Goal: Task Accomplishment & Management: Use online tool/utility

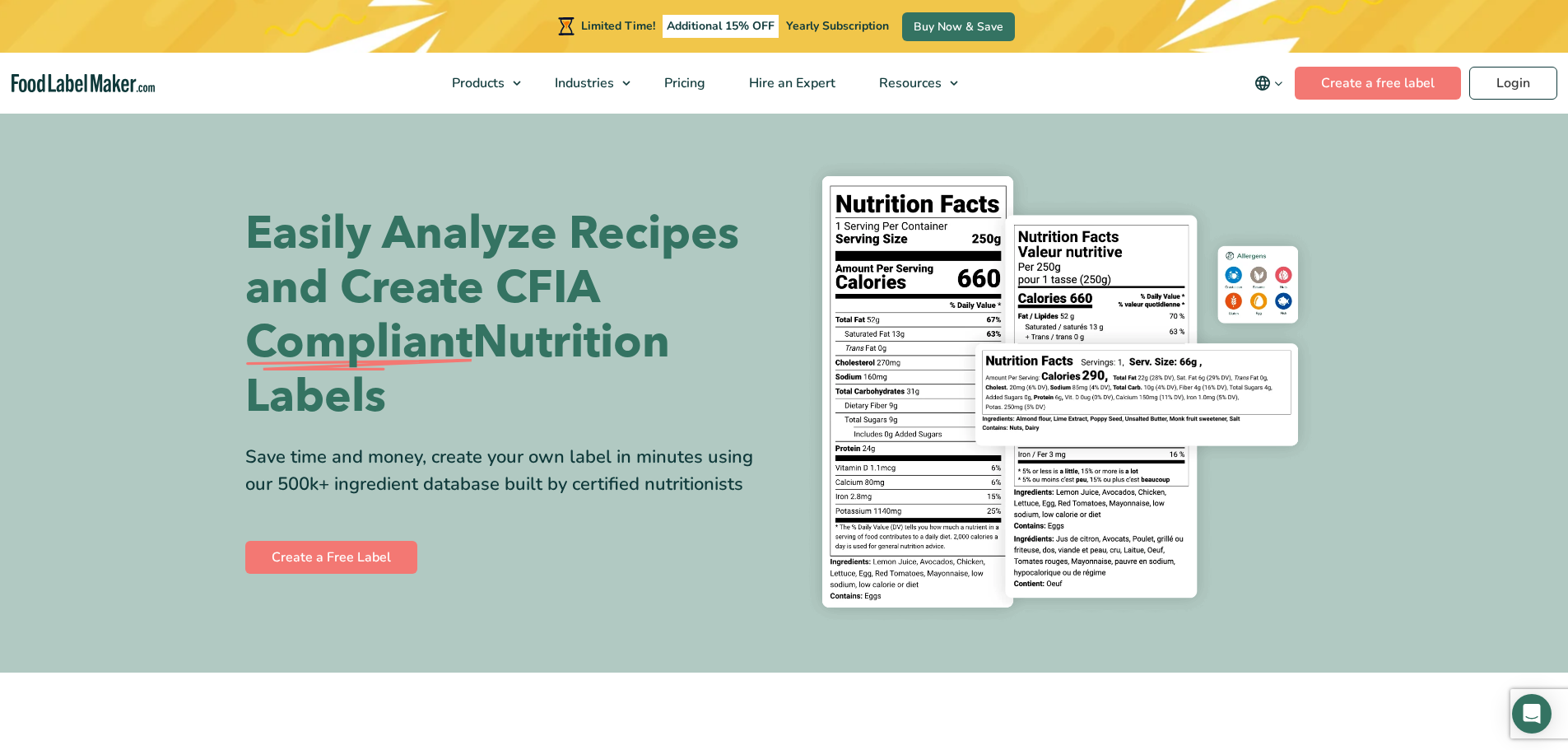
click at [1283, 84] on icon "main navigation" at bounding box center [1279, 84] width 13 height 13
click at [1300, 159] on link "Français" at bounding box center [1291, 164] width 46 height 16
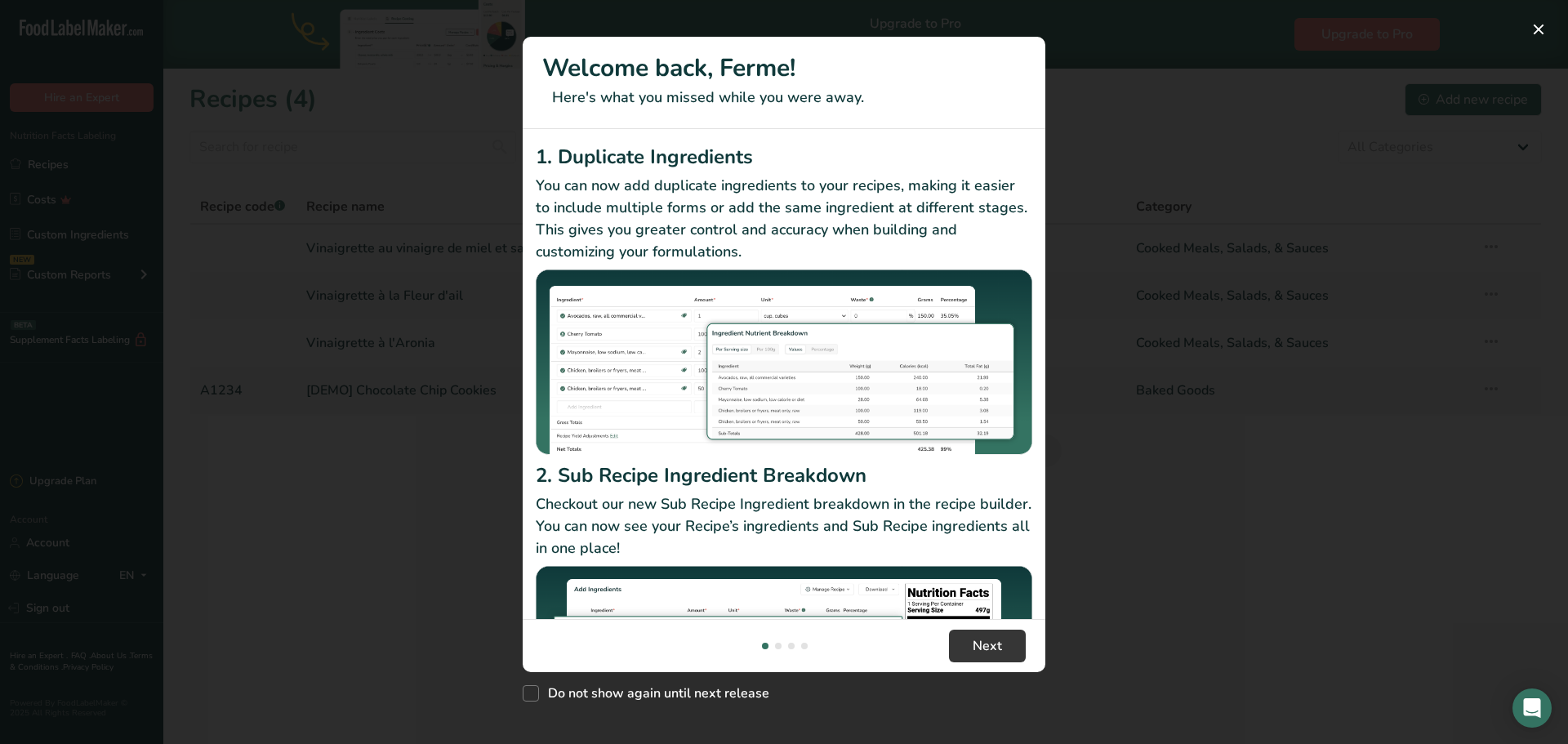
click at [1140, 630] on div "New Features" at bounding box center [784, 372] width 1568 height 744
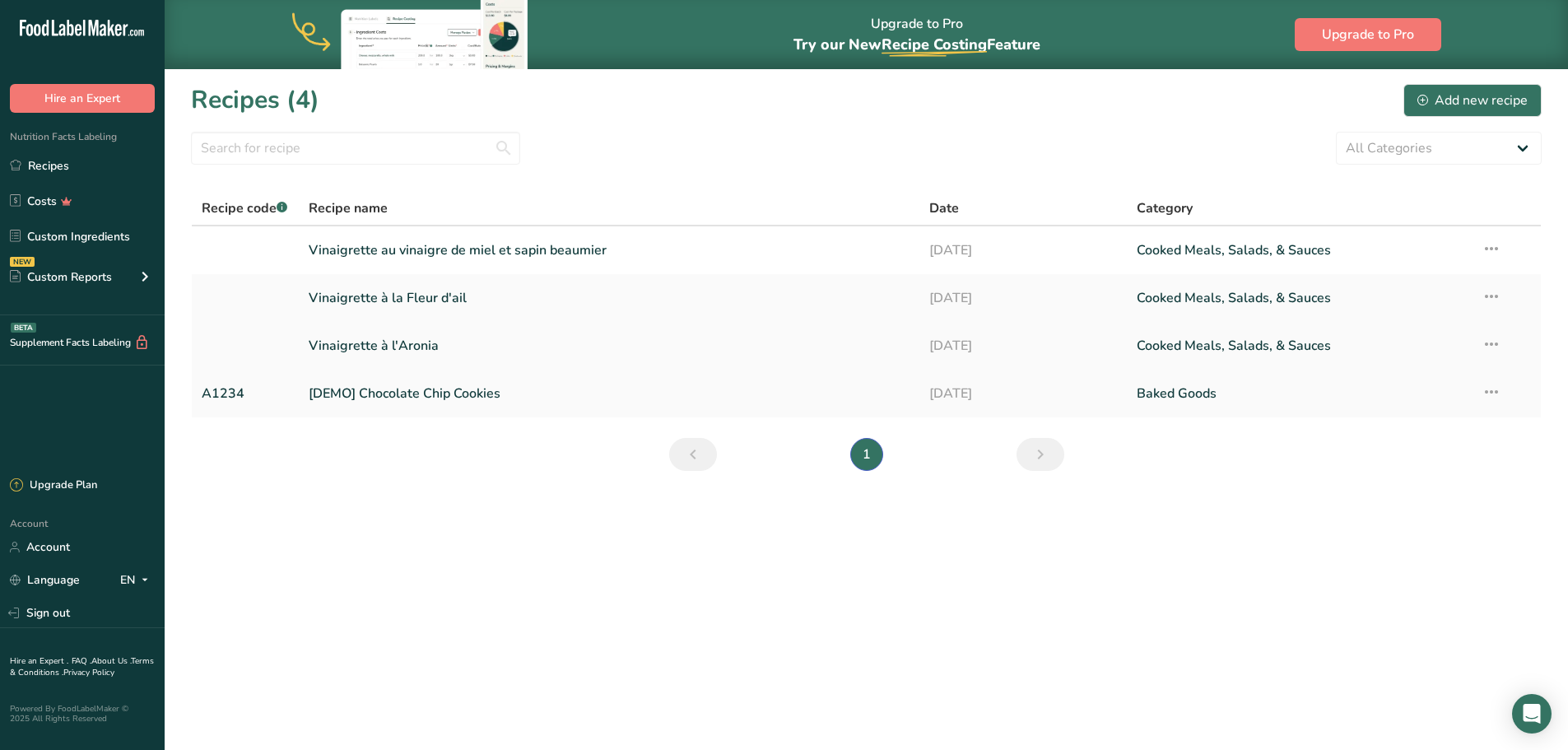
click at [535, 340] on link "Vinaigrette à l'Aronia" at bounding box center [609, 346] width 602 height 35
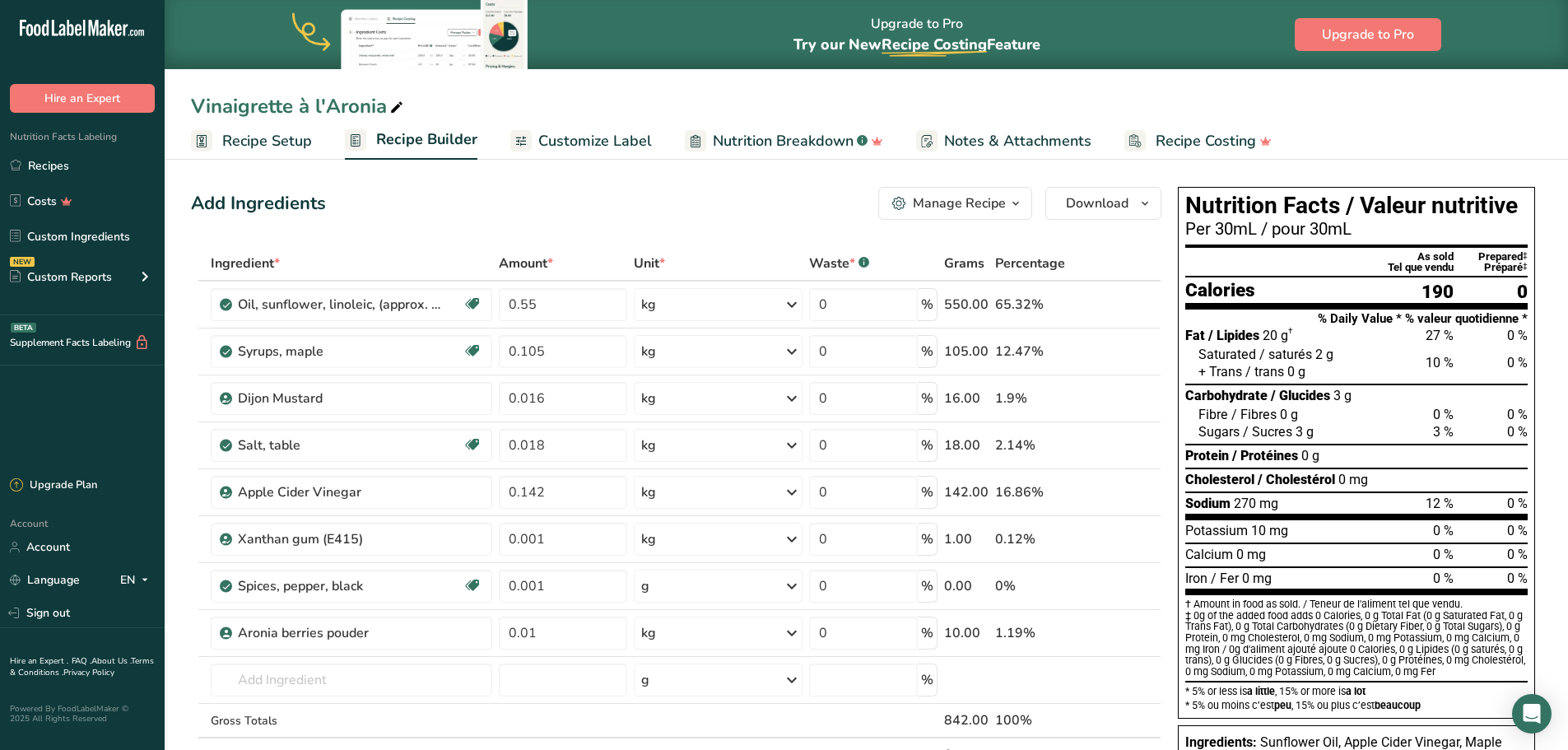
click at [575, 138] on span "Customize Label" at bounding box center [594, 141] width 114 height 22
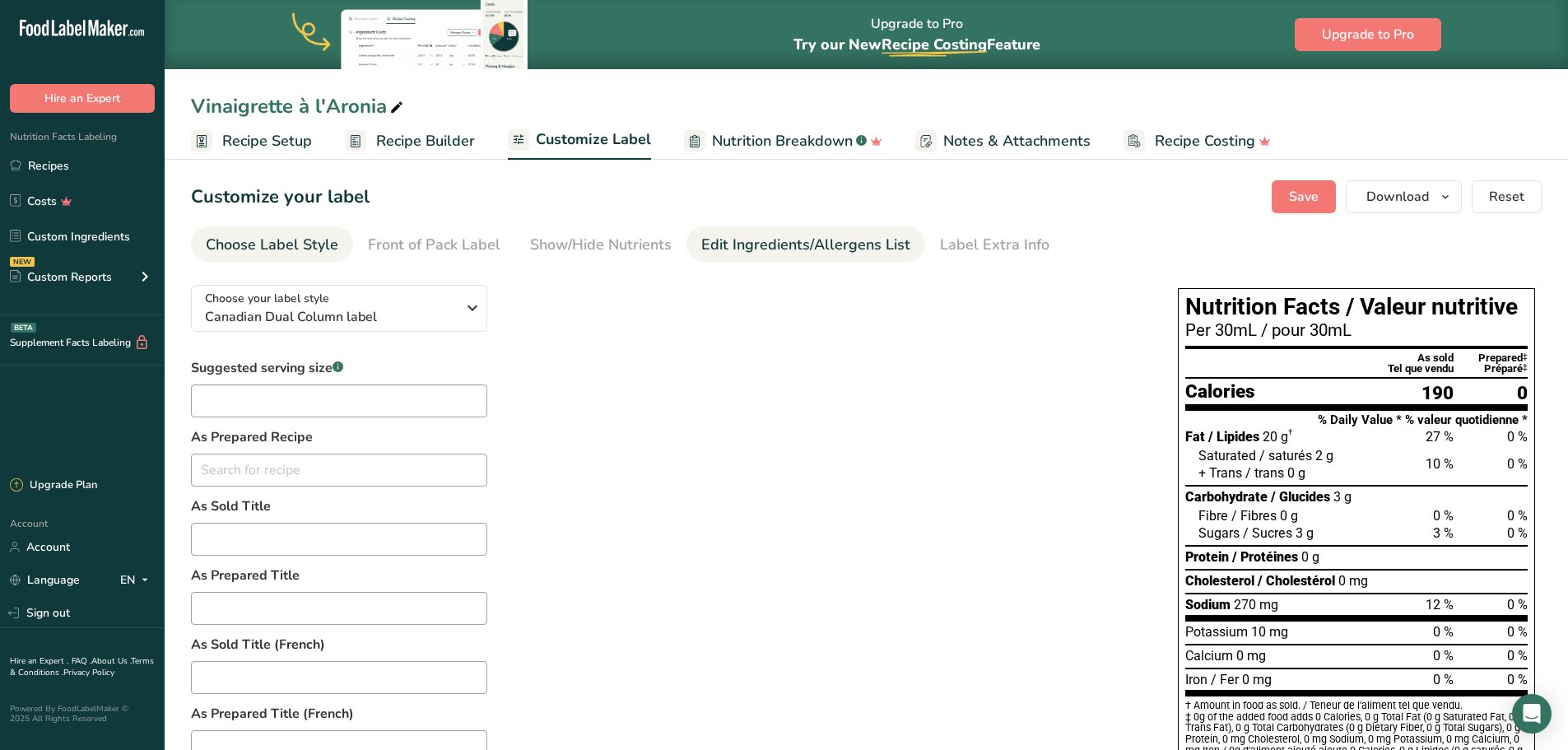
click at [760, 249] on div "Edit Ingredients/Allergens List" at bounding box center [805, 245] width 209 height 22
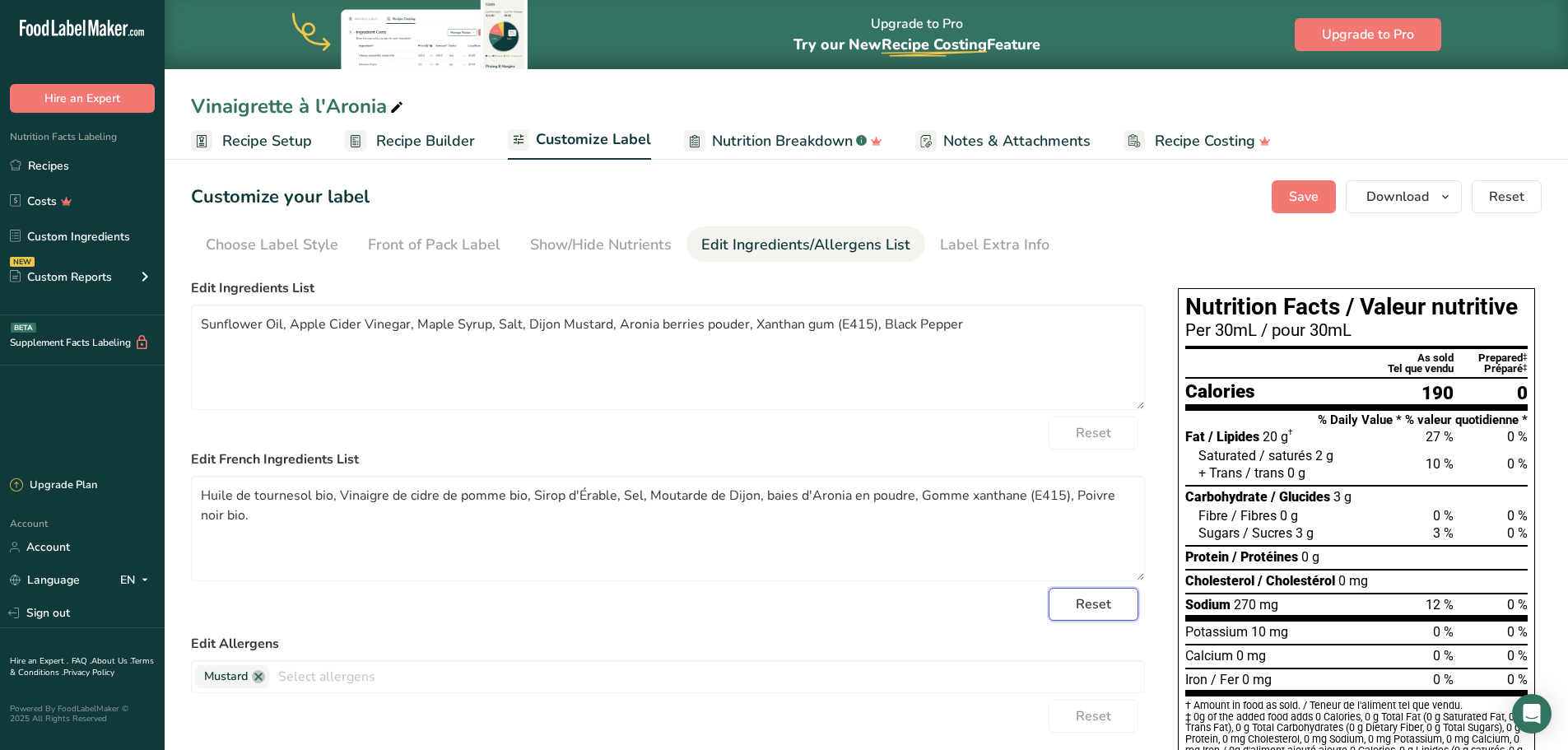
click at [1096, 607] on span "Reset" at bounding box center [1093, 604] width 35 height 20
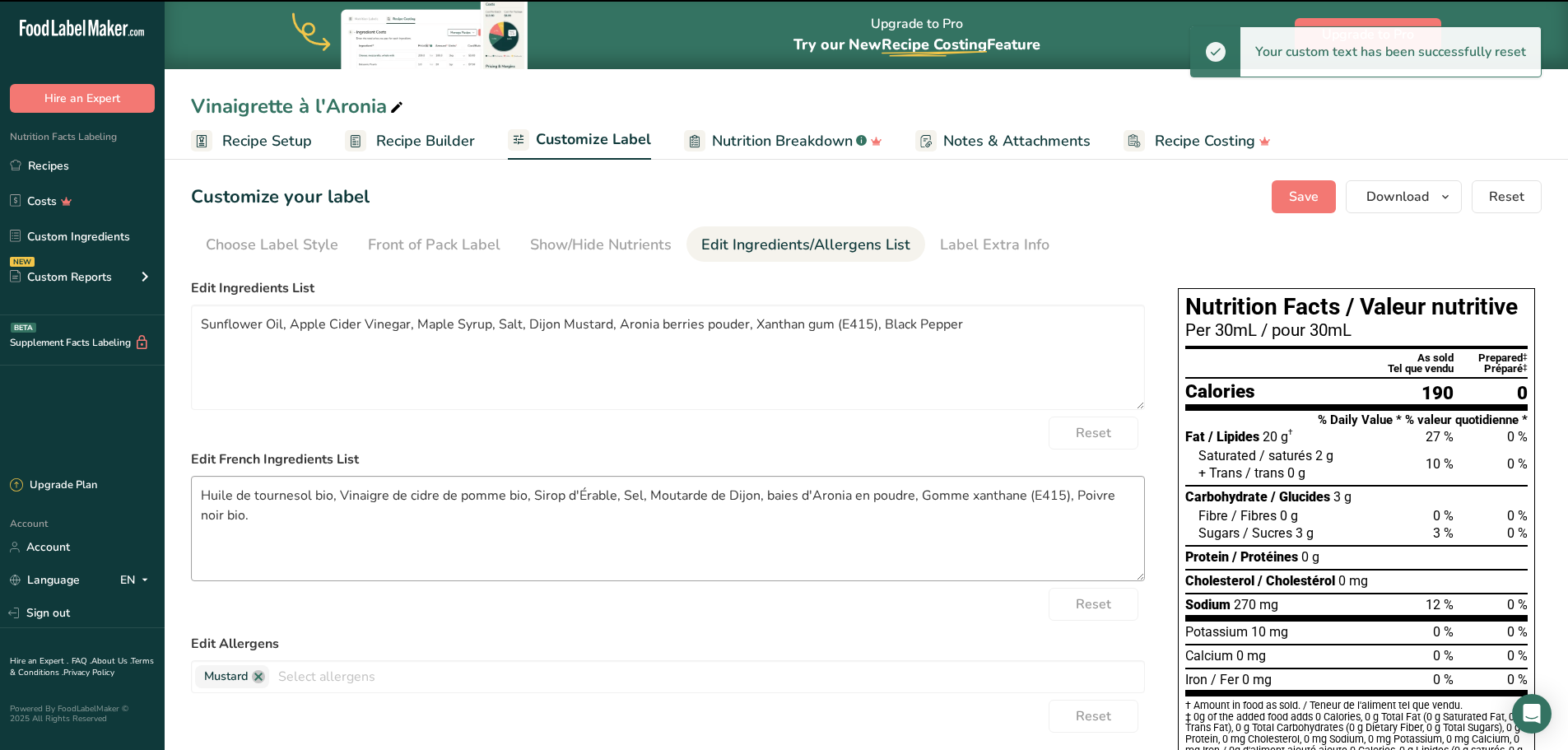
type textarea "Huile de tournesol, Vinaigre de cidre de pomme, Sucres (Sirop d'érable), Sel, D…"
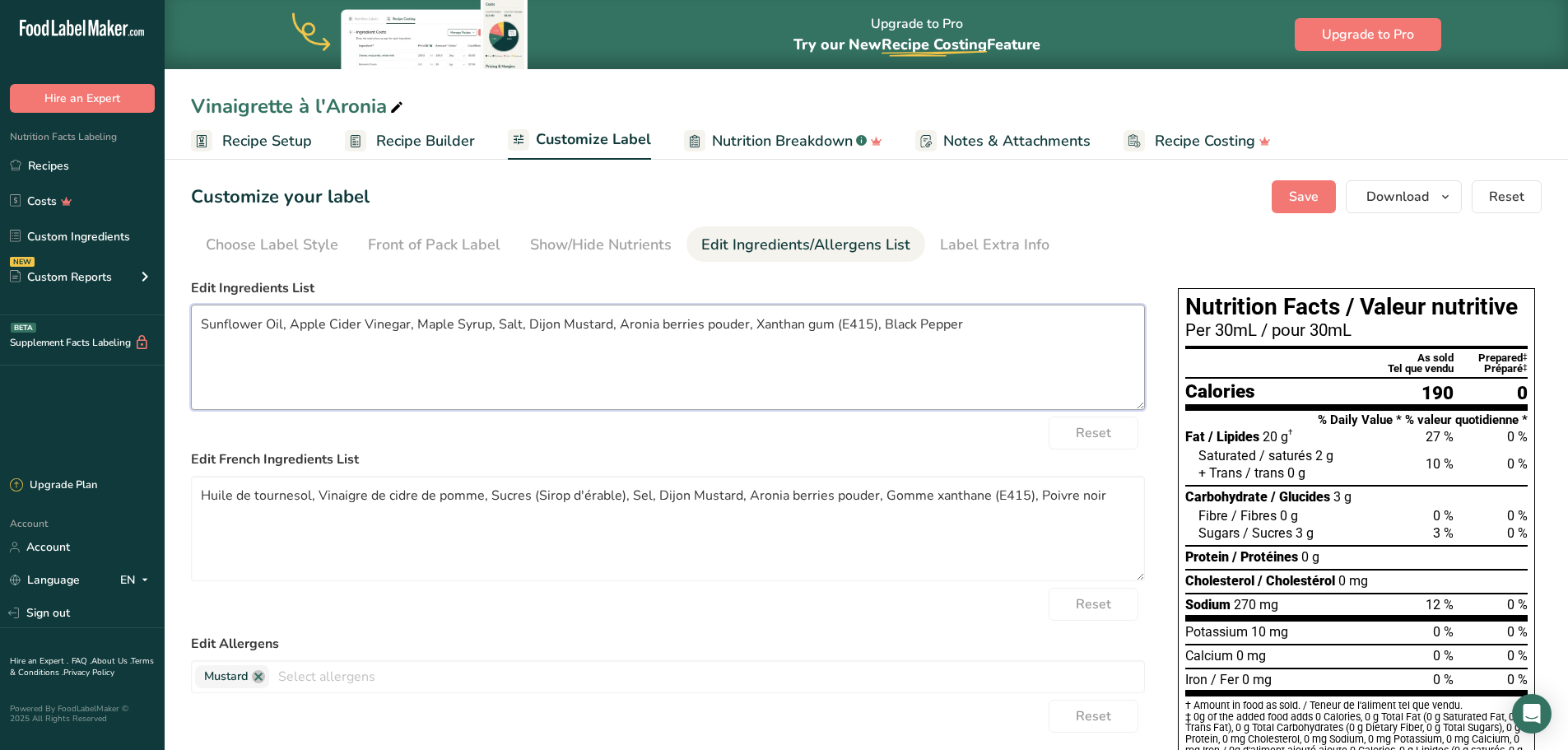
click at [979, 359] on textarea "Sunflower Oil, Apple Cider Vinegar, Maple Syrup, Salt, Dijon Mustard, Aronia be…" at bounding box center [668, 358] width 954 height 106
drag, startPoint x: 986, startPoint y: 326, endPoint x: 123, endPoint y: 322, distance: 863.0
click at [123, 322] on div ".a-20{fill:#fff;} Hire an Expert Nutrition Facts Labeling Recipes Costs Custom …" at bounding box center [784, 538] width 1568 height 1076
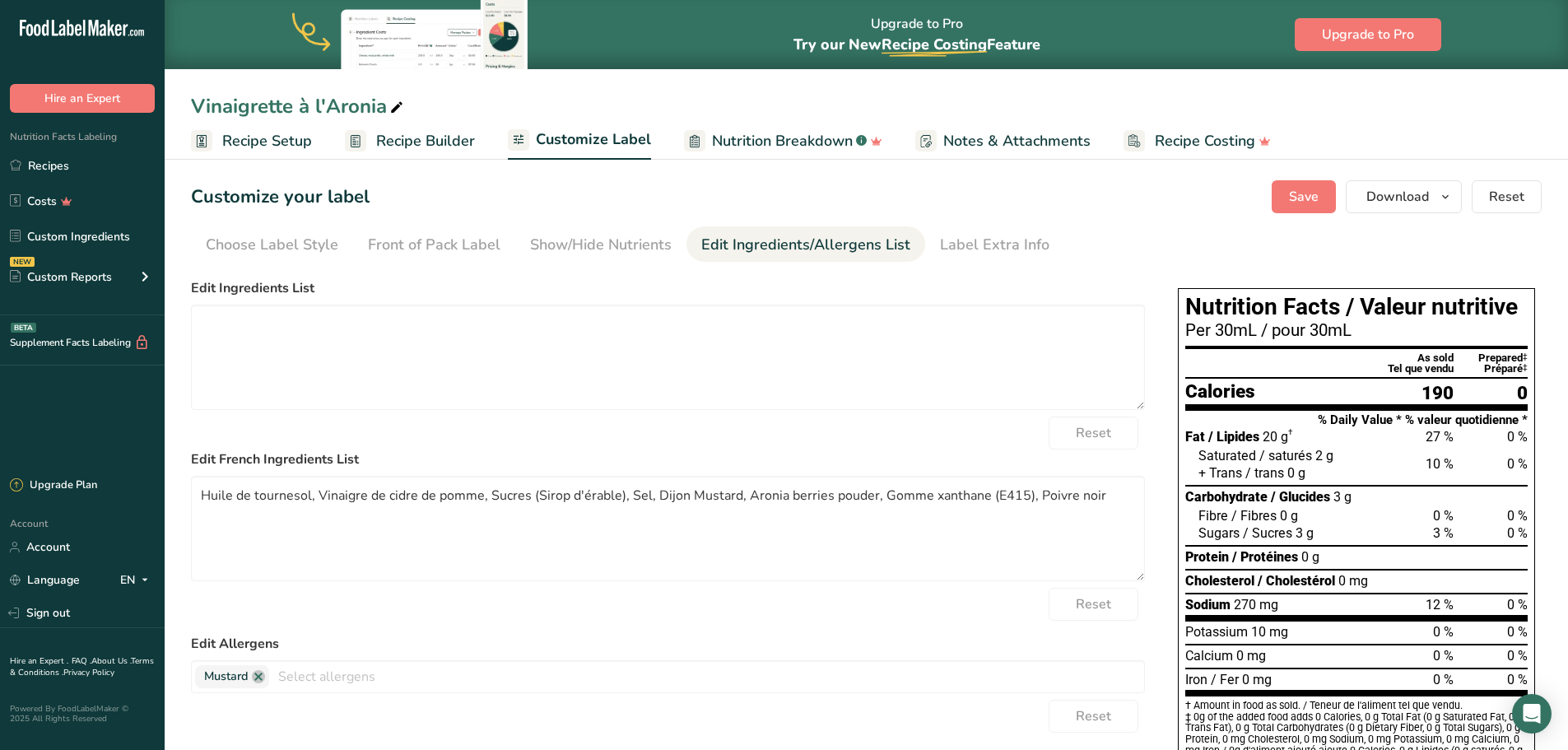
click at [985, 412] on form "Edit Ingredients List Reset Edit French Ingredients List Huile de tournesol, Vi…" at bounding box center [668, 632] width 954 height 707
click at [974, 440] on div "Reset" at bounding box center [668, 433] width 954 height 33
click at [561, 248] on div "Show/Hide Nutrients" at bounding box center [601, 245] width 142 height 22
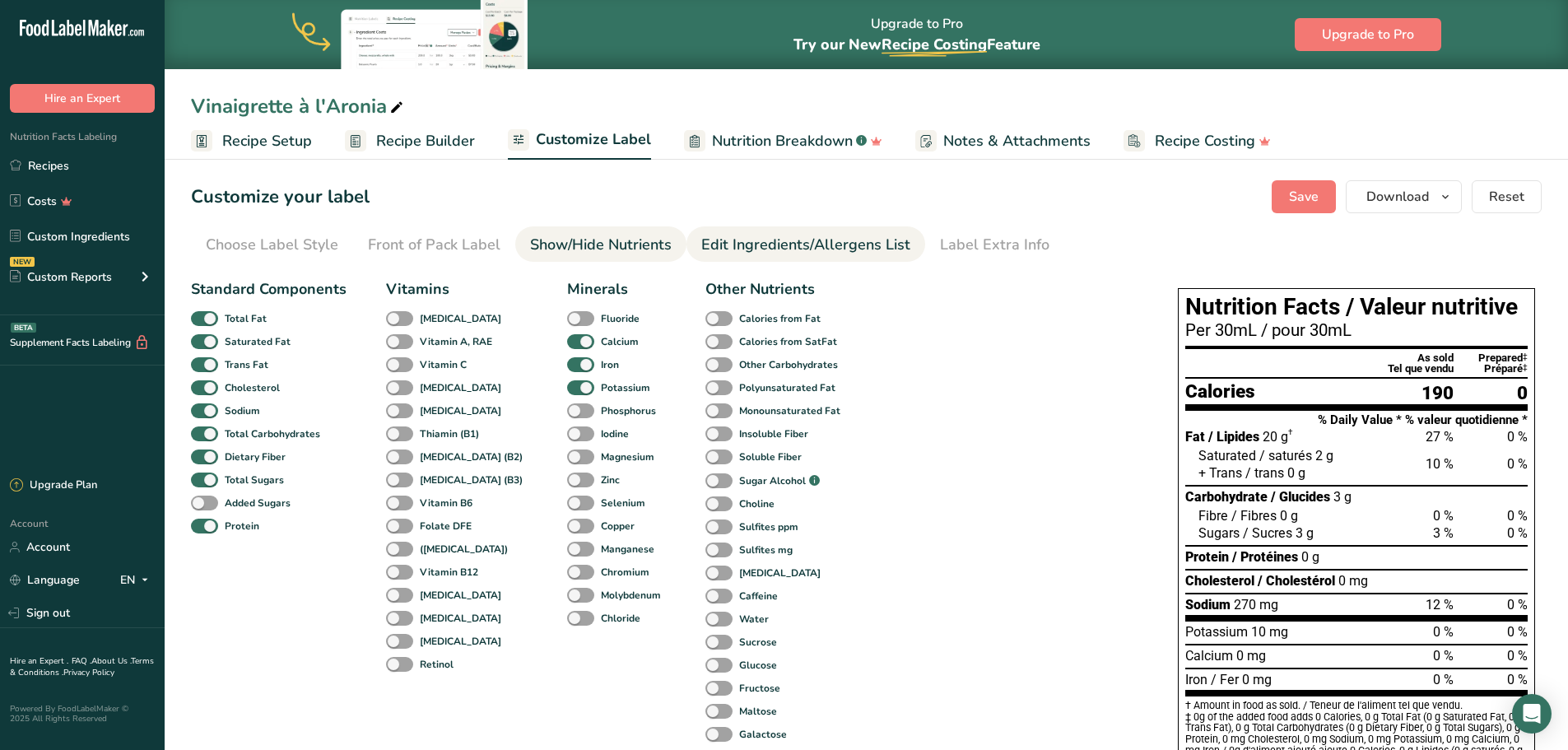
click at [735, 254] on div "Edit Ingredients/Allergens List" at bounding box center [805, 245] width 209 height 22
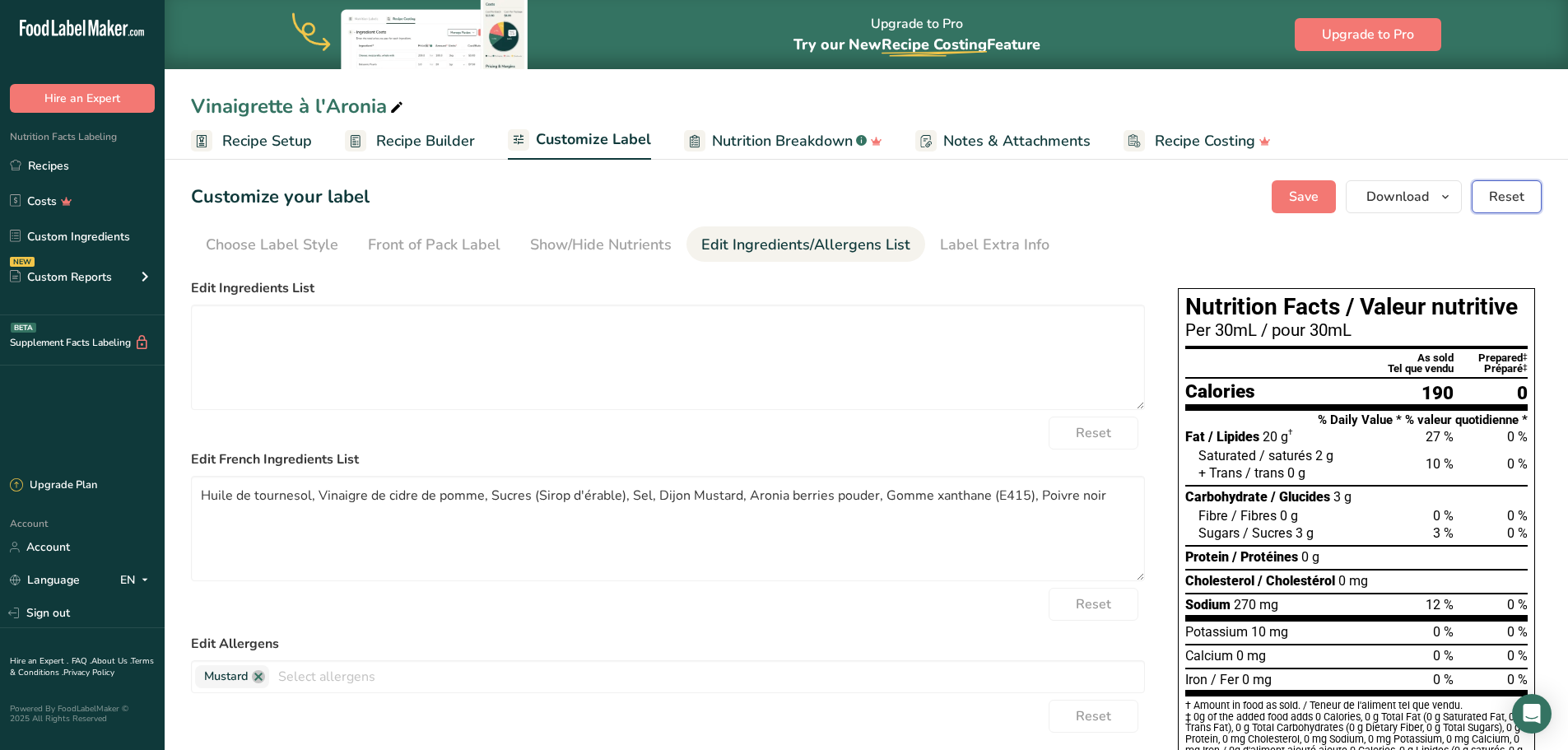
click at [1518, 188] on span "Reset" at bounding box center [1506, 197] width 35 height 20
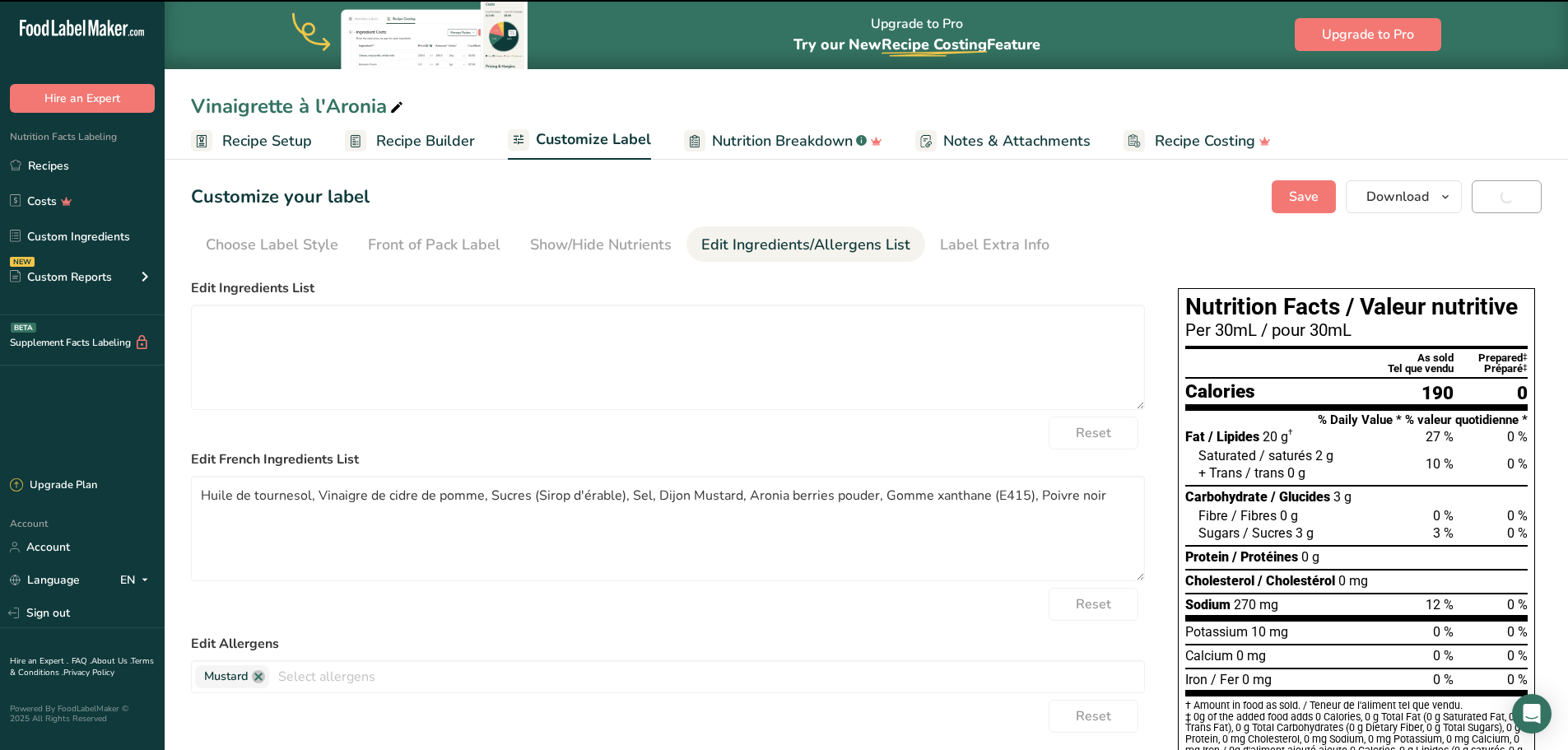
type textarea "Sunflower Oil, Apple Cider Vinegar, Sugars (Maple Syrup), Salt, Dijon Mustard, …"
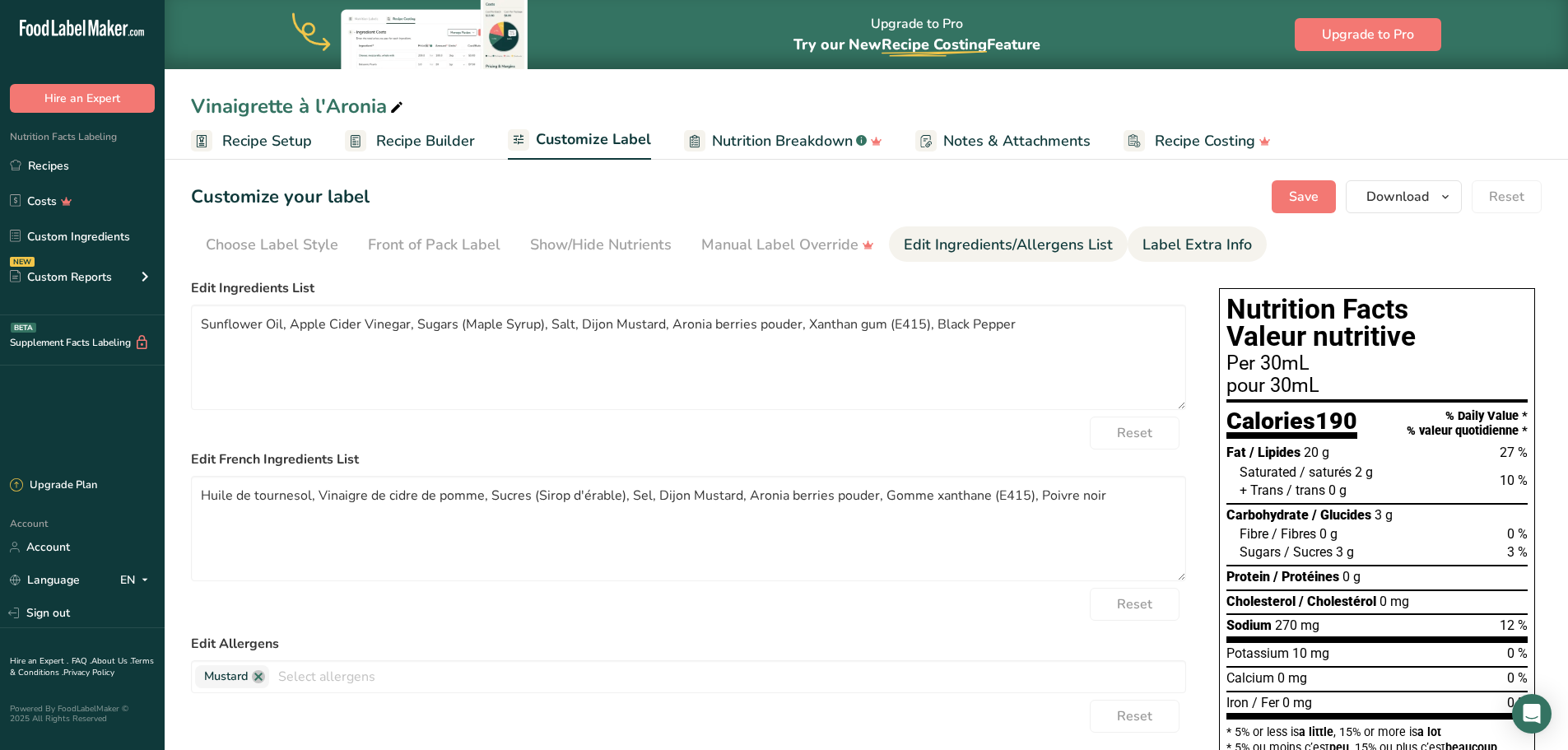
click at [1148, 234] on div "Label Extra Info" at bounding box center [1197, 245] width 109 height 22
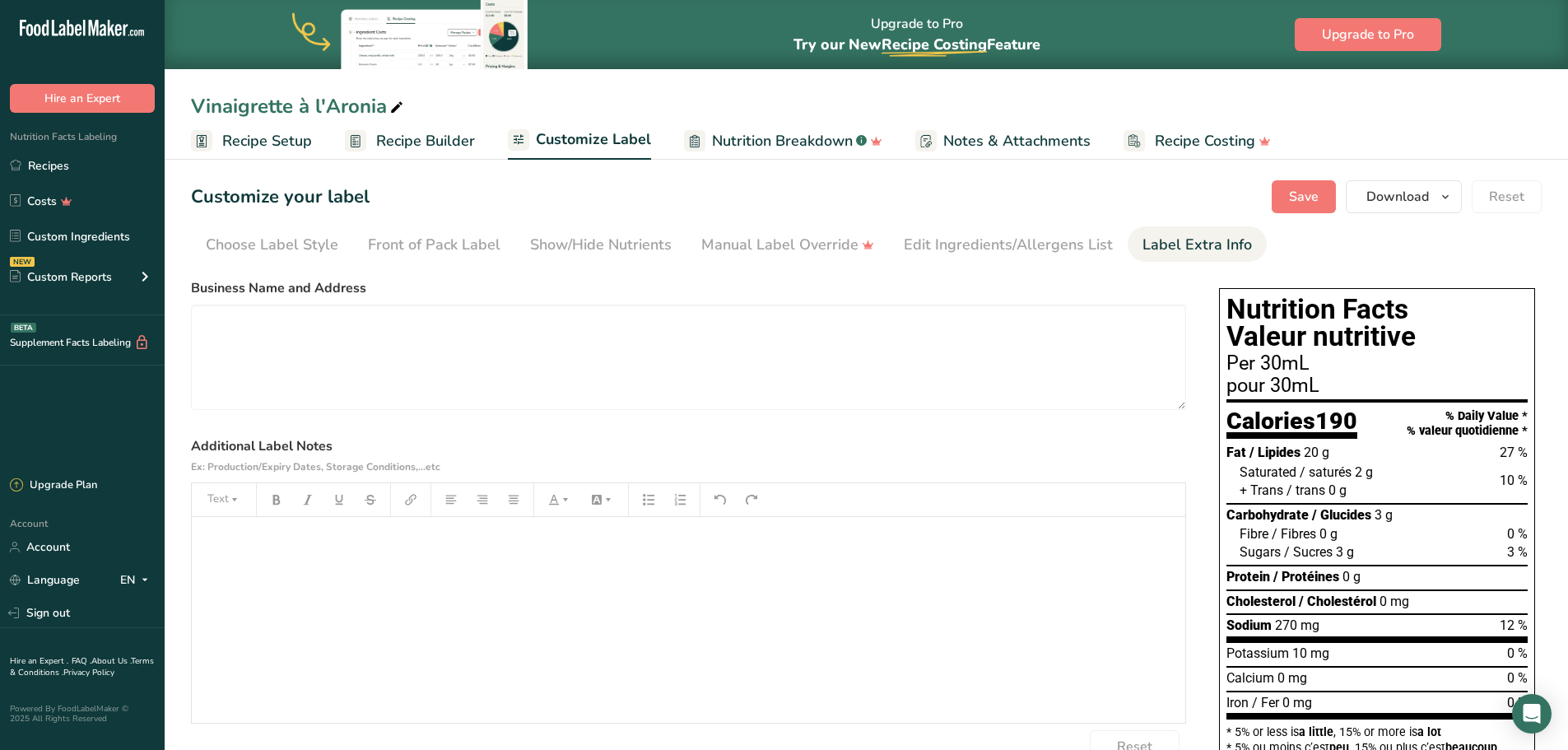
click at [281, 138] on span "Recipe Setup" at bounding box center [267, 141] width 90 height 22
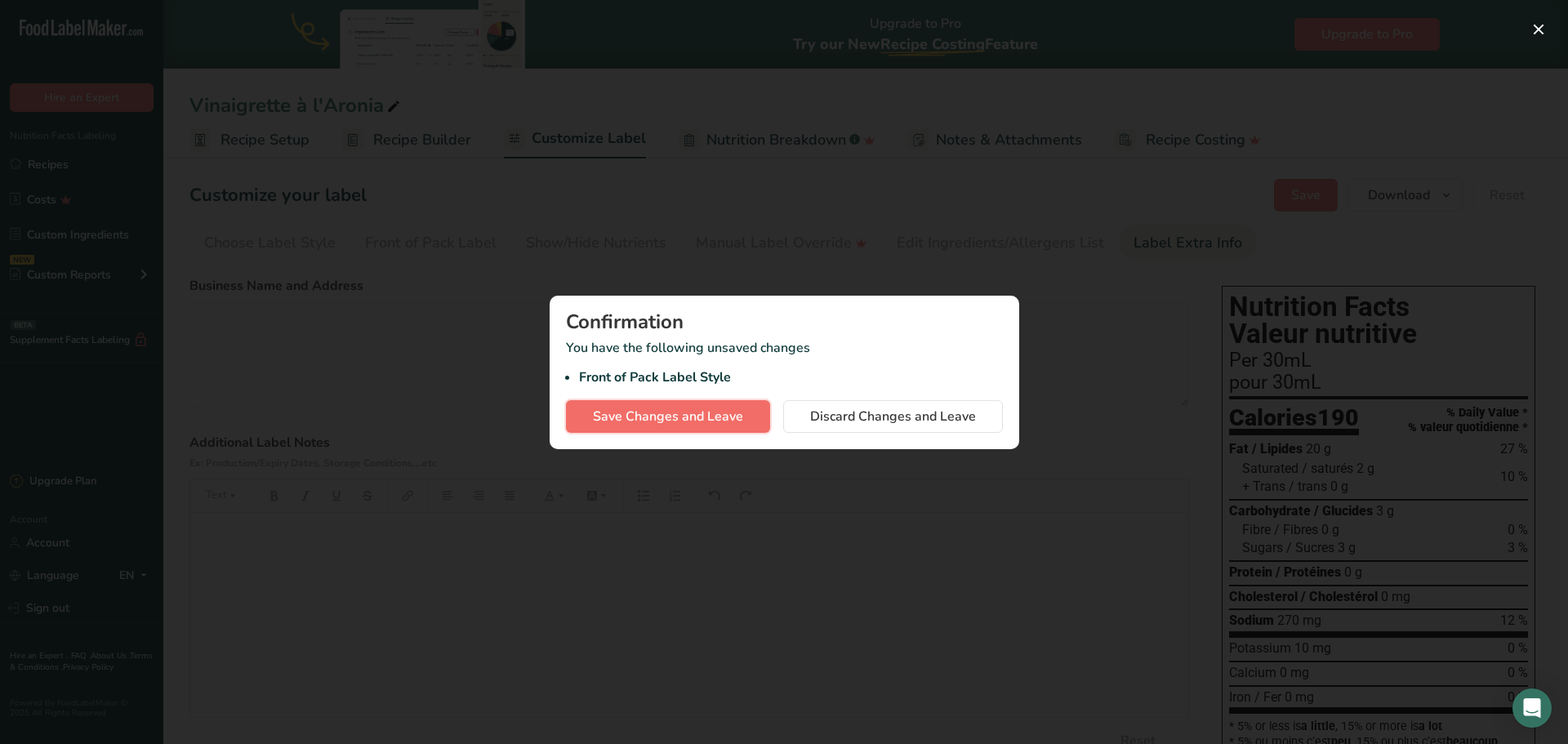
click at [670, 411] on span "Save Changes and Leave" at bounding box center [668, 416] width 150 height 20
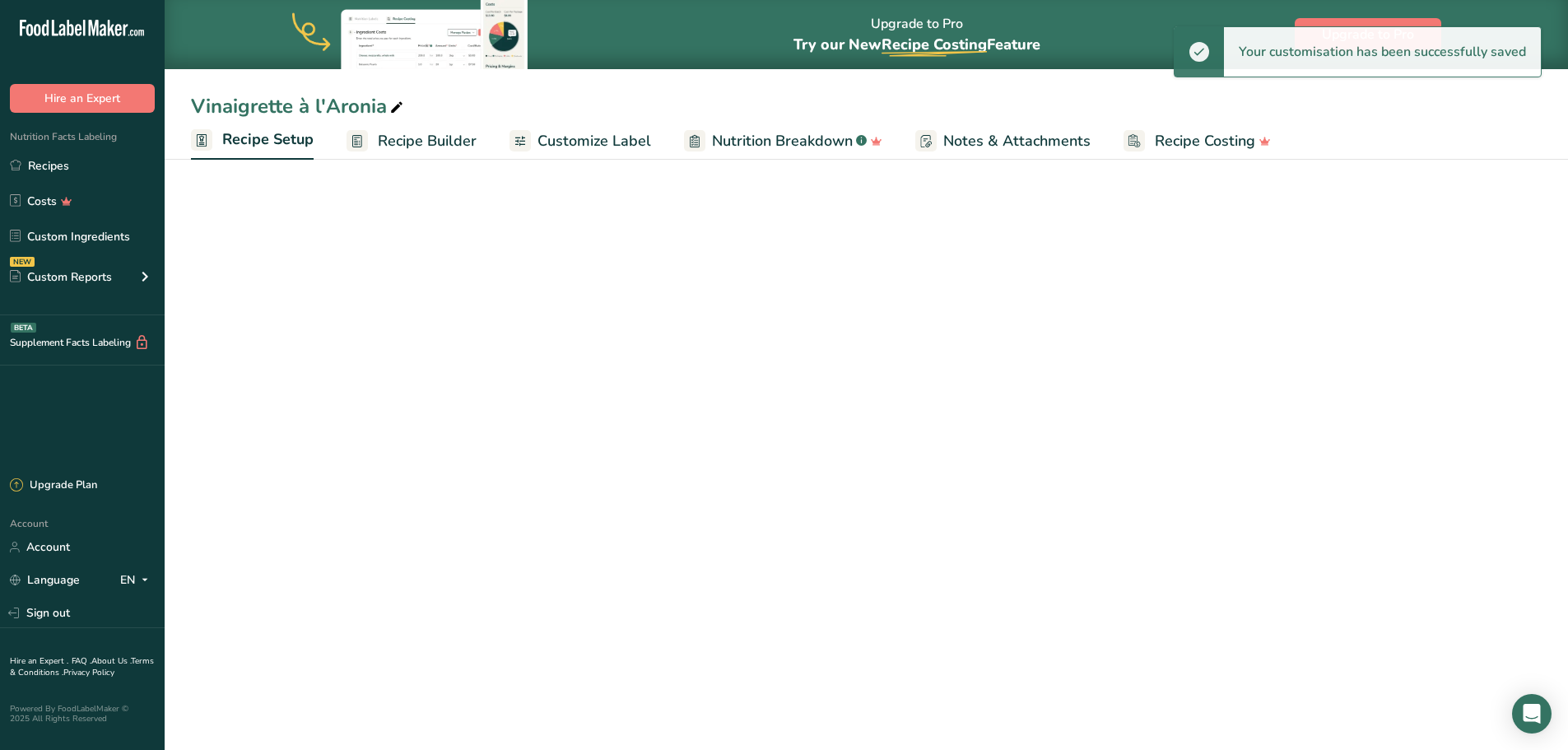
select select "17"
select select "22"
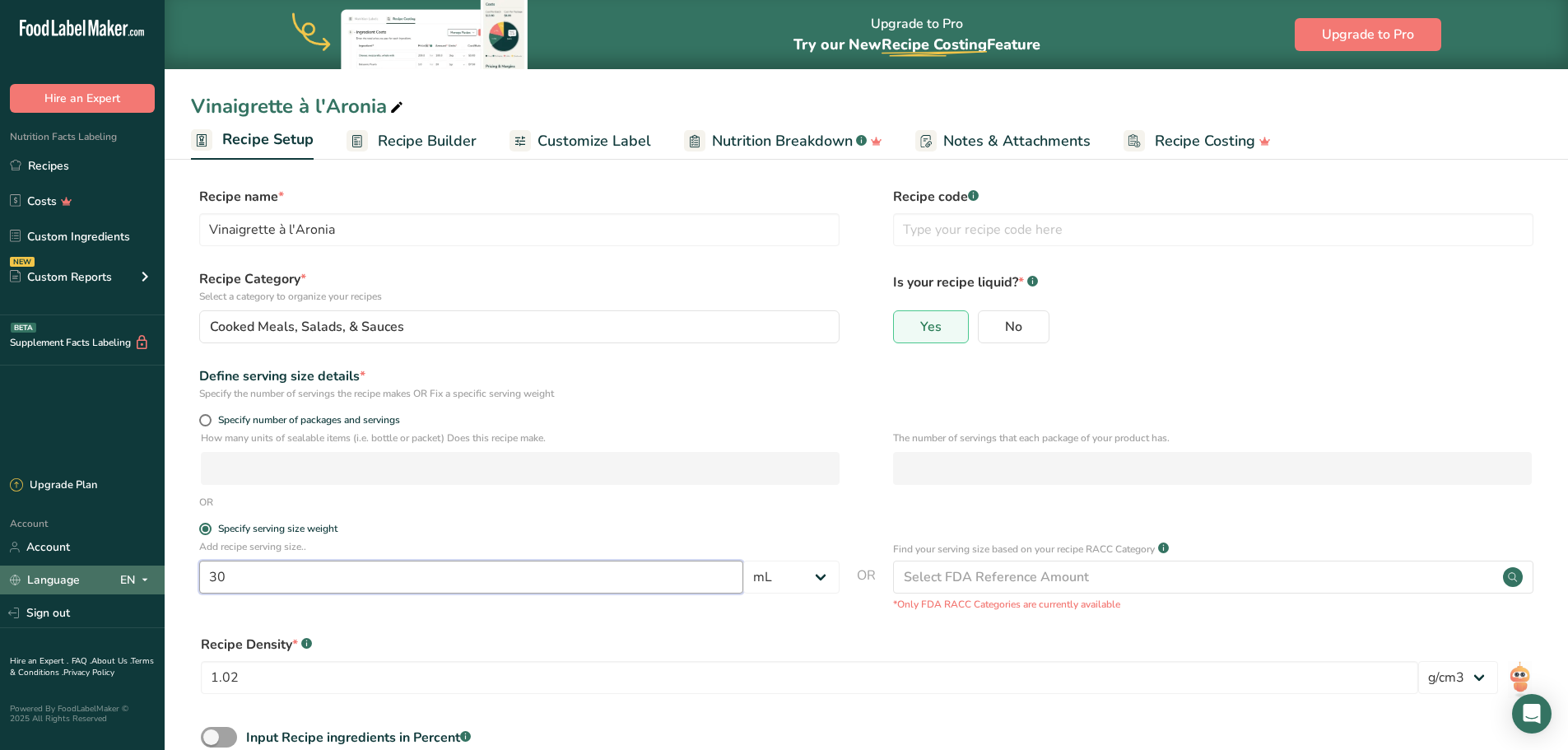
drag, startPoint x: 694, startPoint y: 582, endPoint x: 149, endPoint y: 577, distance: 545.0
click at [149, 577] on div ".a-20{fill:#fff;} Hire an Expert Nutrition Facts Labeling Recipes Costs Custom …" at bounding box center [784, 426] width 1568 height 853
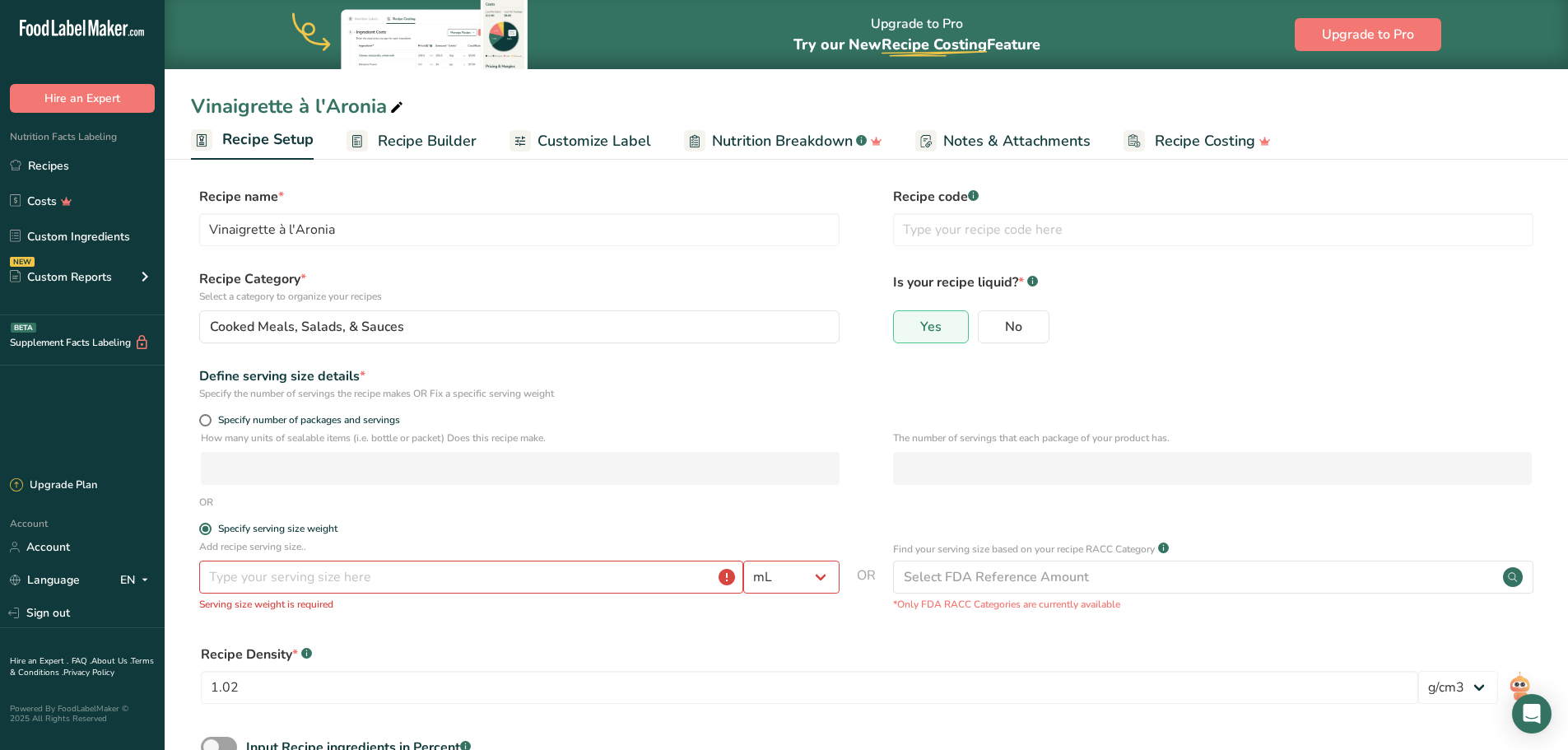
click at [1303, 641] on div "Recipe Density * .a-a{fill:#347362;}.b-a{fill:#fff;} 1.02 lb/ft3 g/cm3" at bounding box center [866, 679] width 1351 height 89
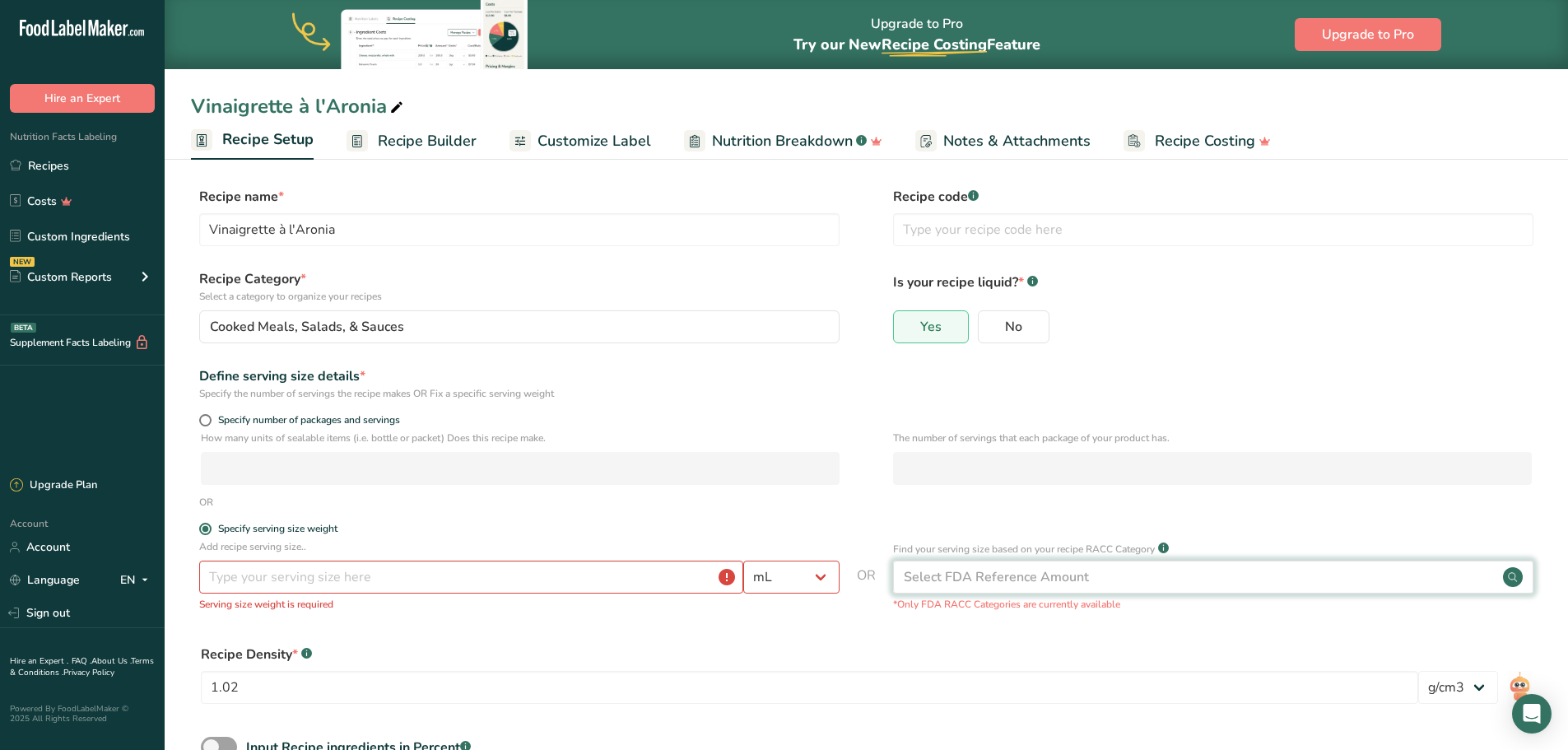
click at [1512, 580] on icon at bounding box center [1512, 576] width 9 height 9
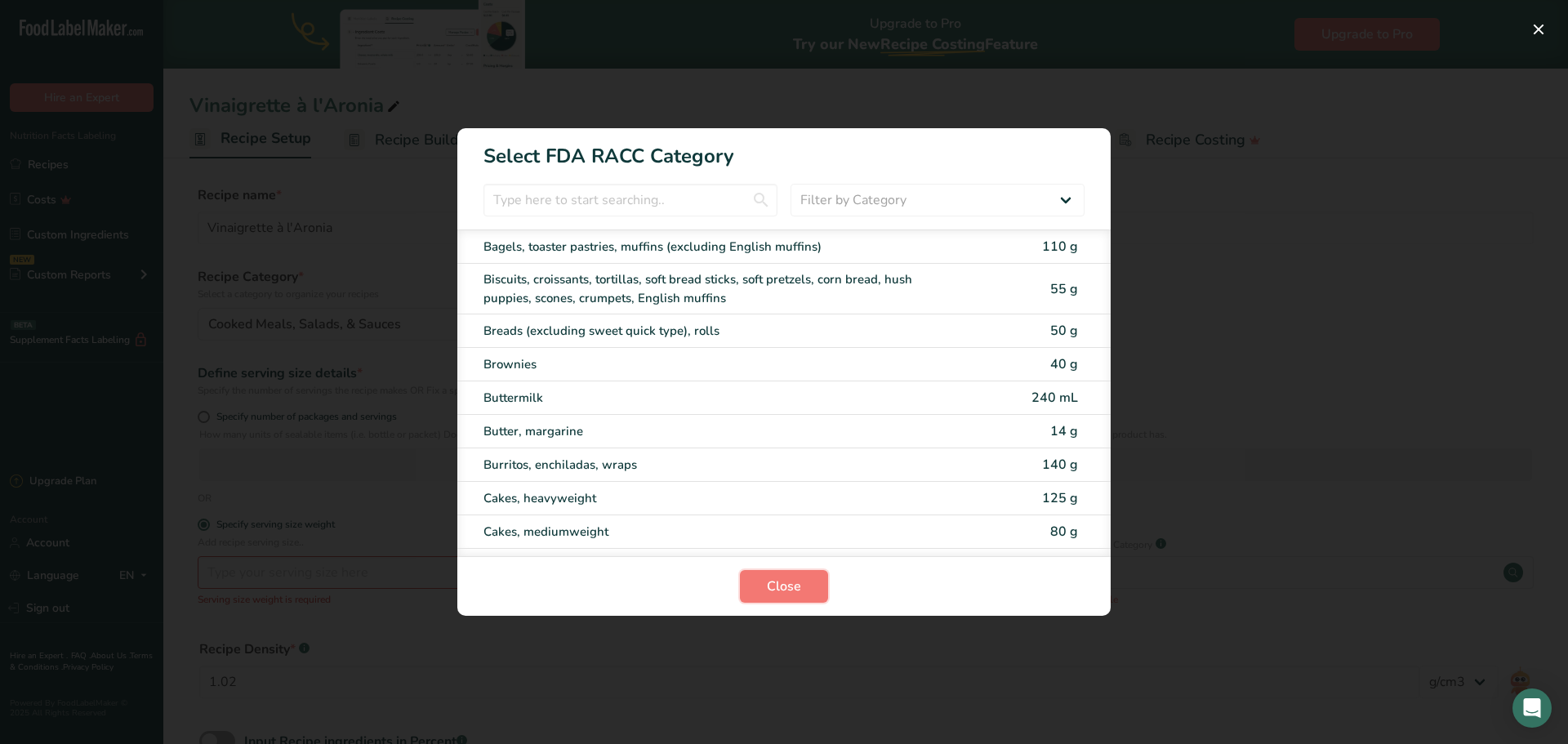
drag, startPoint x: 779, startPoint y: 591, endPoint x: 824, endPoint y: 611, distance: 49.2
click at [779, 592] on span "Close" at bounding box center [784, 586] width 34 height 20
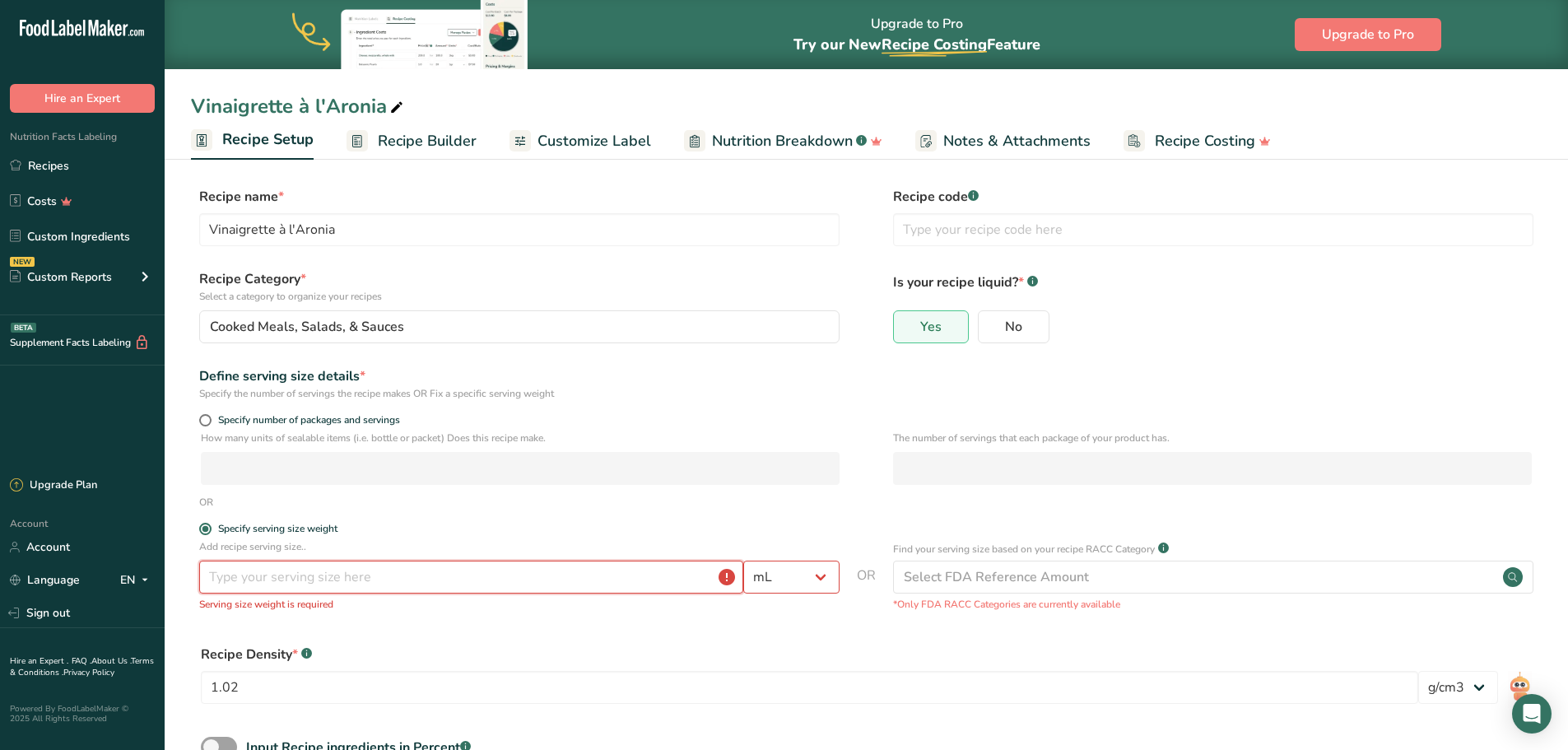
click at [640, 581] on input "number" at bounding box center [471, 577] width 544 height 33
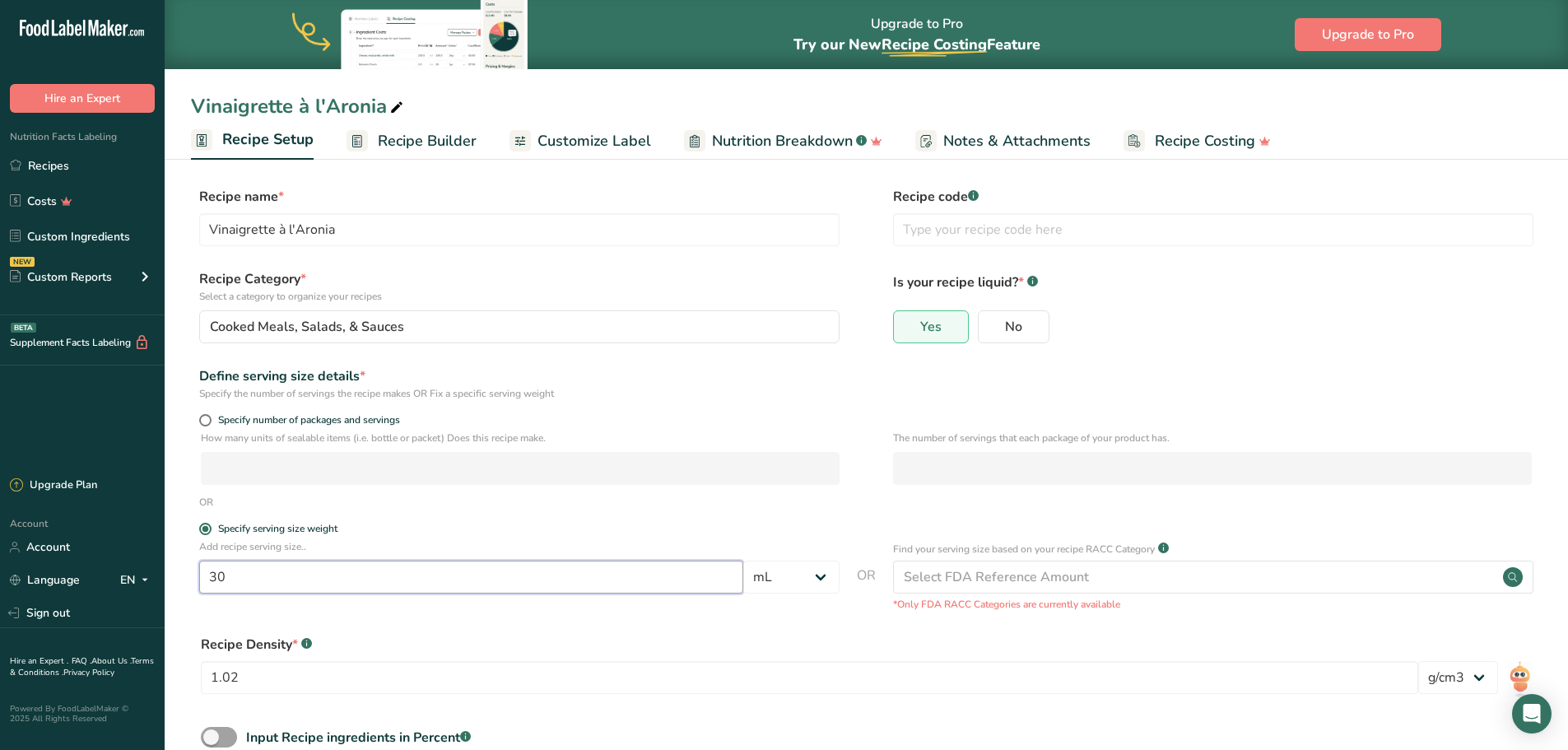
type input "30"
click at [555, 630] on div "Recipe Density * .a-a{fill:#347362;}.b-a{fill:#fff;} 1.02 lb/ft3 g/cm3" at bounding box center [866, 669] width 1351 height 89
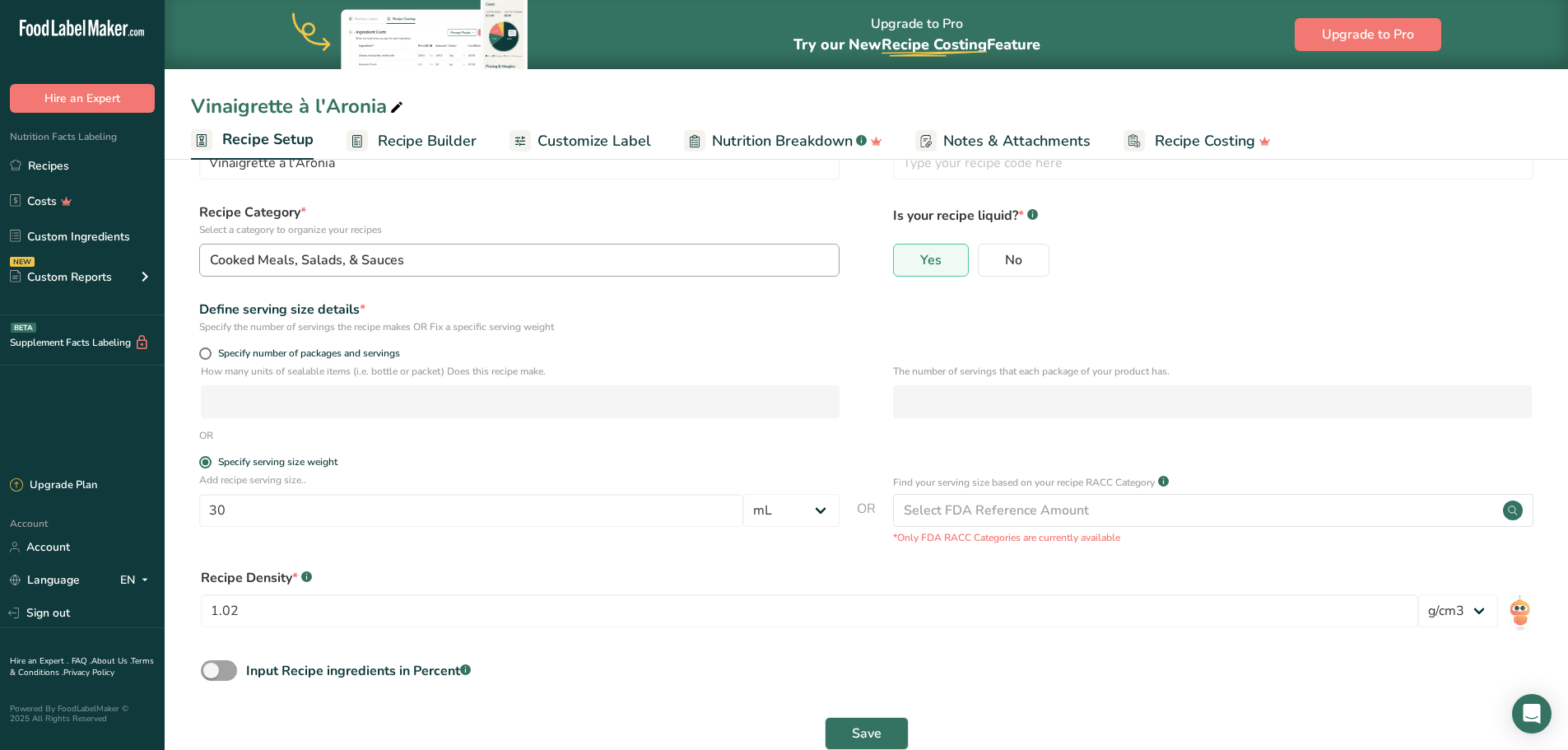
scroll to position [103, 0]
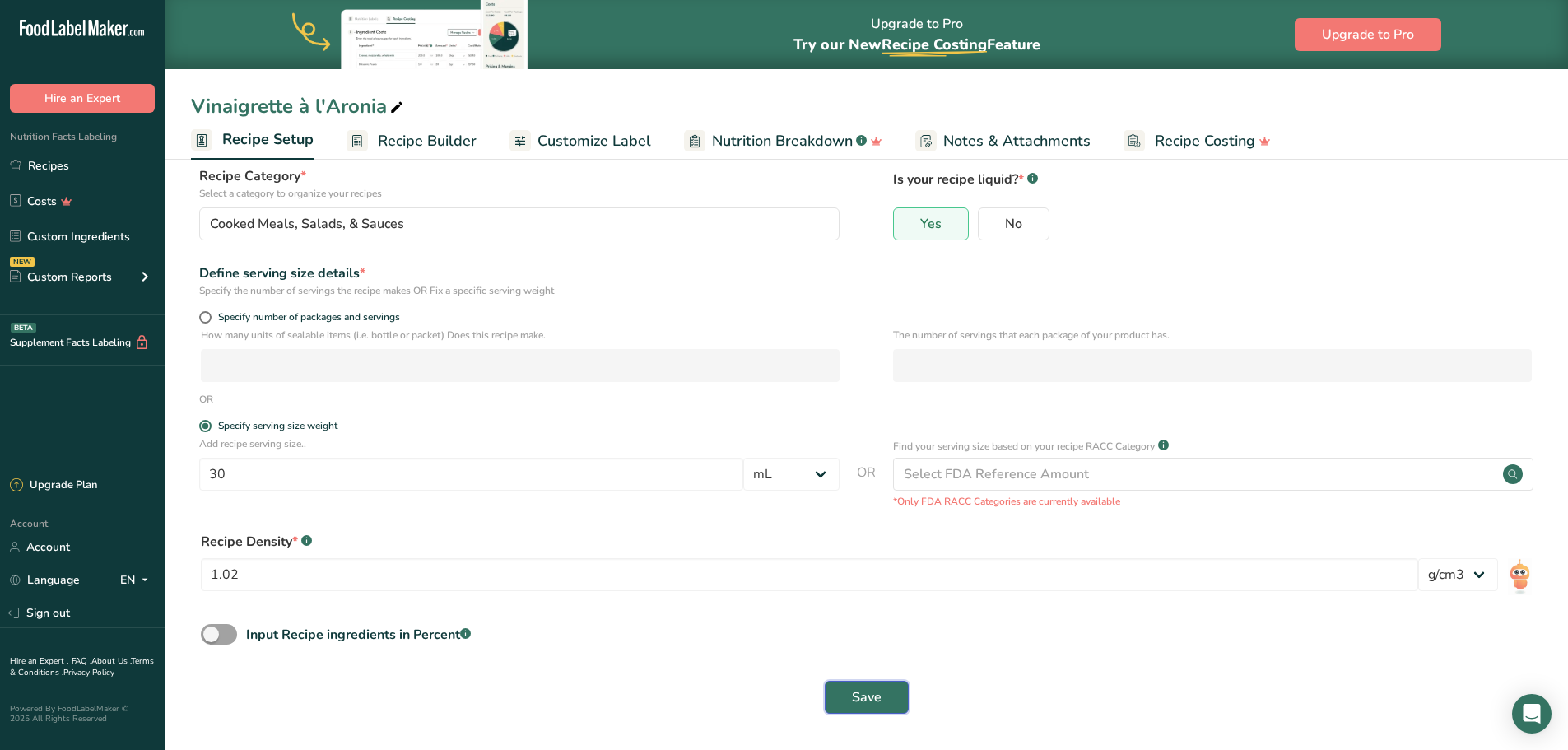
click at [869, 701] on span "Save" at bounding box center [866, 697] width 30 height 20
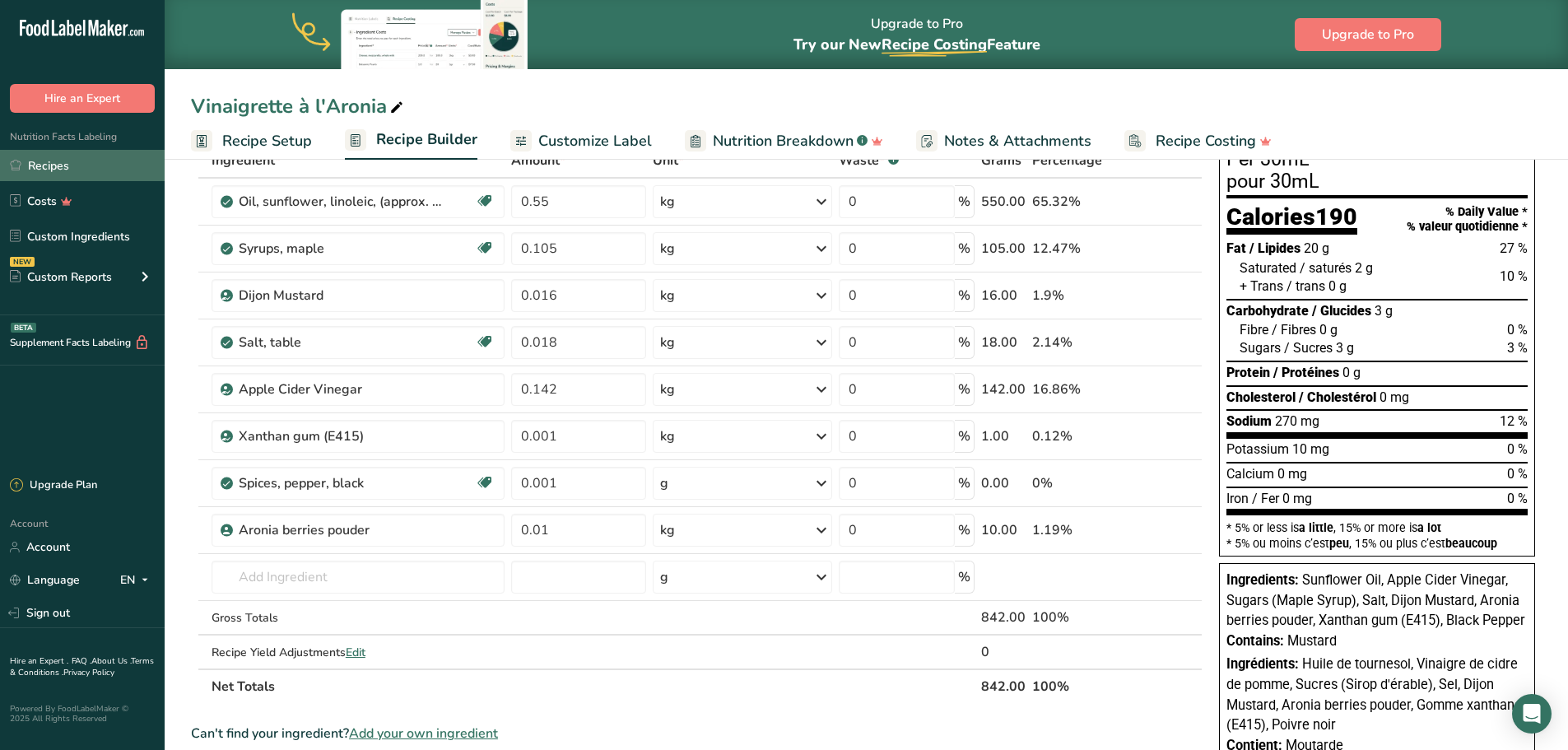
click at [76, 167] on link "Recipes" at bounding box center [82, 166] width 165 height 31
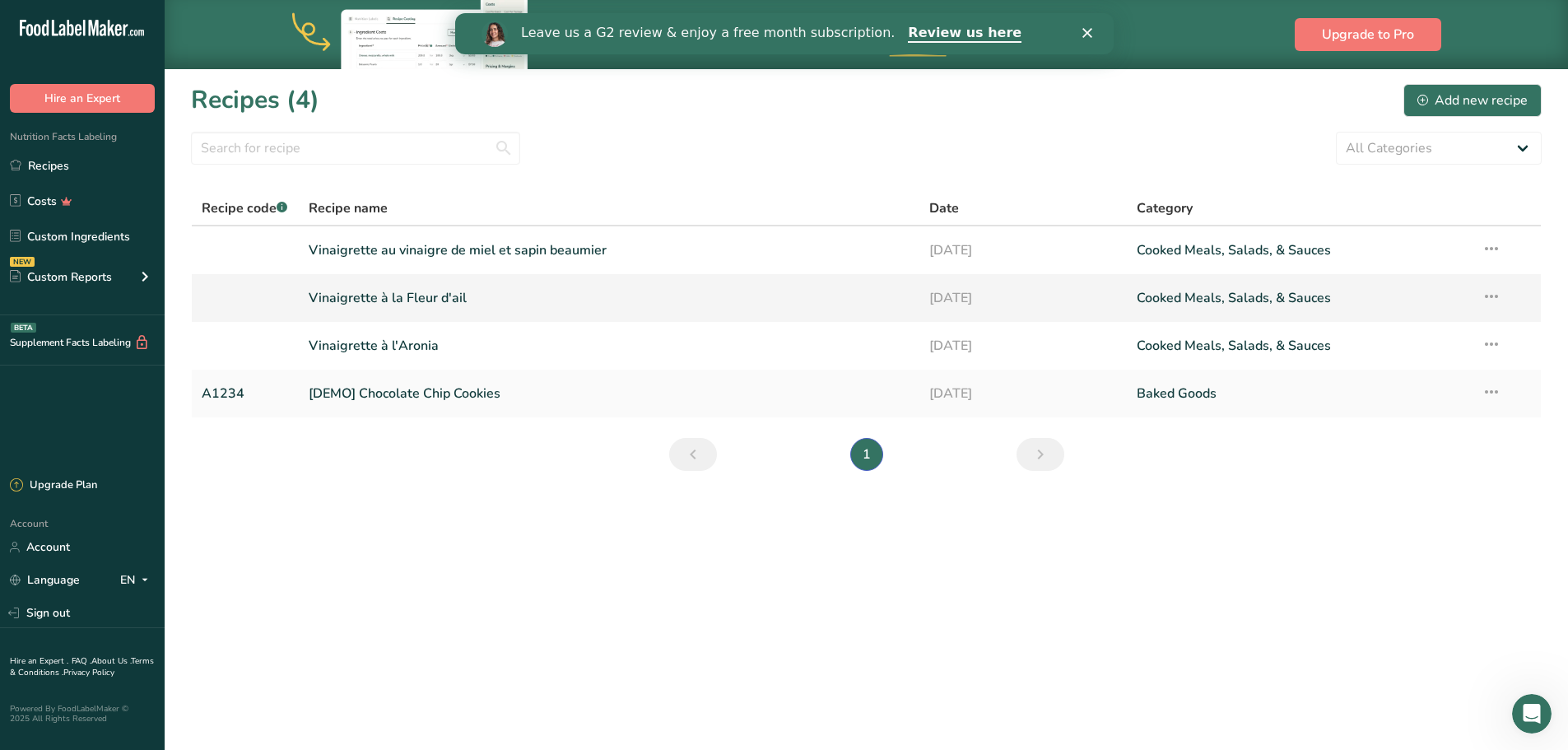
click at [366, 302] on link "Vinaigrette à la Fleur d'ail" at bounding box center [609, 298] width 602 height 35
click at [386, 346] on link "Vinaigrette à l'Aronia" at bounding box center [609, 346] width 602 height 35
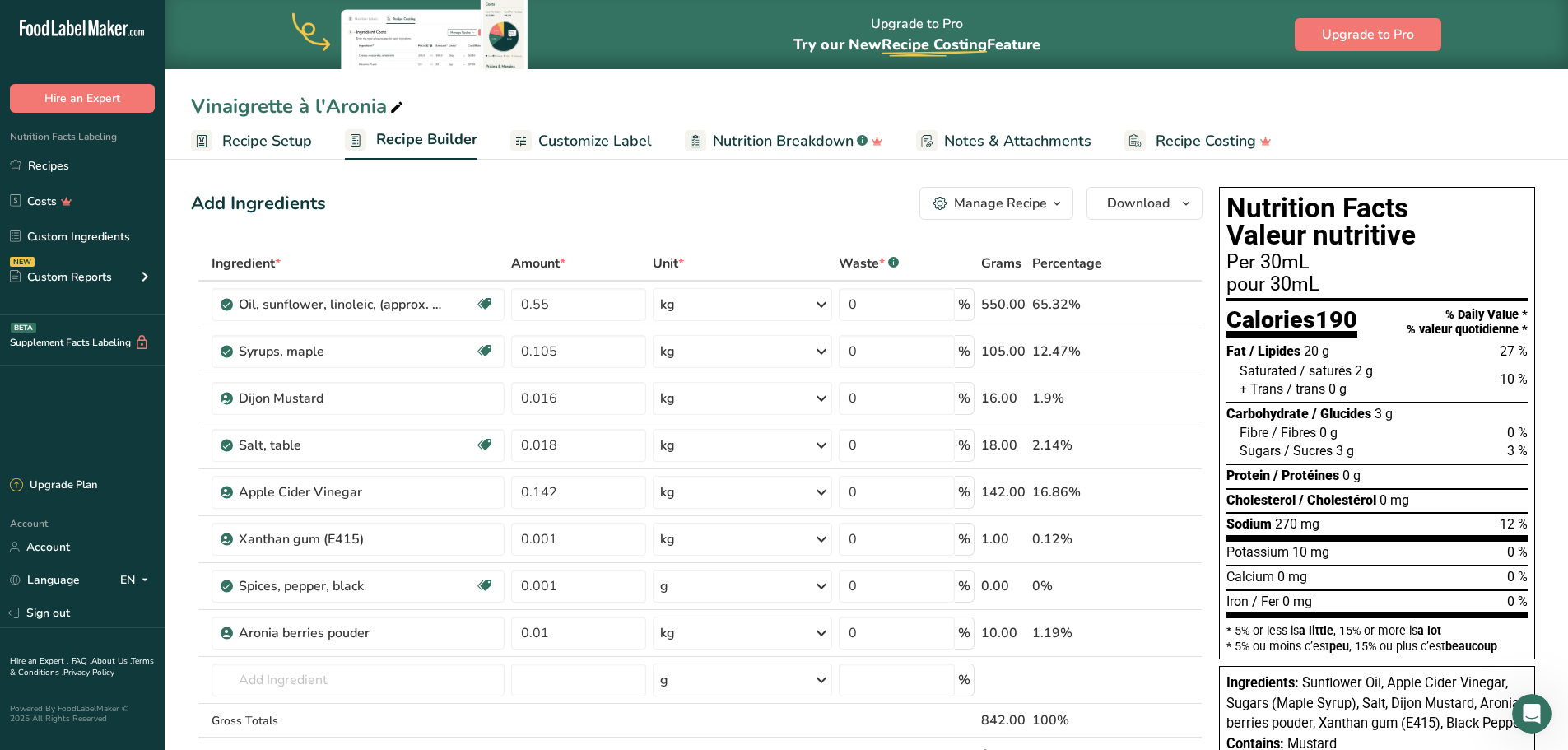
click at [397, 104] on icon at bounding box center [397, 107] width 15 height 23
type input "Vinaigrette à l'Aronia et à l'érable"
click at [248, 143] on span "Recipe Setup" at bounding box center [267, 141] width 90 height 22
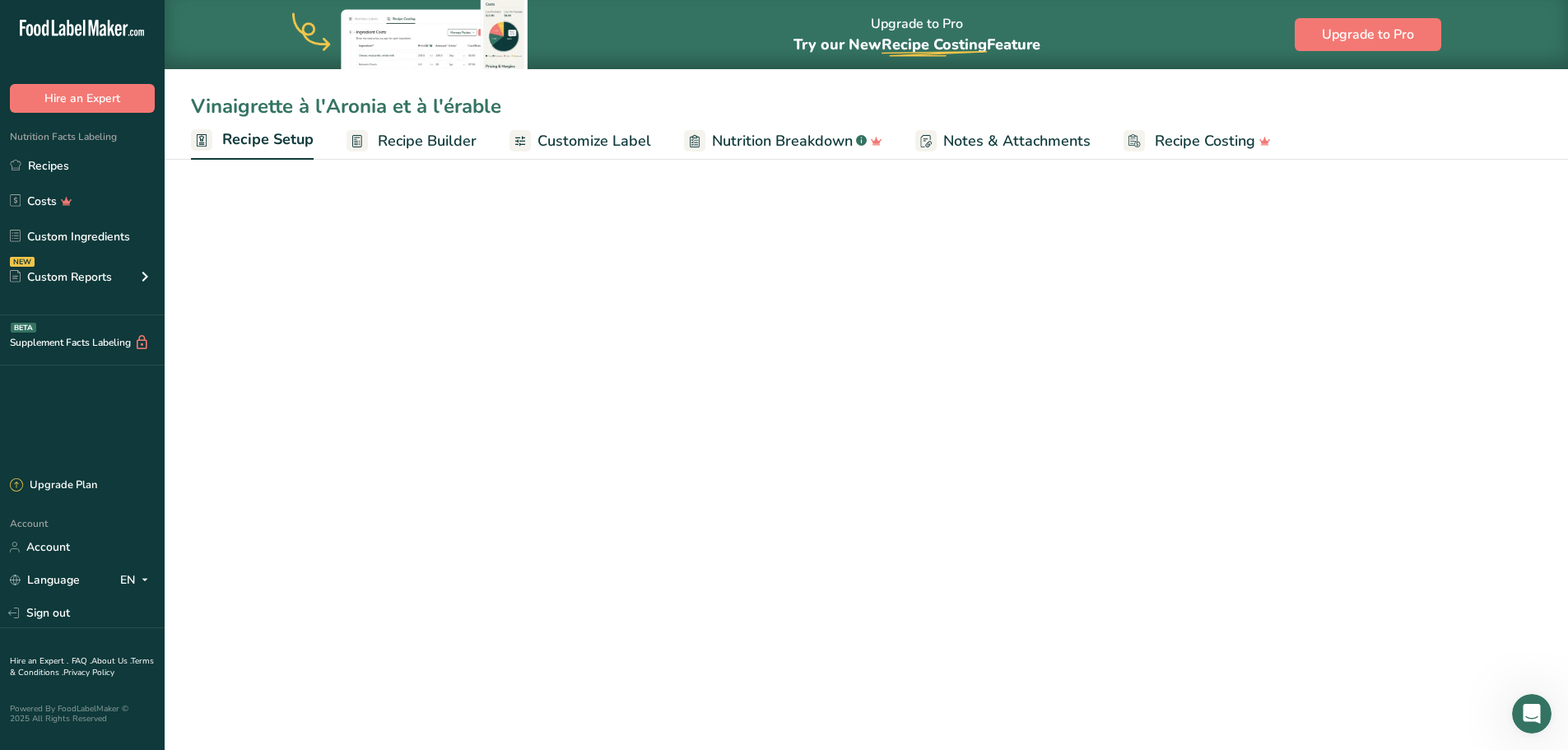
select select "17"
select select "22"
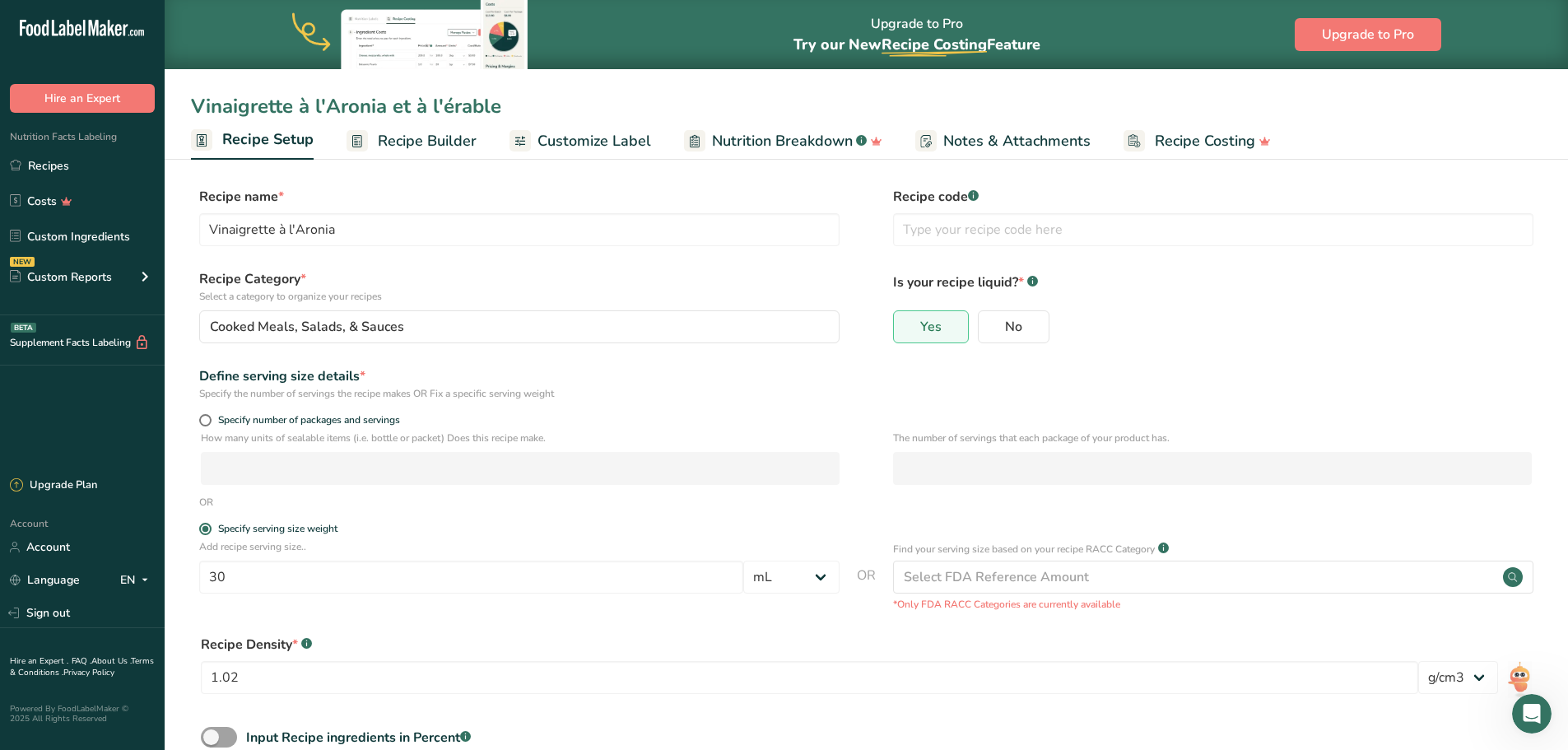
type input "Vinaigrette à l'Aronia et à l'érable"
click at [612, 135] on span "Customize Label" at bounding box center [594, 141] width 114 height 22
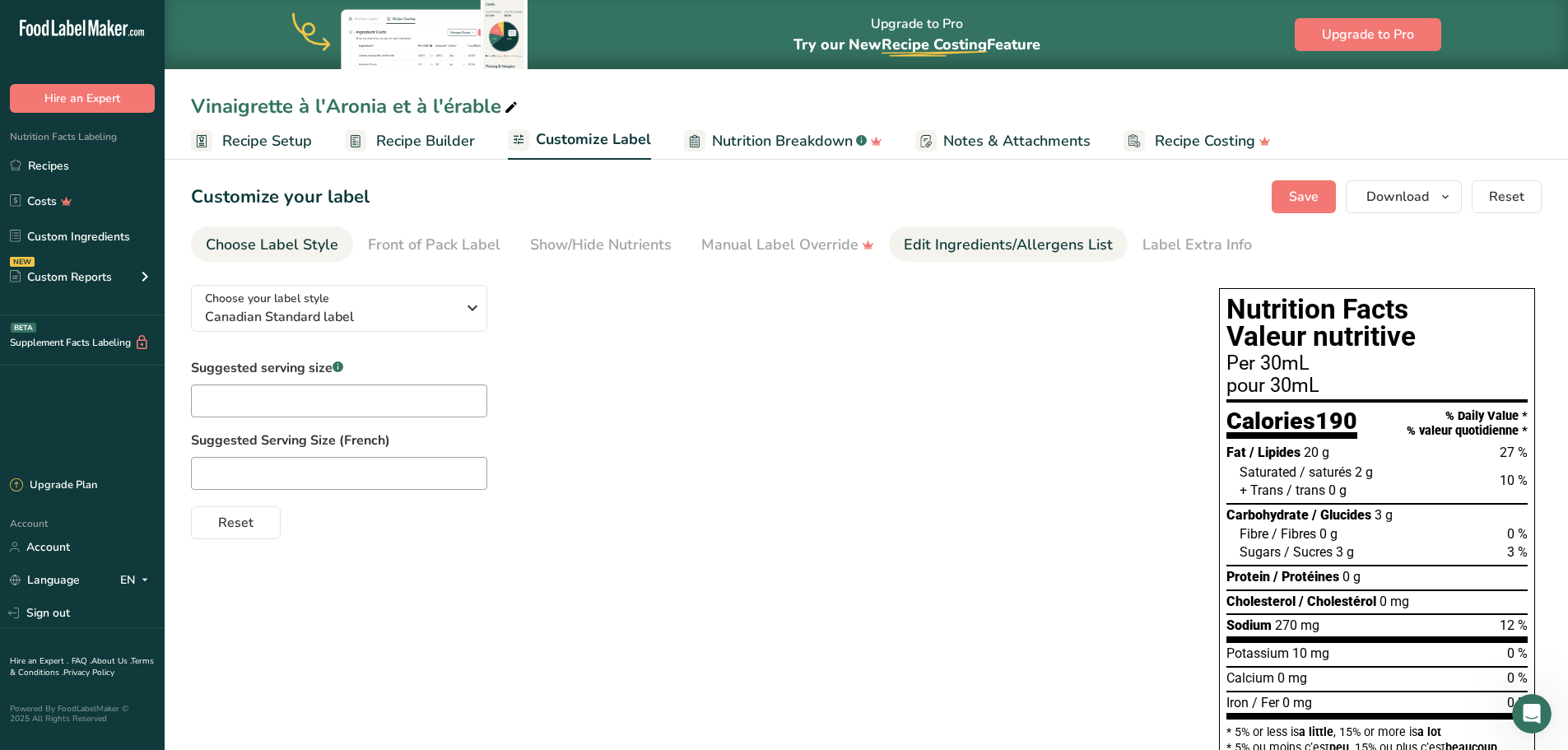
click at [987, 252] on div "Edit Ingredients/Allergens List" at bounding box center [1008, 245] width 209 height 22
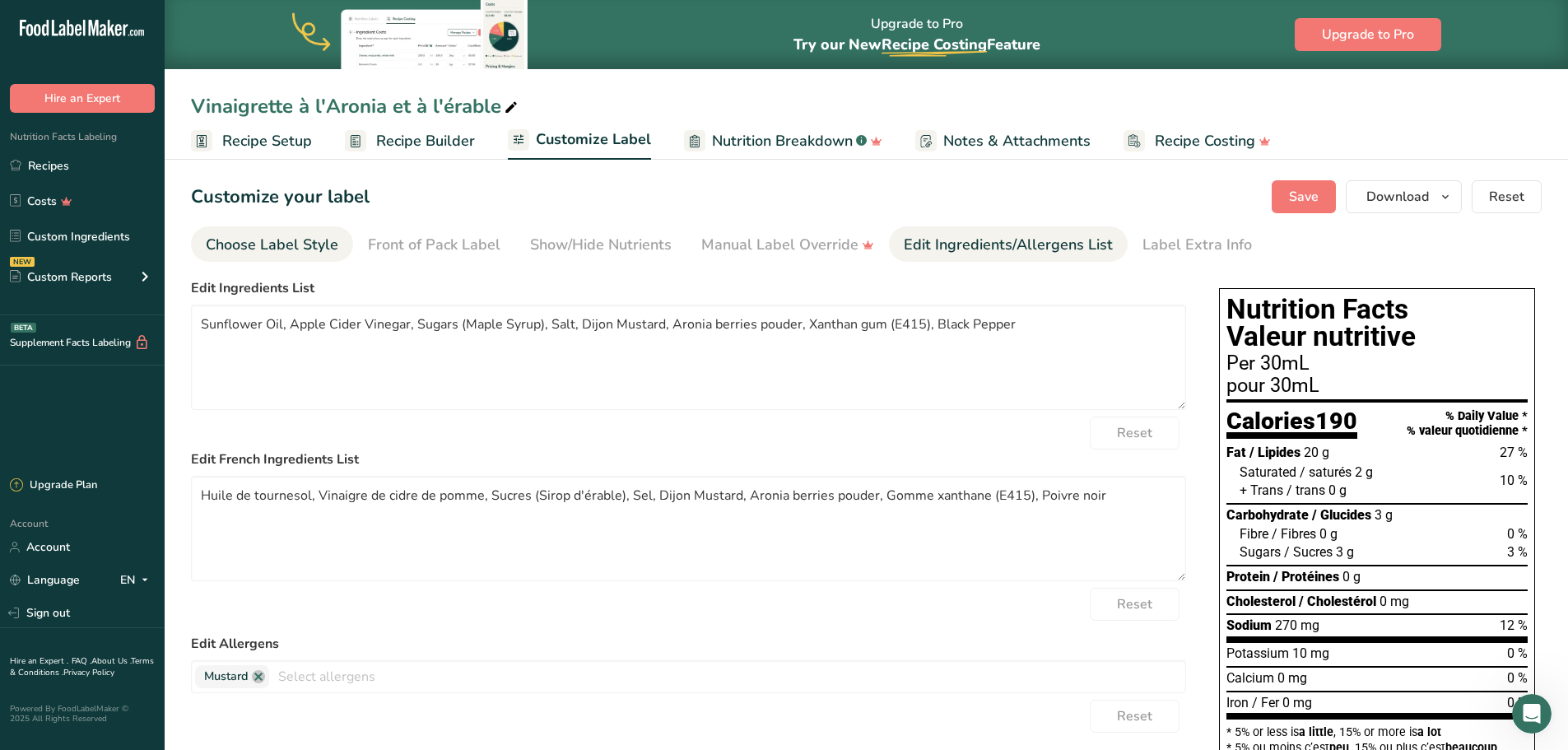
drag, startPoint x: 78, startPoint y: 170, endPoint x: 272, endPoint y: 234, distance: 204.3
click at [78, 170] on link "Recipes" at bounding box center [82, 166] width 165 height 31
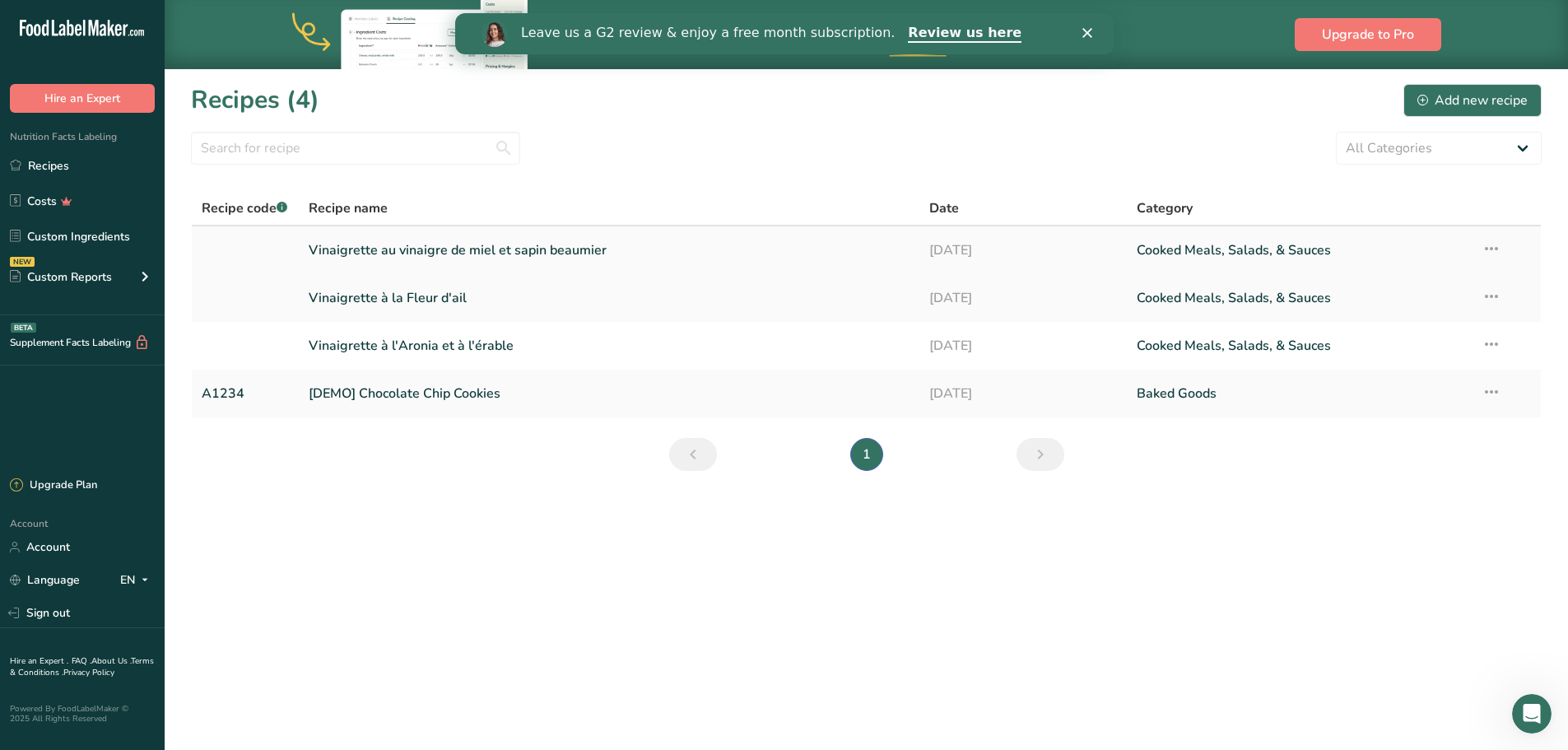
click at [386, 249] on link "Vinaigrette au vinaigre de miel et sapin beaumier" at bounding box center [609, 250] width 602 height 35
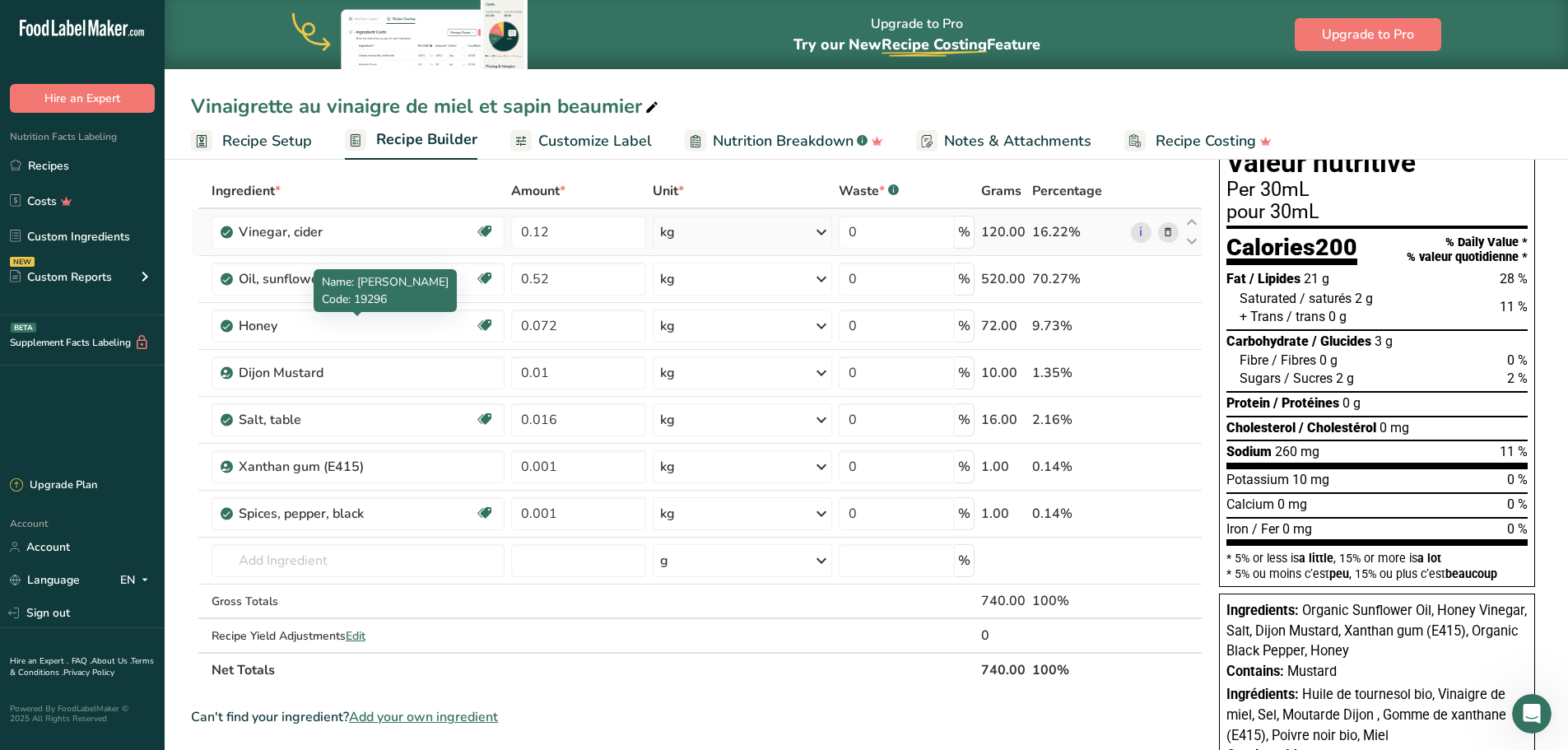
scroll to position [109, 0]
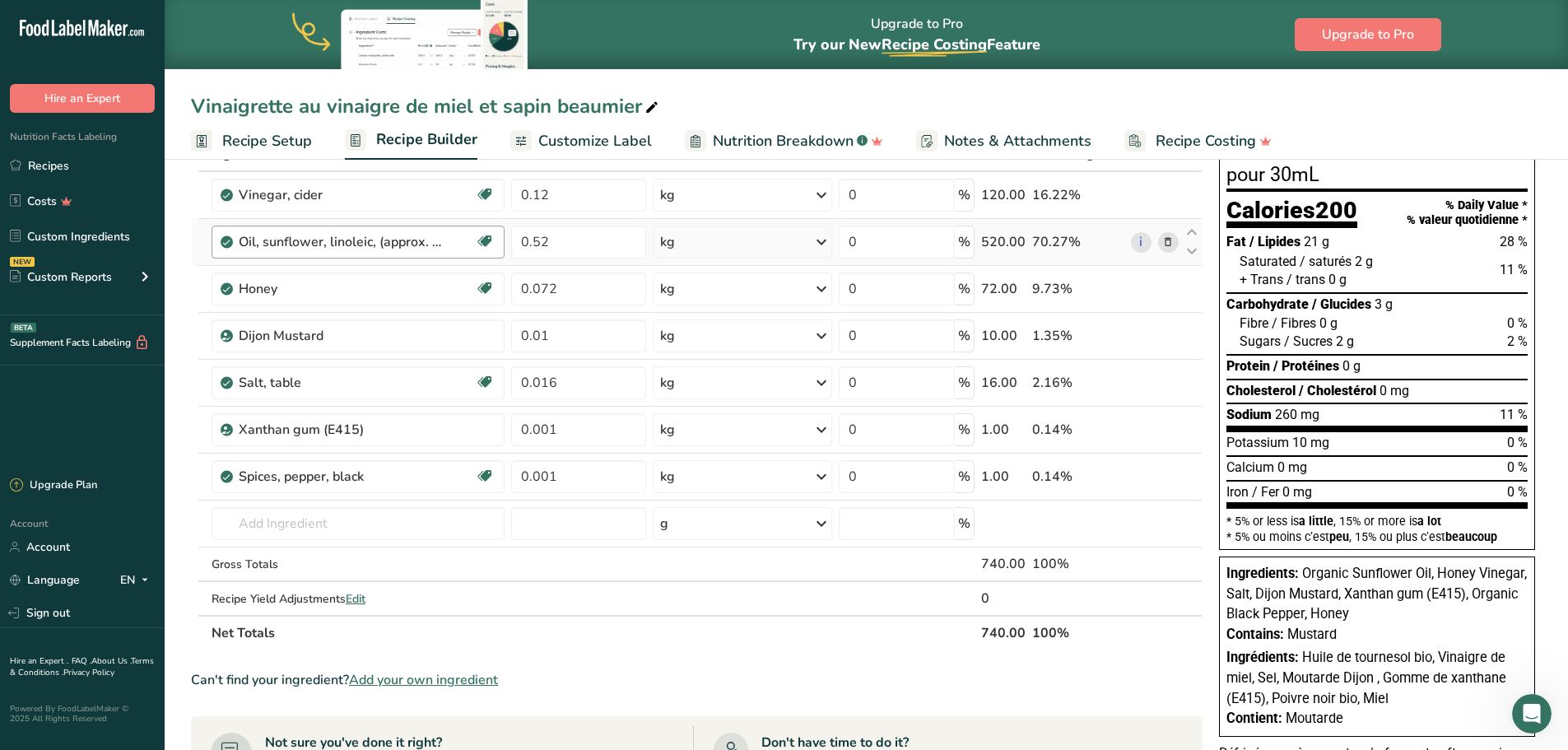
drag, startPoint x: 269, startPoint y: 142, endPoint x: 332, endPoint y: 238, distance: 114.8
click at [269, 141] on span "Recipe Setup" at bounding box center [267, 141] width 90 height 22
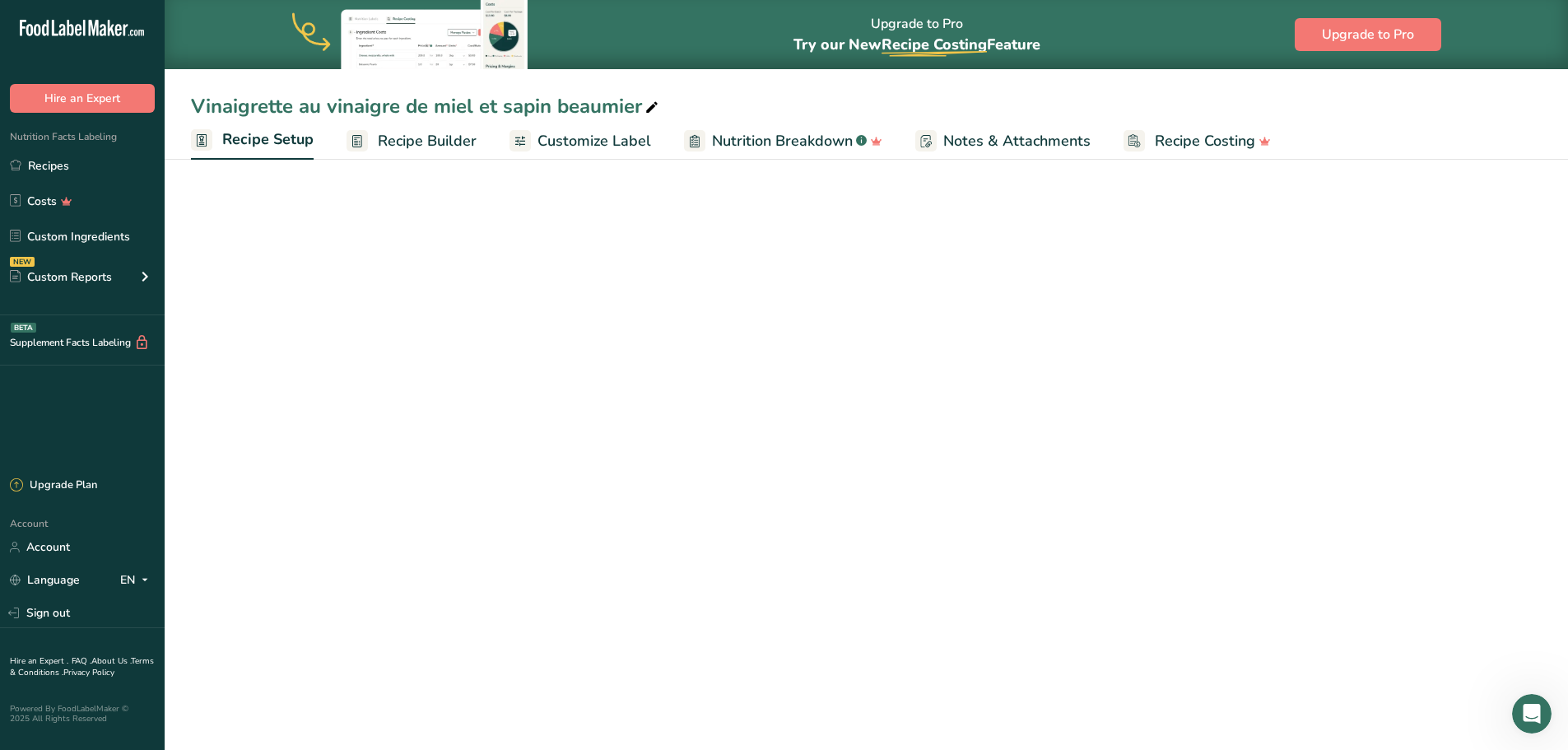
select select "22"
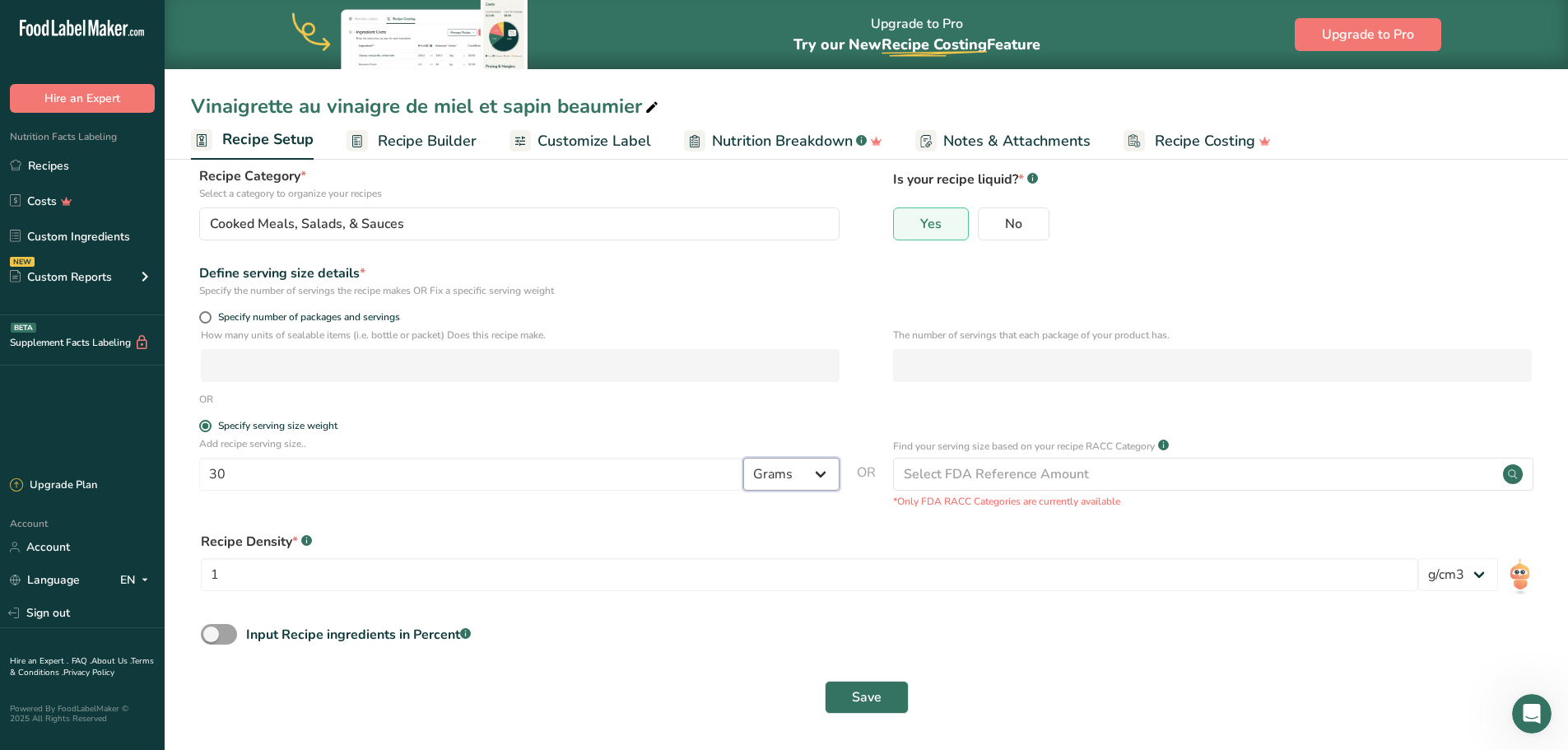
click at [816, 477] on select "Grams kg mg mcg lb oz l mL fl oz tbsp tsp cup qt gallon" at bounding box center [792, 474] width 96 height 33
select select "17"
click at [744, 458] on select "Grams kg mg mcg lb oz l mL fl oz tbsp tsp cup qt gallon" at bounding box center [792, 474] width 96 height 33
click at [885, 698] on button "Save" at bounding box center [866, 697] width 84 height 33
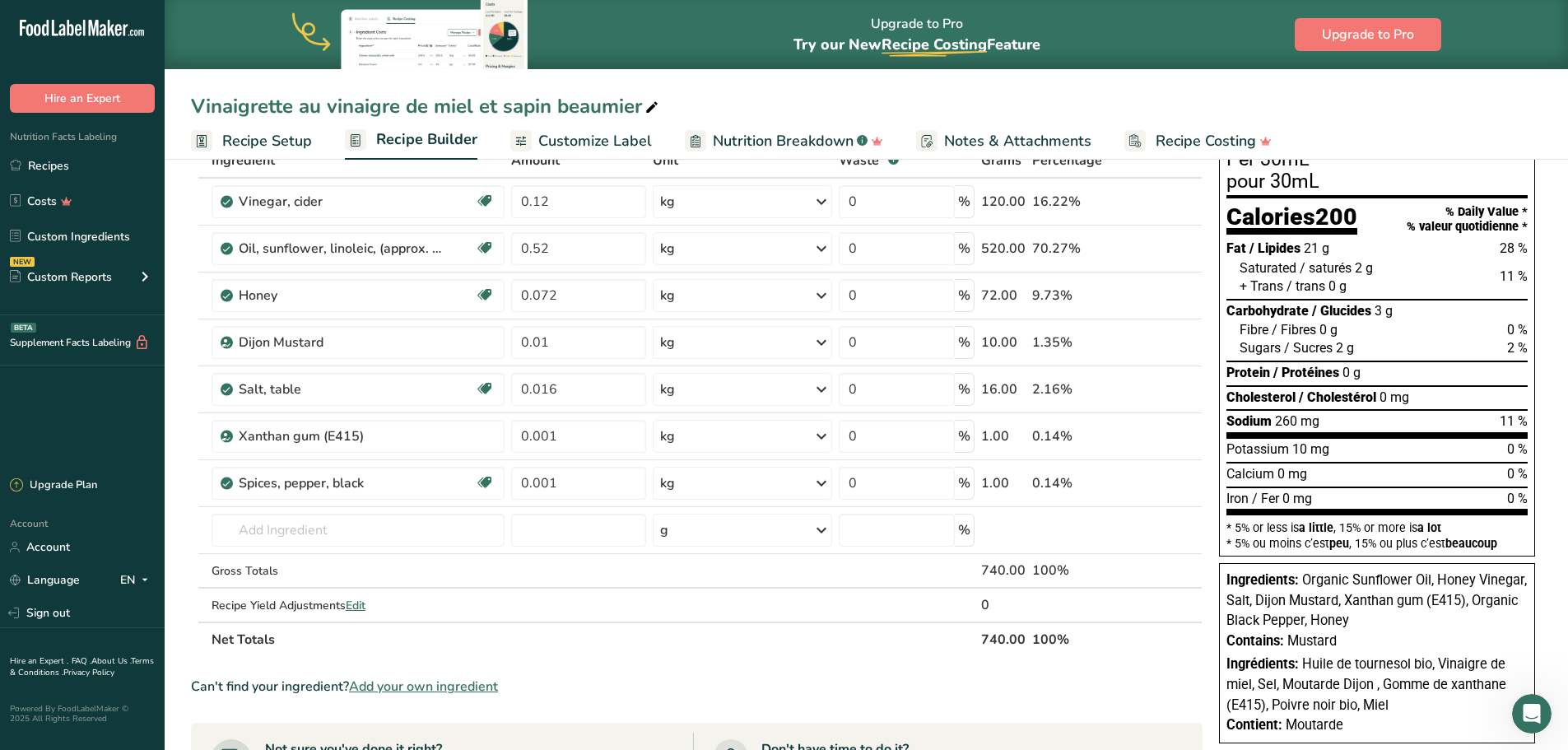
click at [538, 143] on span "Customize Label" at bounding box center [594, 141] width 114 height 22
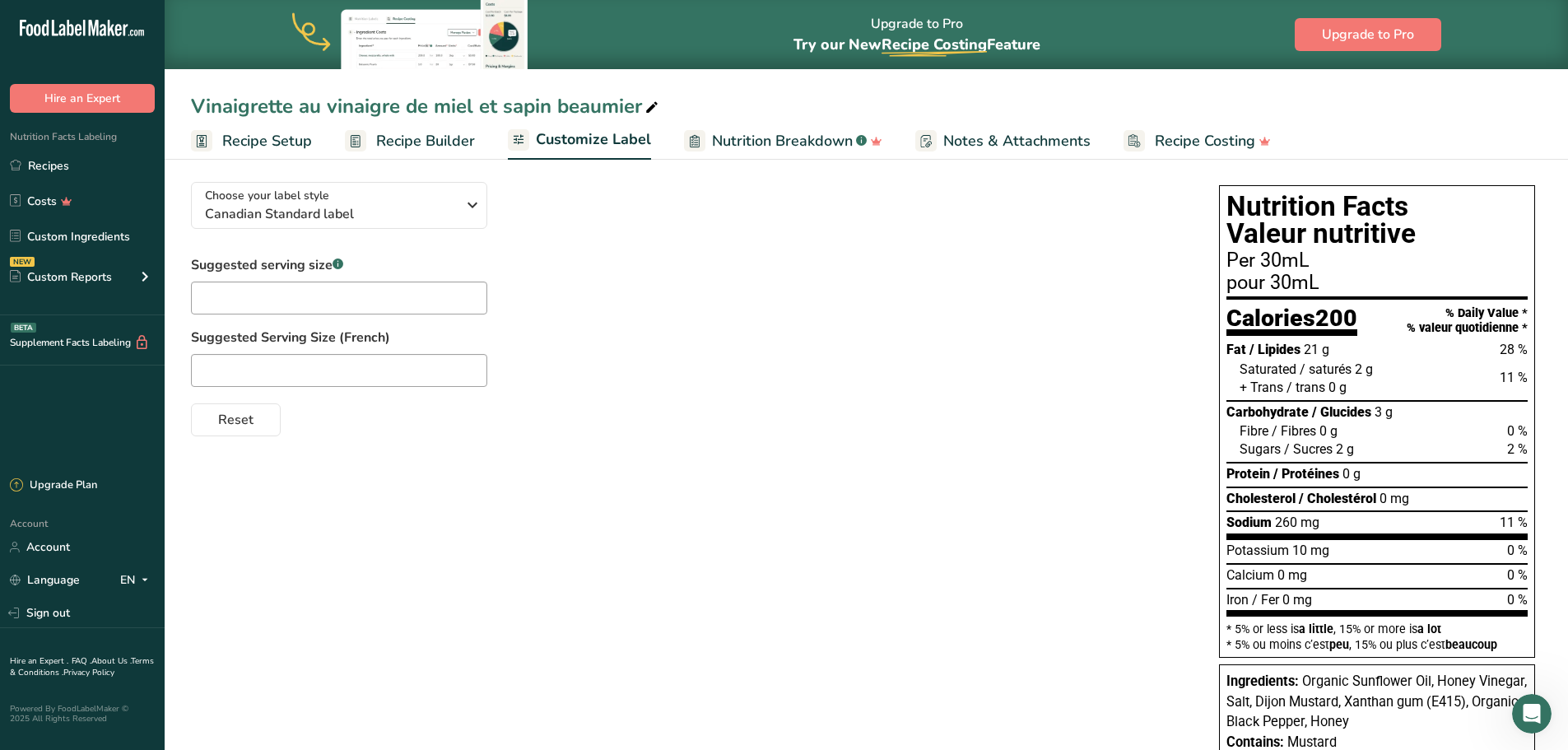
click at [618, 137] on span "Customize Label" at bounding box center [593, 139] width 116 height 22
click at [270, 142] on span "Recipe Setup" at bounding box center [267, 141] width 90 height 22
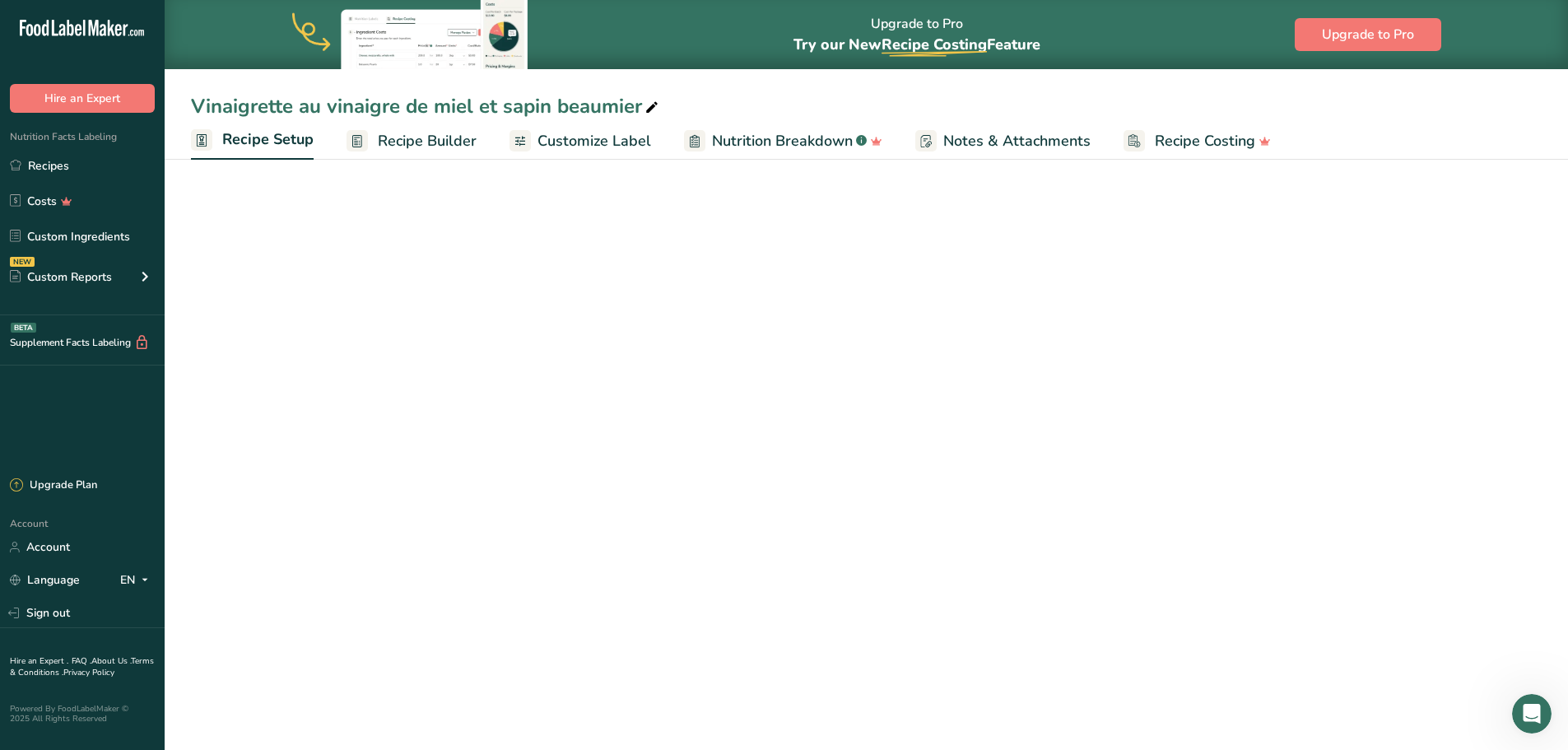
select select "17"
select select "22"
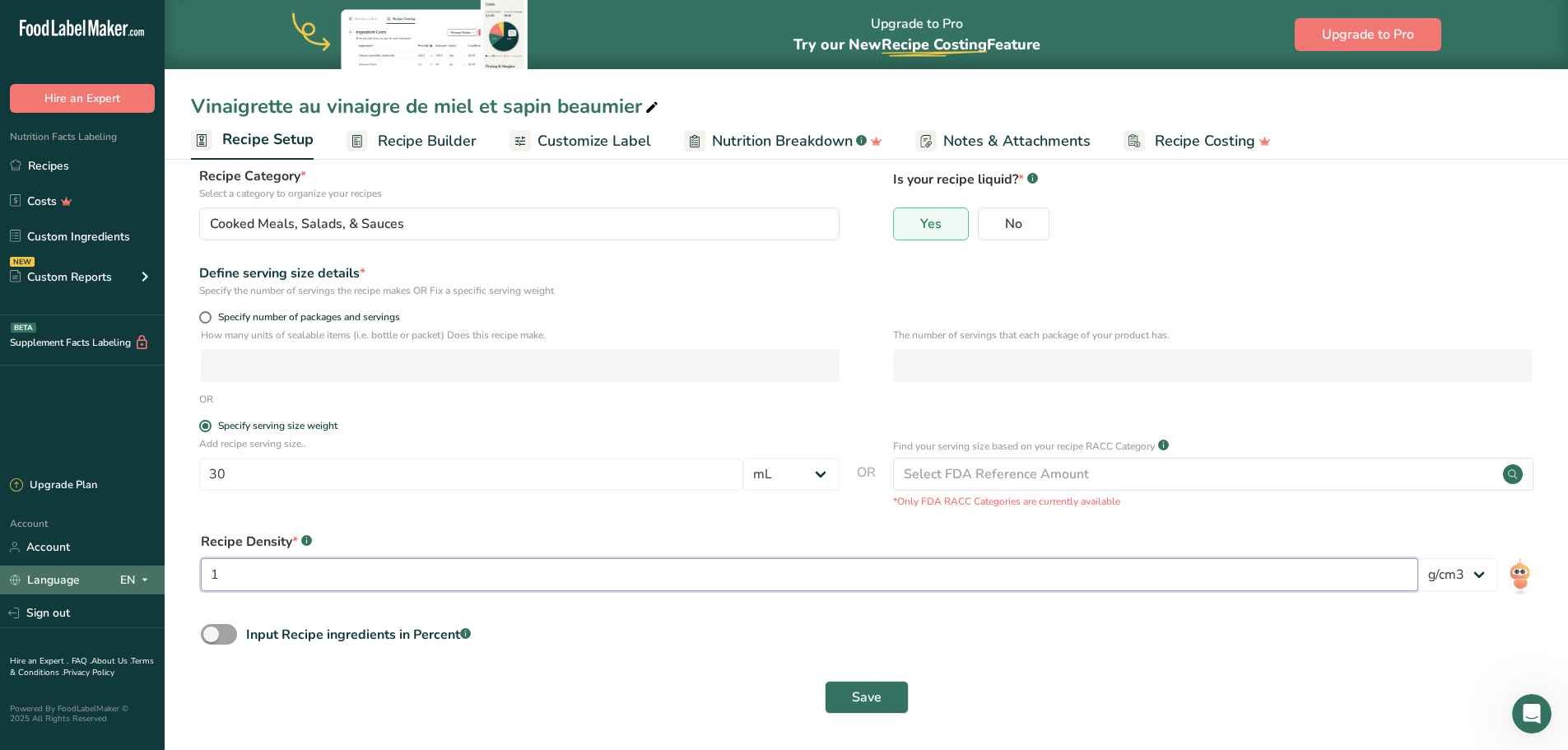
drag, startPoint x: 279, startPoint y: 579, endPoint x: 155, endPoint y: 565, distance: 124.8
click at [155, 565] on div ".a-20{fill:#fff;} Hire an Expert Nutrition Facts Labeling Recipes Costs Custom …" at bounding box center [784, 323] width 1568 height 853
click at [664, 681] on div "Save" at bounding box center [866, 697] width 1330 height 33
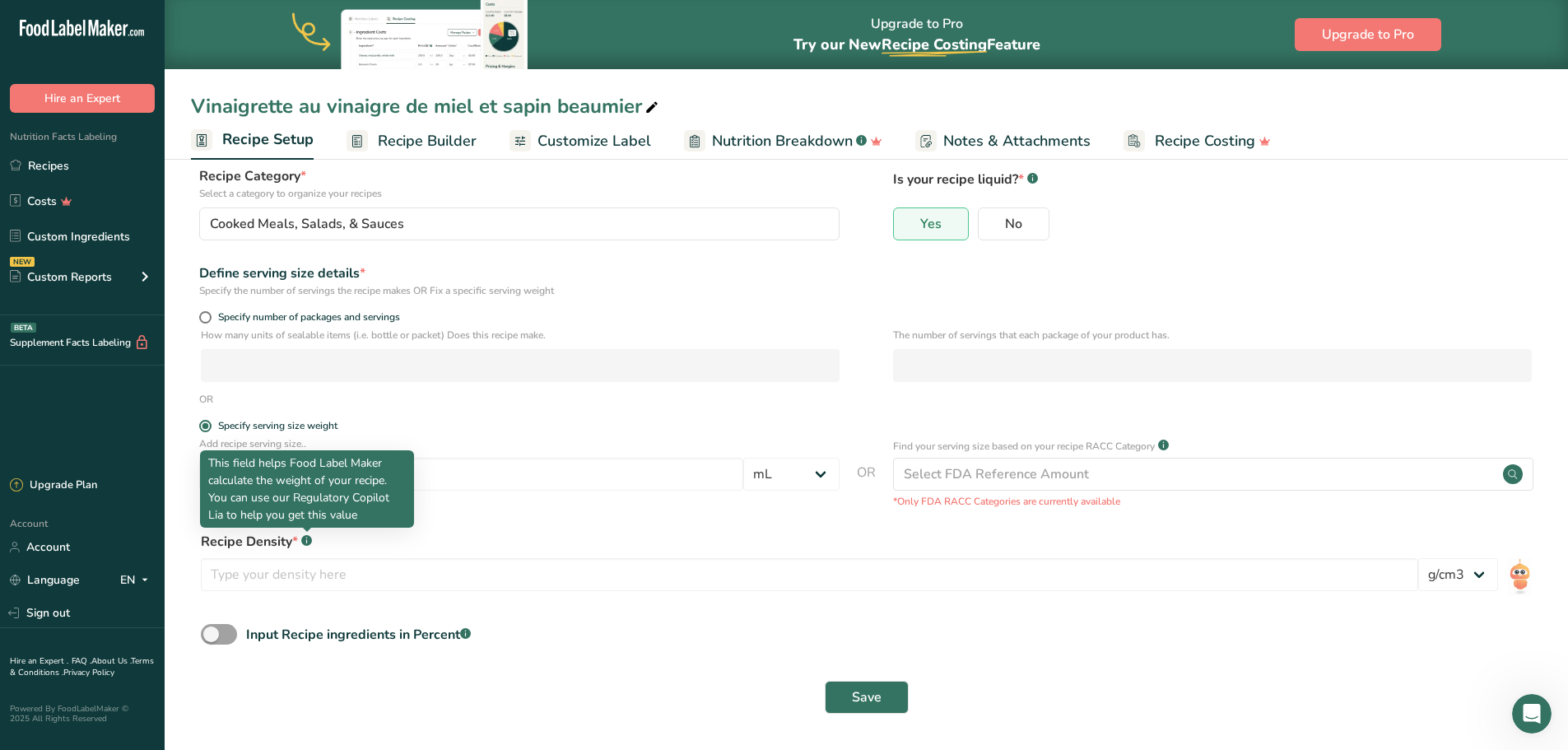
click at [302, 542] on rect at bounding box center [307, 541] width 11 height 11
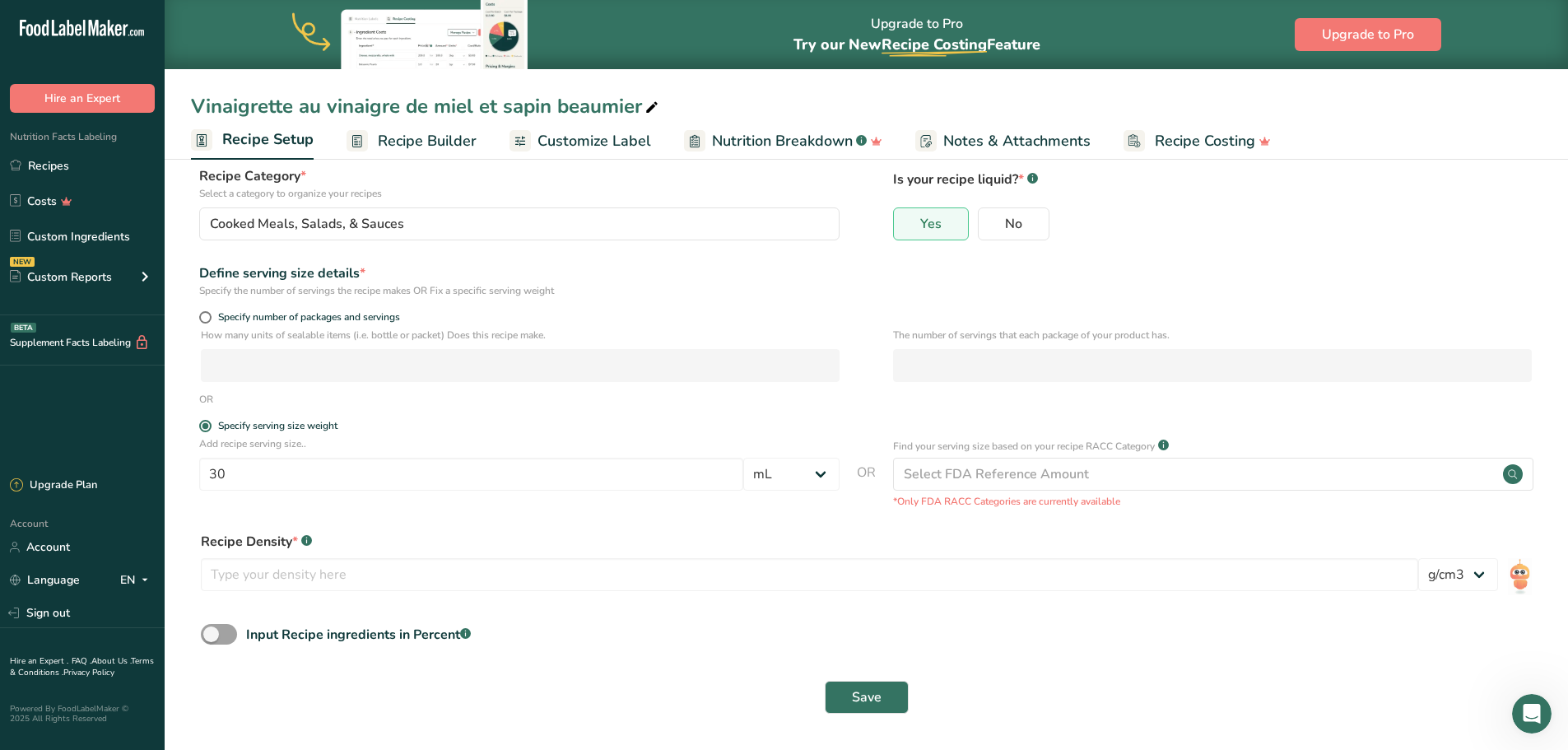
click at [308, 542] on rect at bounding box center [307, 541] width 11 height 11
click at [429, 519] on form "Recipe name * Vinaigrette au vinaigre de miel et sapin beaumier Recipe code .a-…" at bounding box center [866, 403] width 1351 height 640
click at [855, 695] on span "Save" at bounding box center [866, 697] width 30 height 20
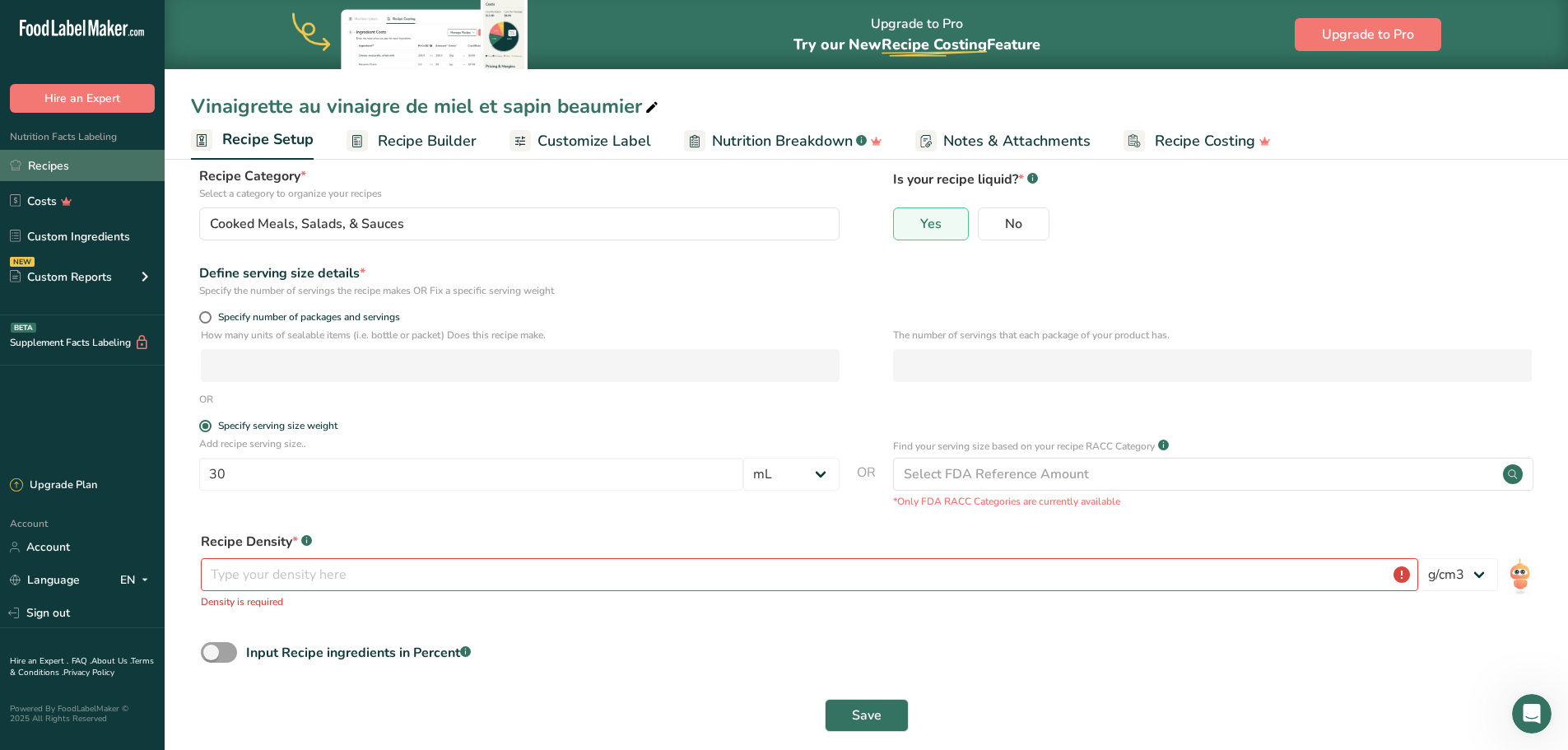
click at [107, 160] on link "Recipes" at bounding box center [82, 166] width 165 height 31
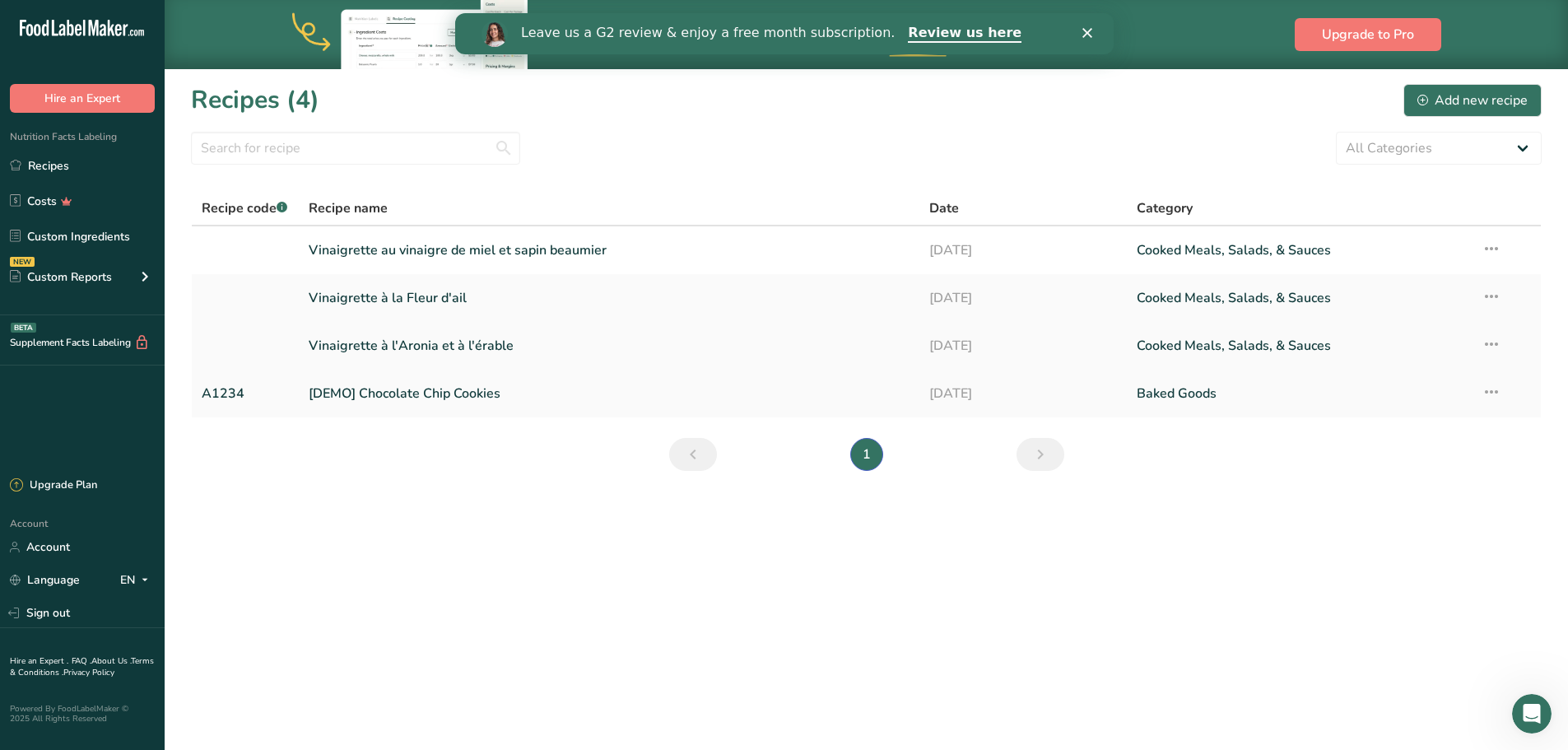
click at [390, 355] on link "Vinaigrette à l'Aronia et à l'érable" at bounding box center [609, 346] width 602 height 35
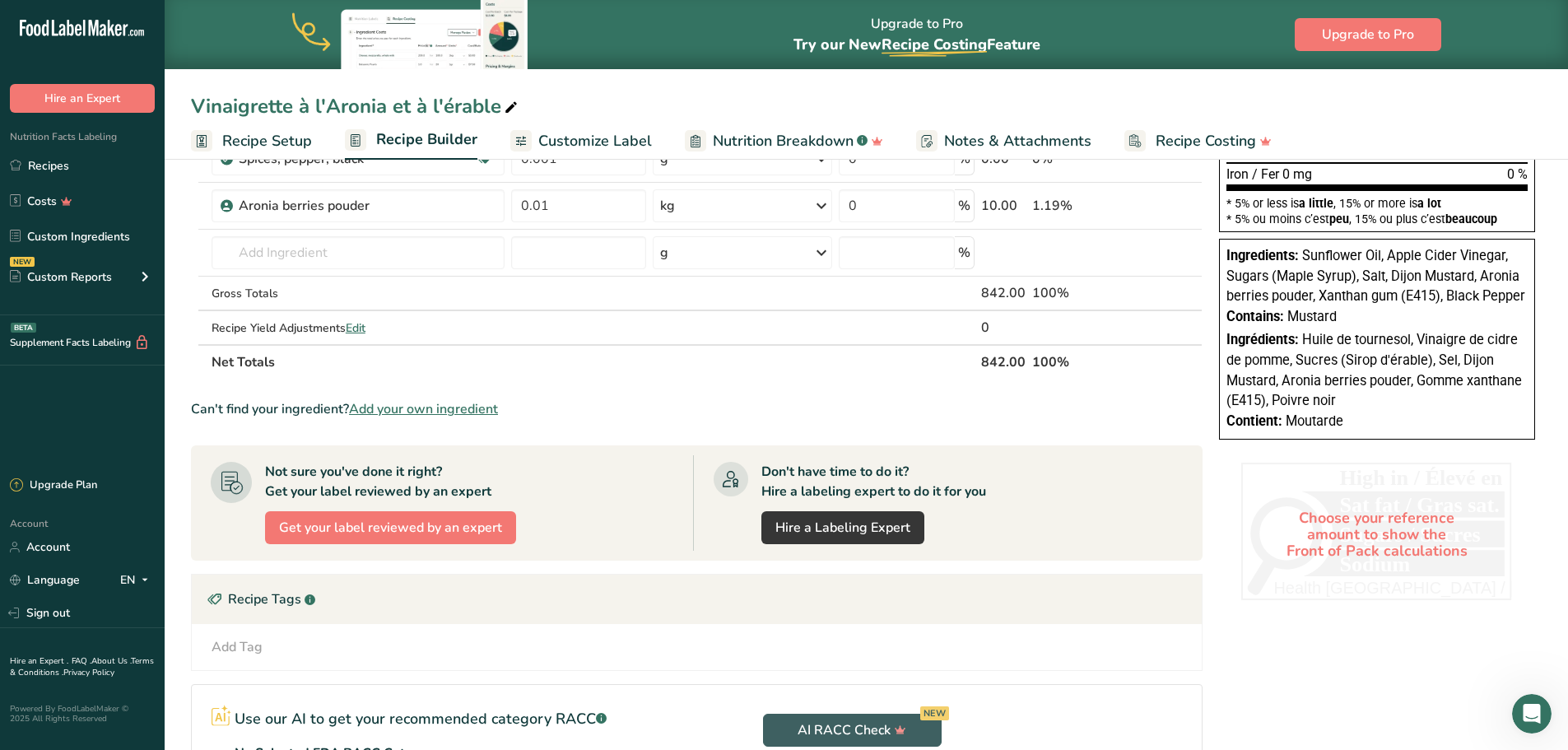
scroll to position [439, 0]
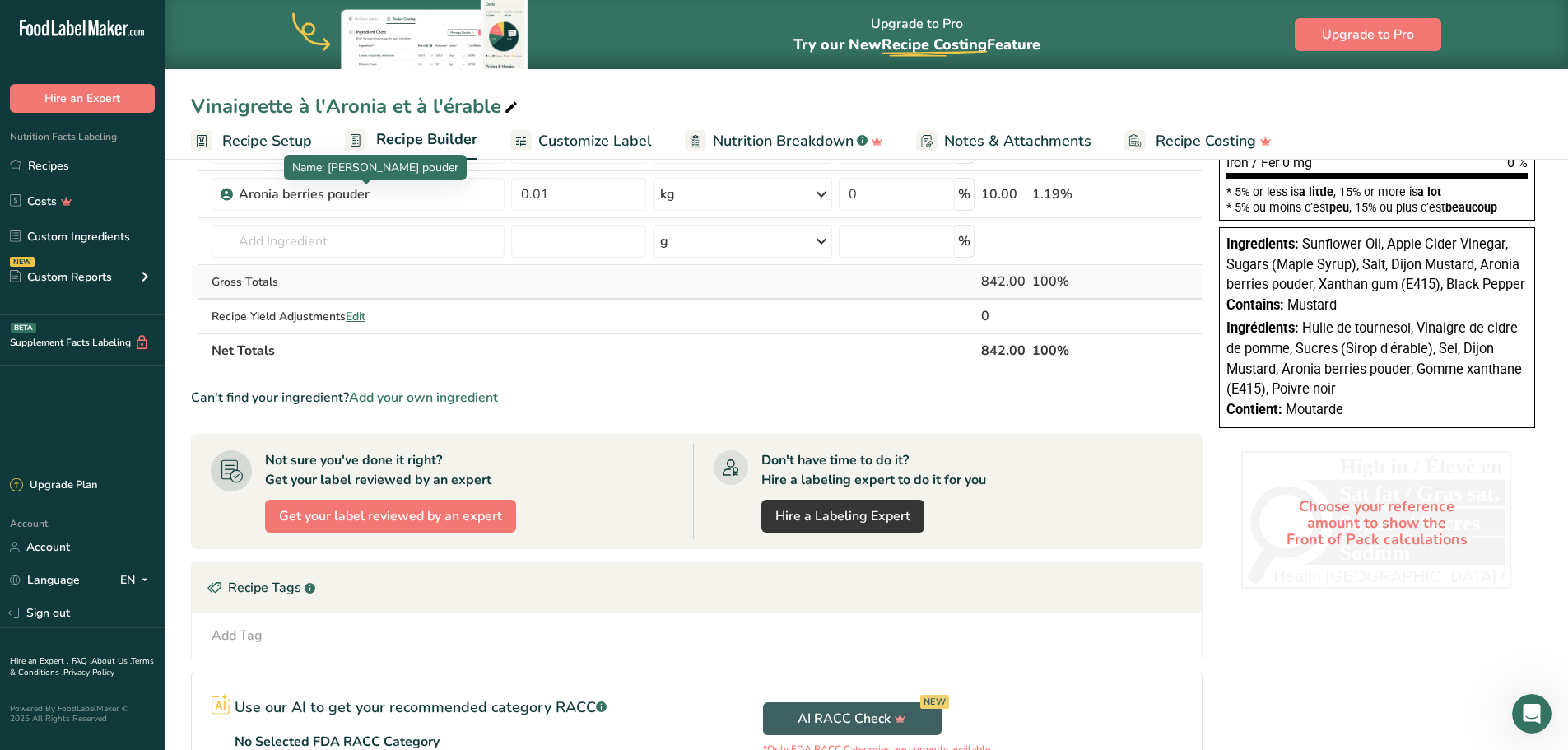
drag, startPoint x: 273, startPoint y: 137, endPoint x: 386, endPoint y: 271, distance: 175.3
click at [273, 136] on span "Recipe Setup" at bounding box center [267, 141] width 90 height 22
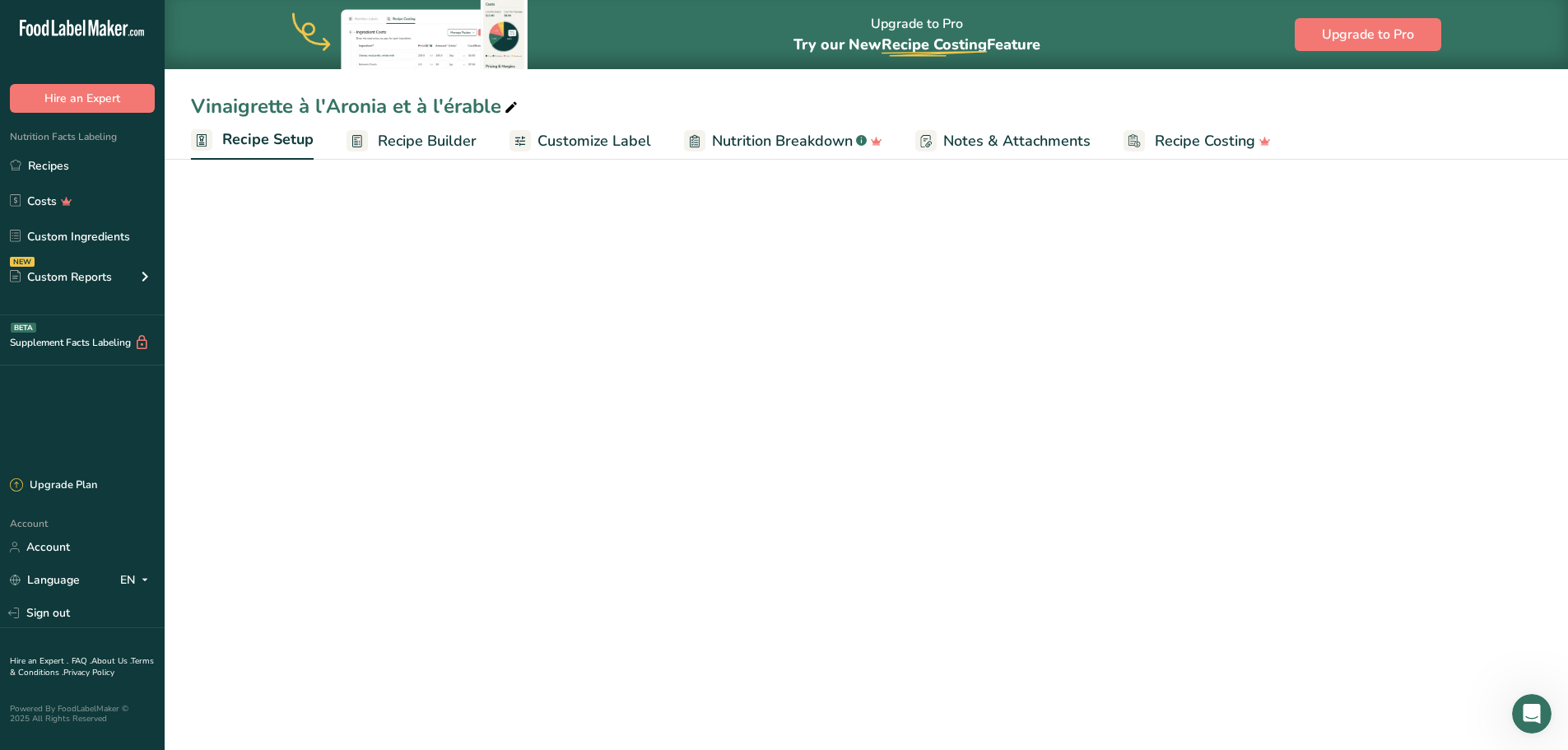
select select "17"
select select "22"
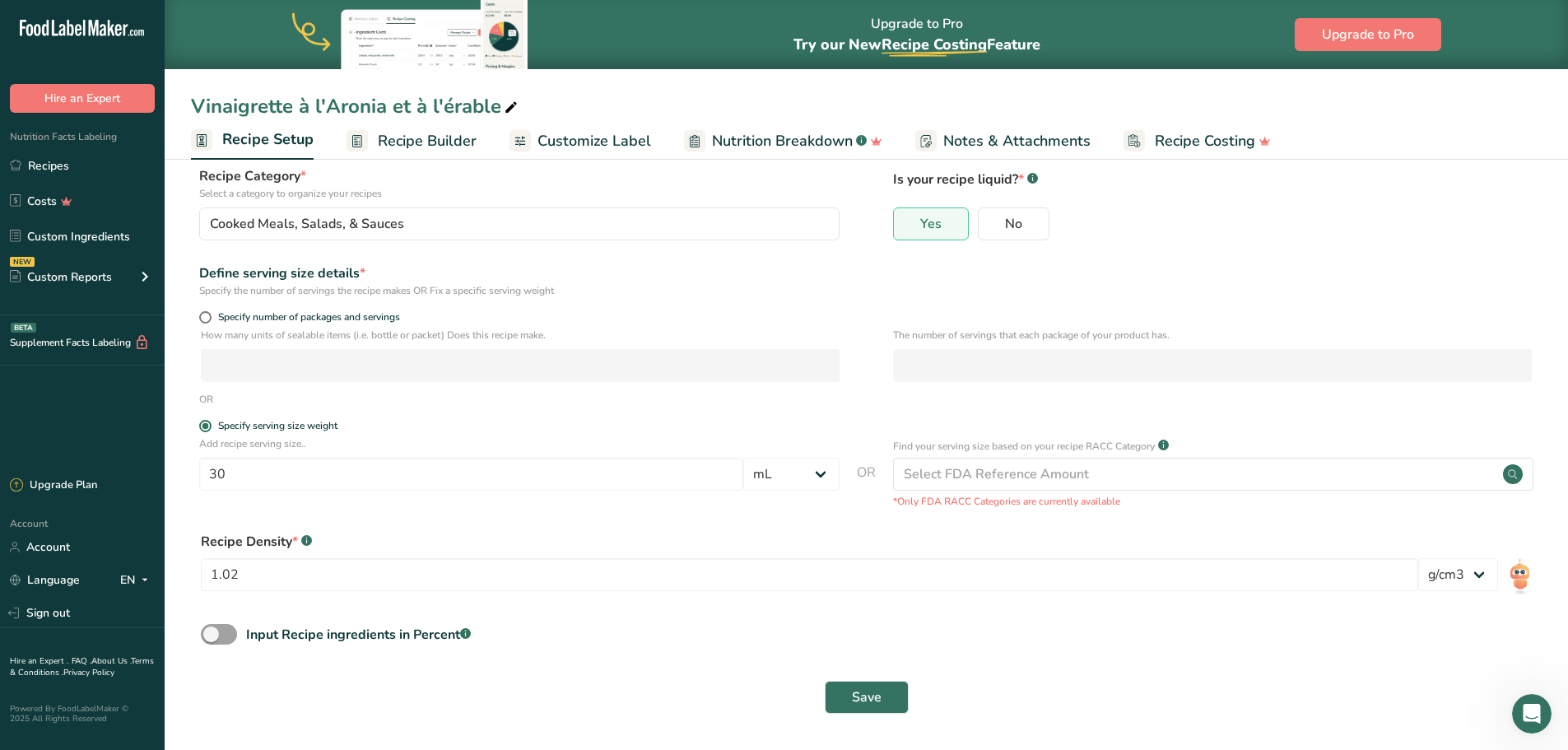
scroll to position [103, 0]
click at [70, 165] on link "Recipes" at bounding box center [82, 166] width 165 height 31
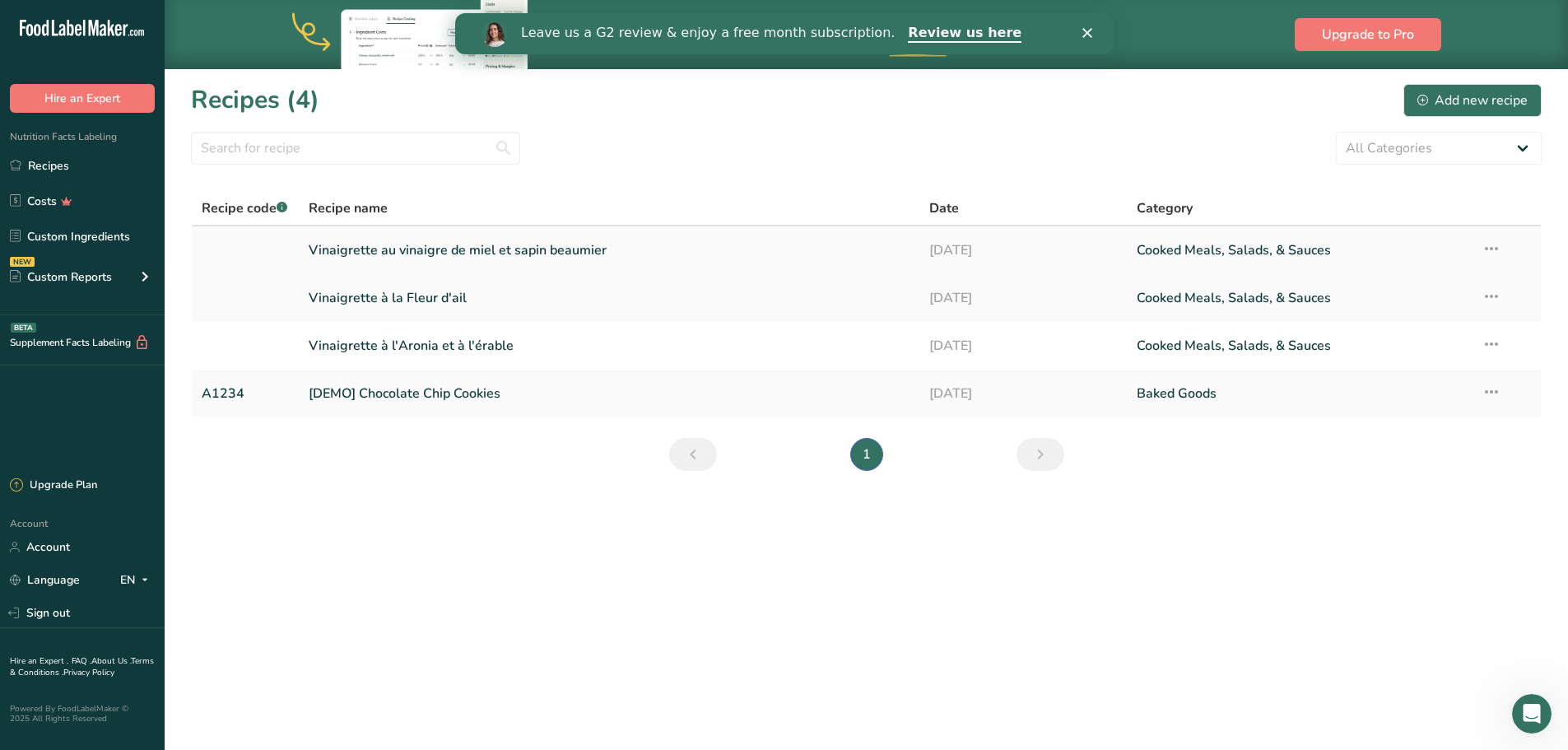
click at [359, 254] on link "Vinaigrette au vinaigre de miel et sapin beaumier" at bounding box center [609, 250] width 602 height 35
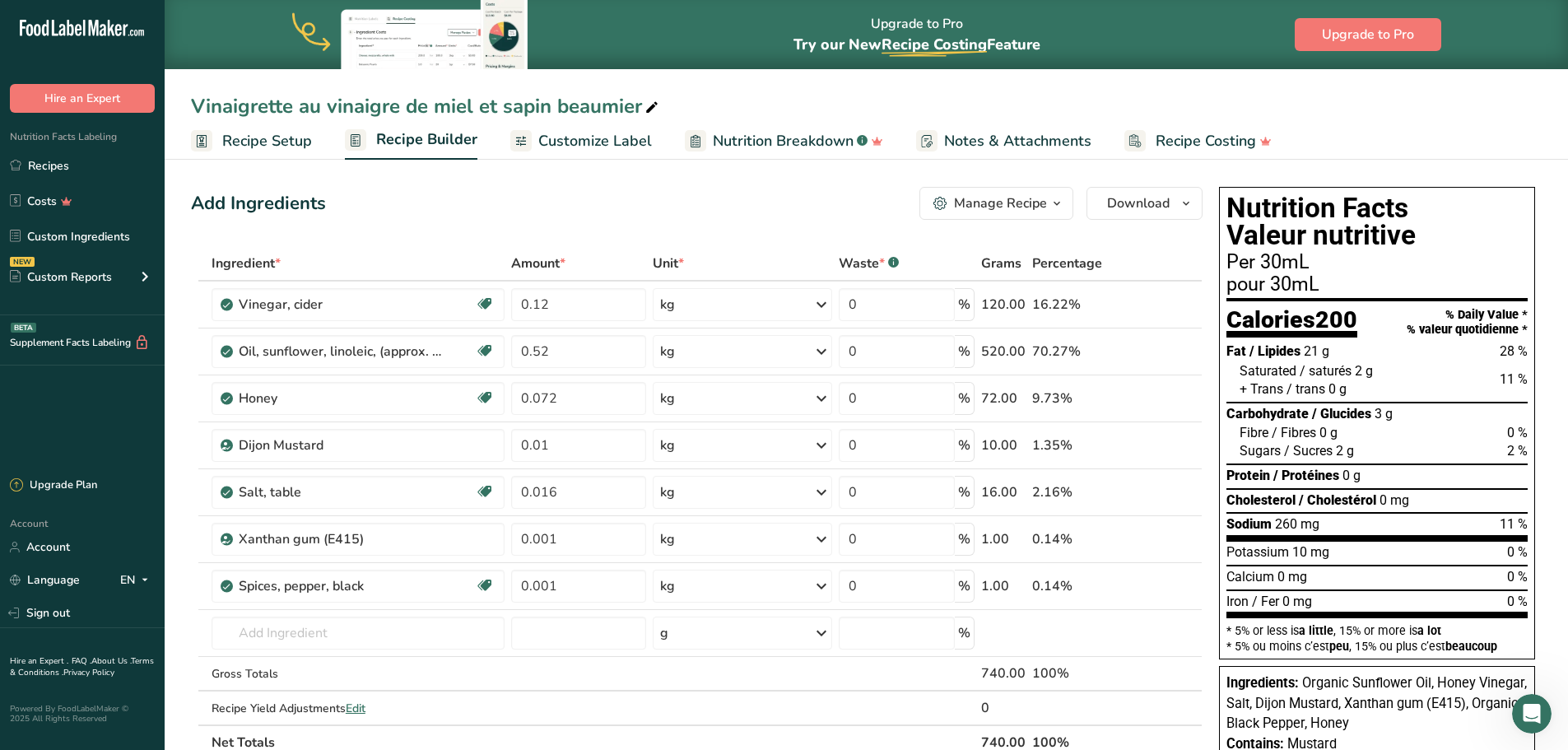
click at [254, 147] on span "Recipe Setup" at bounding box center [267, 141] width 90 height 22
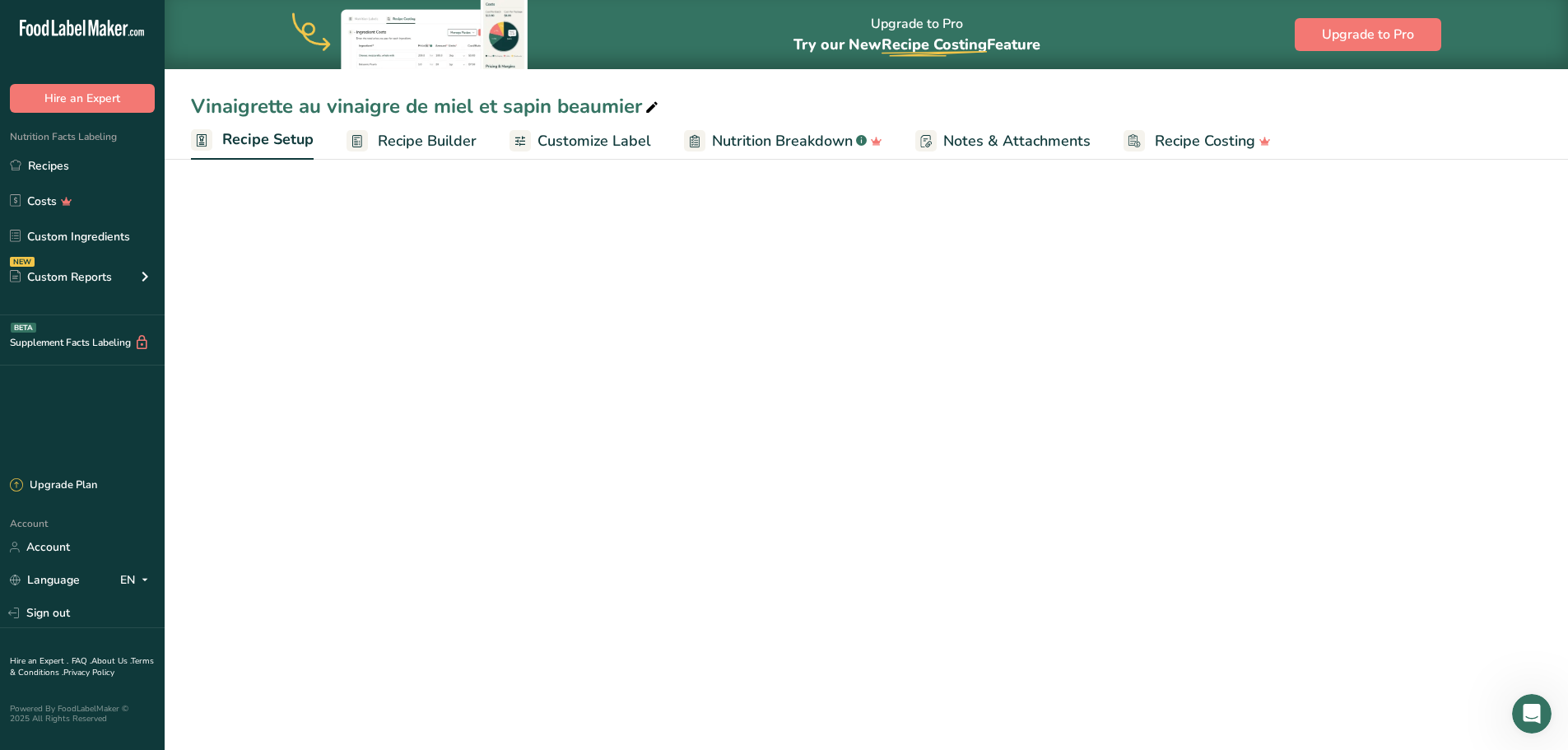
select select "17"
select select "22"
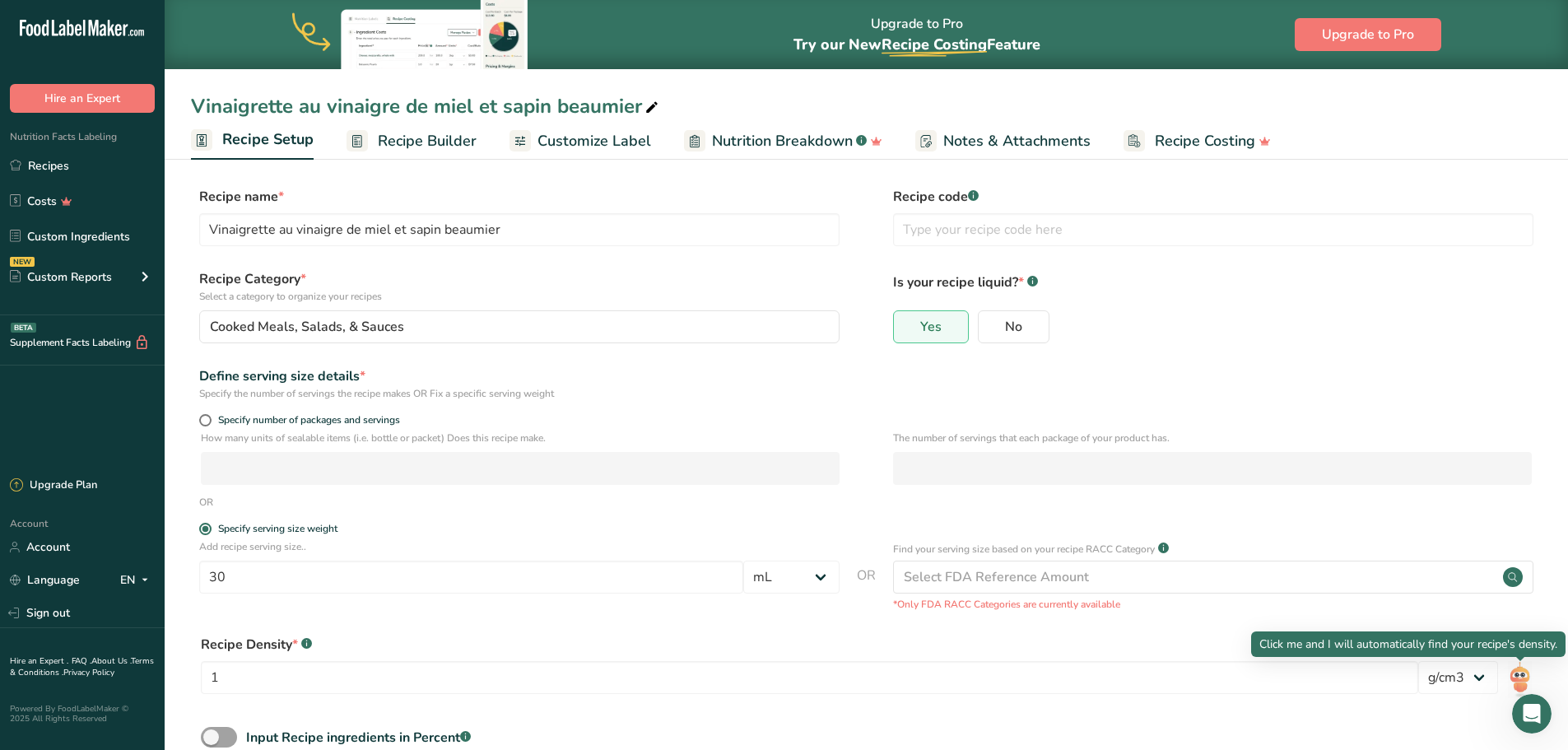
click at [1521, 678] on img at bounding box center [1520, 679] width 24 height 37
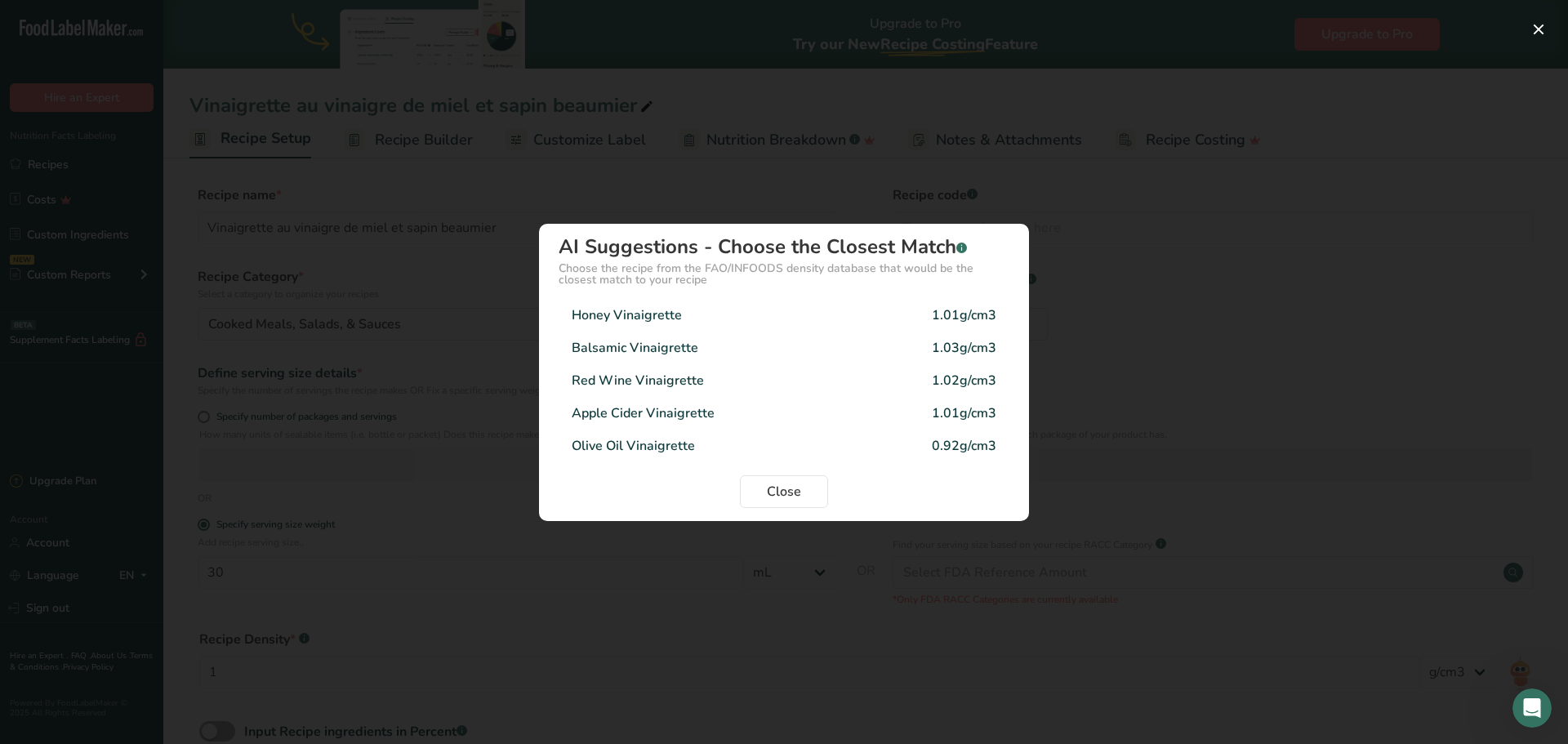
drag, startPoint x: 703, startPoint y: 312, endPoint x: 692, endPoint y: 356, distance: 45.4
click at [703, 312] on div "Honey Vinaigrette 1.01g/cm3" at bounding box center [784, 315] width 451 height 33
type input "1.01"
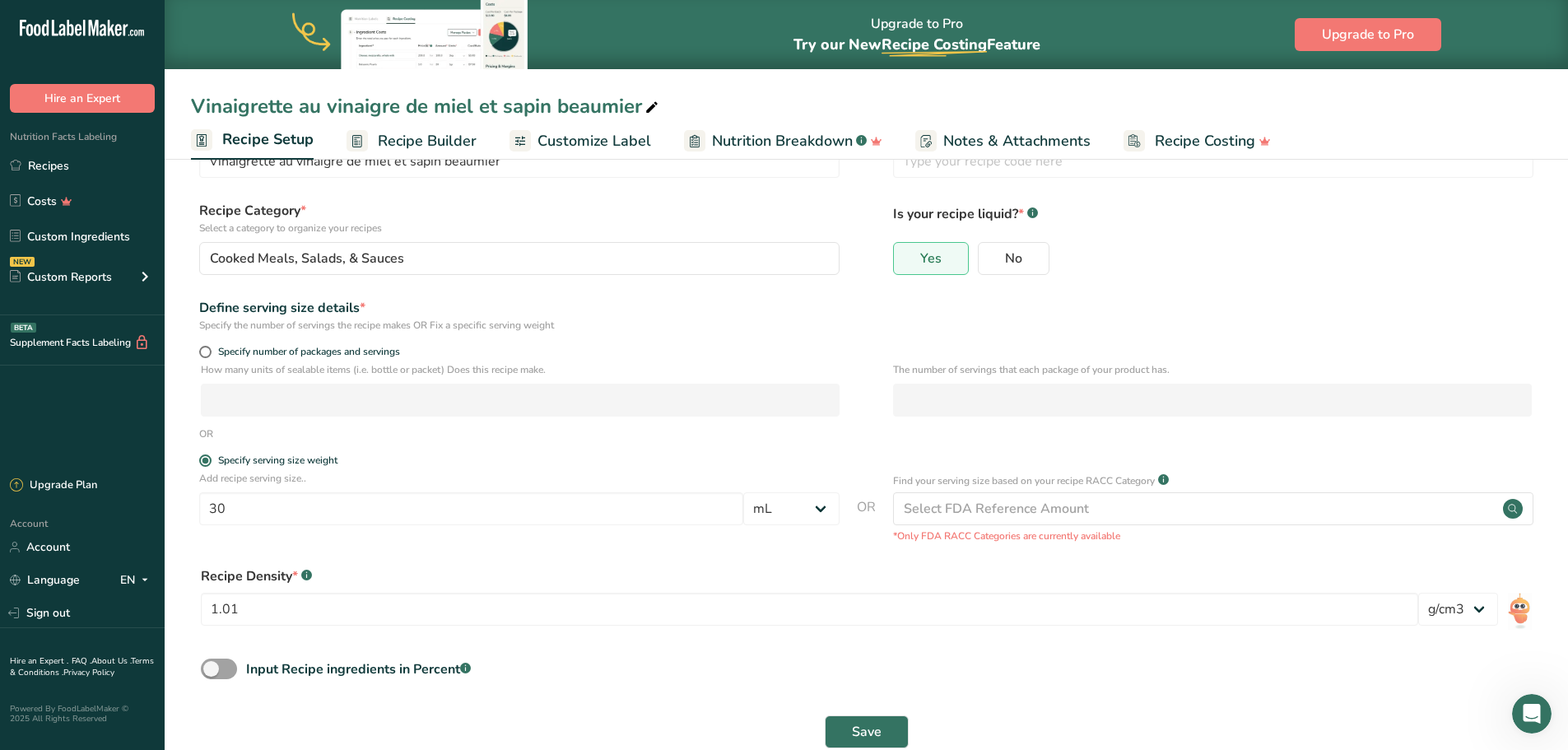
scroll to position [103, 0]
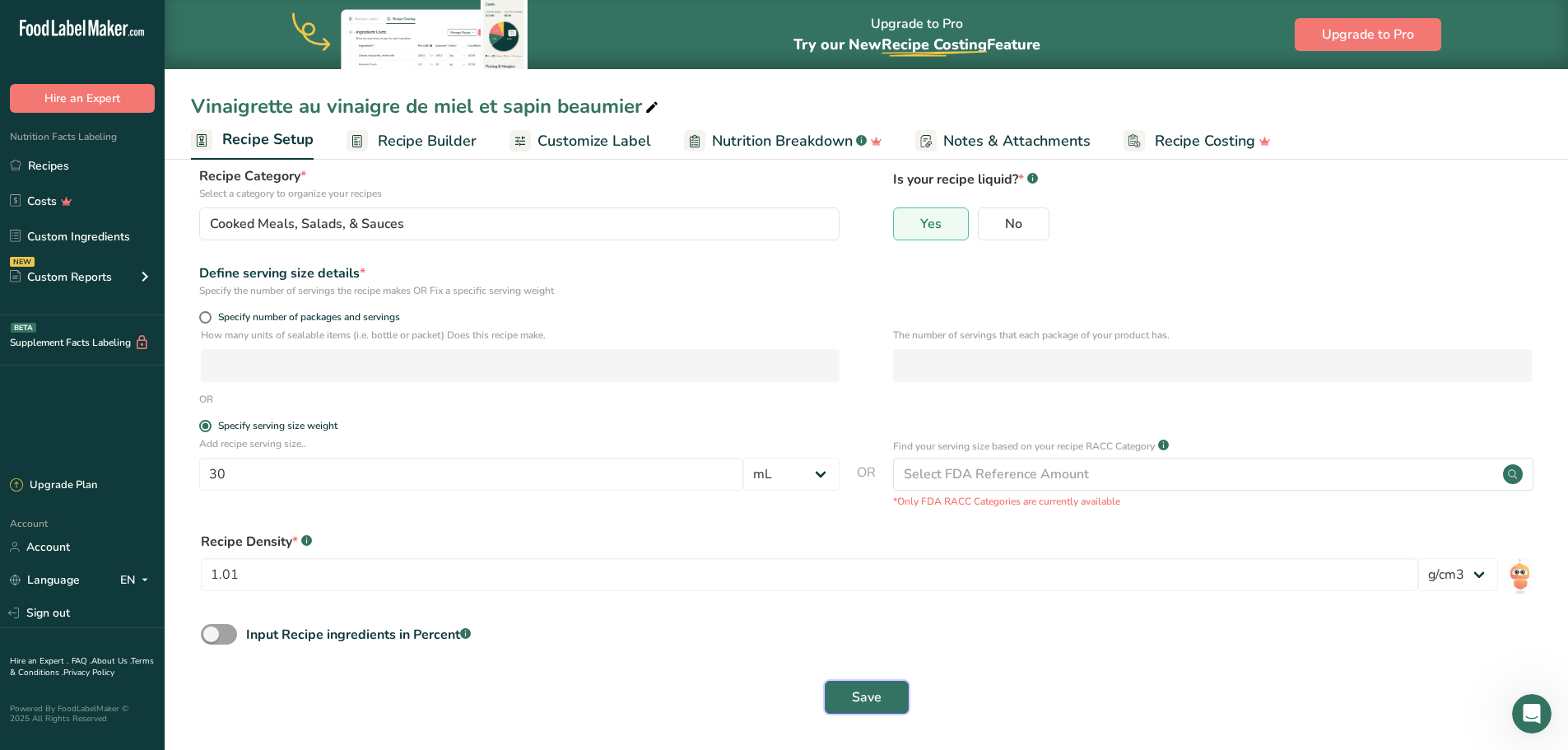
click at [867, 695] on span "Save" at bounding box center [866, 697] width 30 height 20
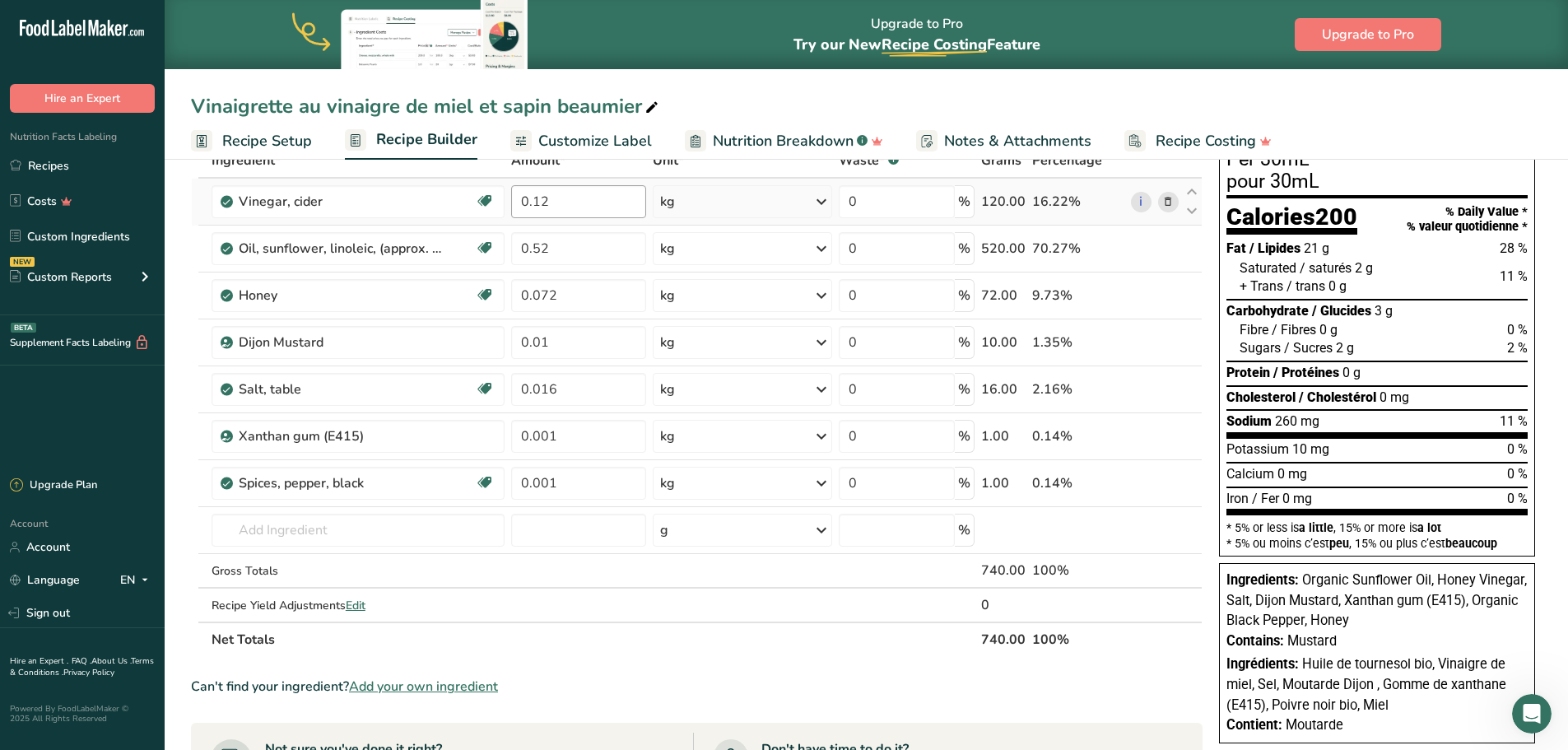
drag, startPoint x: 592, startPoint y: 142, endPoint x: 601, endPoint y: 197, distance: 55.7
click at [592, 142] on span "Customize Label" at bounding box center [594, 141] width 114 height 22
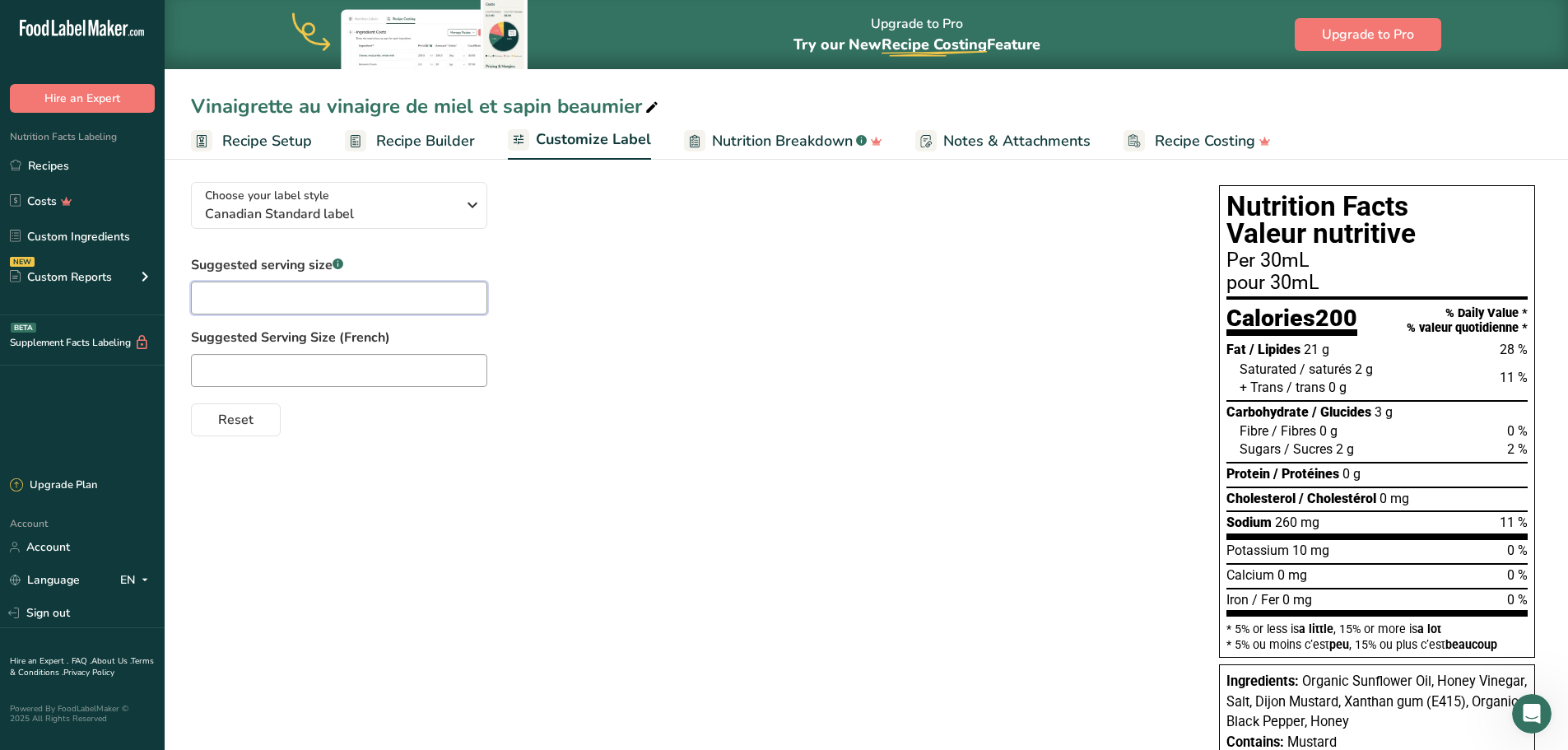
click at [411, 294] on input "text" at bounding box center [339, 298] width 297 height 33
click at [753, 344] on label "Suggested Serving Size (French)" at bounding box center [688, 338] width 995 height 20
click at [463, 213] on icon "button" at bounding box center [472, 205] width 20 height 30
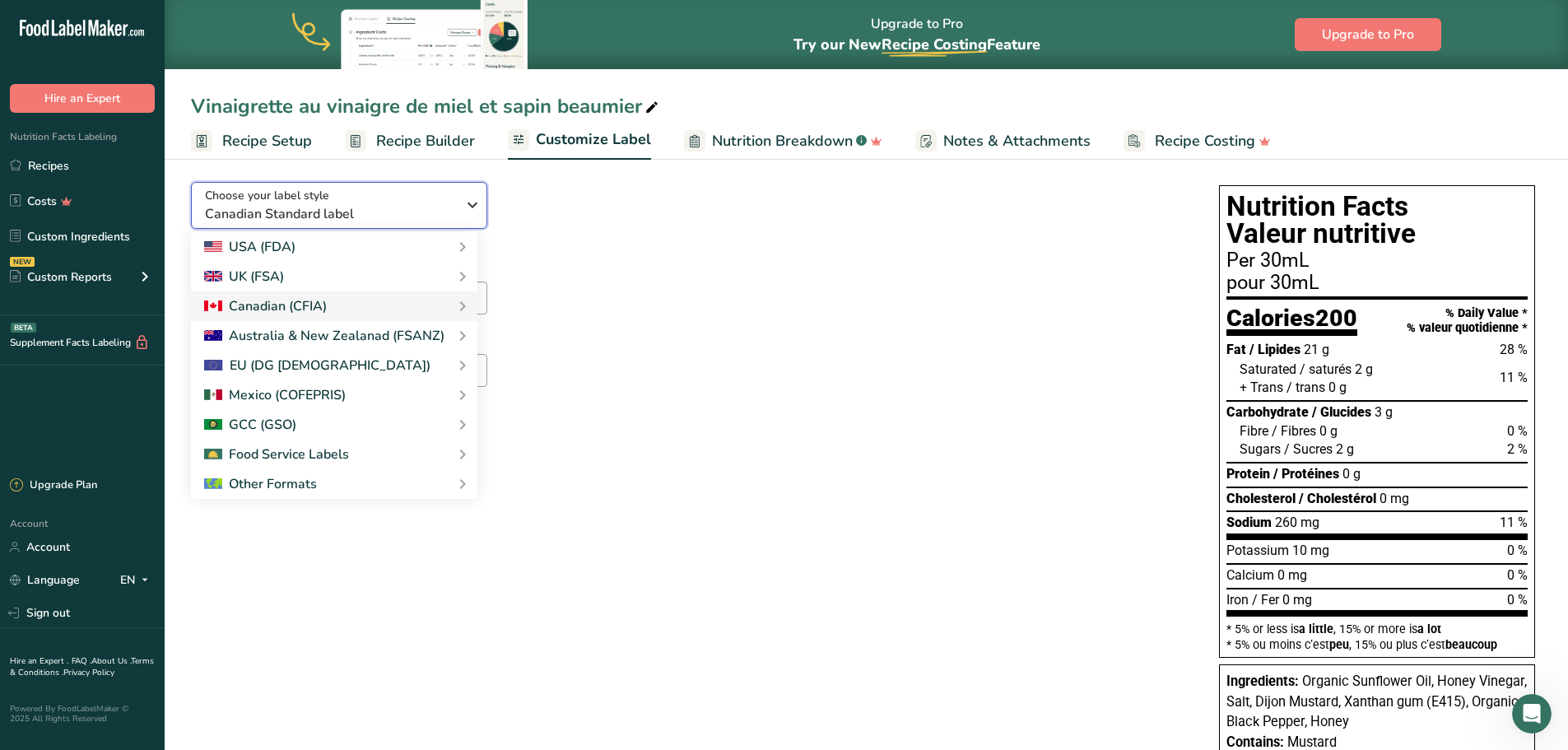
click at [463, 213] on icon "button" at bounding box center [472, 205] width 20 height 30
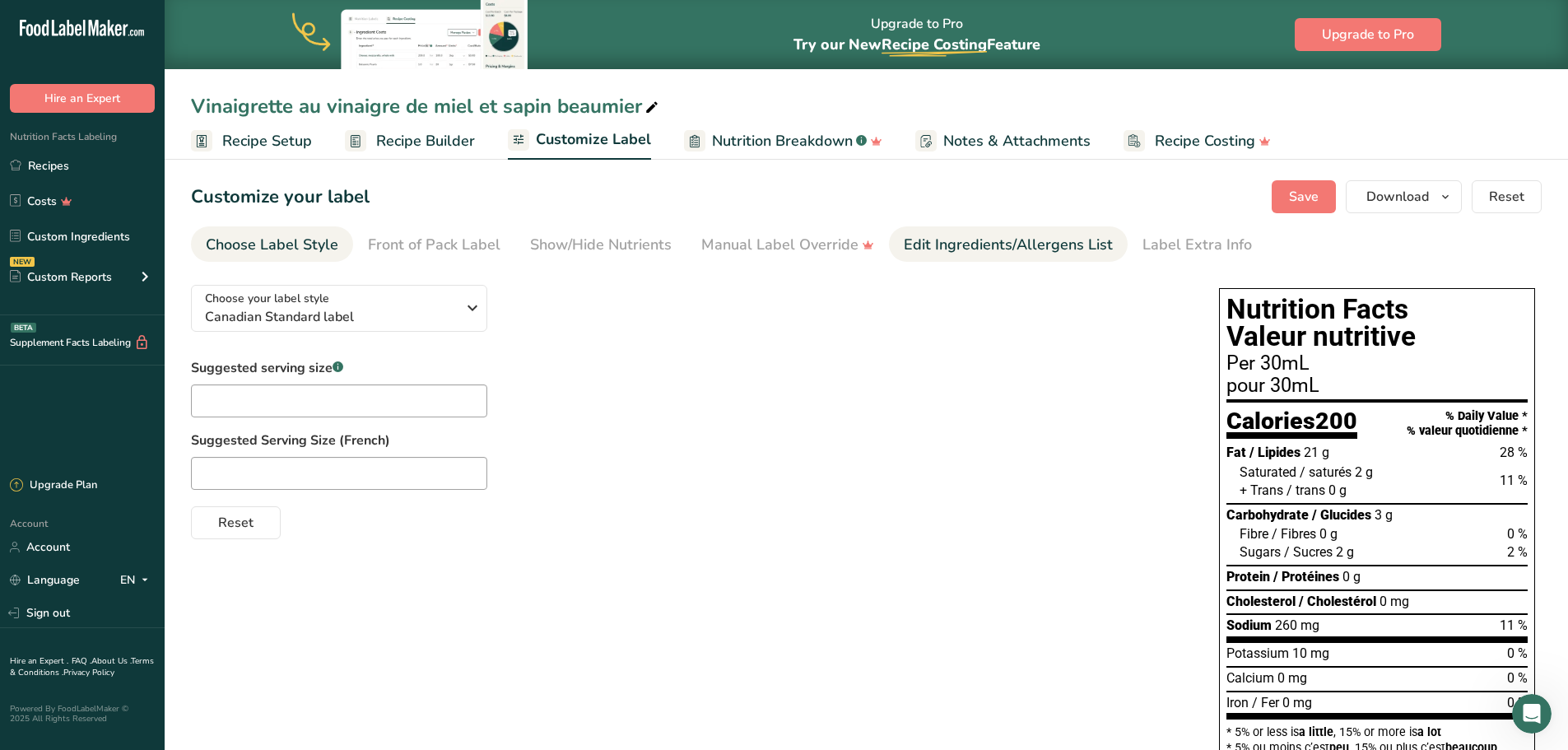
click at [1001, 238] on div "Edit Ingredients/Allergens List" at bounding box center [1008, 245] width 209 height 22
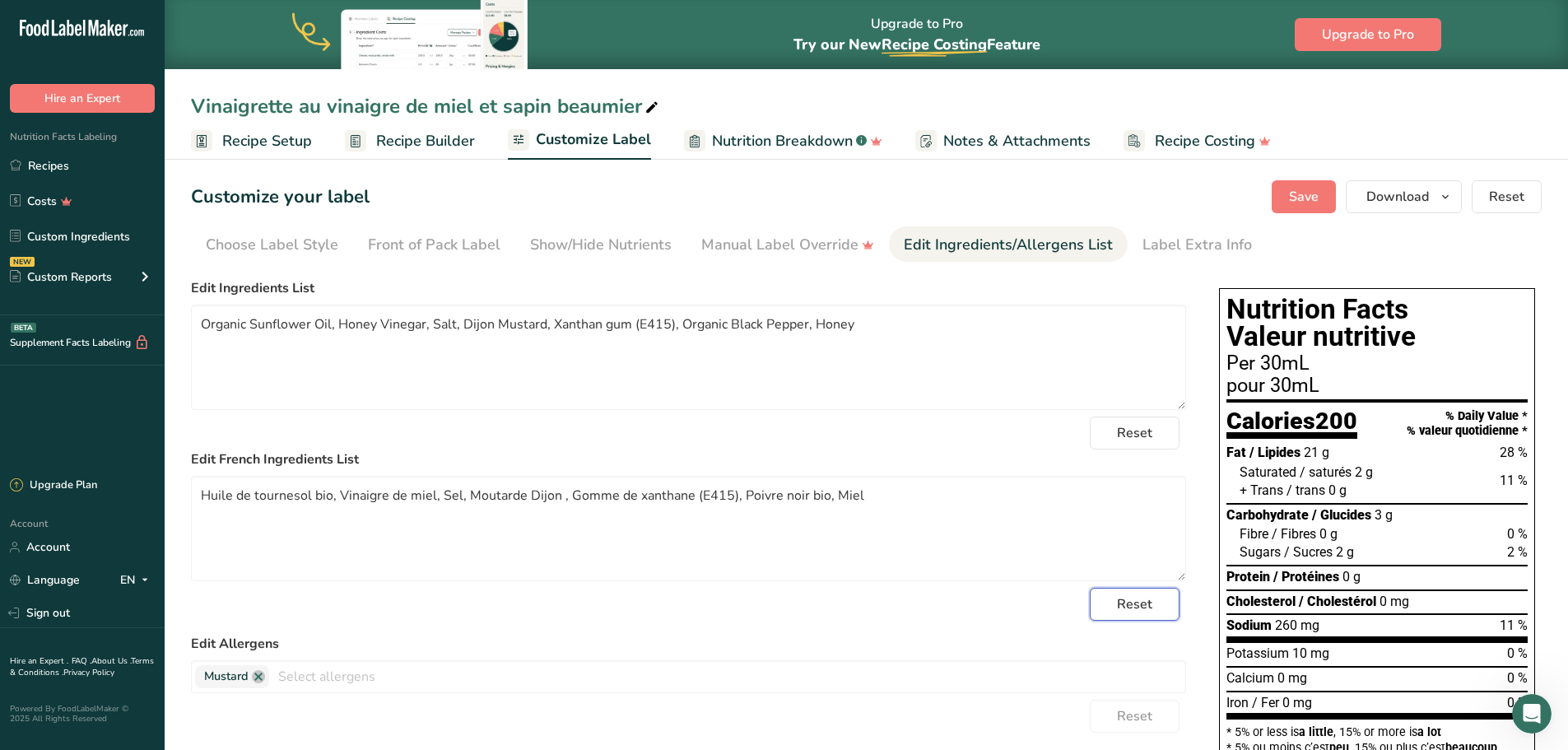
click at [1129, 601] on span "Reset" at bounding box center [1134, 604] width 35 height 20
drag, startPoint x: 504, startPoint y: 496, endPoint x: 472, endPoint y: 494, distance: 32.1
click at [472, 494] on textarea "Huile de tournesol, Vinaigre de cidre, Sucres (Honey), Sel, Dijon Mustard, Gomm…" at bounding box center [688, 529] width 995 height 106
type textarea "[PERSON_NAME], Vinaigre de cidre, Sucres (Miel), Sel, Dijon Mustard, Gomme xant…"
click at [602, 609] on div "Reset" at bounding box center [688, 604] width 995 height 33
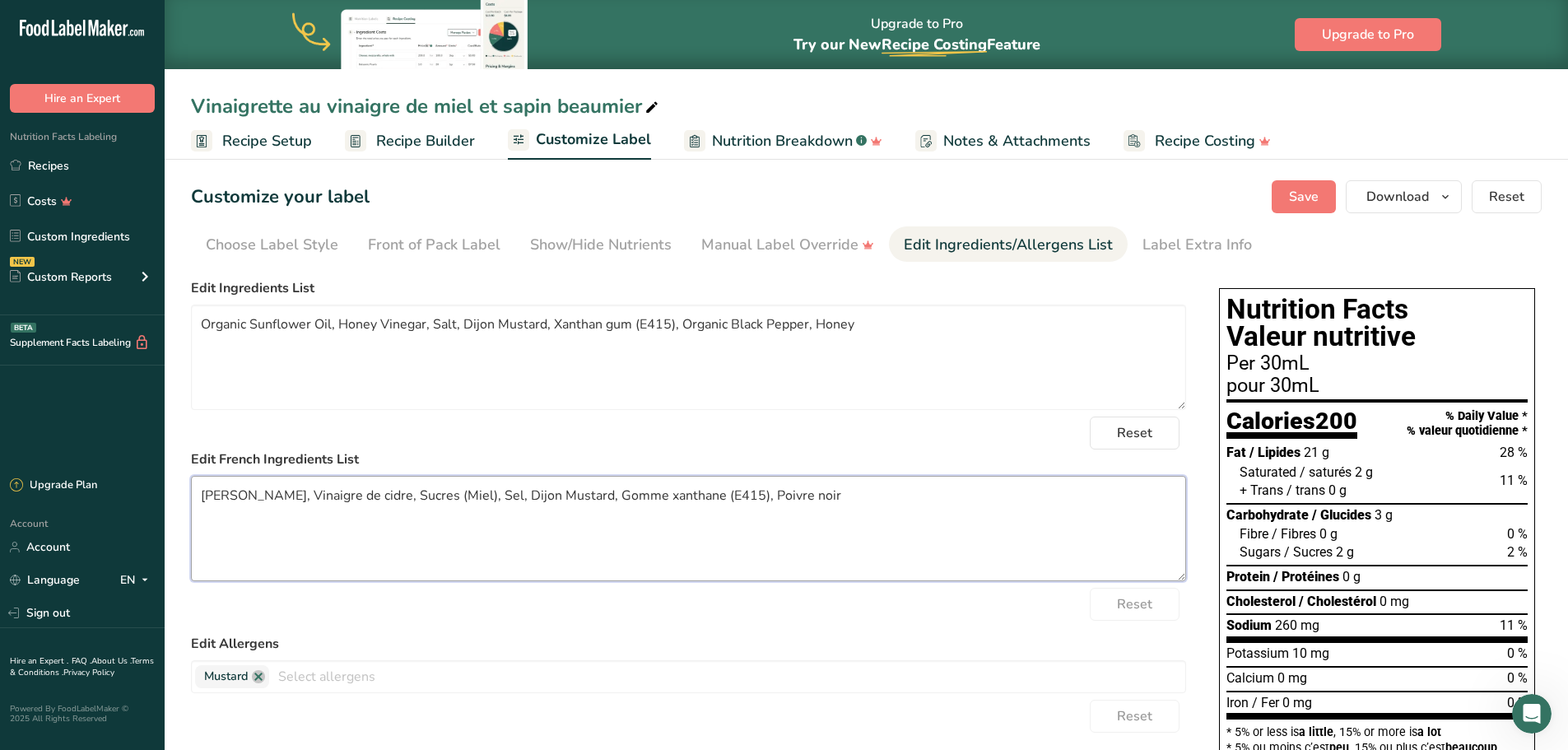
click at [670, 493] on textarea "[PERSON_NAME], Vinaigre de cidre, Sucres (Miel), Sel, Dijon Mustard, Gomme xant…" at bounding box center [688, 529] width 995 height 106
click at [1123, 433] on span "Reset" at bounding box center [1134, 433] width 35 height 20
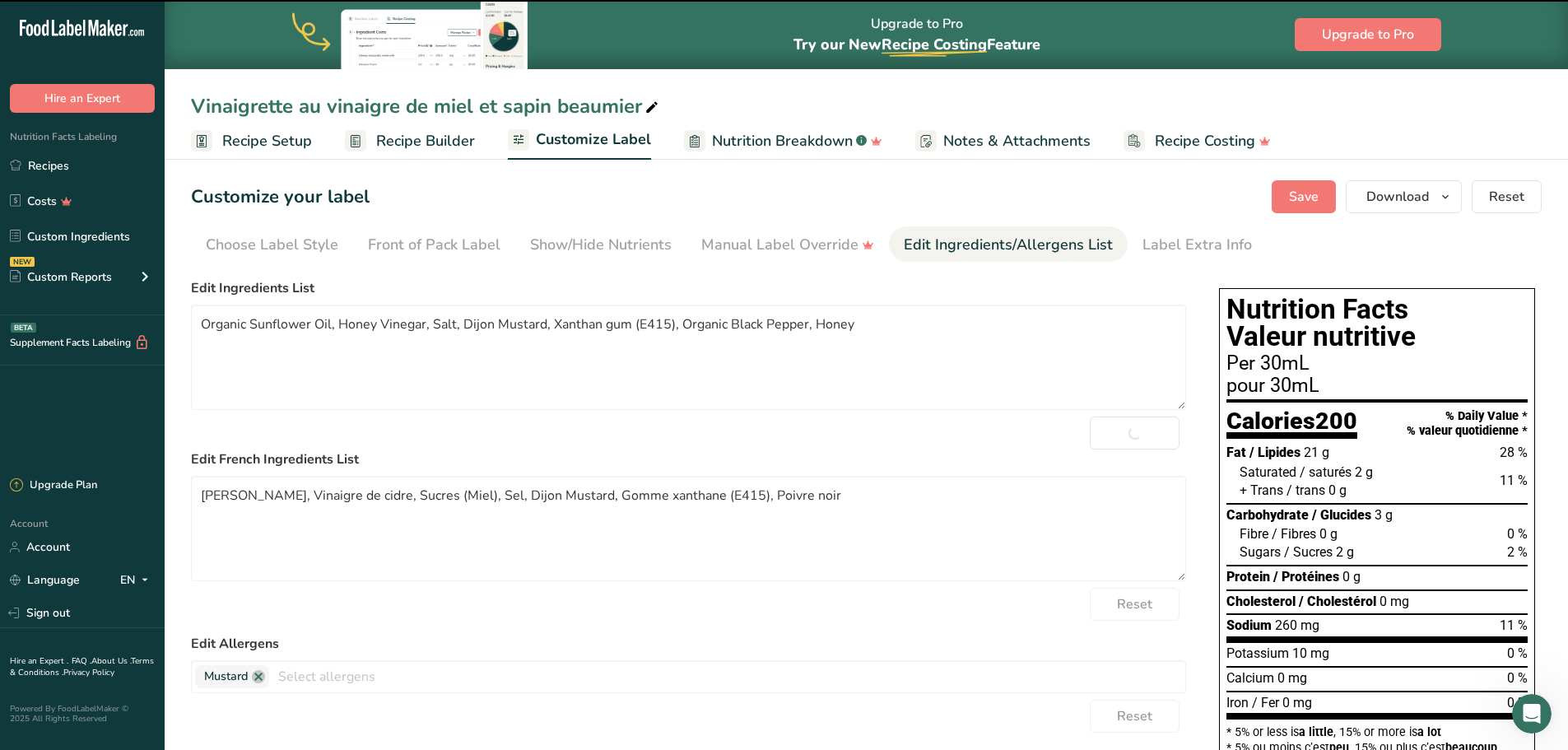
type textarea "Sunflower Oil, Cider Vinegar, Sugars (Honey), Salt, Dijon Mustard, Xanthan gum …"
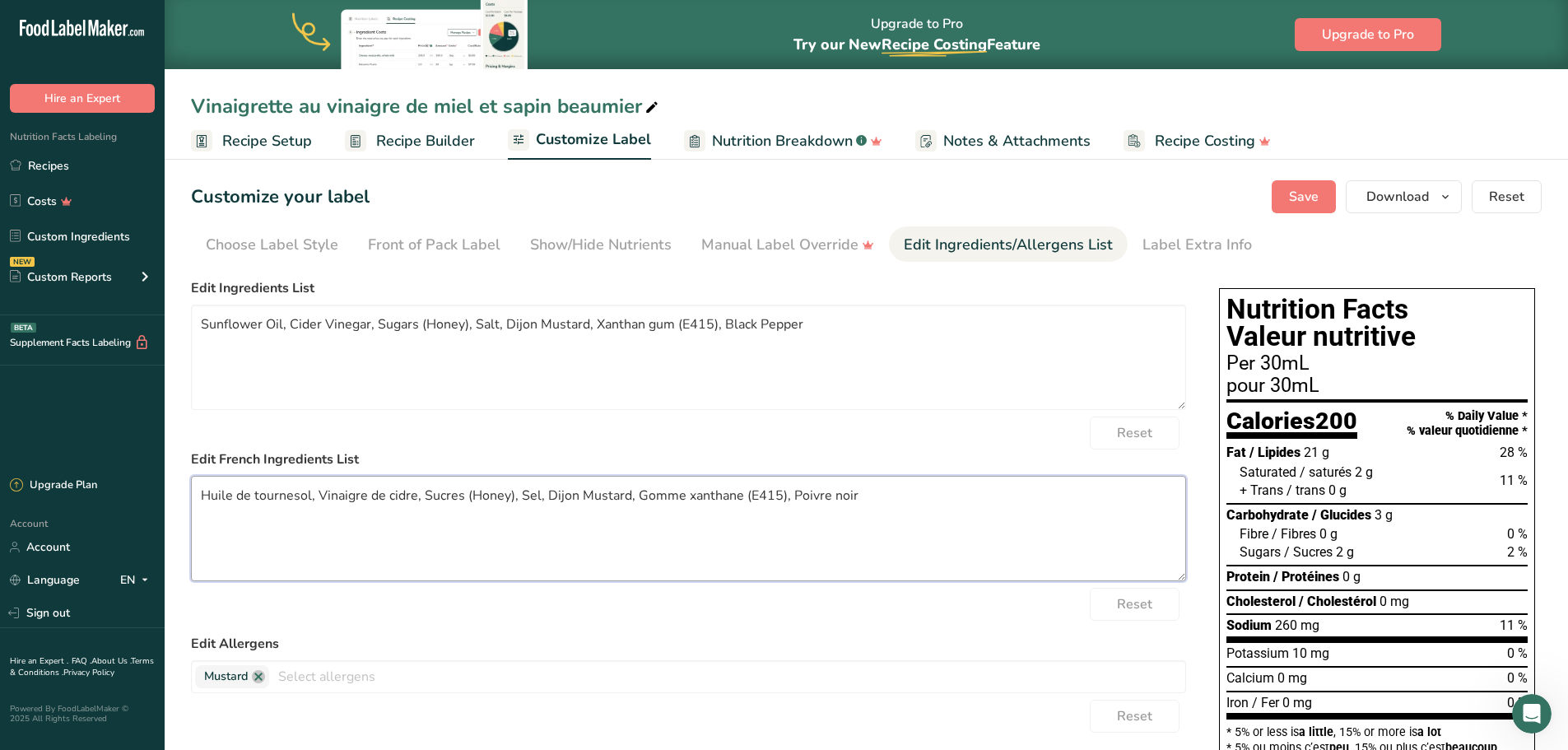
drag, startPoint x: 309, startPoint y: 498, endPoint x: 309, endPoint y: 515, distance: 17.0
click at [309, 498] on textarea "Huile de tournesol, Vinaigre de cidre, Sucres (Honey), Sel, Dijon Mustard, Gomm…" at bounding box center [688, 529] width 995 height 106
click at [447, 612] on div "Reset" at bounding box center [688, 604] width 995 height 33
click at [435, 494] on textarea "Huile de tournesol bio, Vinaigre de cidre, Sucres (Honey), Sel, Dijon Mustard, …" at bounding box center [688, 529] width 995 height 106
click at [339, 492] on textarea "Huile de tournesol bio, Vinaigre de cidre, Sucres (Honey), Sel, Dijon Mustard, …" at bounding box center [688, 529] width 995 height 106
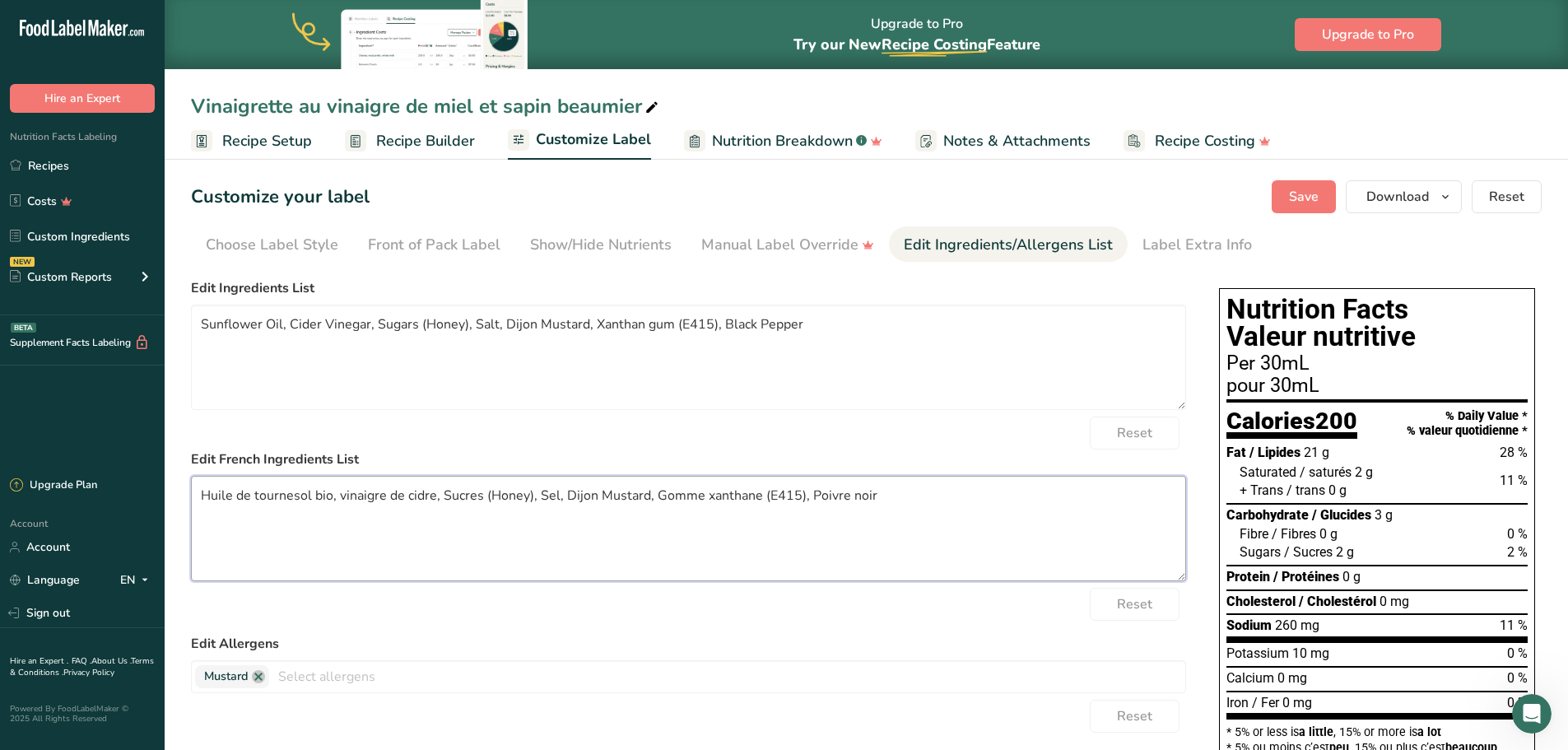
click at [431, 500] on textarea "Huile de tournesol bio, vinaigre de cidre, Sucres (Honey), Sel, Dijon Mustard, …" at bounding box center [688, 529] width 995 height 106
click at [469, 500] on textarea "Huile de tournesol bio, vinaigre de cidre bio, Sucres (Honey), Sel, Dijon Musta…" at bounding box center [688, 529] width 995 height 106
click at [516, 499] on textarea "Huile de tournesol bio, vinaigre de cidre bio, sucres (Honey), Sel, Dijon Musta…" at bounding box center [688, 529] width 995 height 106
drag, startPoint x: 546, startPoint y: 500, endPoint x: 510, endPoint y: 497, distance: 36.1
click at [510, 497] on textarea "Huile de tournesol bio, vinaigre de cidre bio, sucres (Honey), Sel, Dijon Musta…" at bounding box center [688, 529] width 995 height 106
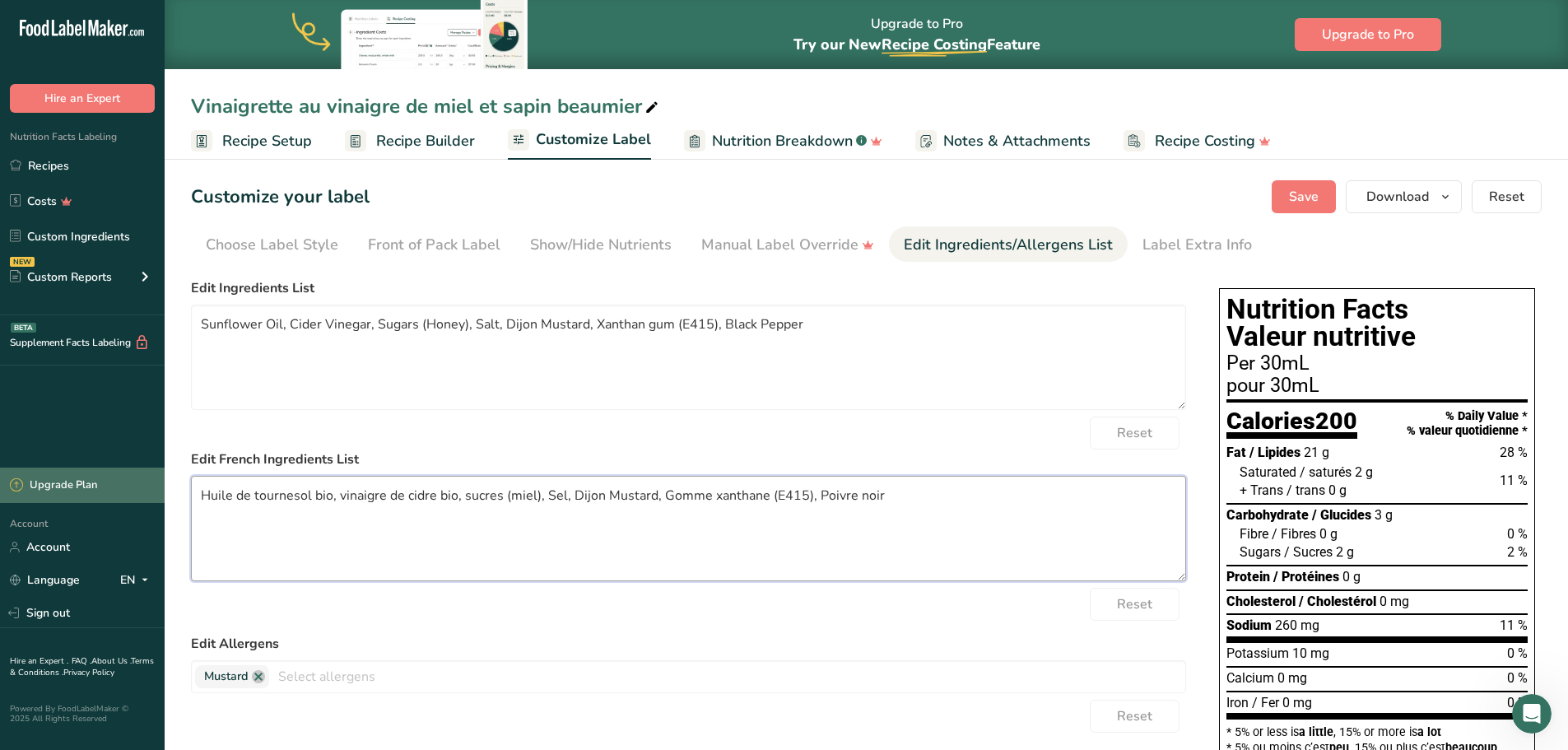
type textarea "Huile de tournesol bio, vinaigre de cidre bio, sucres (miel), Sel, Dijon Mustar…"
drag, startPoint x: 322, startPoint y: 326, endPoint x: 289, endPoint y: 322, distance: 33.2
click at [289, 322] on textarea "Sunflower Oil, Cider Vinegar, Sugars (Honey), Salt, Dijon Mustard, Xanthan gum …" at bounding box center [688, 358] width 995 height 106
click at [349, 375] on textarea "Sunflower Oil, Honey Vinegar, Sugars (Honey), Salt, Dijon Mustard, Xanthan gum …" at bounding box center [688, 358] width 995 height 106
type textarea "Sunflower Oil, Honey Vinegar, Sugars (Honey), Salt, Dijon Mustard, Xanthan gum …"
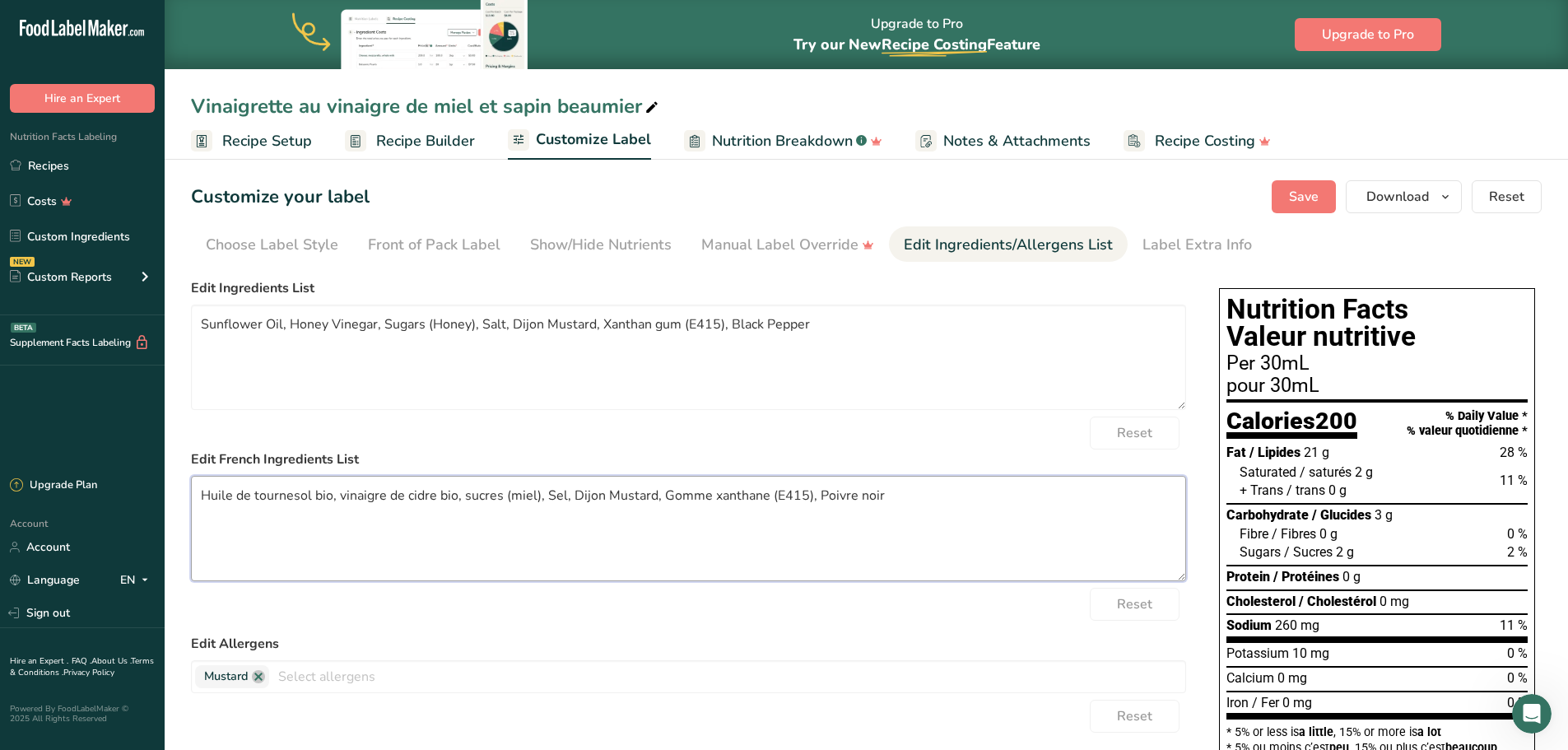
drag, startPoint x: 453, startPoint y: 492, endPoint x: 339, endPoint y: 495, distance: 114.0
click at [339, 495] on textarea "Huile de tournesol bio, vinaigre de cidre bio, sucres (miel), Sel, Dijon Mustar…" at bounding box center [688, 529] width 995 height 106
drag, startPoint x: 624, startPoint y: 494, endPoint x: 546, endPoint y: 489, distance: 78.2
click at [546, 489] on textarea "Huile de tournesol bio, vinaigre de miel, sucres (miel), Sel, Dijon Mustard, Go…" at bounding box center [688, 529] width 995 height 106
click at [663, 495] on textarea "Huile de tournesol bio, vinaigre de miel, sucres (miel), Sel, moutarde de dijon…" at bounding box center [688, 529] width 995 height 106
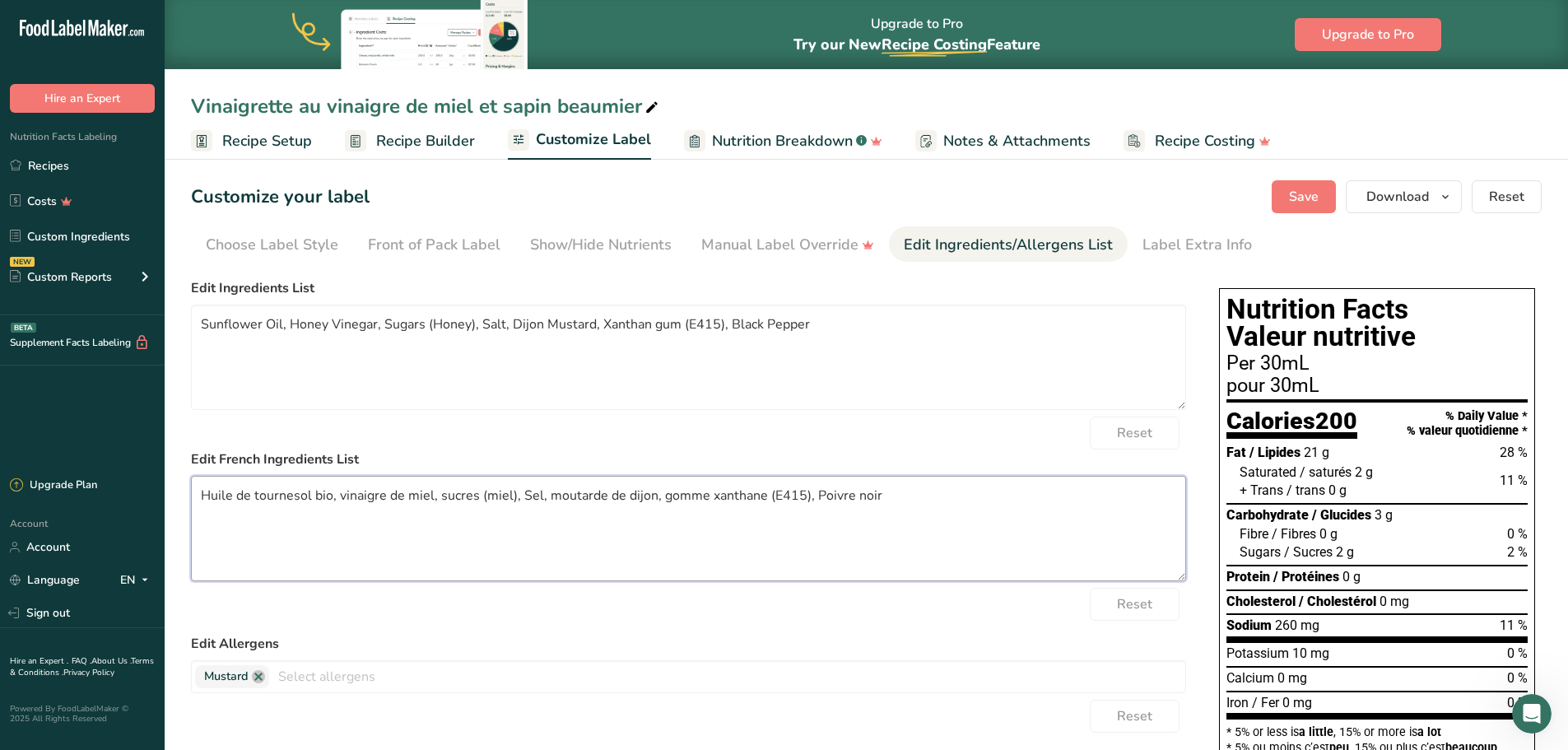
click at [708, 494] on textarea "Huile de tournesol bio, vinaigre de miel, sucres (miel), Sel, moutarde de dijon…" at bounding box center [688, 529] width 995 height 106
click at [821, 521] on textarea "Huile de tournesol bio, vinaigre de miel, sucres (miel), Sel, moutarde de dijon…" at bounding box center [688, 529] width 995 height 106
click at [892, 506] on textarea "Huile de tournesol bio, vinaigre de miel, sucres (miel), Sel, moutarde de dijon…" at bounding box center [688, 529] width 995 height 106
click at [829, 494] on textarea "Huile de tournesol bio, vinaigre de miel, sucres (miel), Sel, moutarde de dijon…" at bounding box center [688, 529] width 995 height 106
click at [865, 540] on textarea "Huile de tournesol bio, vinaigre de miel, sucres (miel), Sel, moutarde de dijon…" at bounding box center [688, 529] width 995 height 106
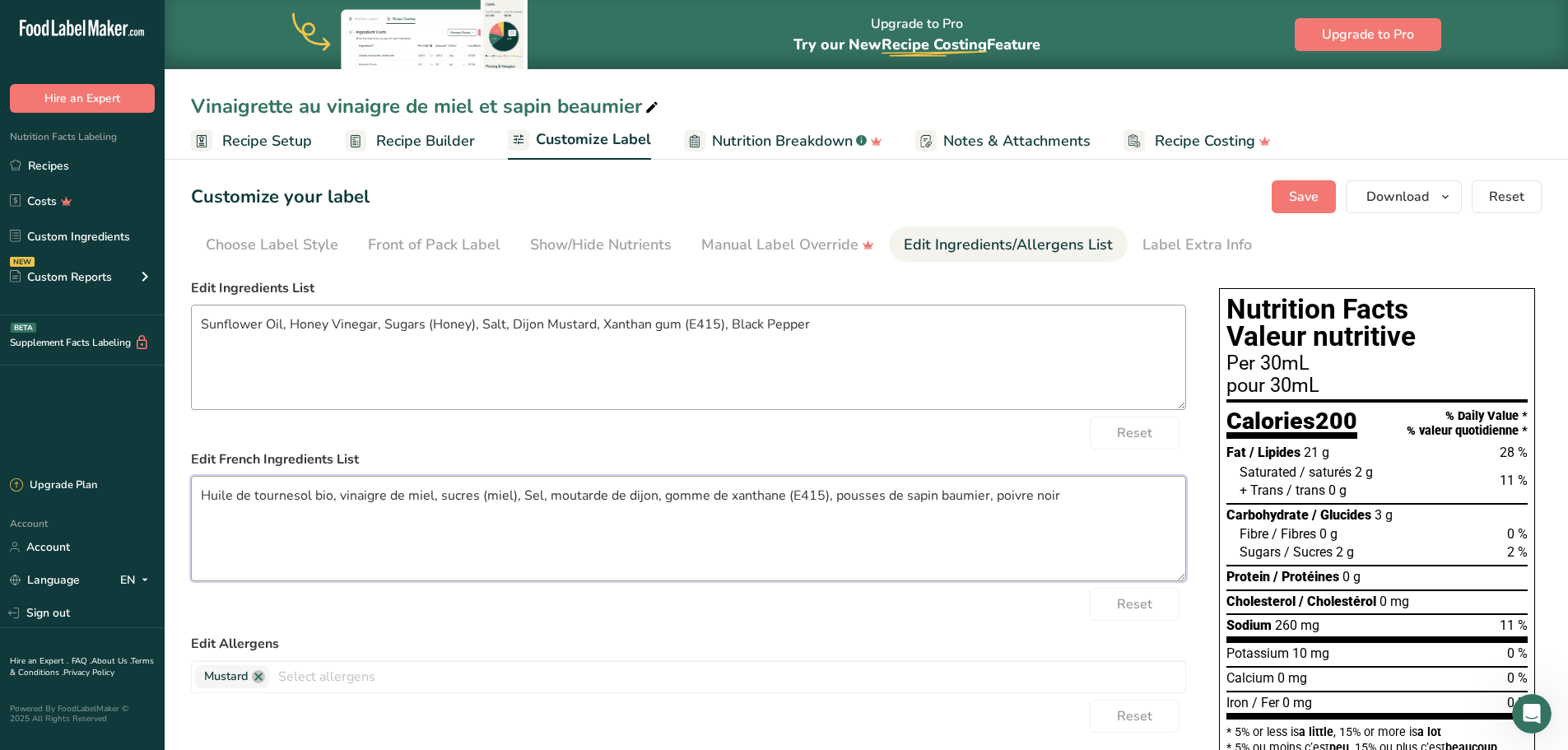
type textarea "Huile de tournesol bio, vinaigre de miel, sucres (miel), Sel, moutarde de dijon…"
click at [198, 319] on textarea "Sunflower Oil, Honey Vinegar, Sugars (Honey), Salt, Dijon Mustard, Xanthan gum …" at bounding box center [688, 358] width 995 height 106
type textarea "Organic Sunflower Oil, Honey Vinegar, Sugars (Honey), Salt, Dijon Mustard, Xant…"
click at [1318, 198] on span "Save" at bounding box center [1303, 197] width 30 height 20
drag, startPoint x: 58, startPoint y: 167, endPoint x: 195, endPoint y: 213, distance: 144.5
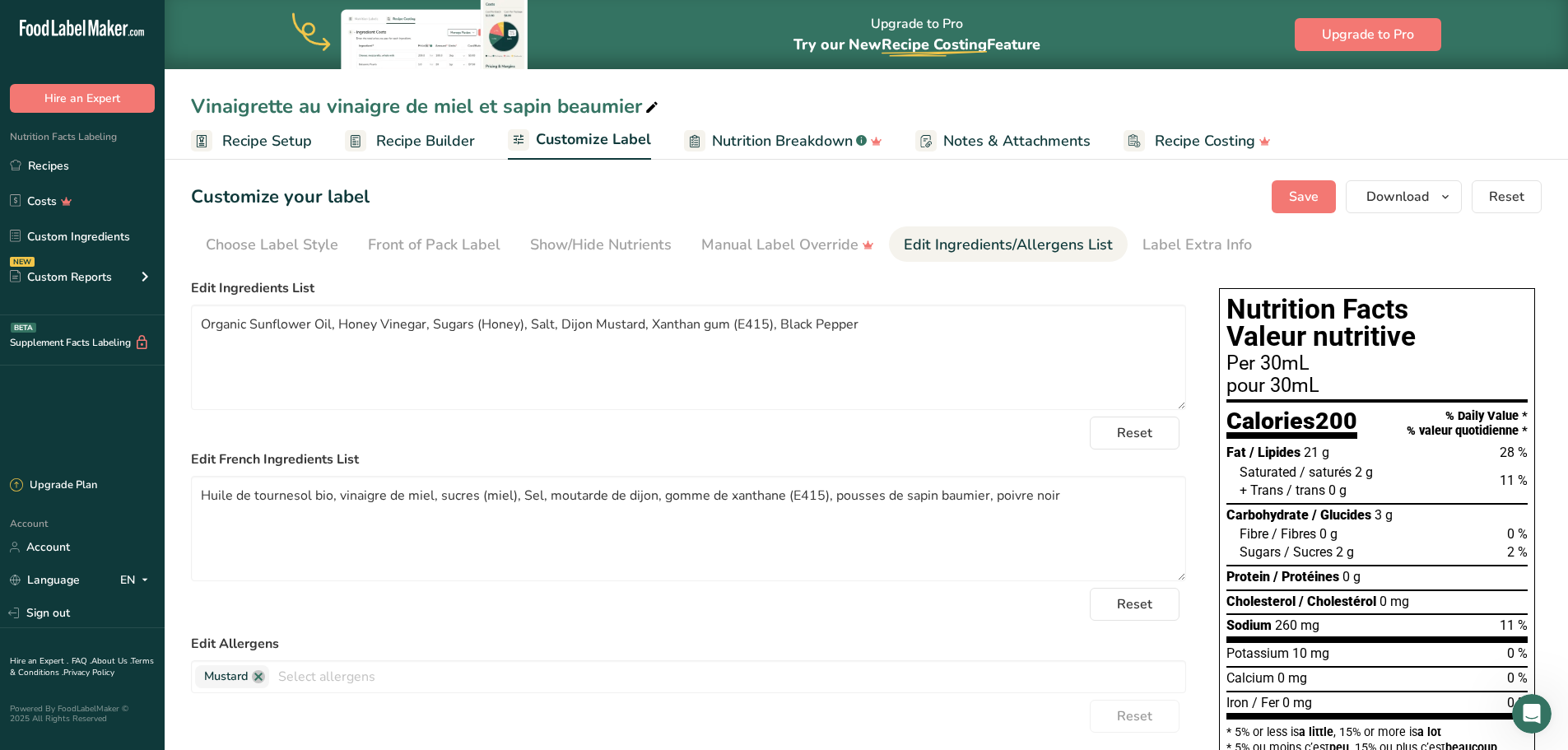
click at [58, 167] on link "Recipes" at bounding box center [82, 166] width 165 height 31
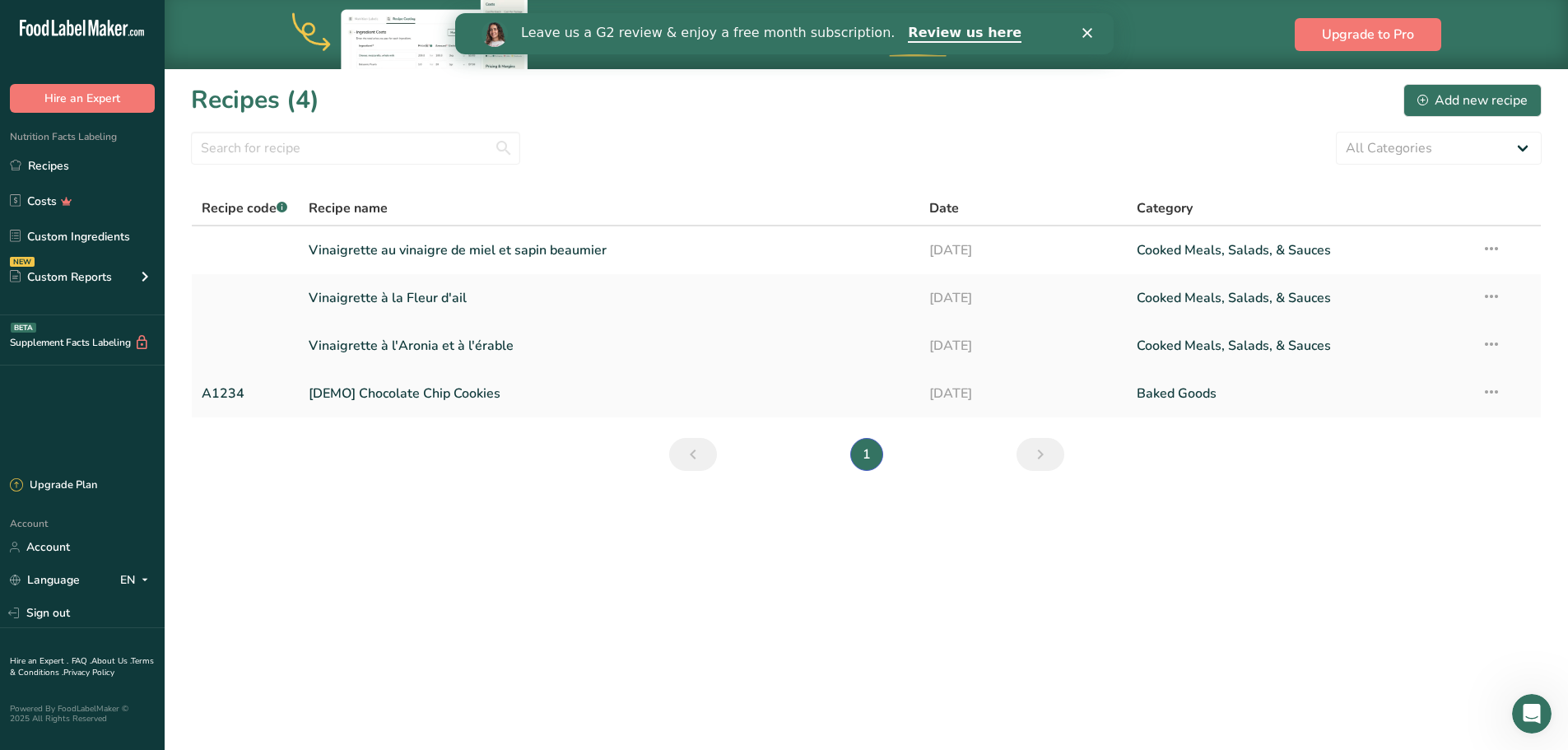
click at [400, 344] on link "Vinaigrette à l'Aronia et à l'érable" at bounding box center [609, 346] width 602 height 35
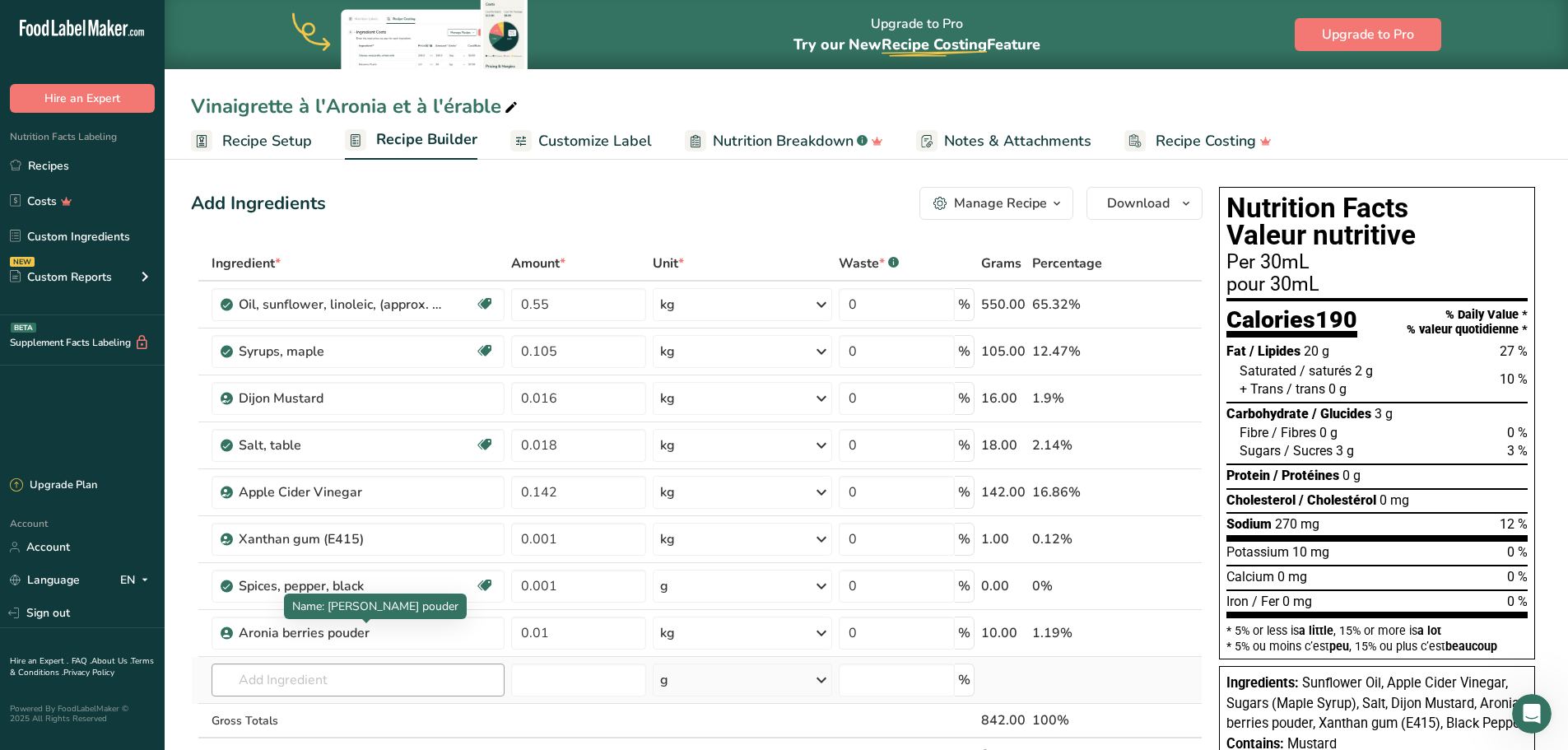
scroll to position [219, 0]
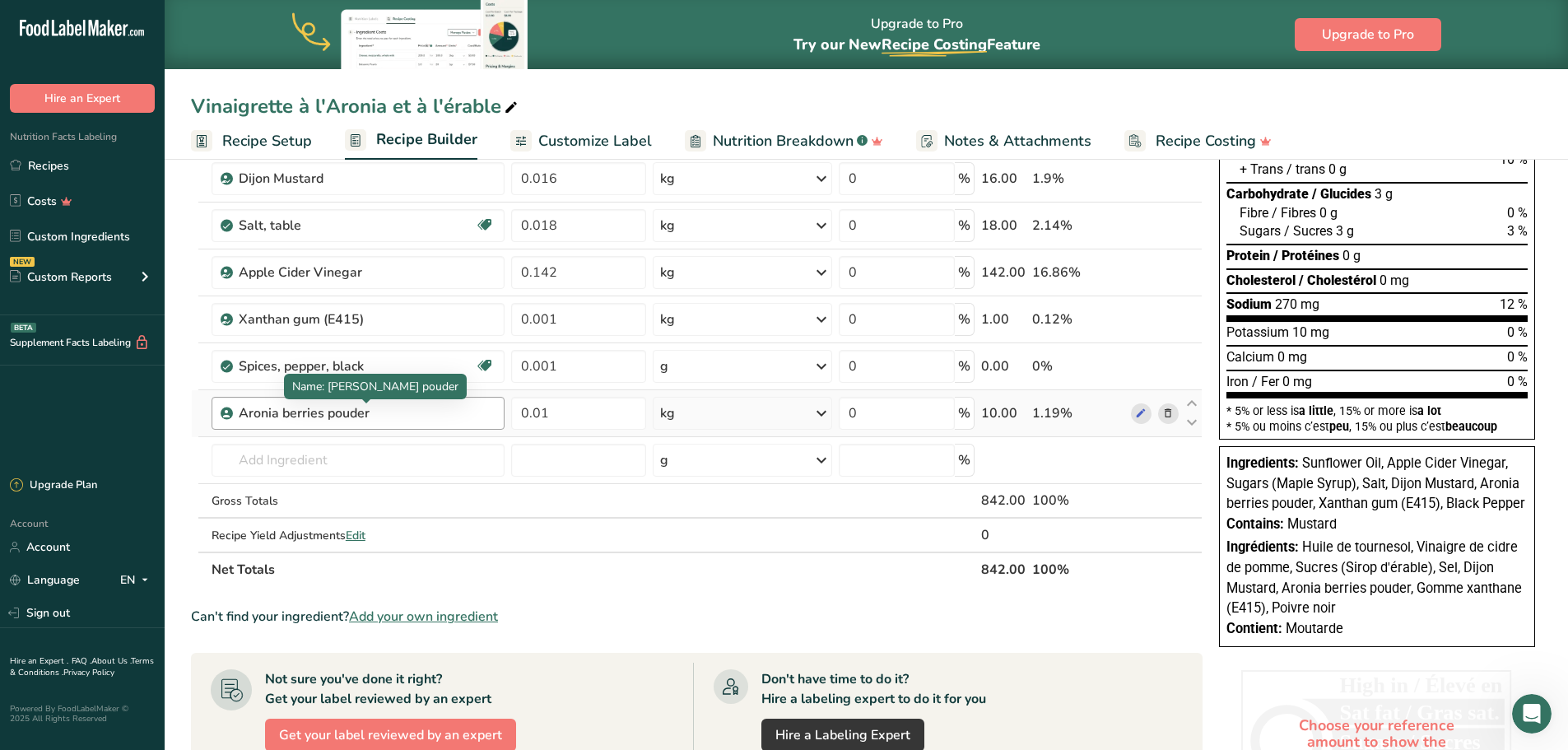
click at [286, 416] on div "Aronia berries pouder" at bounding box center [341, 413] width 206 height 20
drag, startPoint x: 430, startPoint y: 410, endPoint x: 221, endPoint y: 424, distance: 209.5
click at [221, 424] on div "Aronia berries pouder" at bounding box center [358, 413] width 293 height 33
click at [1170, 414] on icon at bounding box center [1168, 413] width 12 height 17
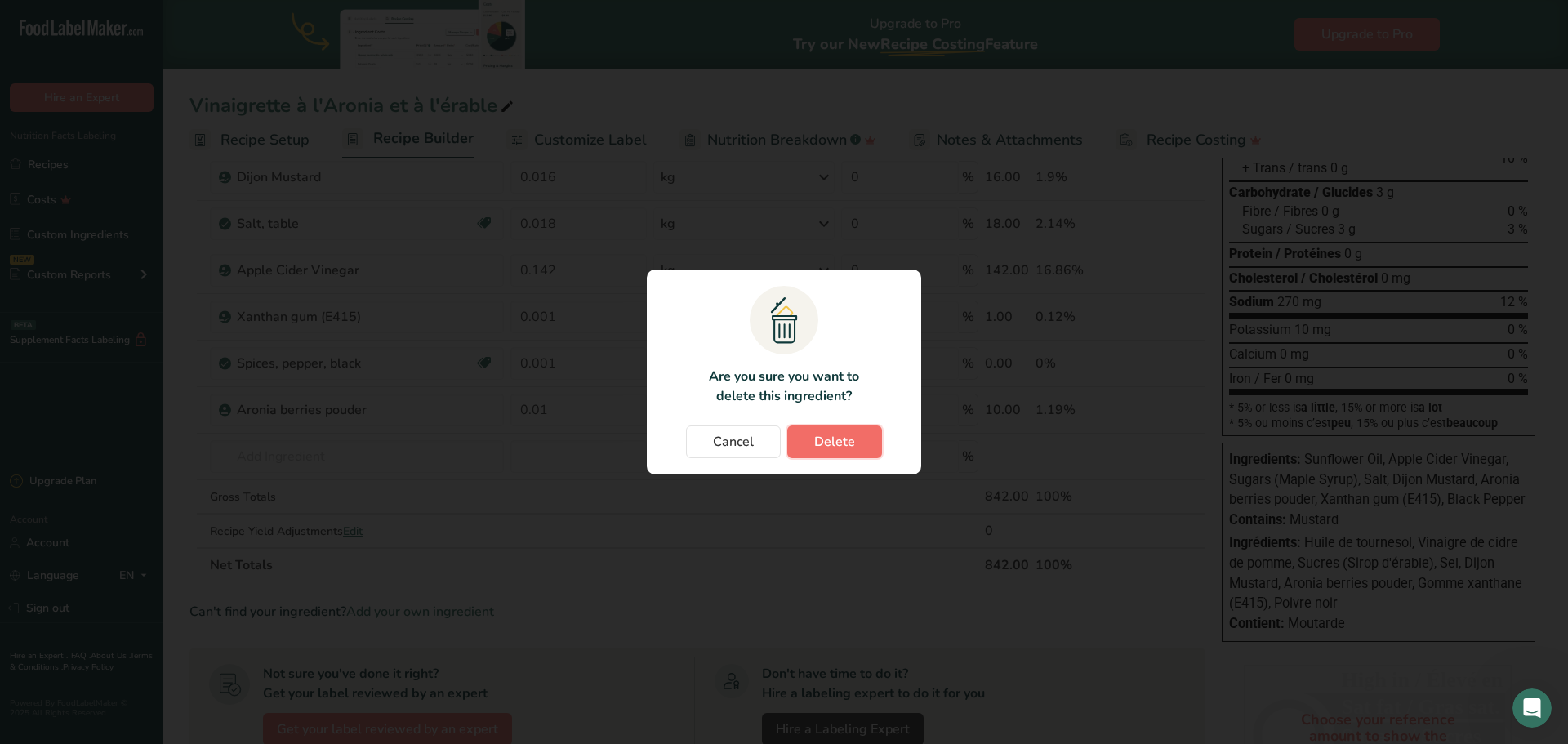
click at [817, 443] on span "Delete" at bounding box center [835, 442] width 41 height 20
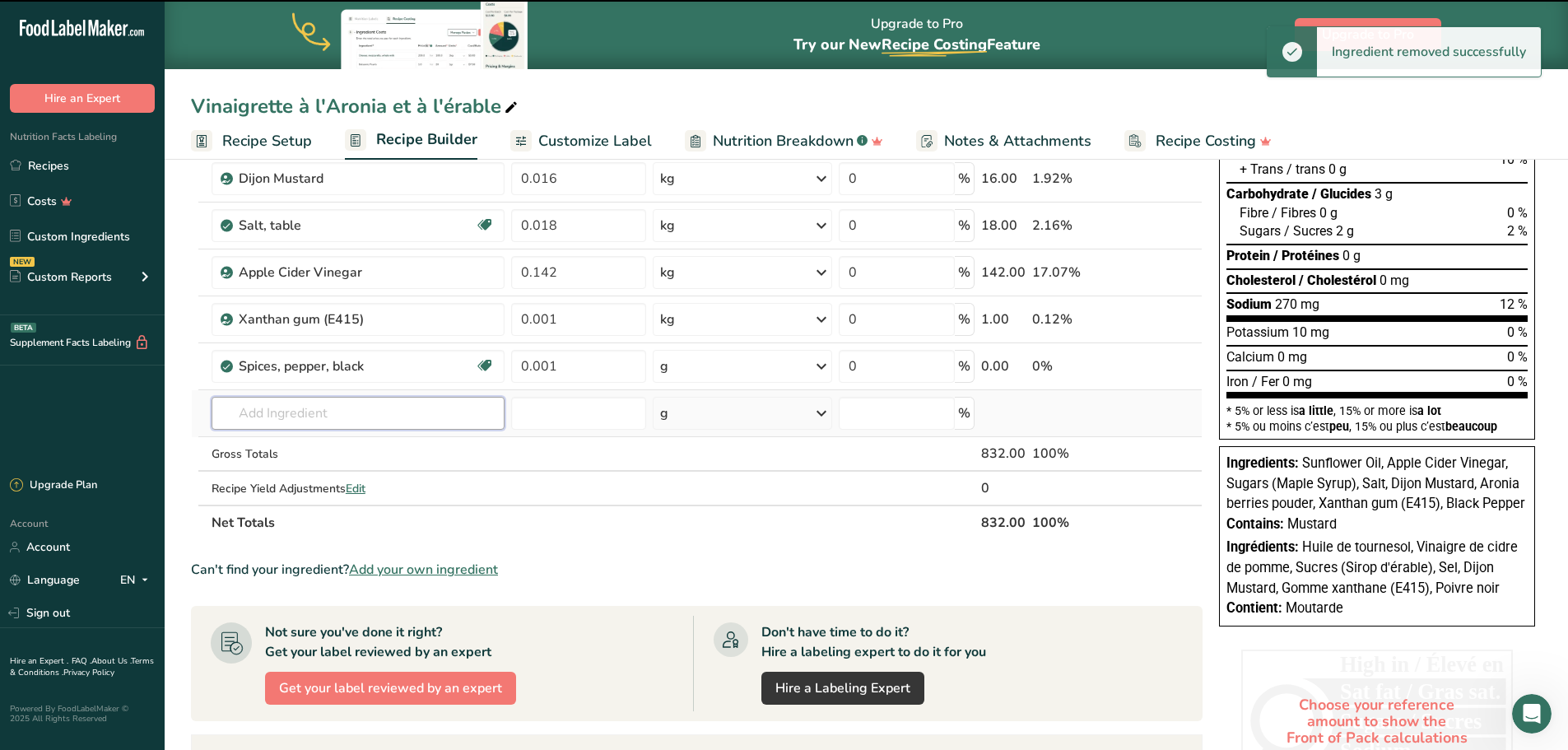
click at [287, 410] on input "text" at bounding box center [358, 413] width 293 height 33
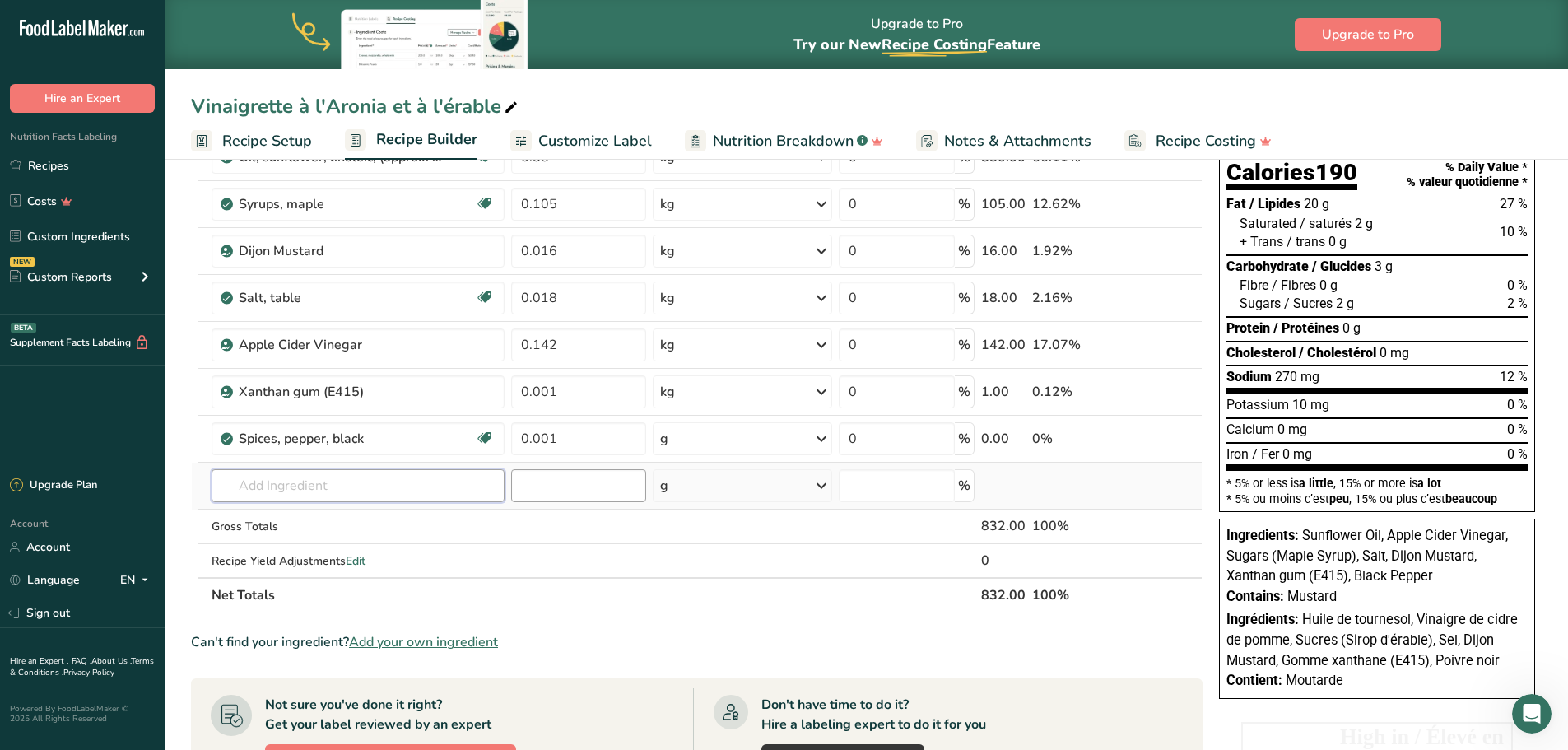
scroll to position [0, 0]
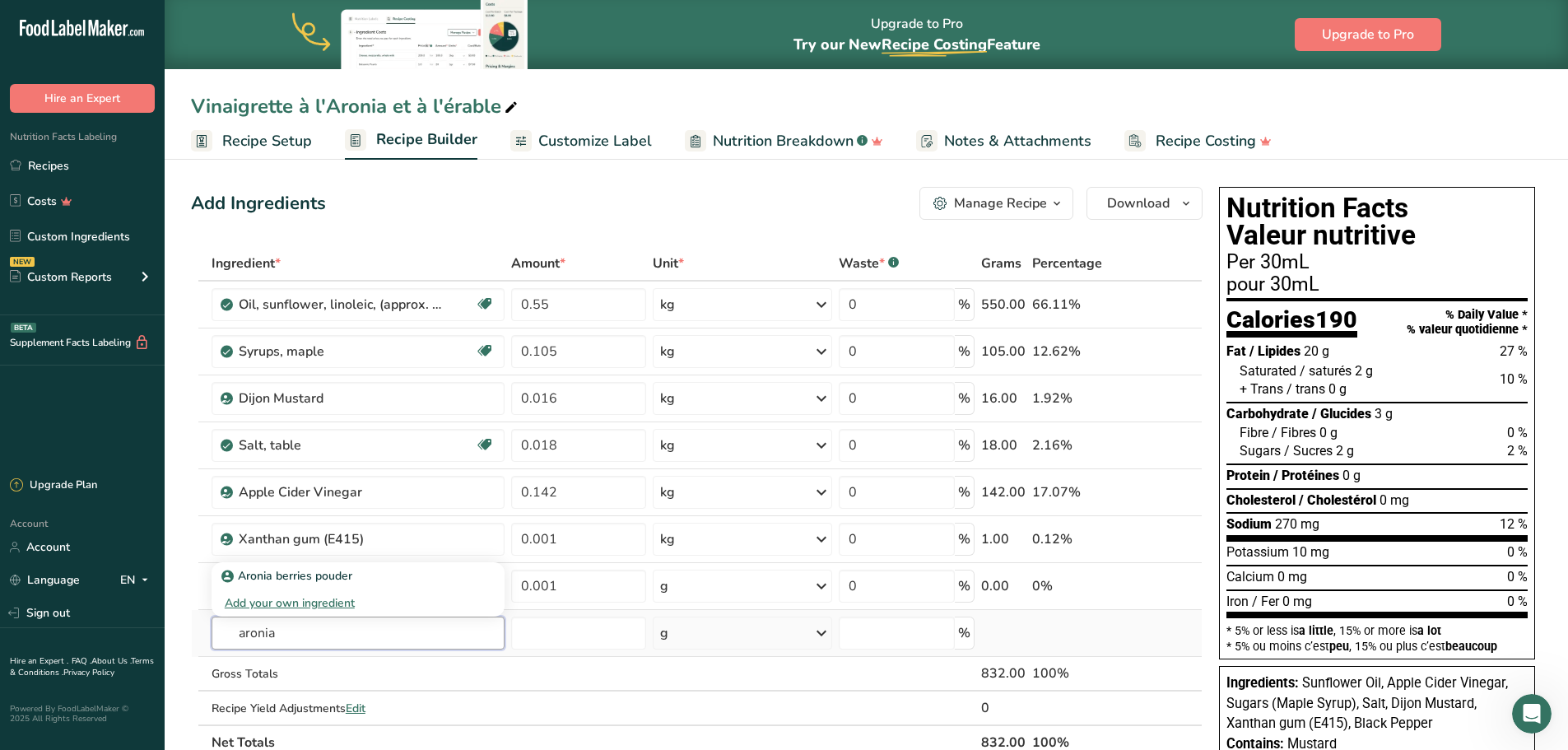
type input "aronia"
click at [317, 603] on div "Add your own ingredient" at bounding box center [358, 603] width 267 height 17
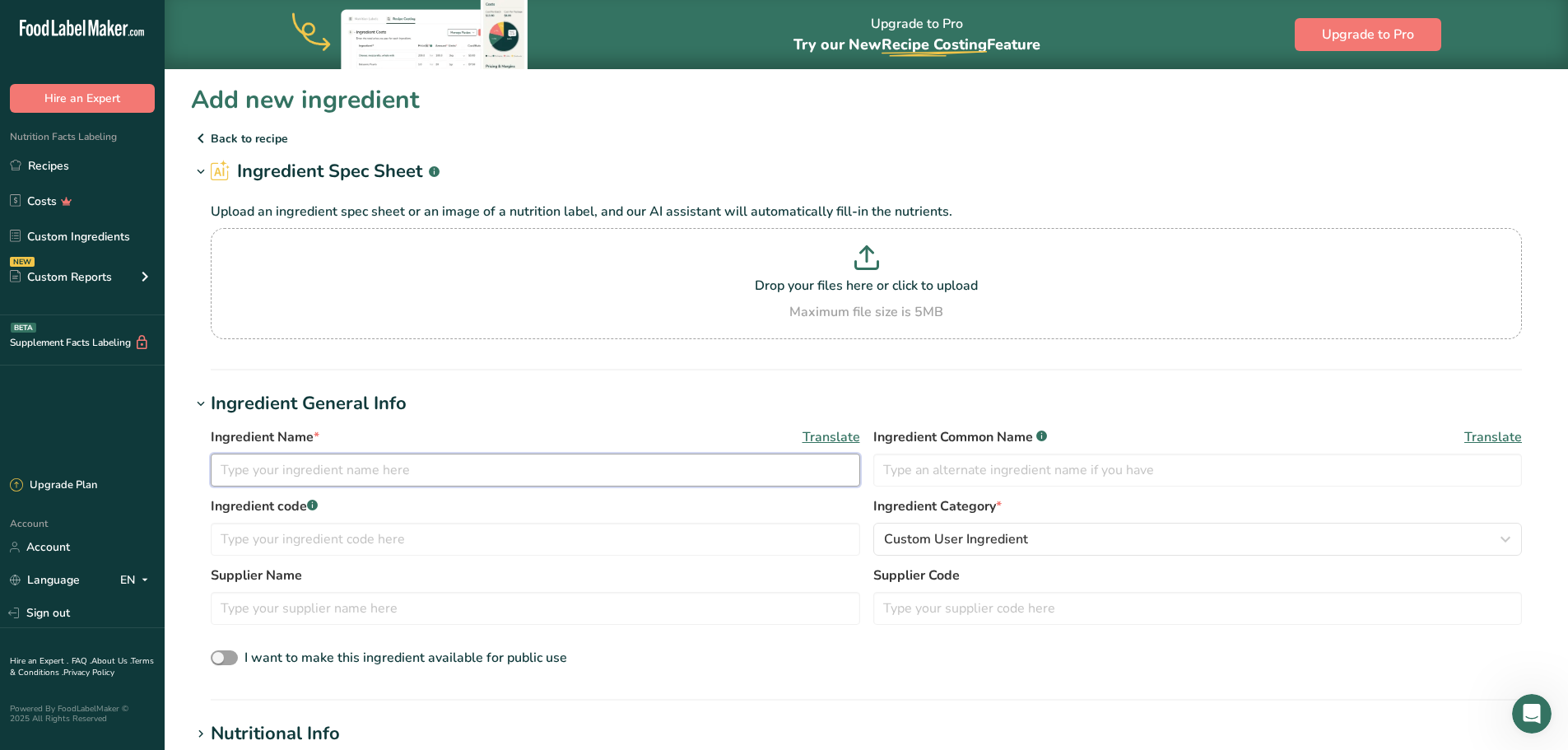
click at [339, 469] on input "text" at bounding box center [535, 470] width 649 height 33
type input "Cholerberry pouder"
click at [939, 474] on input "text" at bounding box center [1197, 470] width 649 height 33
type input "a"
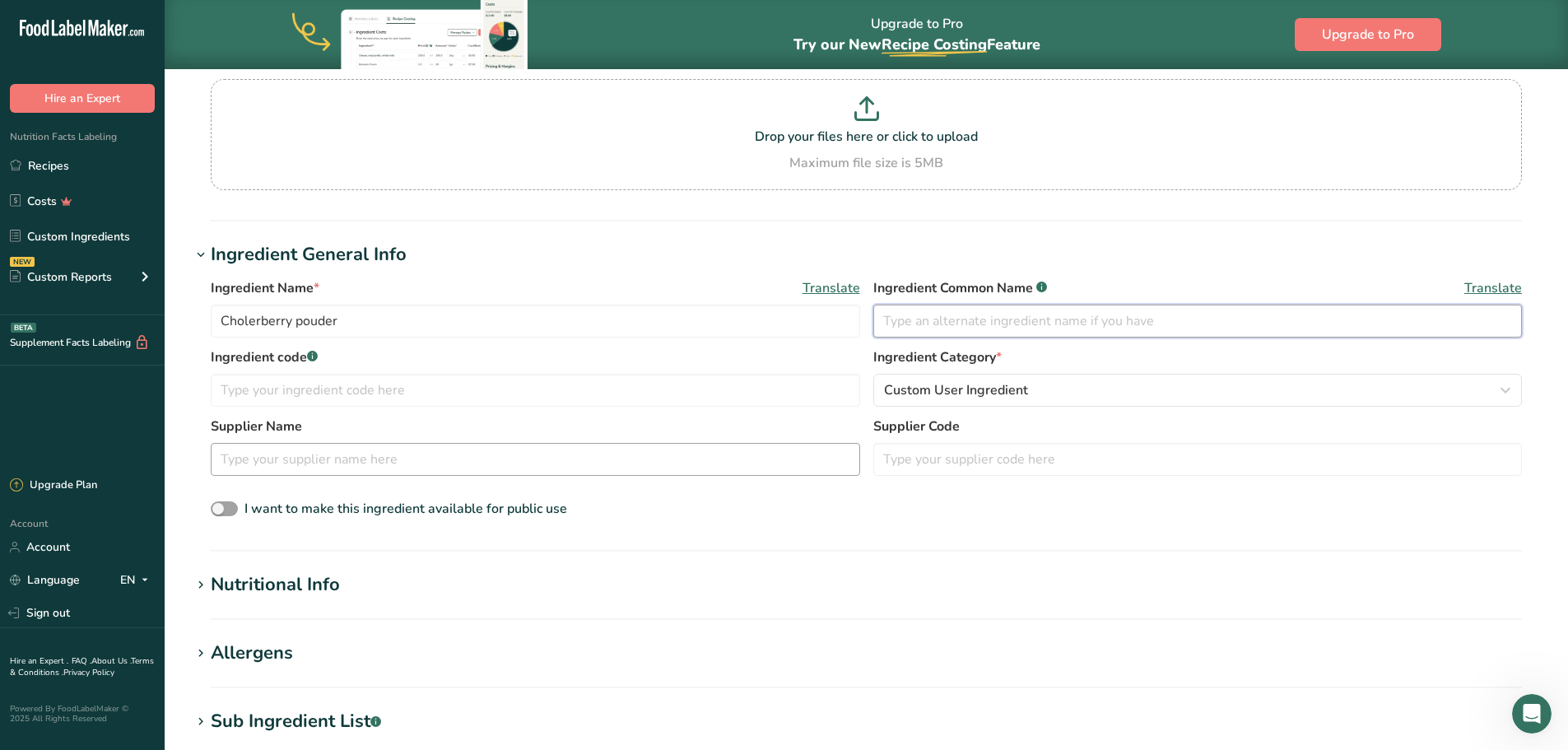
scroll to position [219, 0]
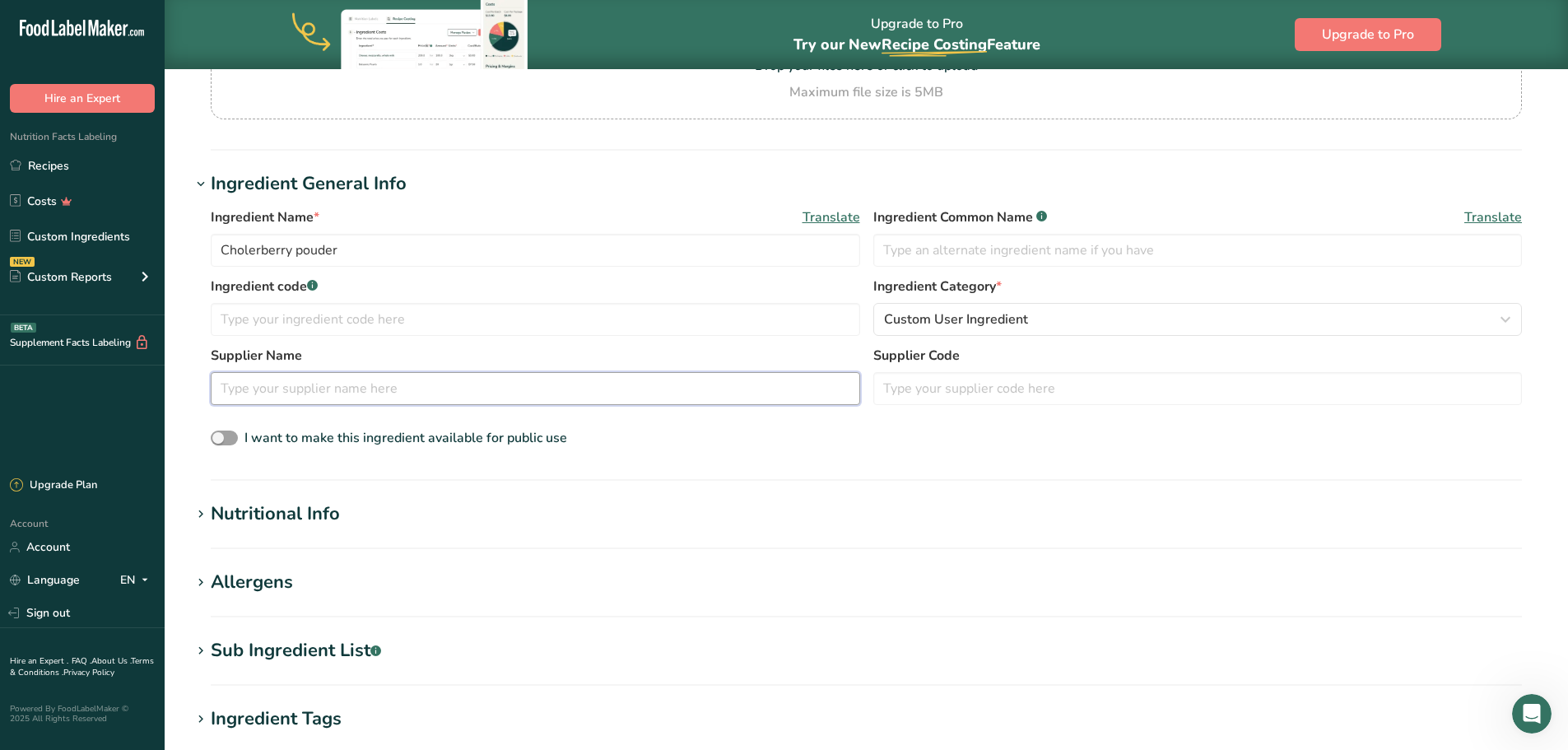
click at [420, 392] on input "text" at bounding box center [535, 389] width 649 height 33
type input "Ferme Bio Maraichere"
click at [220, 511] on div "Nutritional Info" at bounding box center [276, 514] width 129 height 27
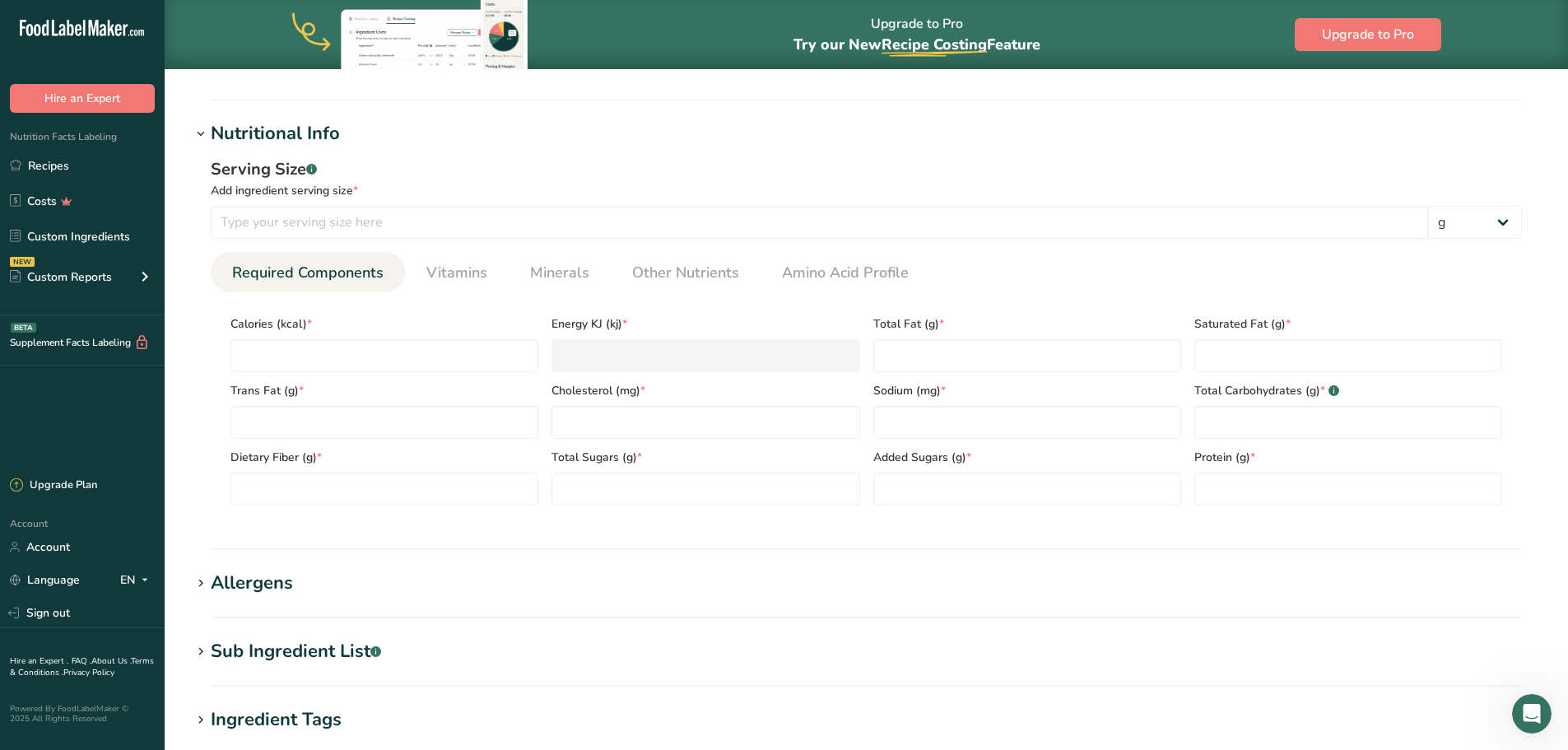
scroll to position [549, 0]
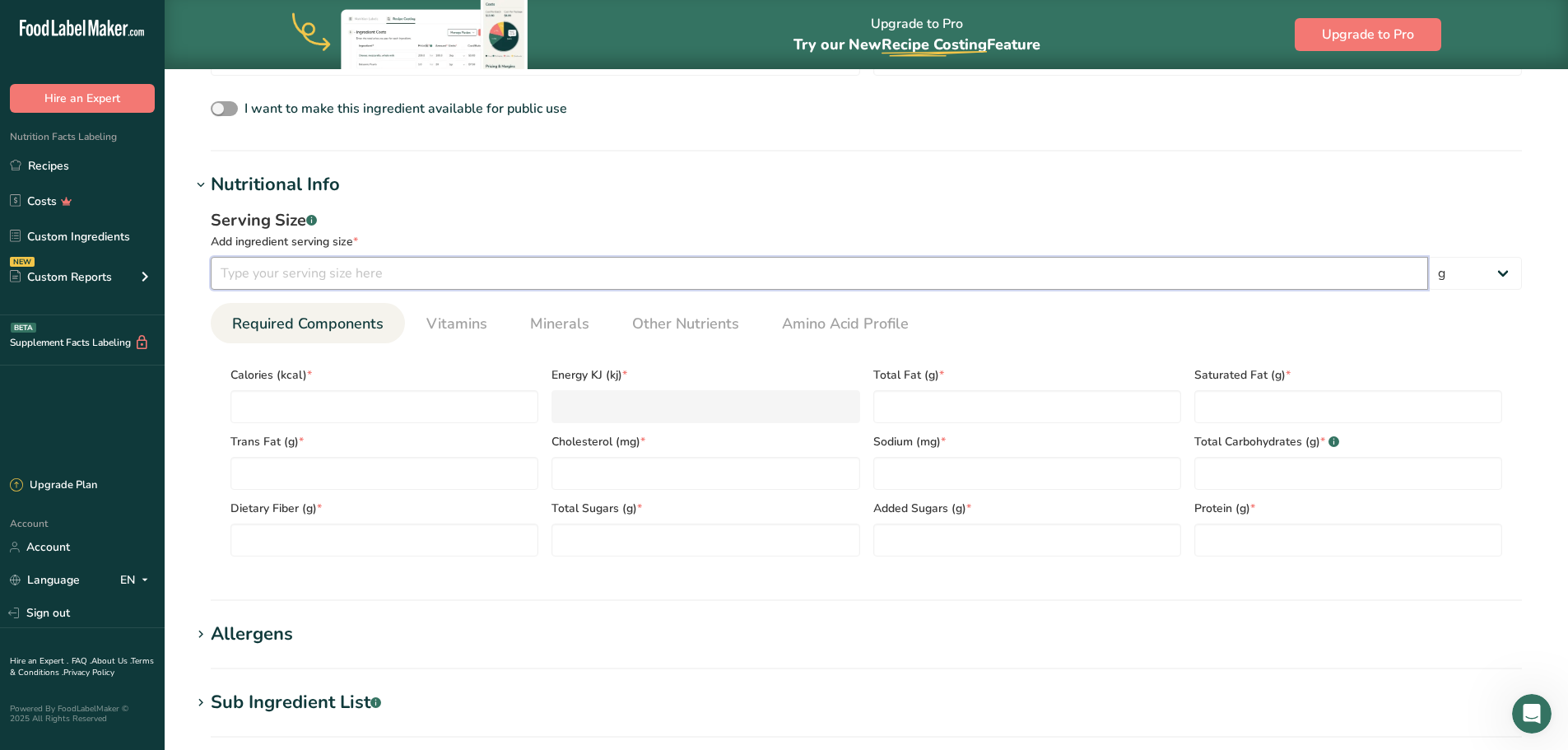
click at [423, 279] on input "number" at bounding box center [819, 273] width 1217 height 33
type input "10"
click at [355, 401] on input "number" at bounding box center [384, 407] width 308 height 33
type input "2"
type KJ "8.4"
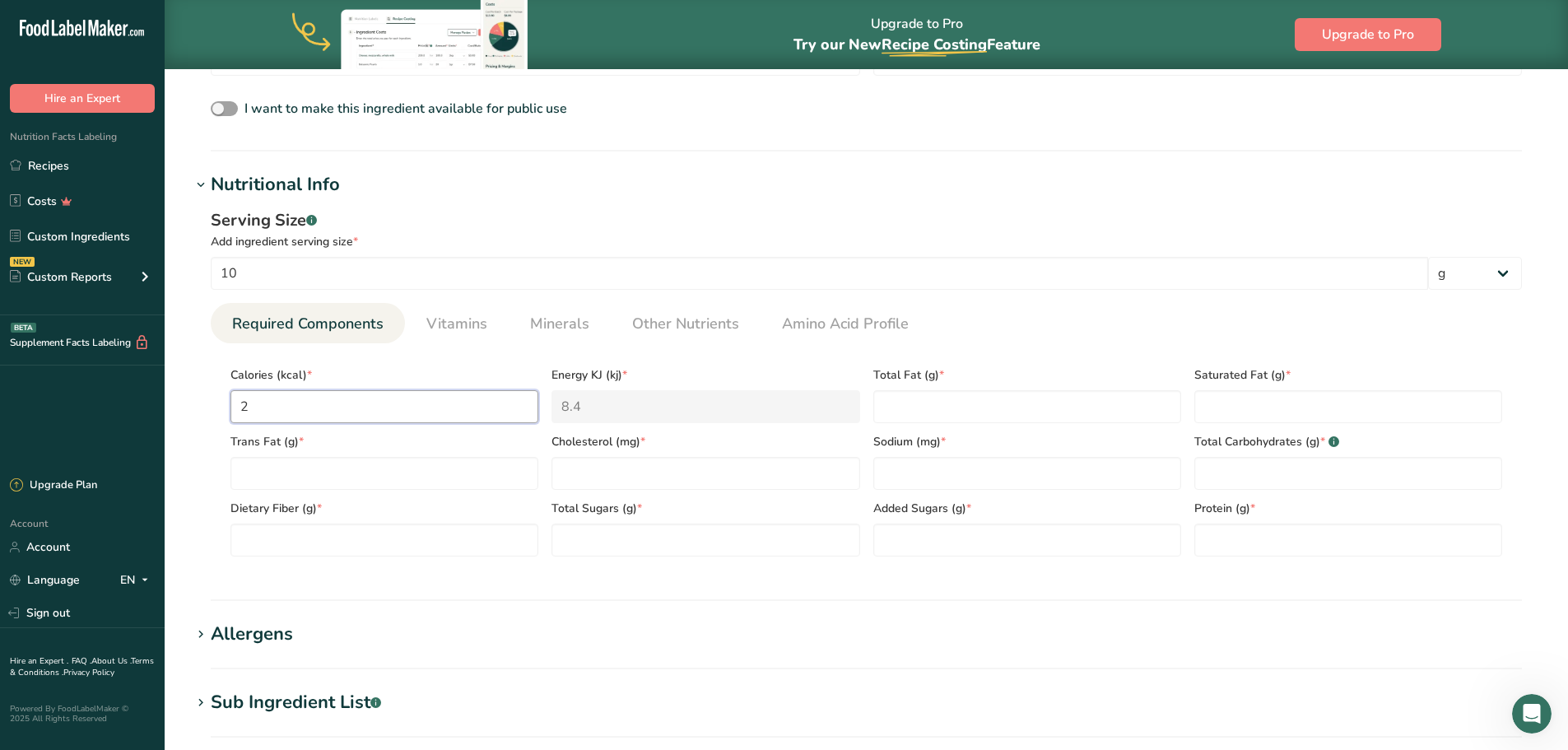
type input "25"
type KJ "104.6"
type input "25"
click at [963, 409] on Fat "number" at bounding box center [1027, 407] width 308 height 33
type Fat "4"
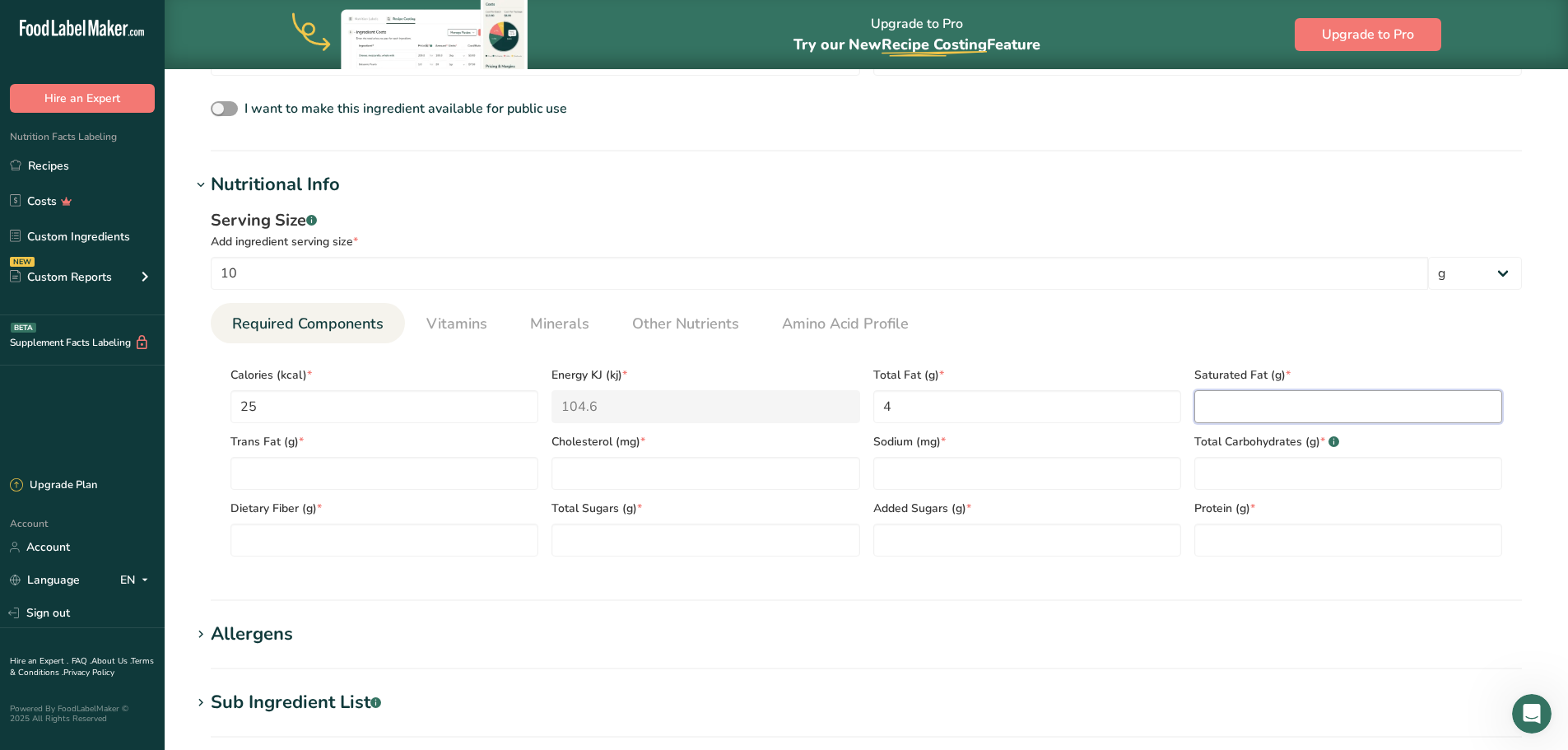
click at [1243, 394] on Fat "number" at bounding box center [1348, 407] width 308 height 33
type Fat "0"
click at [410, 475] on Fat "number" at bounding box center [384, 473] width 308 height 33
type Fat "0"
click at [642, 461] on input "number" at bounding box center [705, 473] width 308 height 33
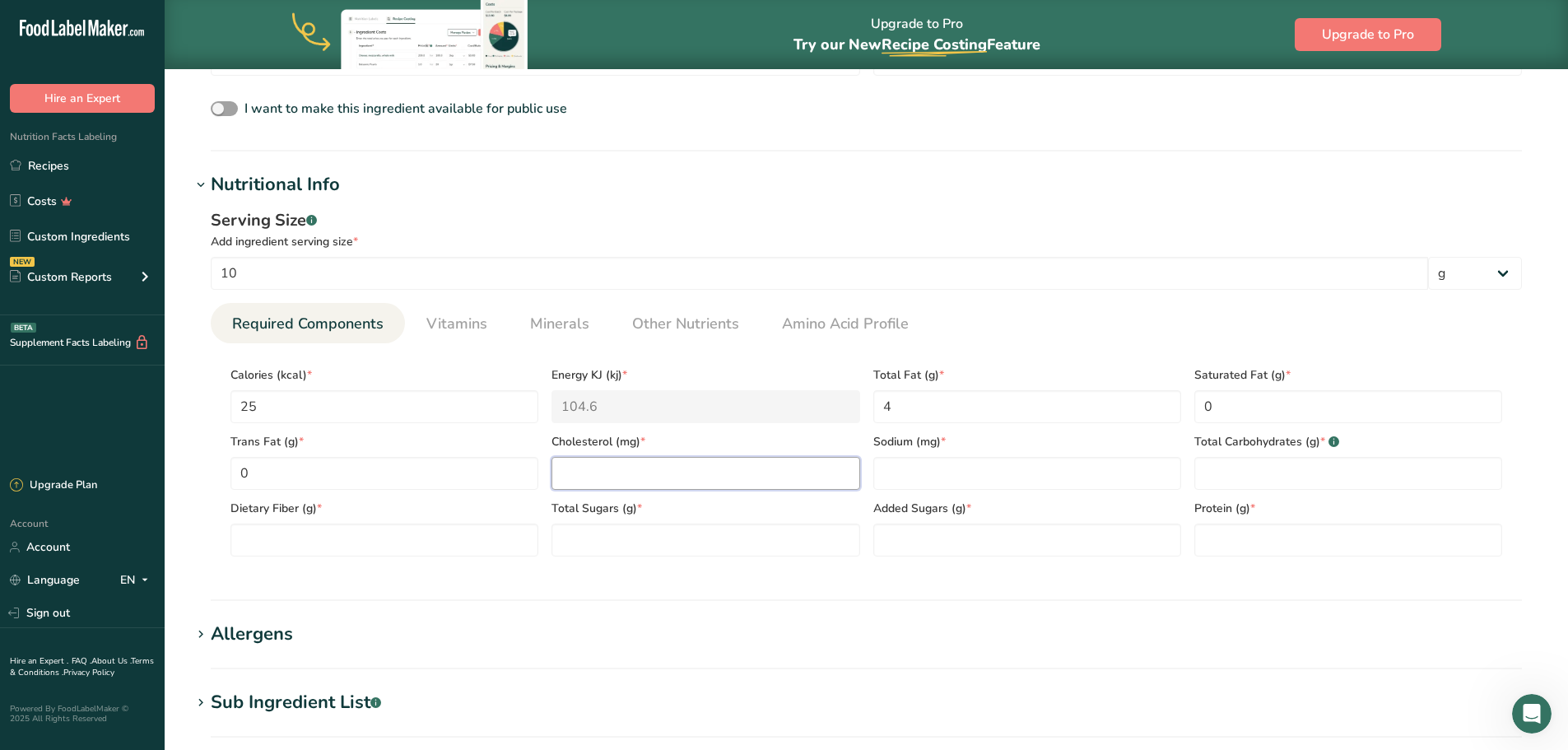
click at [794, 483] on input "number" at bounding box center [705, 473] width 308 height 33
type input "0"
click at [938, 469] on input "number" at bounding box center [1027, 473] width 308 height 33
type input "0"
click at [1241, 474] on Carbohydrates "number" at bounding box center [1348, 473] width 308 height 33
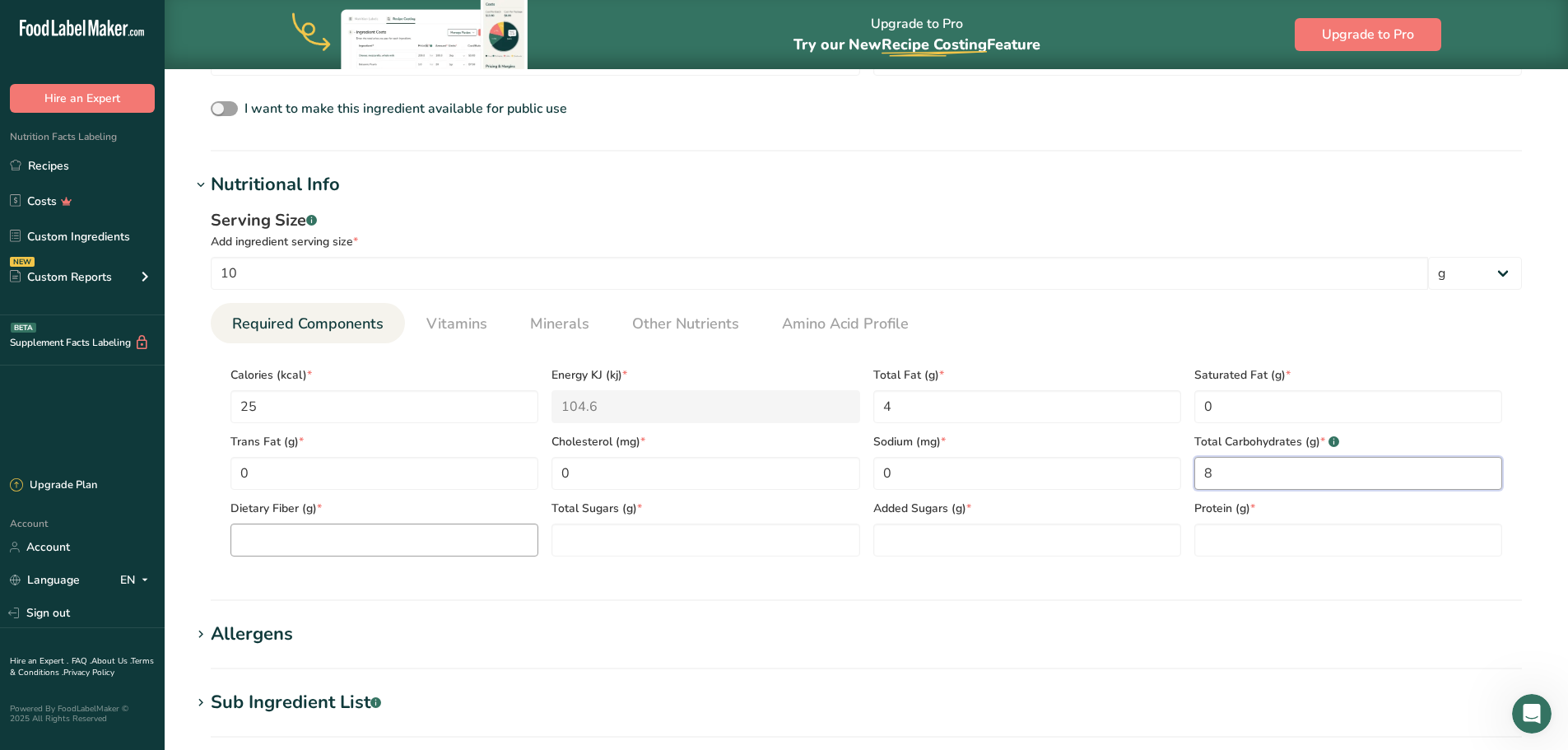
type Carbohydrates "8"
click at [463, 546] on Fiber "number" at bounding box center [384, 540] width 308 height 33
type Fiber "6"
click at [560, 550] on Sugars "number" at bounding box center [705, 540] width 308 height 33
type Sugars "1"
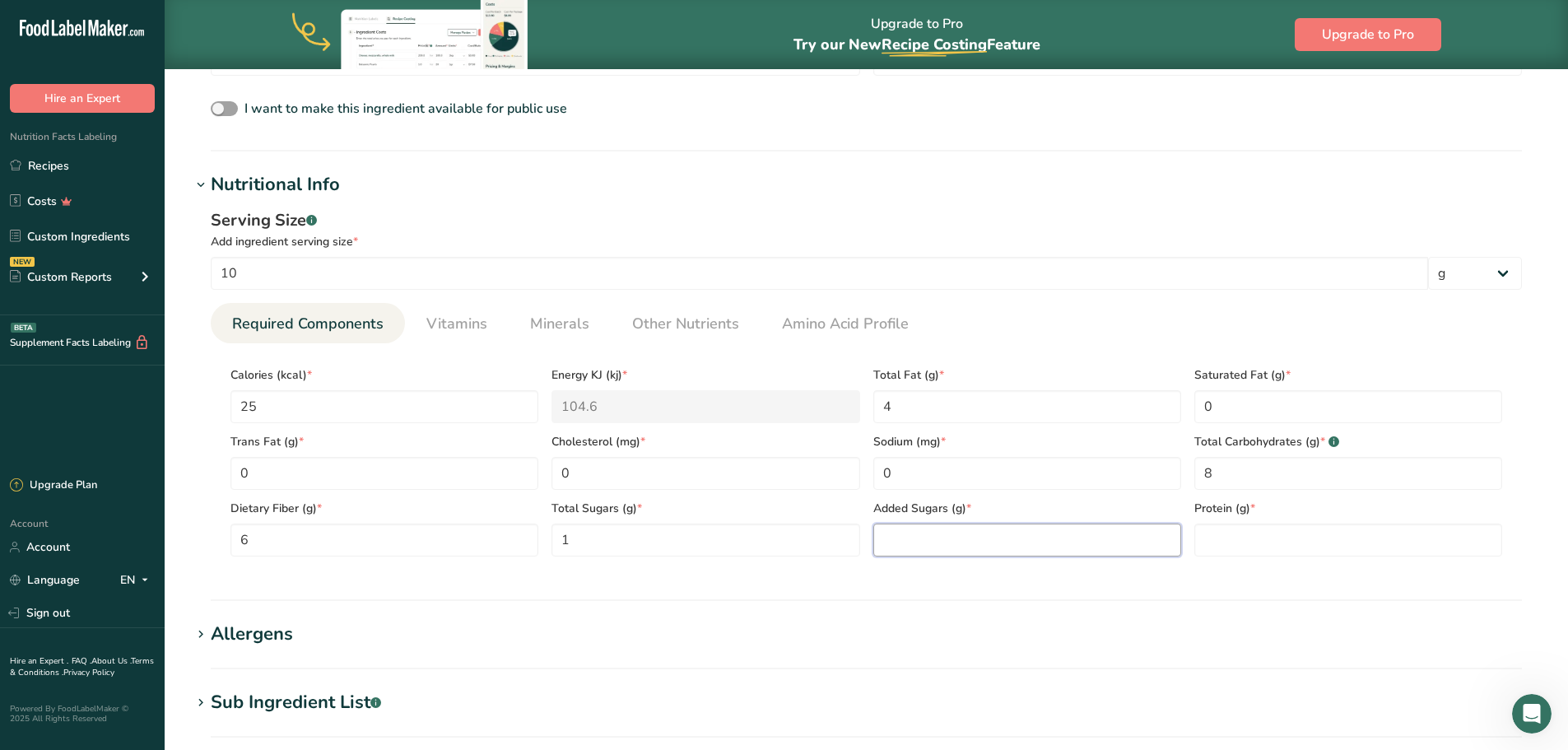
click at [928, 546] on Sugars "number" at bounding box center [1027, 540] width 308 height 33
type Sugars "0"
click at [1211, 537] on input "number" at bounding box center [1348, 540] width 308 height 33
type input "0.9999"
click at [463, 322] on span "Vitamins" at bounding box center [456, 324] width 61 height 22
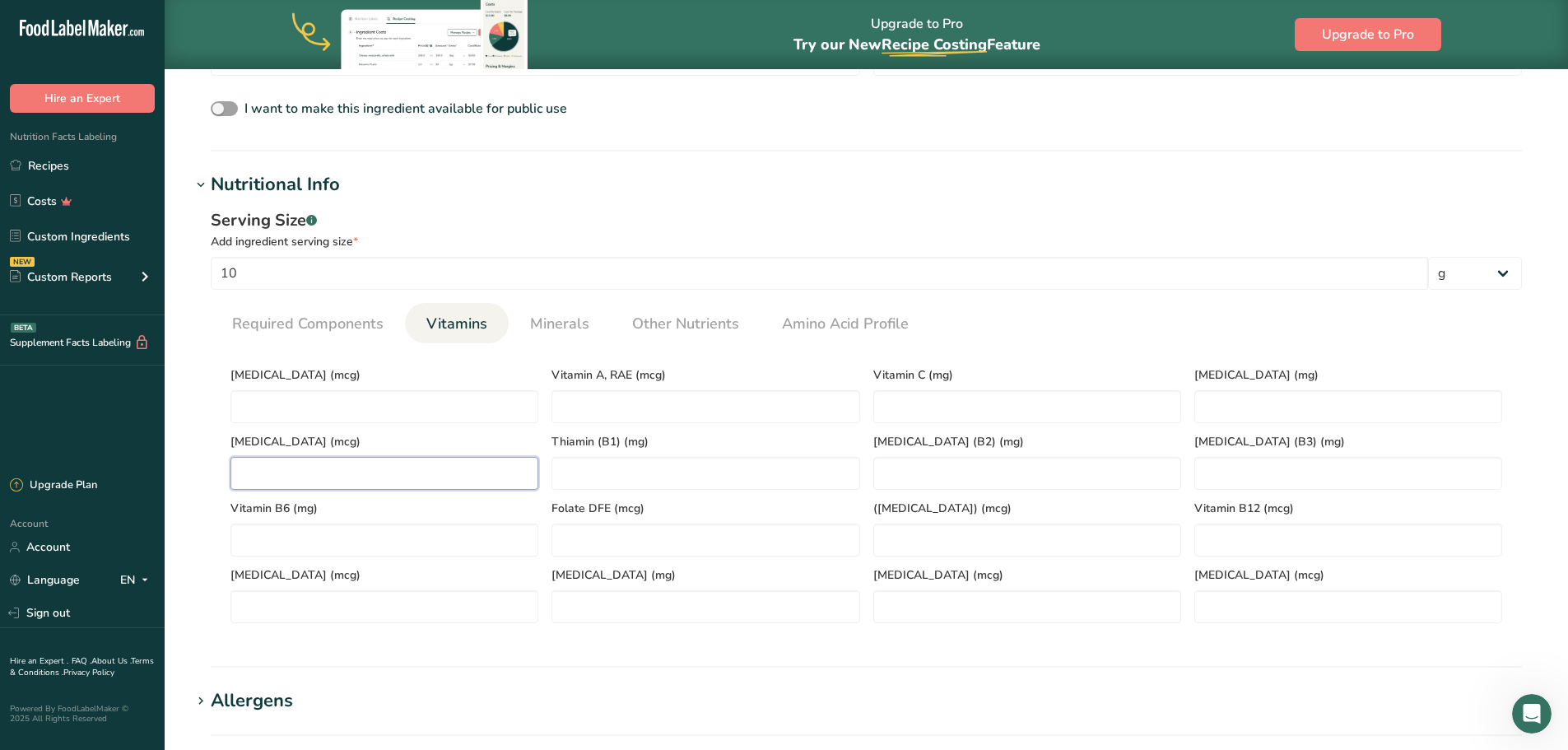
click at [374, 474] on K "number" at bounding box center [384, 473] width 308 height 33
type K "18"
click at [566, 322] on span "Minerals" at bounding box center [559, 324] width 59 height 22
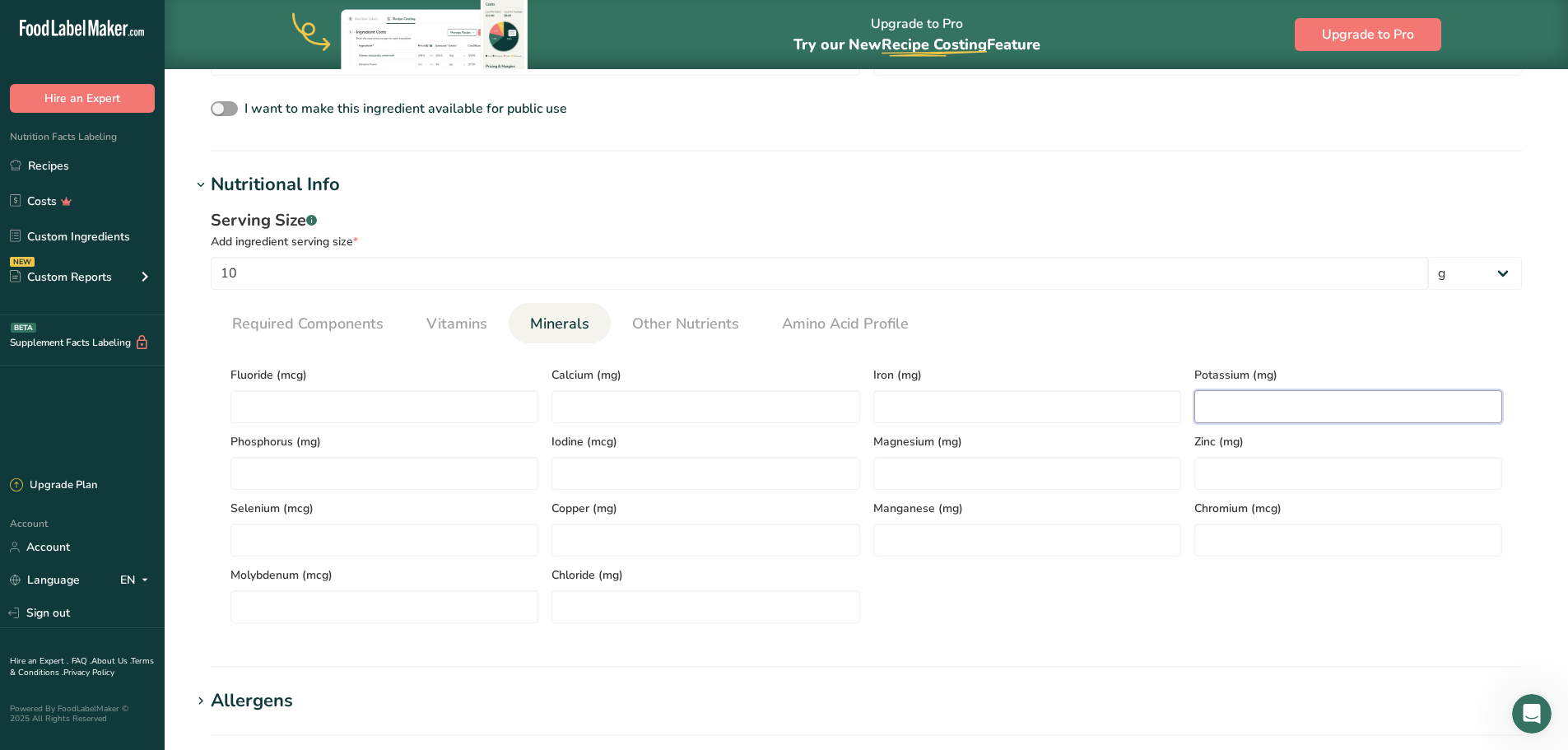
click at [1215, 408] on input "number" at bounding box center [1348, 407] width 308 height 33
type input "43"
click at [598, 410] on input "number" at bounding box center [705, 407] width 308 height 33
type input "28"
click at [923, 403] on input "number" at bounding box center [1027, 407] width 308 height 33
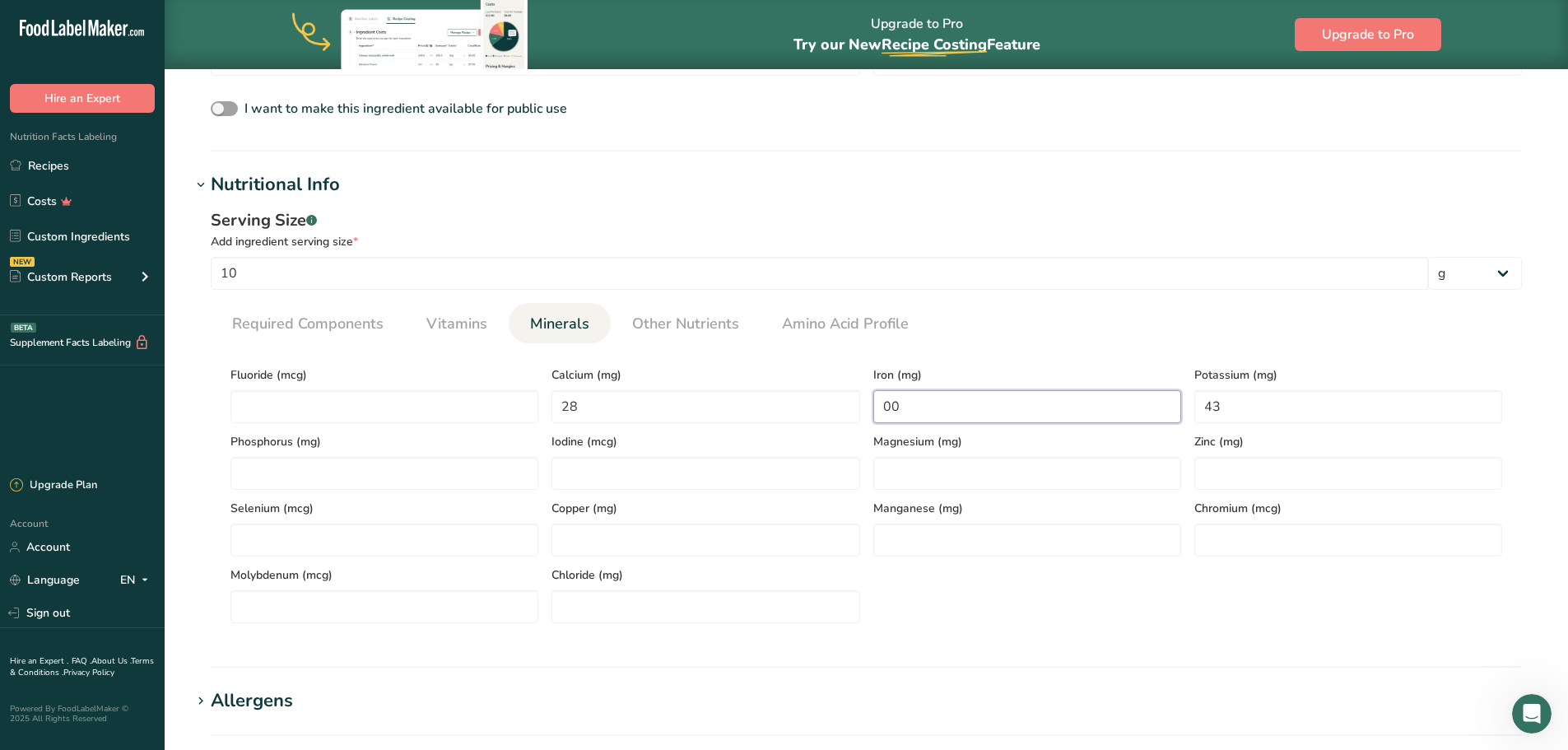
type input "0"
type input "0.61"
click at [916, 526] on input "number" at bounding box center [1027, 540] width 308 height 33
type input "0.19"
click at [1240, 472] on input "number" at bounding box center [1348, 473] width 308 height 33
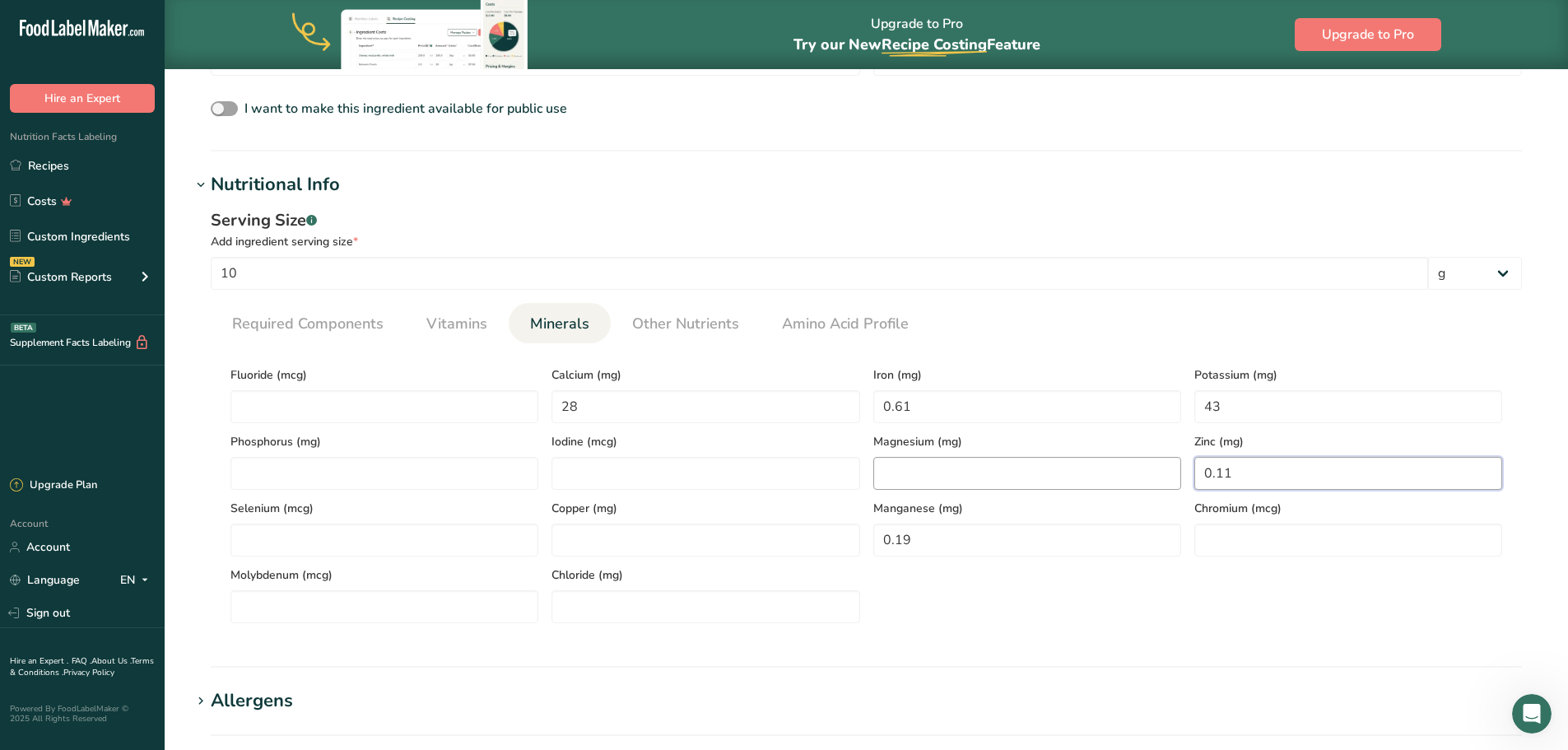
type input "0.11"
click at [981, 474] on input "number" at bounding box center [1027, 473] width 308 height 33
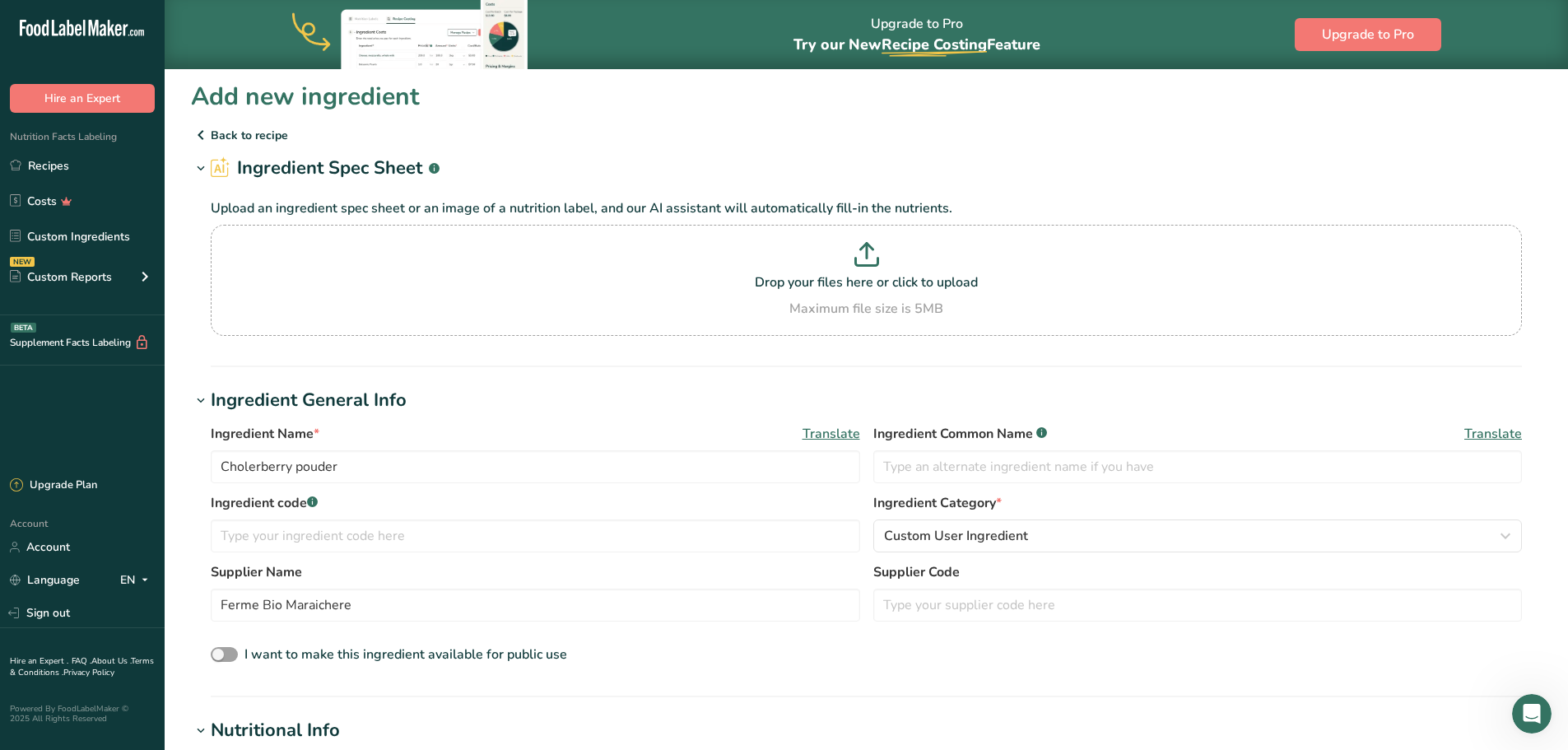
scroll to position [0, 0]
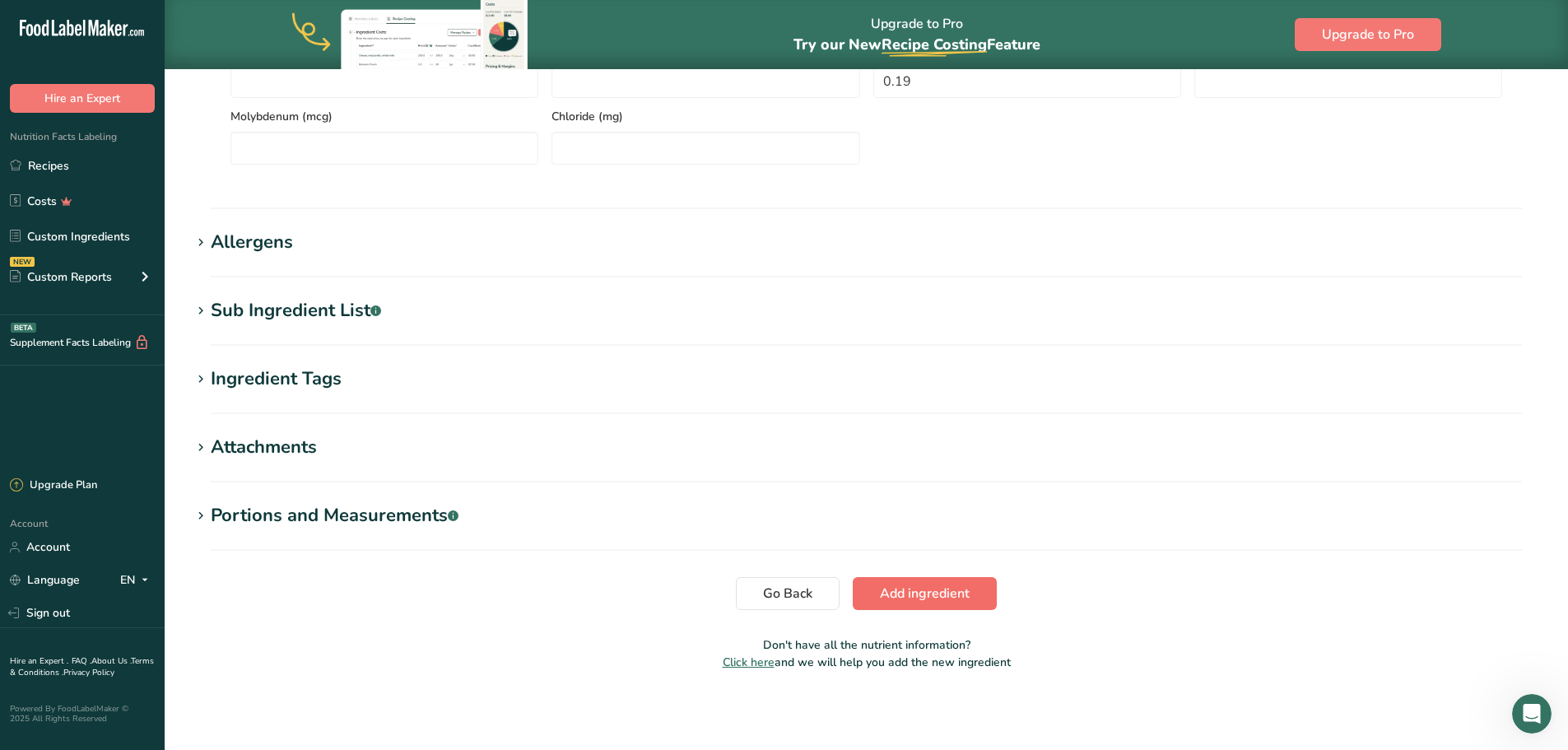
type input "4"
click at [937, 595] on span "Add ingredient" at bounding box center [925, 593] width 90 height 20
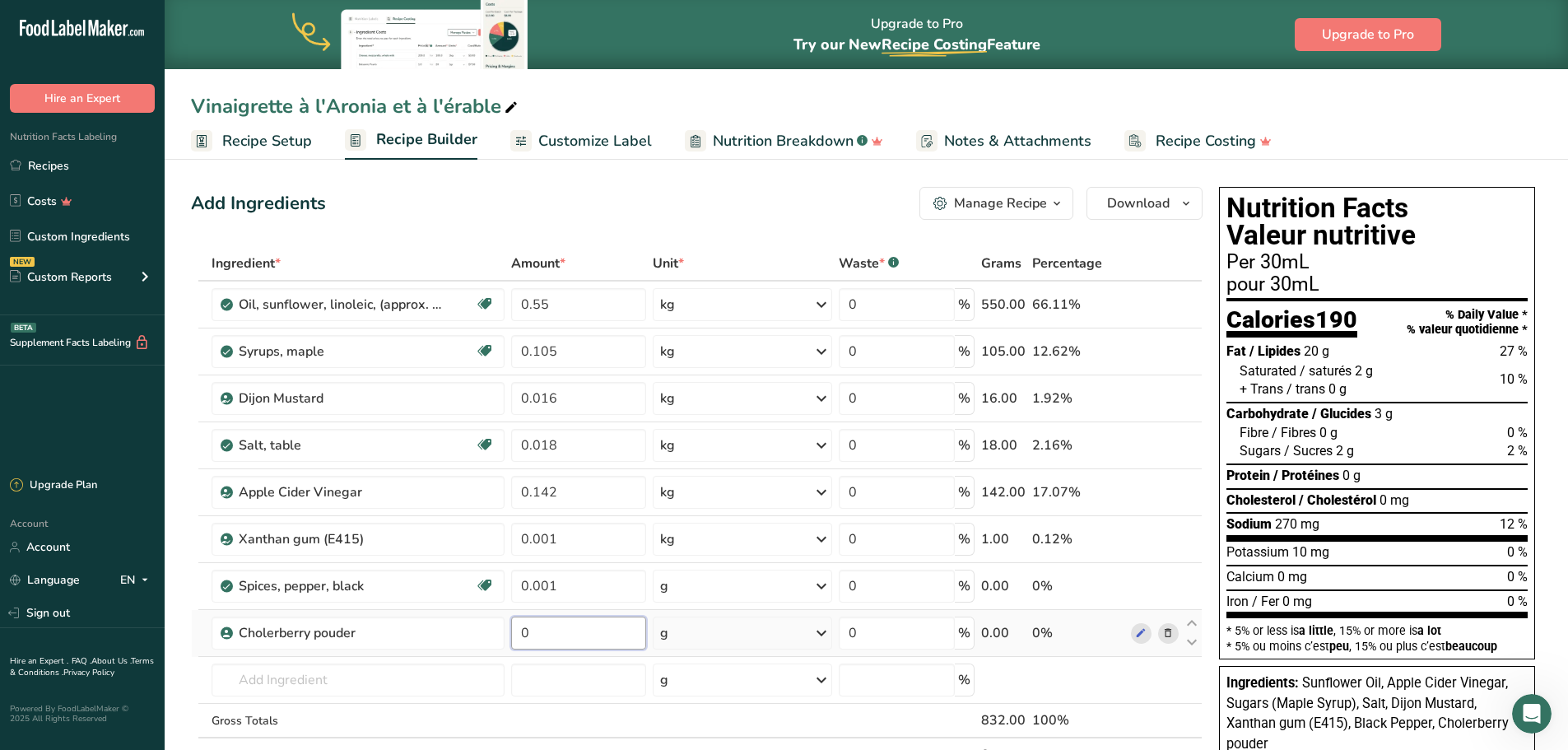
drag, startPoint x: 561, startPoint y: 639, endPoint x: 509, endPoint y: 624, distance: 54.1
click at [509, 624] on td "0" at bounding box center [579, 633] width 142 height 47
type input "0.01"
click at [819, 633] on div "Ingredient * Amount * Unit * Waste * .a-a{fill:#347362;}.b-a{fill:#fff;} Grams …" at bounding box center [696, 526] width 1011 height 561
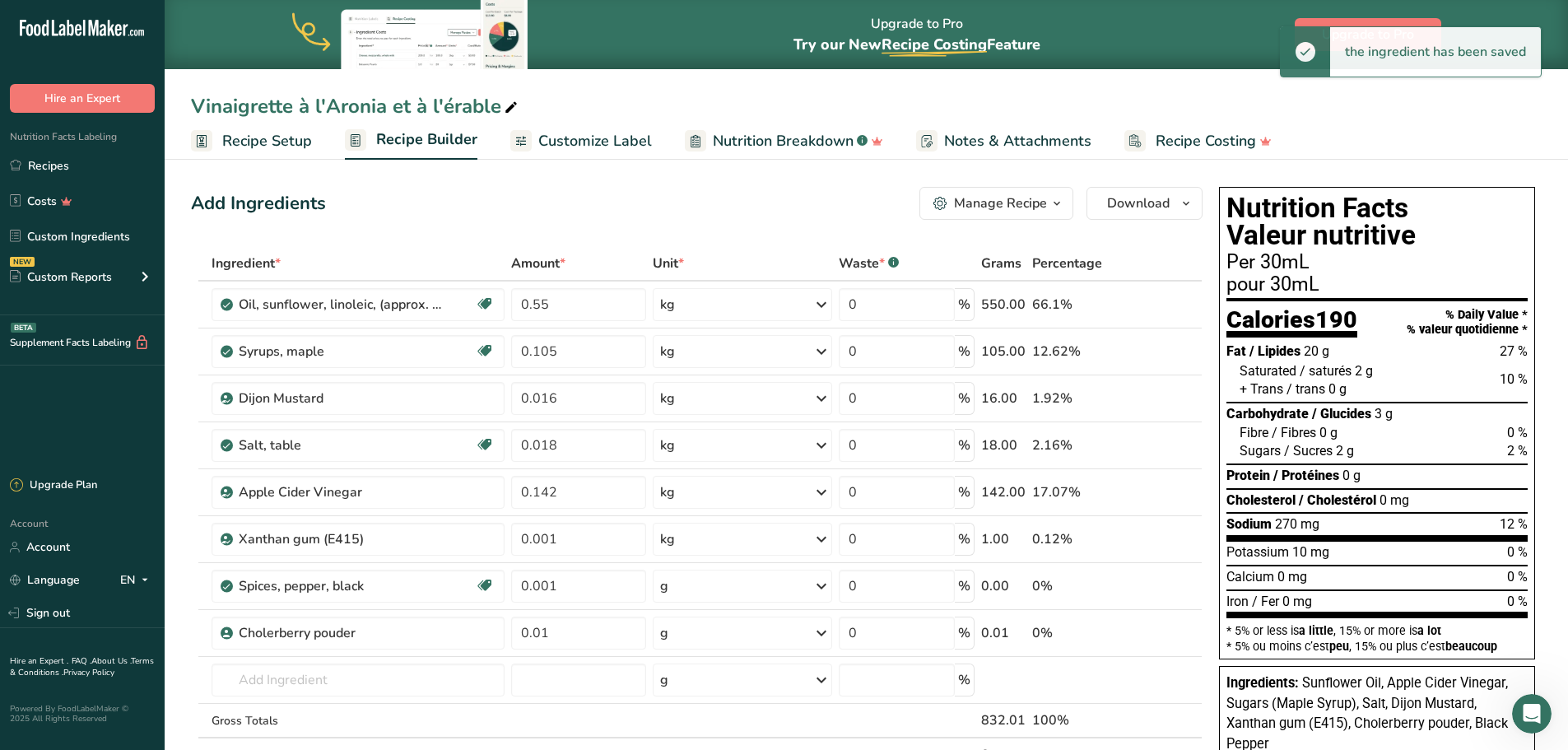
click at [821, 636] on icon at bounding box center [822, 633] width 20 height 30
click at [736, 714] on div "kg" at bounding box center [732, 719] width 138 height 24
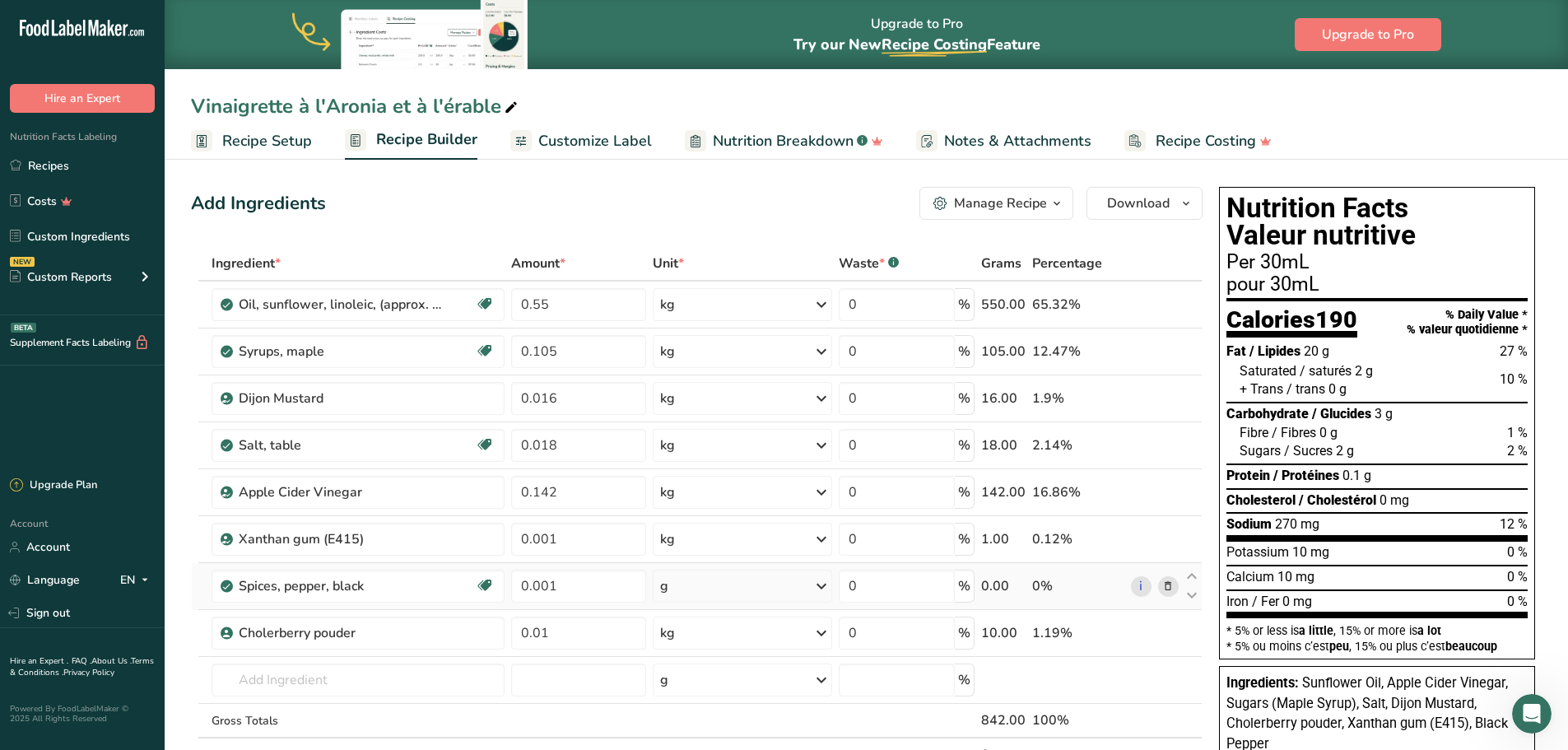
click at [824, 585] on icon at bounding box center [822, 586] width 20 height 30
click at [826, 583] on icon at bounding box center [822, 586] width 20 height 30
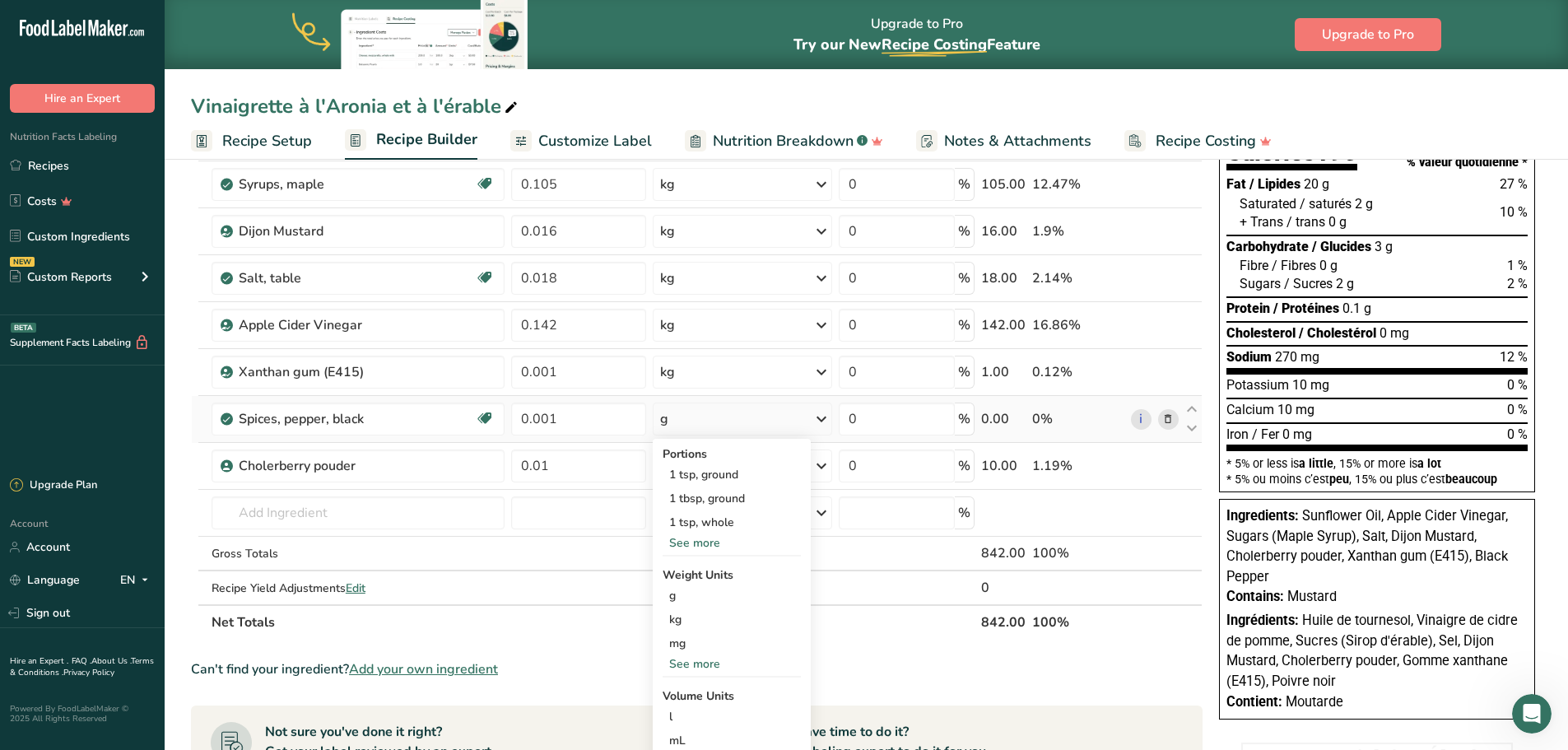
scroll to position [219, 0]
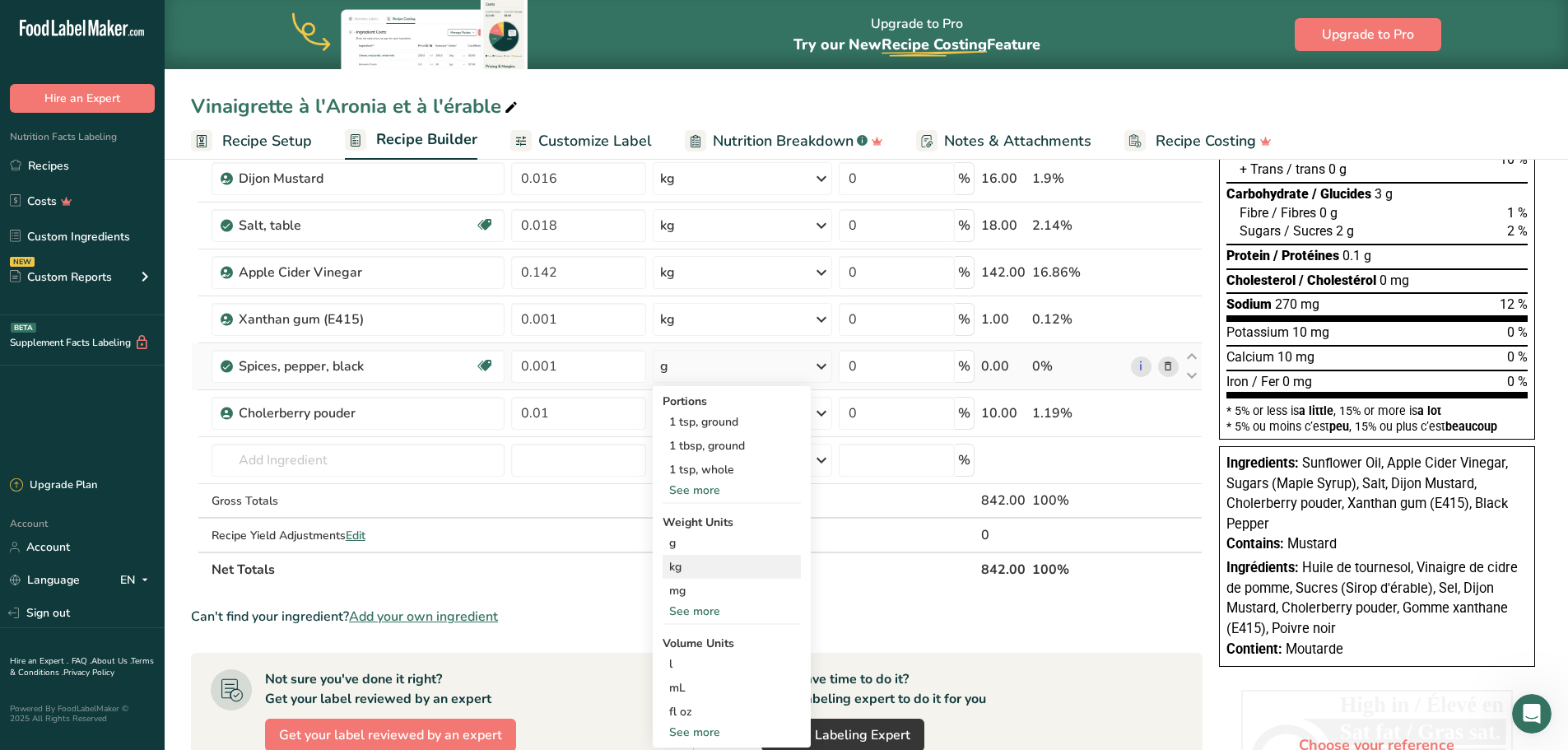
click at [711, 569] on div "kg" at bounding box center [732, 567] width 138 height 24
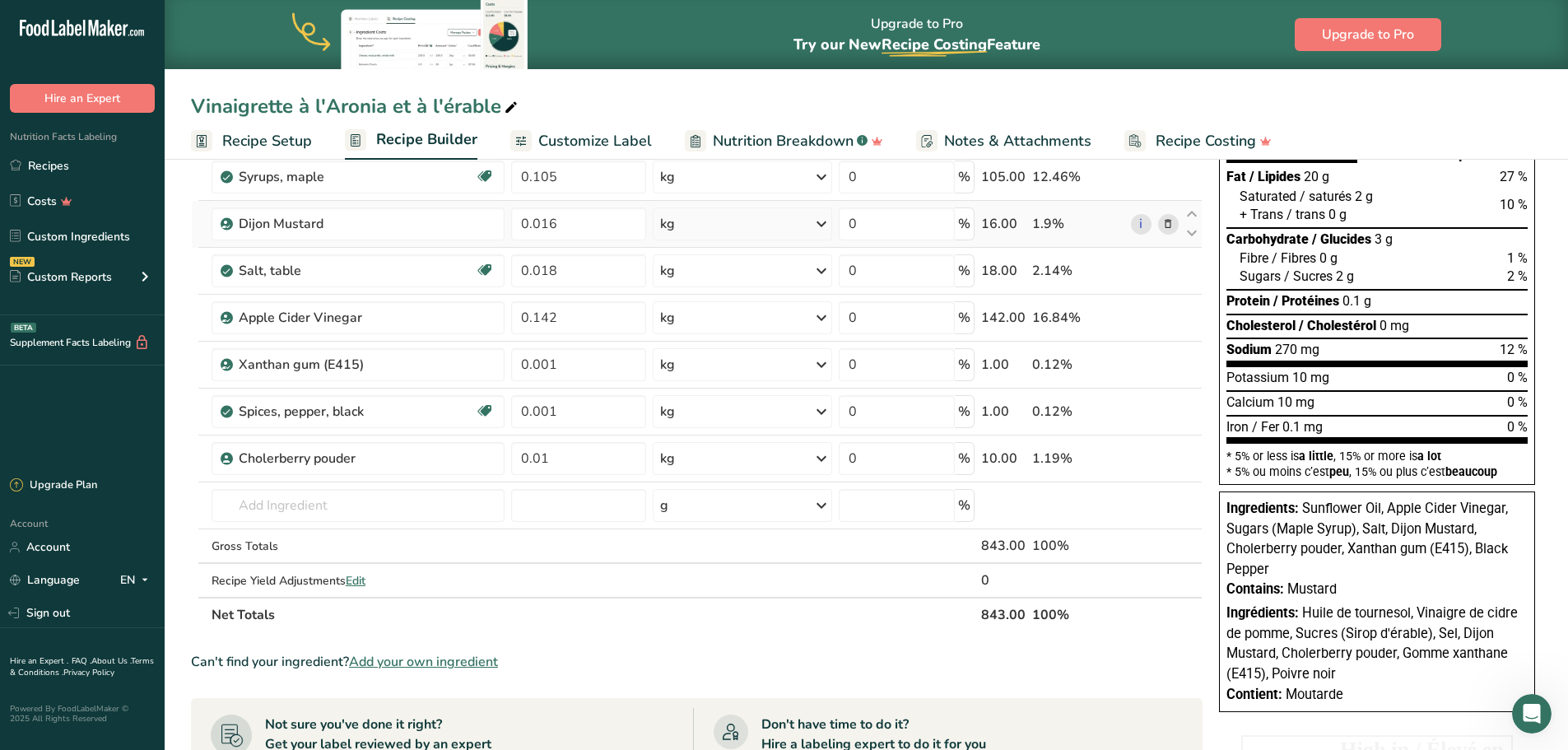
scroll to position [0, 0]
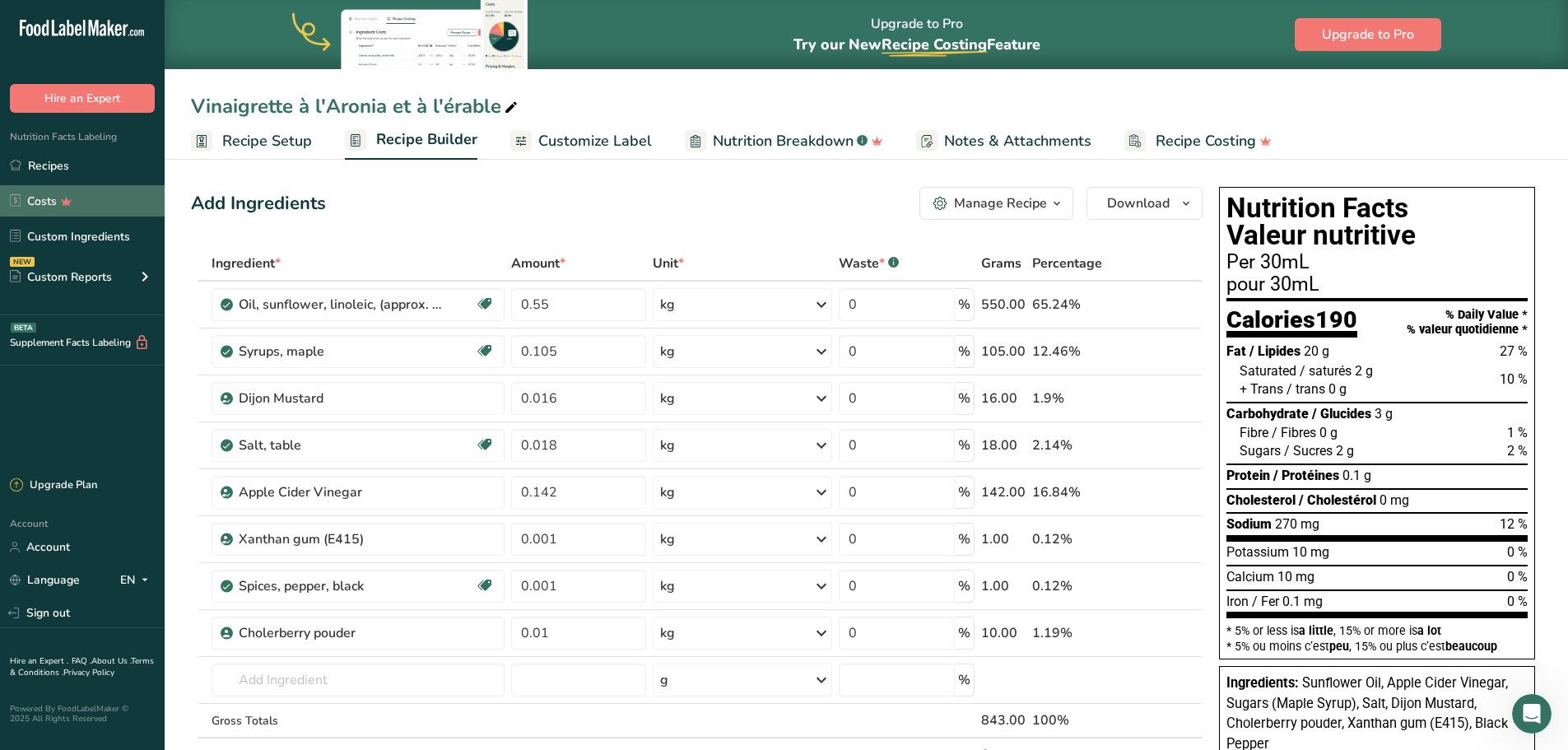
drag, startPoint x: 33, startPoint y: 170, endPoint x: 101, endPoint y: 211, distance: 79.4
click at [33, 170] on link "Recipes" at bounding box center [82, 166] width 165 height 31
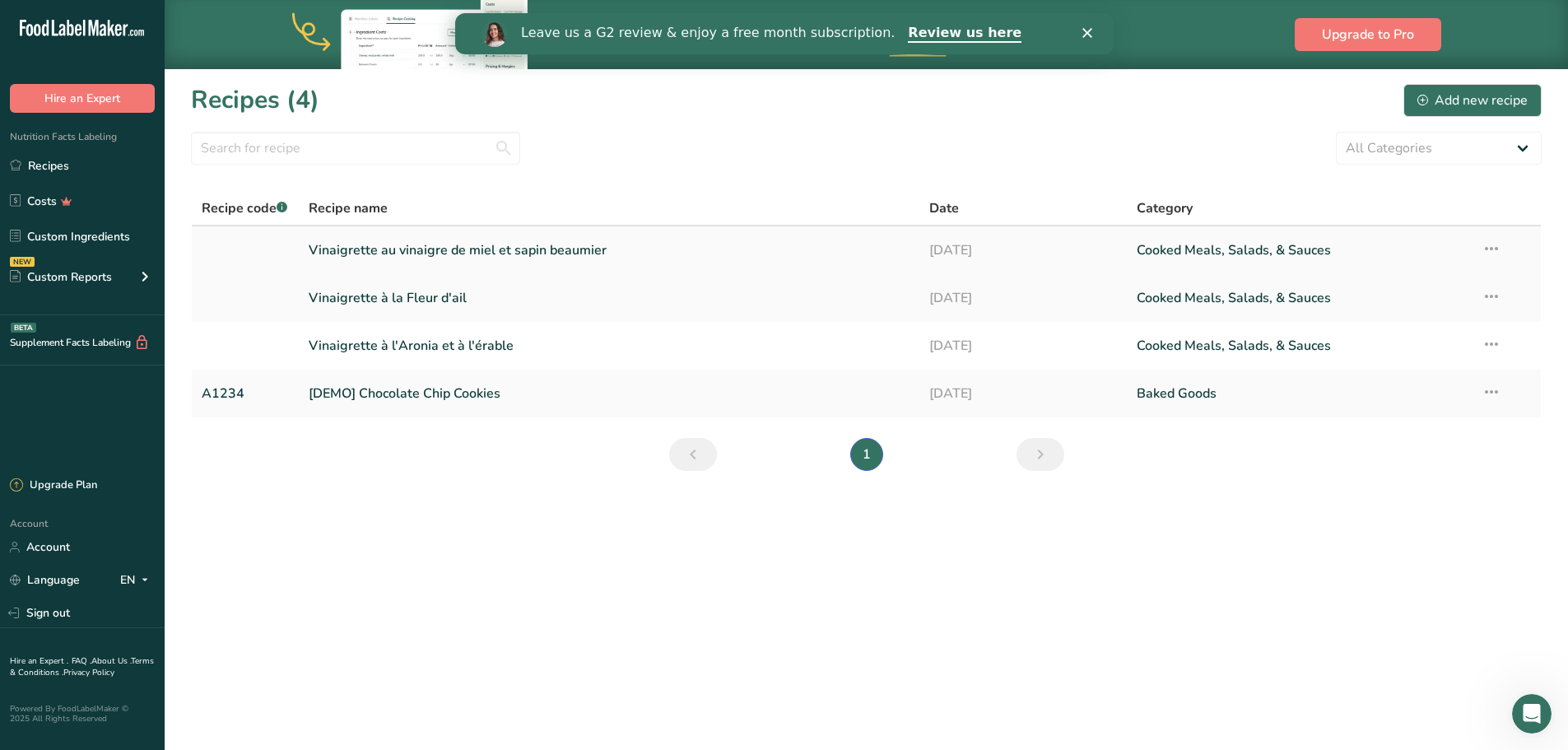
click at [445, 249] on link "Vinaigrette au vinaigre de miel et sapin beaumier" at bounding box center [609, 250] width 602 height 35
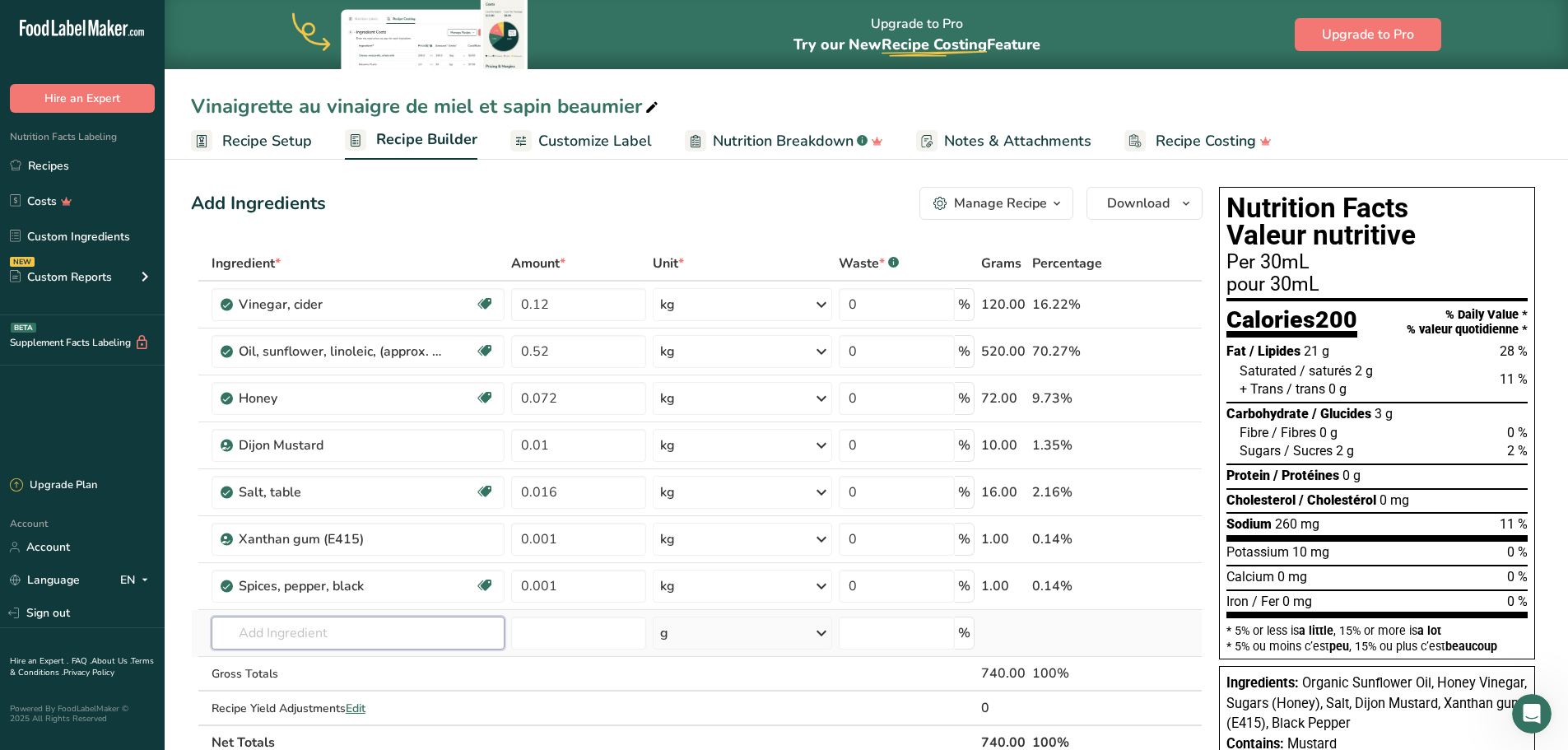
click at [328, 639] on input "text" at bounding box center [358, 633] width 293 height 33
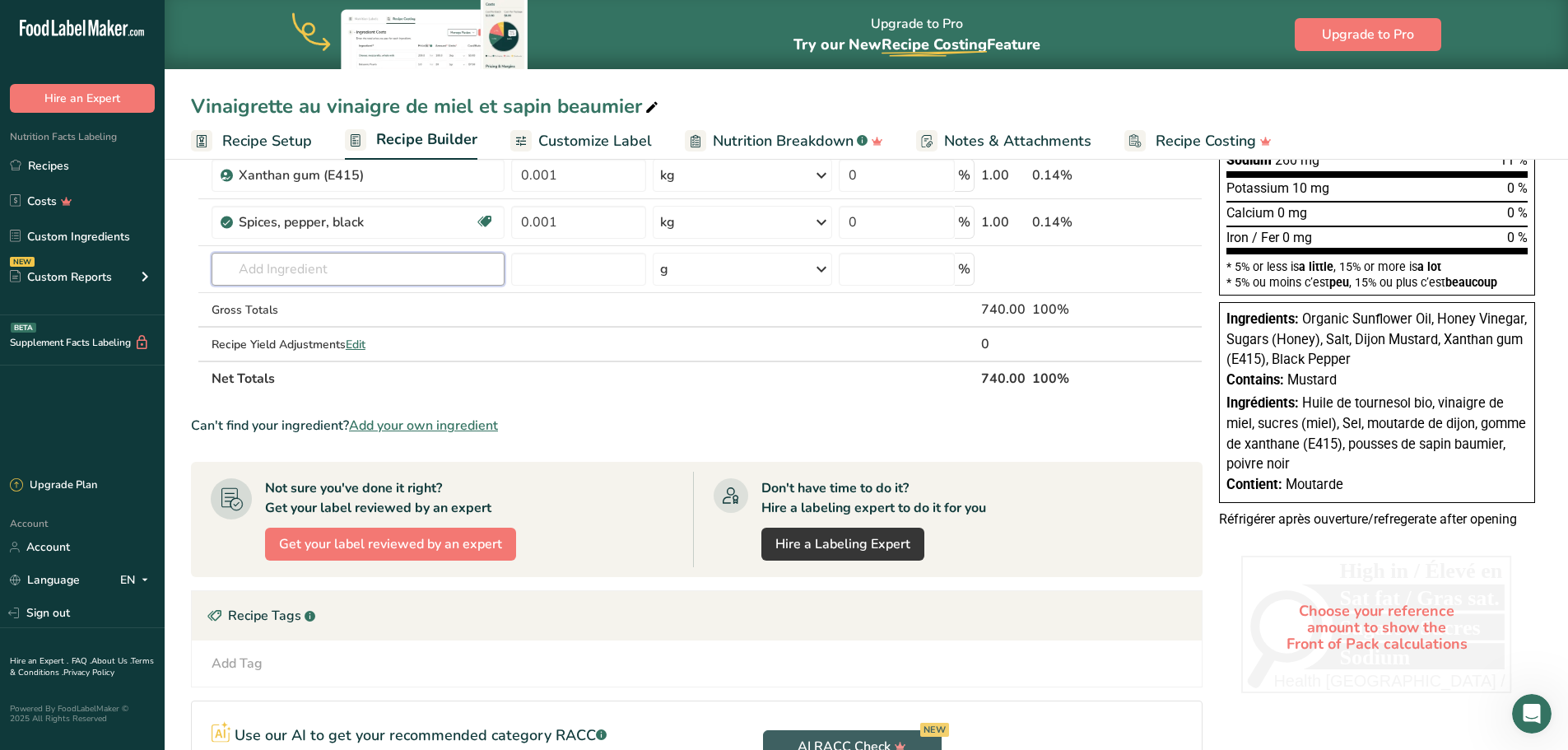
scroll to position [355, 0]
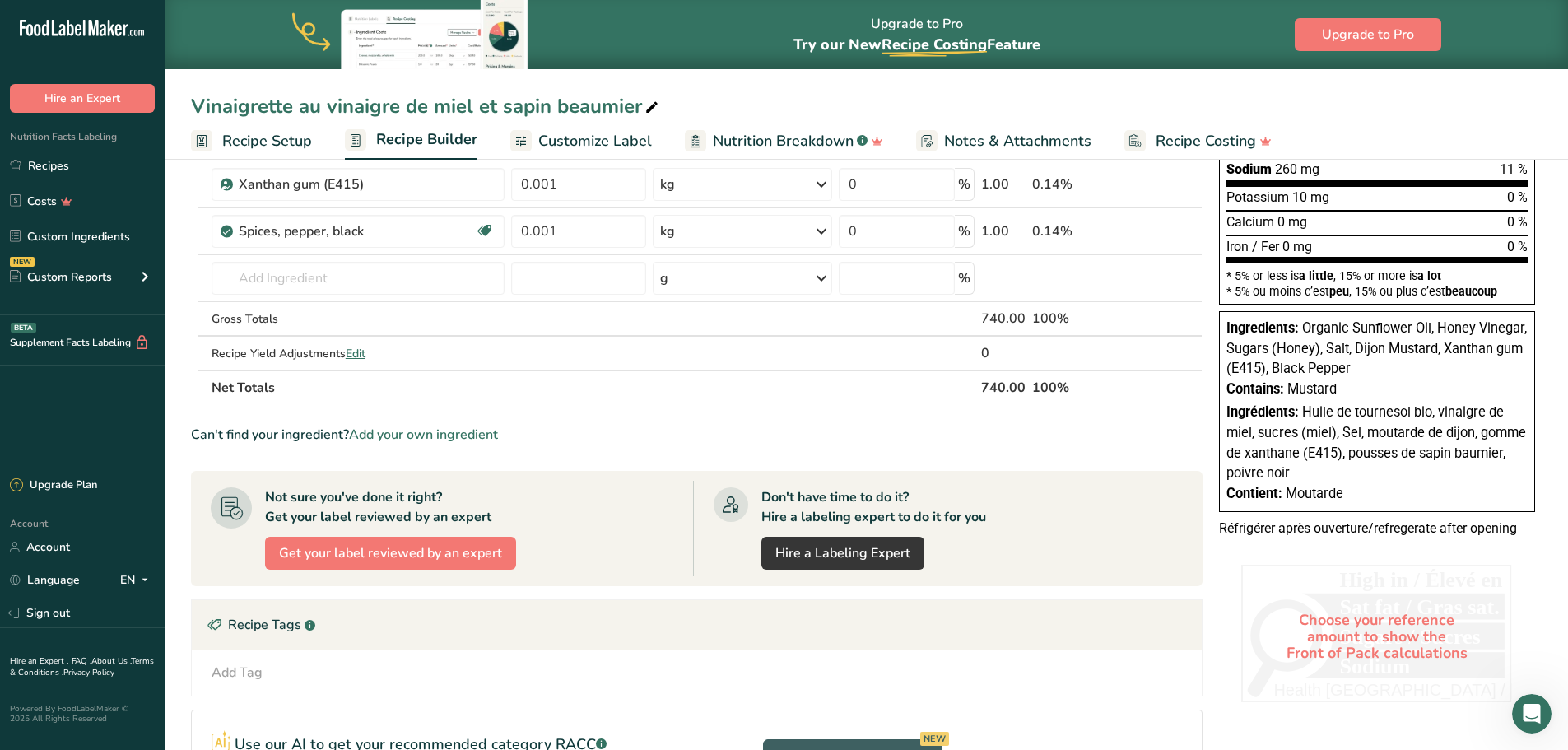
click at [477, 429] on span "Add your own ingredient" at bounding box center [423, 435] width 149 height 20
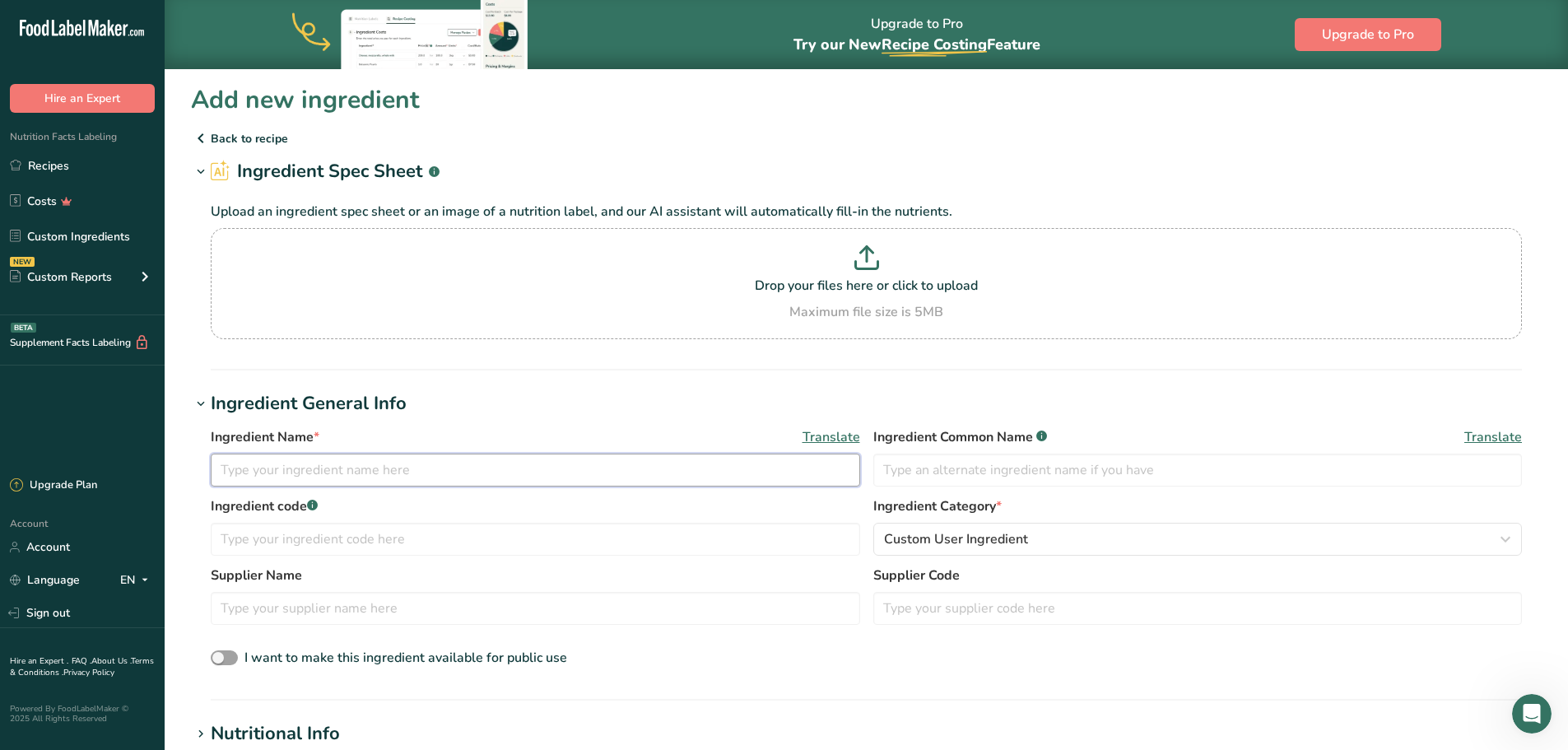
click at [528, 467] on input "text" at bounding box center [535, 470] width 649 height 33
drag, startPoint x: 454, startPoint y: 480, endPoint x: 185, endPoint y: 471, distance: 269.2
click at [185, 471] on section "Add new ingredient Back to recipe Ingredient Spec Sheet .a-a{fill:#347362;}.b-a…" at bounding box center [866, 663] width 1403 height 1189
drag, startPoint x: 337, startPoint y: 475, endPoint x: 283, endPoint y: 469, distance: 54.3
click at [283, 469] on input "Honey Vinaigar" at bounding box center [535, 470] width 649 height 33
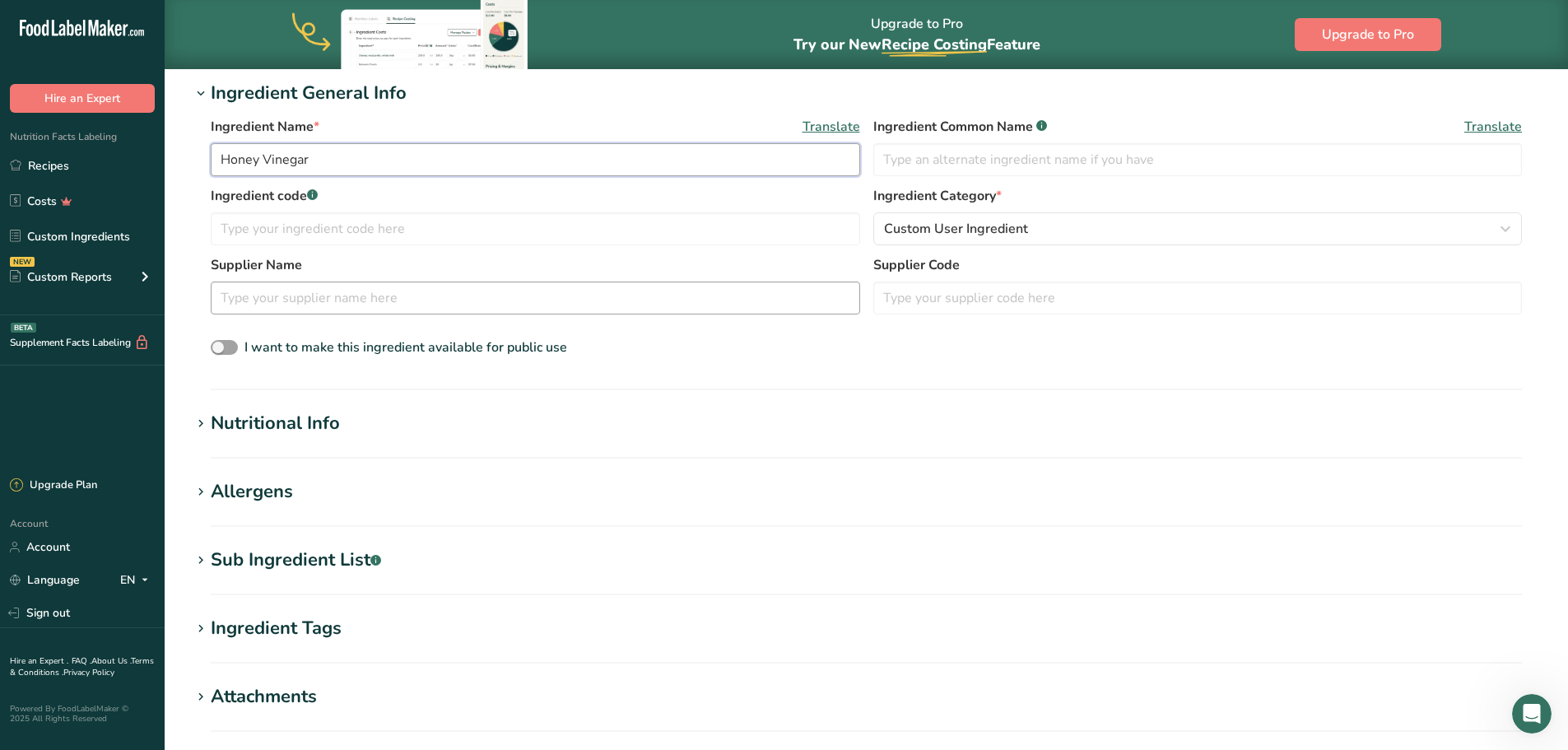
scroll to position [329, 0]
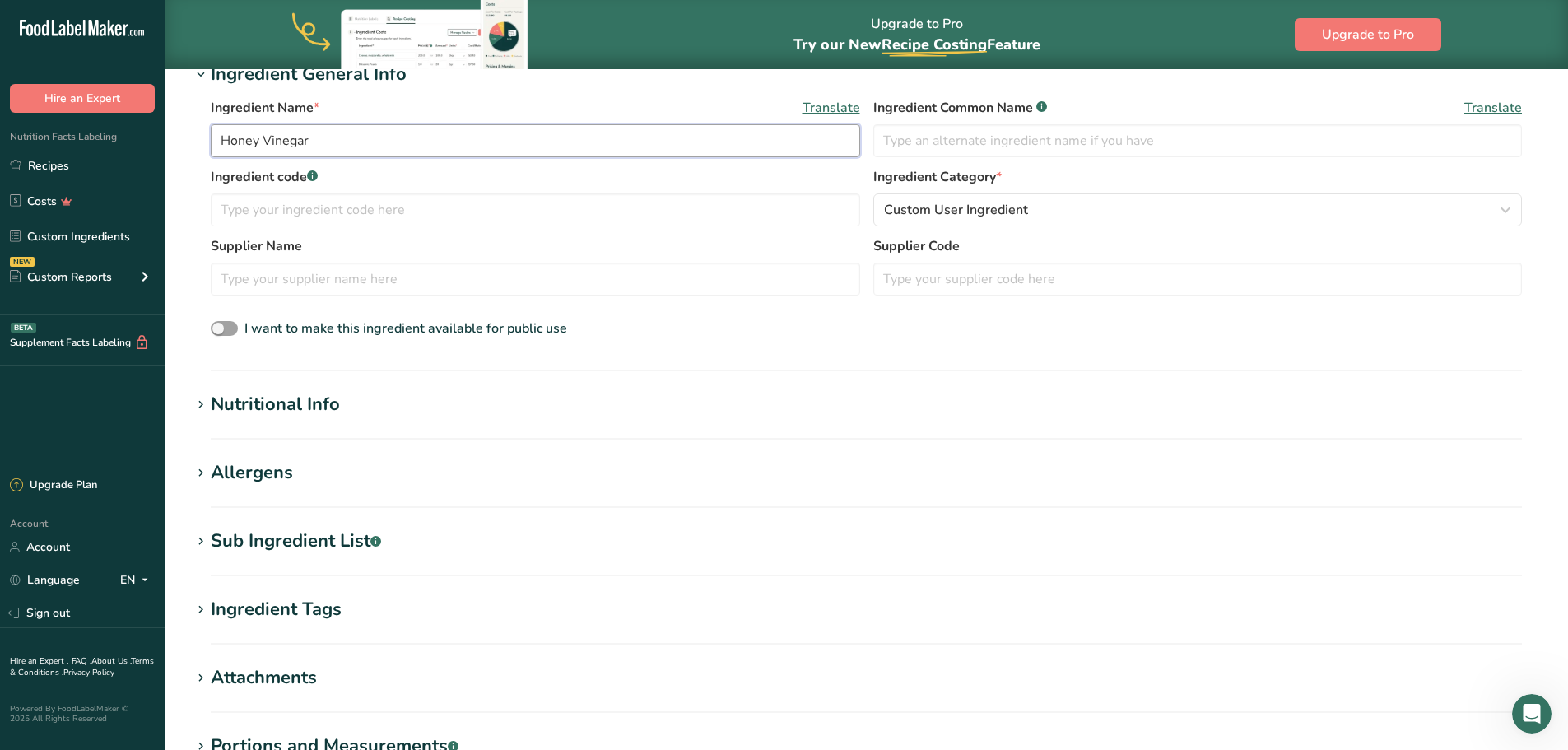
type input "Honey Vinegar"
click at [280, 408] on div "Nutritional Info" at bounding box center [276, 405] width 129 height 27
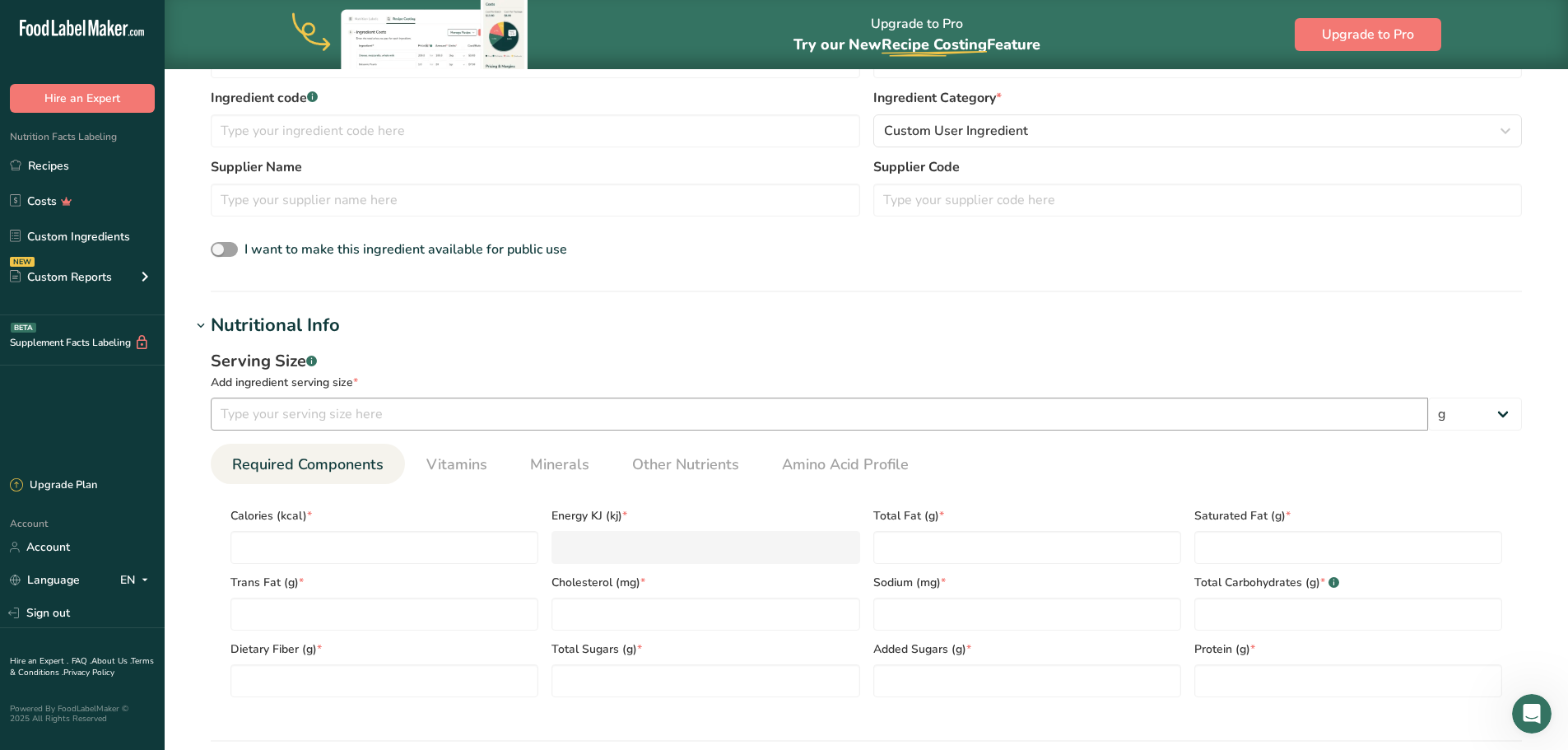
scroll to position [549, 0]
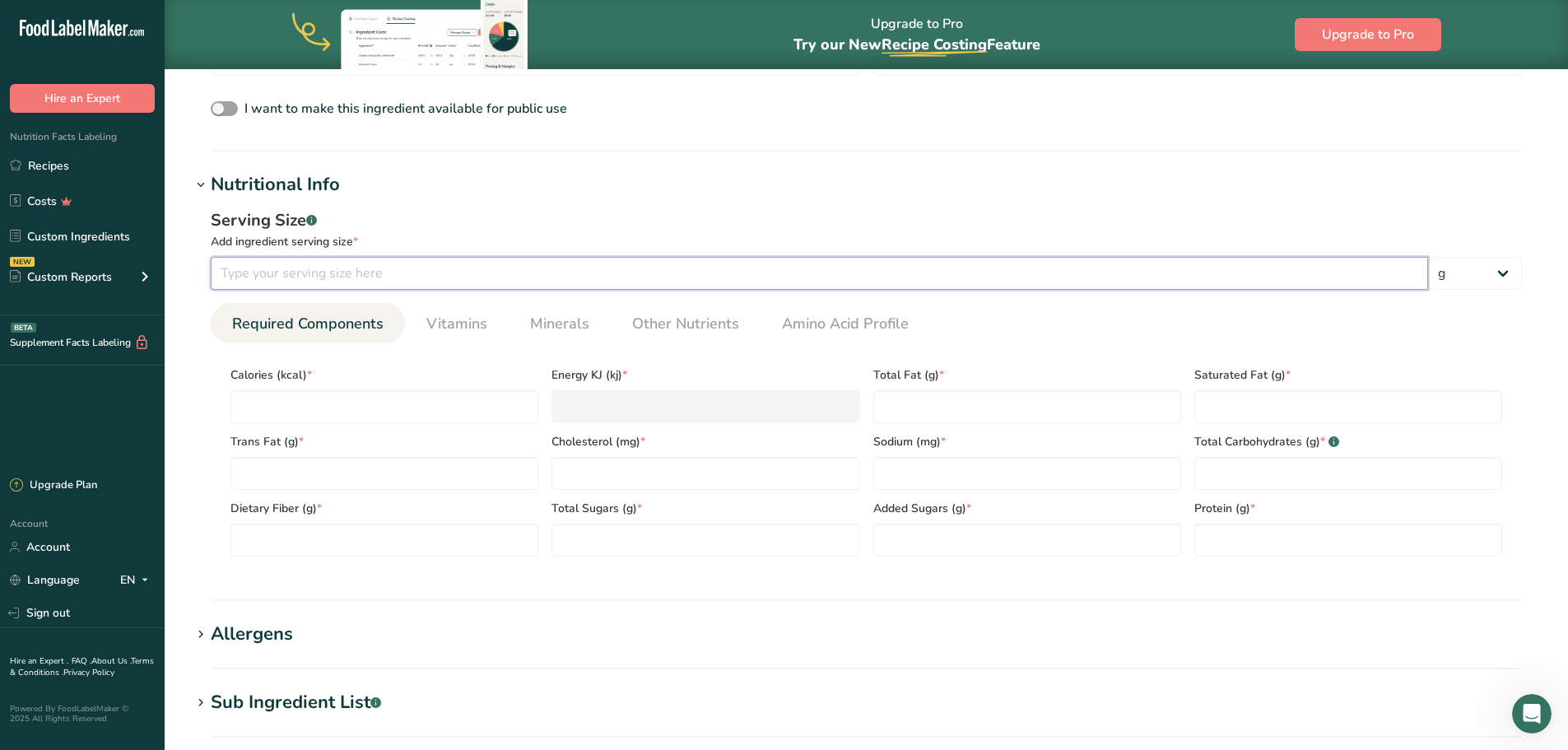
click at [315, 276] on input "number" at bounding box center [819, 273] width 1217 height 33
type input "100"
click at [454, 413] on input "number" at bounding box center [384, 407] width 308 height 33
type input "4"
type KJ "16.7"
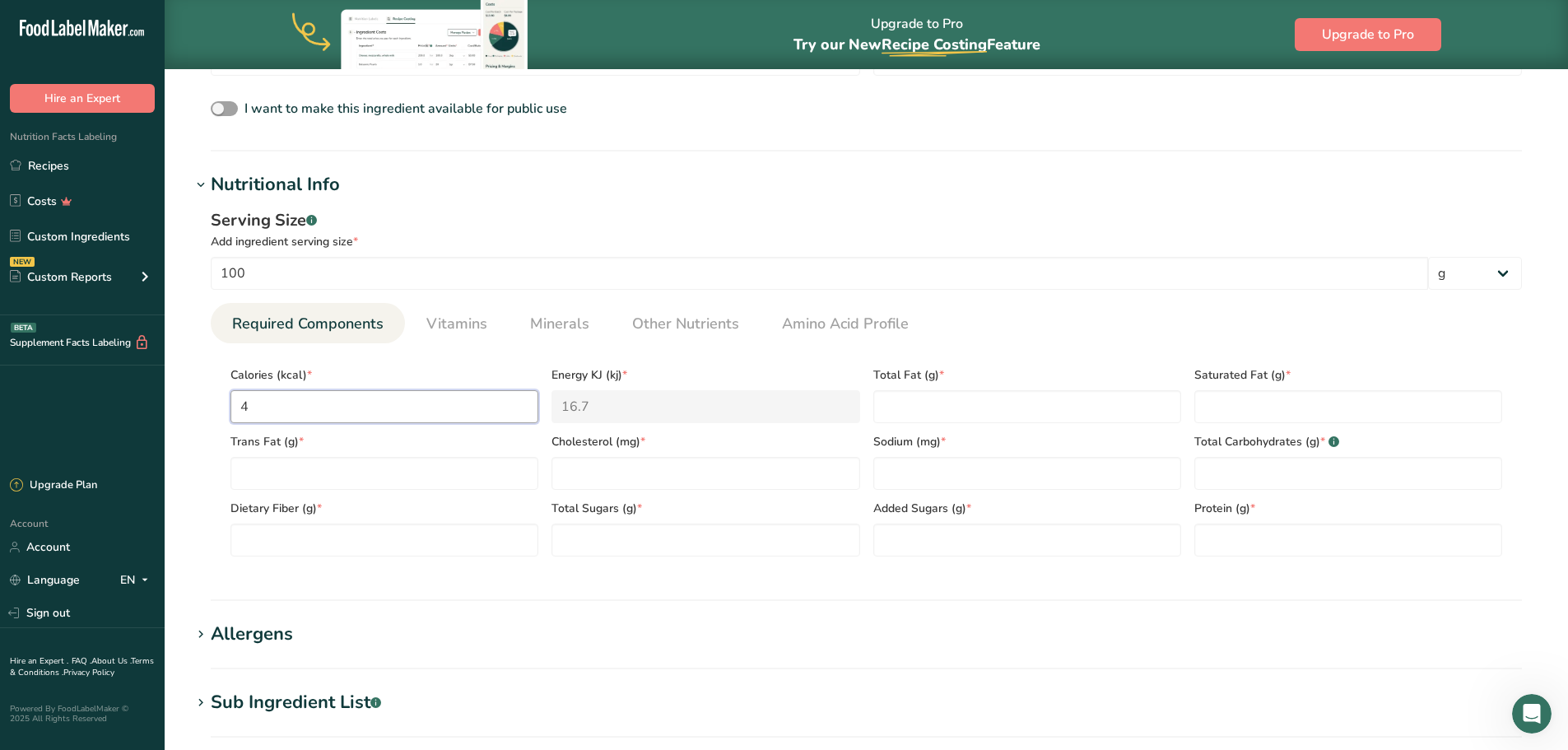
type input "41"
type KJ "171.5"
type input "414"
type KJ "1732.2"
type input "41"
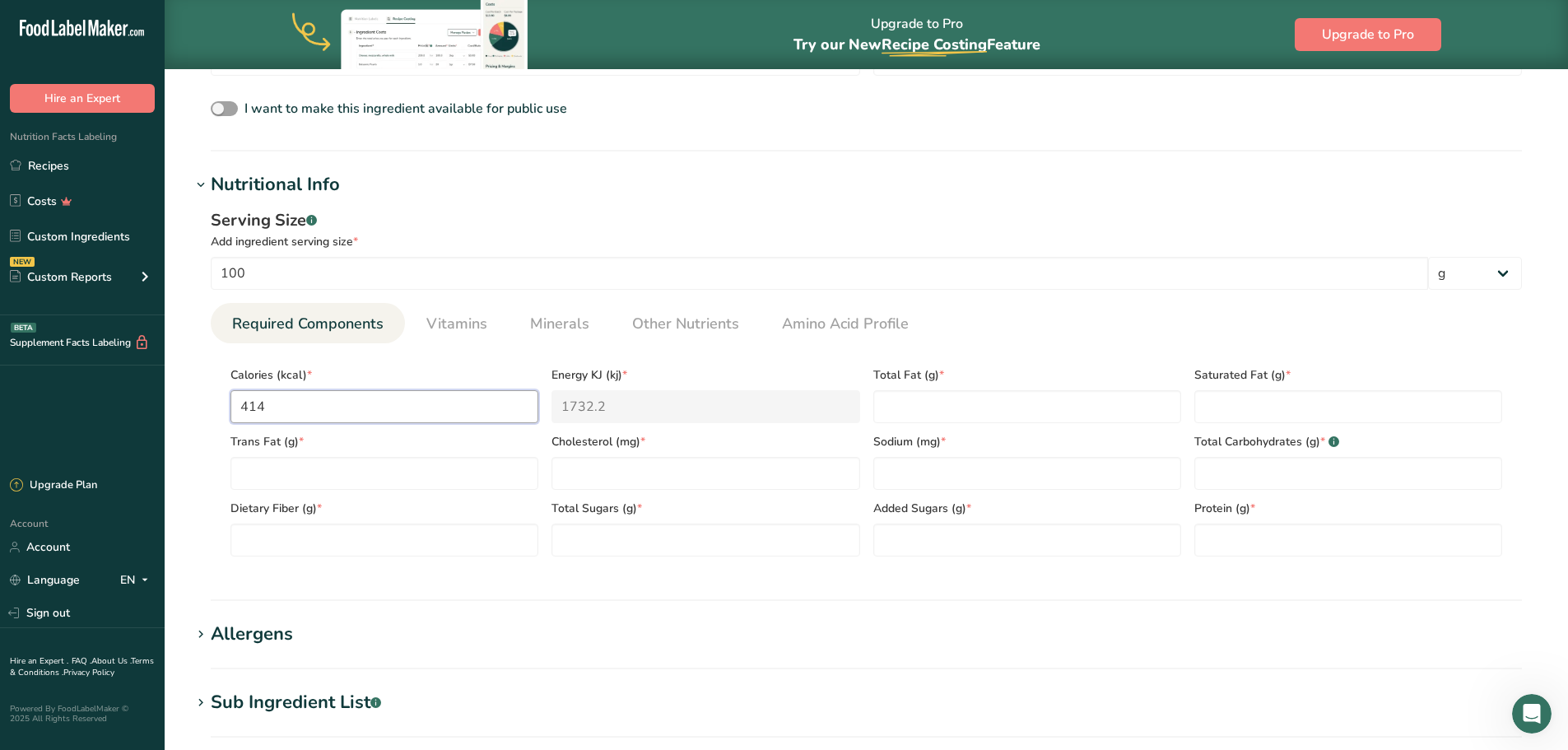
type KJ "171.5"
type input "4"
type KJ "16.7"
type input "0"
type KJ "0"
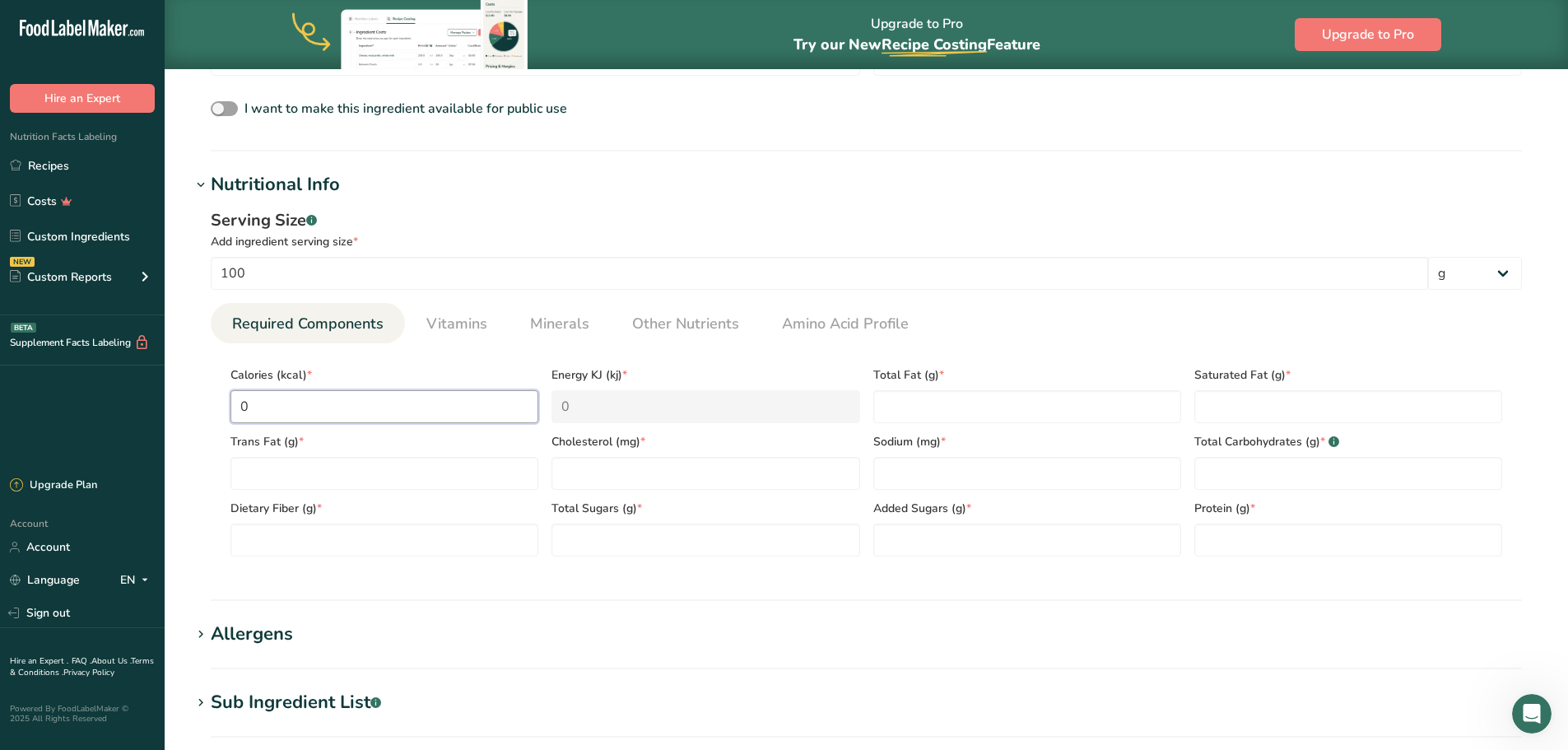
type input "1"
type KJ "4.2"
type input "14"
type KJ "58.6"
type input "141"
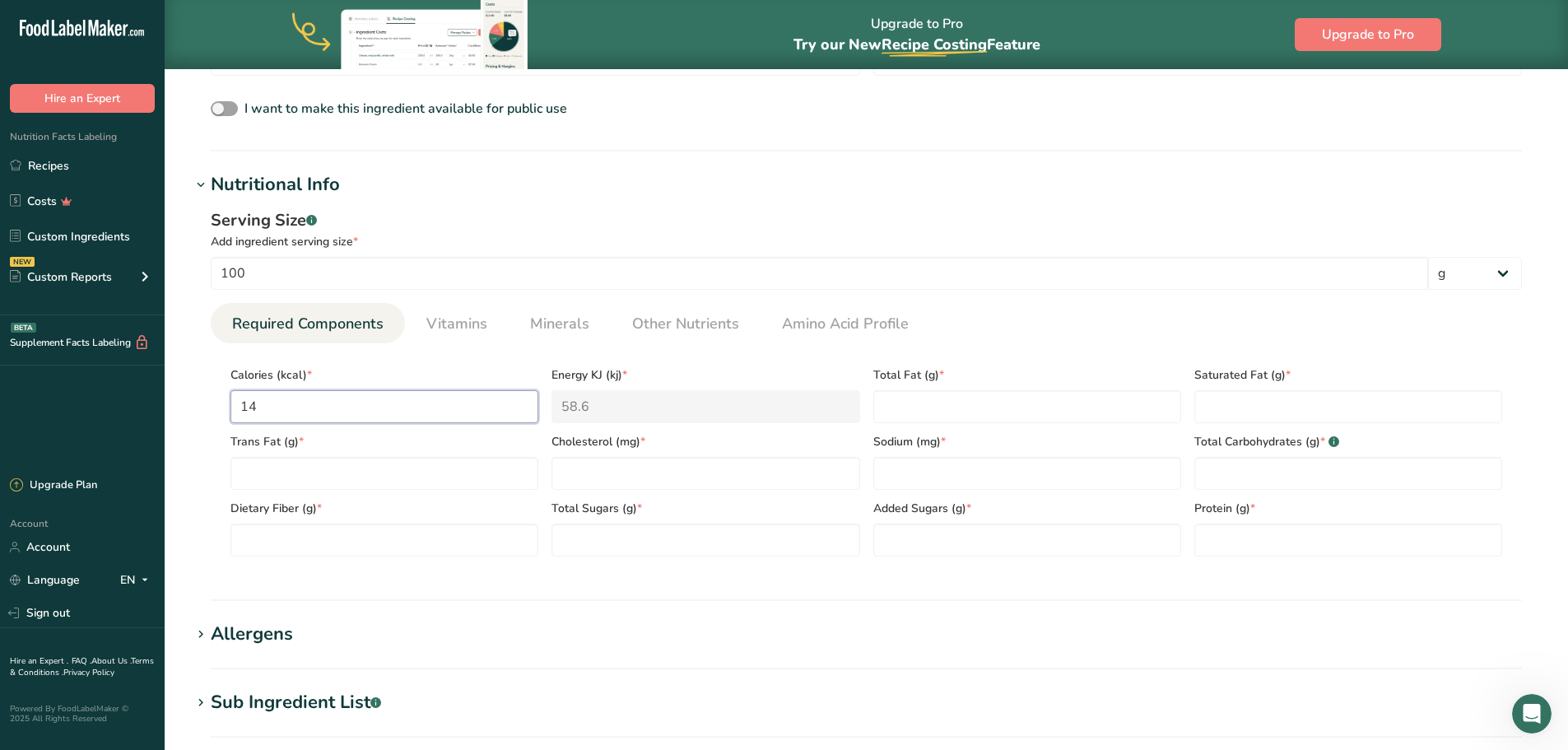
type KJ "589.9"
type input "14"
type KJ "58.6"
type input "141"
type KJ "589.9"
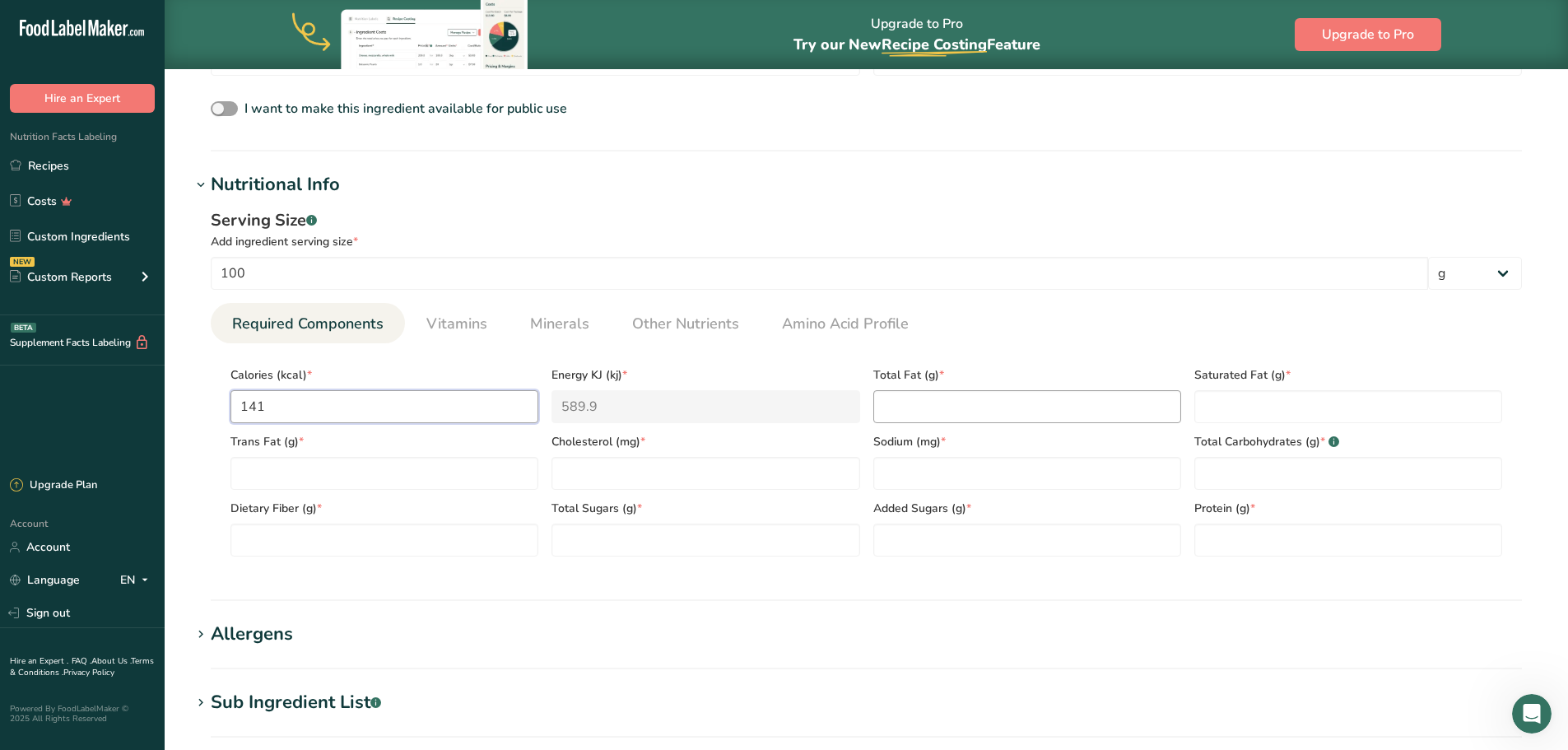
type input "141"
click at [949, 404] on Fat "number" at bounding box center [1027, 407] width 308 height 33
type Fat "0.5"
click at [1221, 399] on Fat "number" at bounding box center [1348, 407] width 308 height 33
type Fat "0"
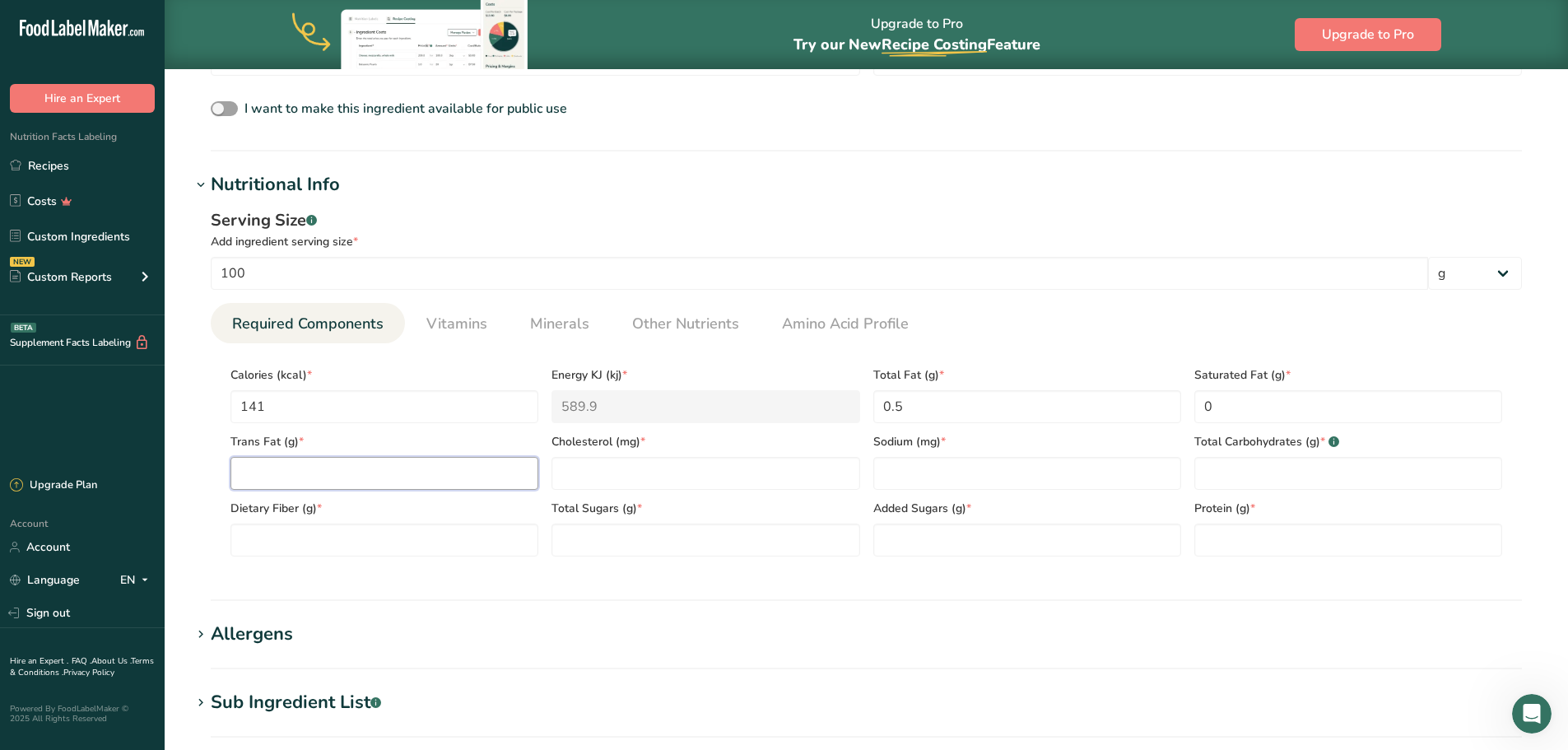
click at [388, 471] on Fat "number" at bounding box center [384, 473] width 308 height 33
type Fat "0"
click at [589, 466] on input "number" at bounding box center [705, 473] width 308 height 33
type input "0"
drag, startPoint x: 294, startPoint y: 269, endPoint x: 154, endPoint y: 284, distance: 140.8
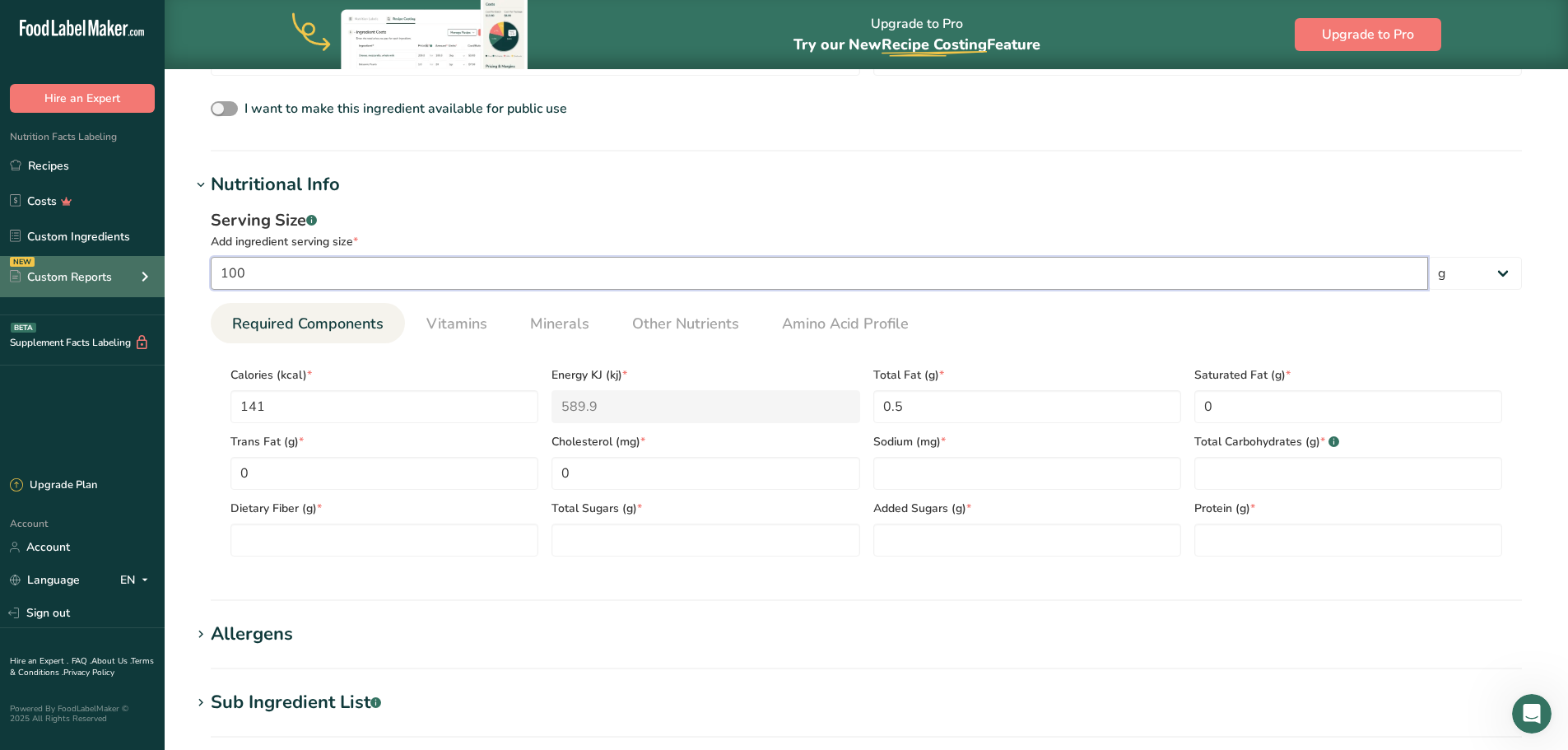
click at [154, 284] on div ".a-20{fill:#fff;} Hire an Expert Nutrition Facts Labeling Recipes Costs Custom …" at bounding box center [784, 296] width 1568 height 1690
click at [1148, 276] on input "10" at bounding box center [819, 273] width 1217 height 33
type input "10"
click at [1492, 277] on select "g kg mg mcg lb oz l mL fl oz tbsp tsp cup qt gallon" at bounding box center [1474, 273] width 94 height 33
select select "17"
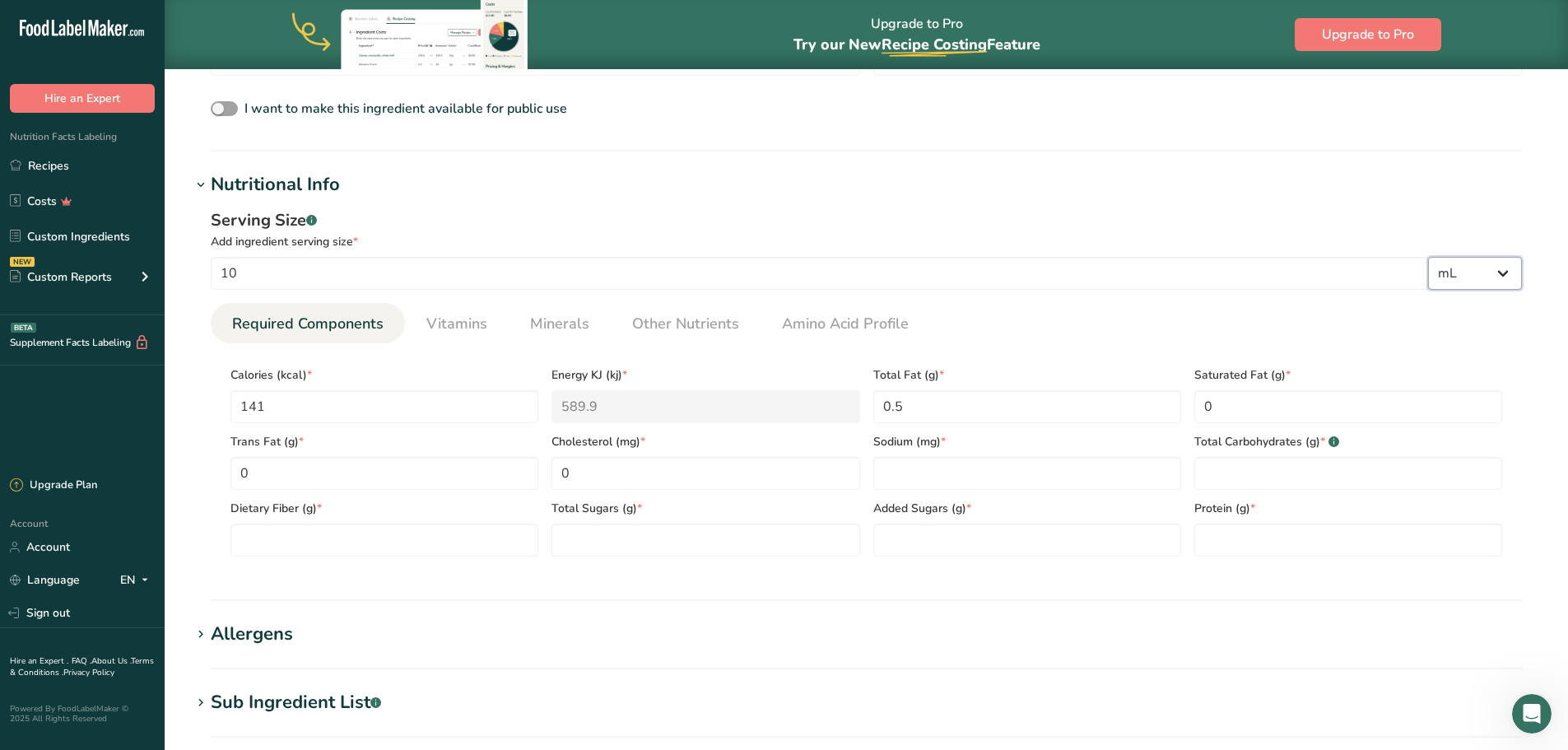
click at [1428, 257] on select "g kg mg mcg lb oz l mL fl oz tbsp tsp cup qt gallon" at bounding box center [1474, 273] width 94 height 33
select select "22"
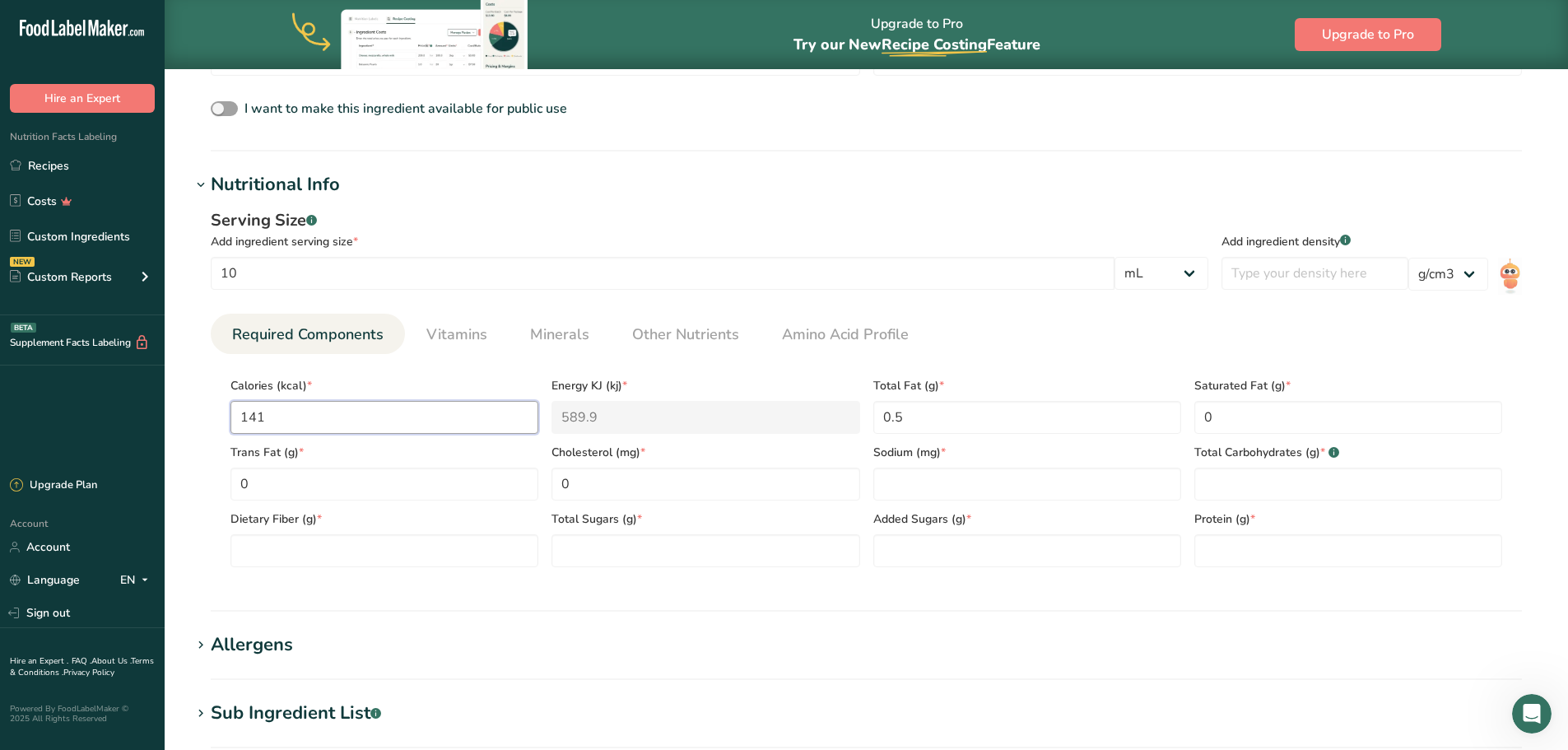
drag, startPoint x: 398, startPoint y: 418, endPoint x: 156, endPoint y: 428, distance: 242.2
click at [156, 428] on div ".a-20{fill:#fff;} Hire an Expert Nutrition Facts Labeling Recipes Costs Custom …" at bounding box center [784, 301] width 1568 height 1701
type input "1"
type KJ "4.2"
type input "10"
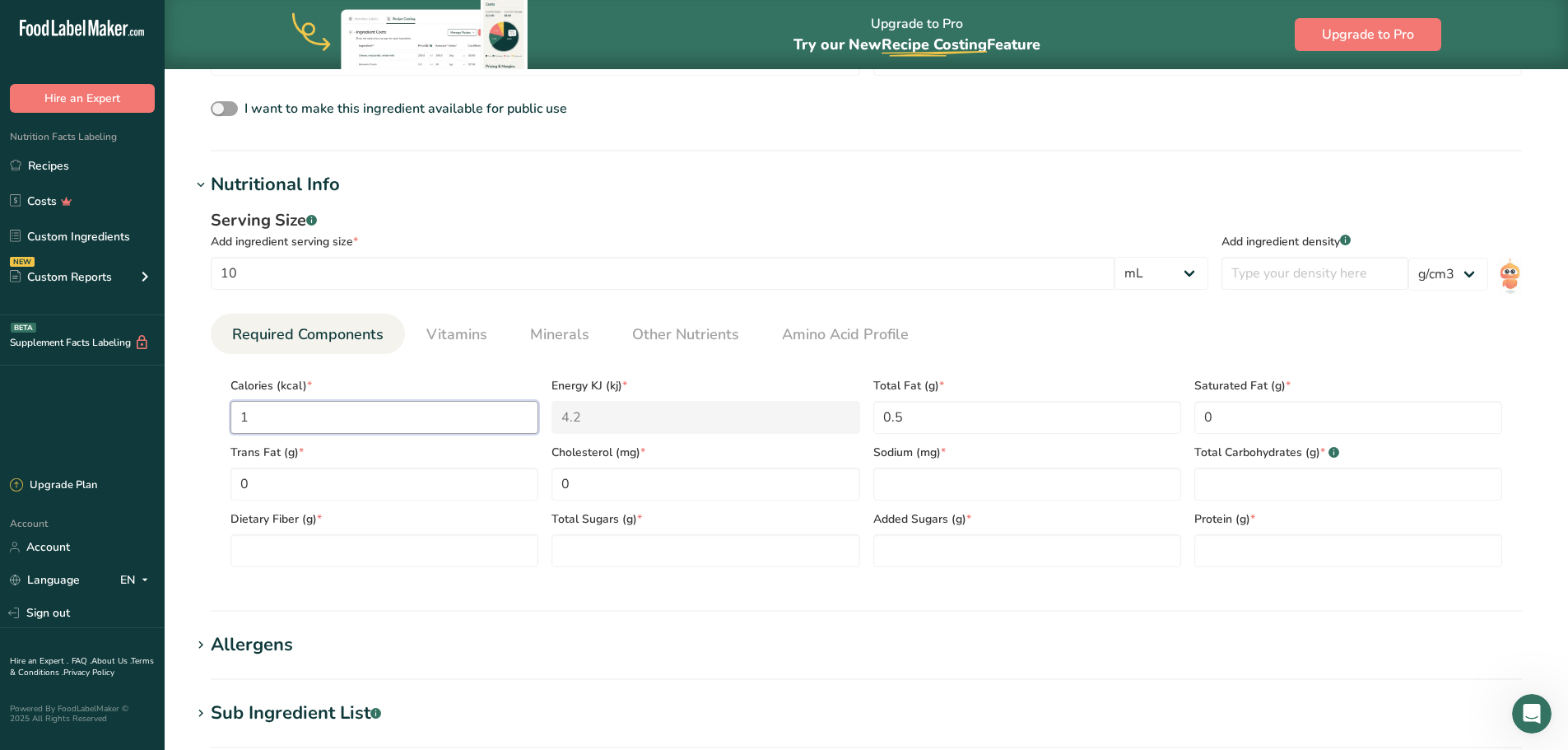
type KJ "41.8"
type input "10"
click at [834, 426] on div "Calories (kcal) * 10 Energy KJ (kj) * 41.8 Total Fat (g) * 0.5 Saturated Fat (g…" at bounding box center [866, 467] width 1285 height 200
type Fat "0"
click at [926, 493] on input "number" at bounding box center [1027, 484] width 308 height 33
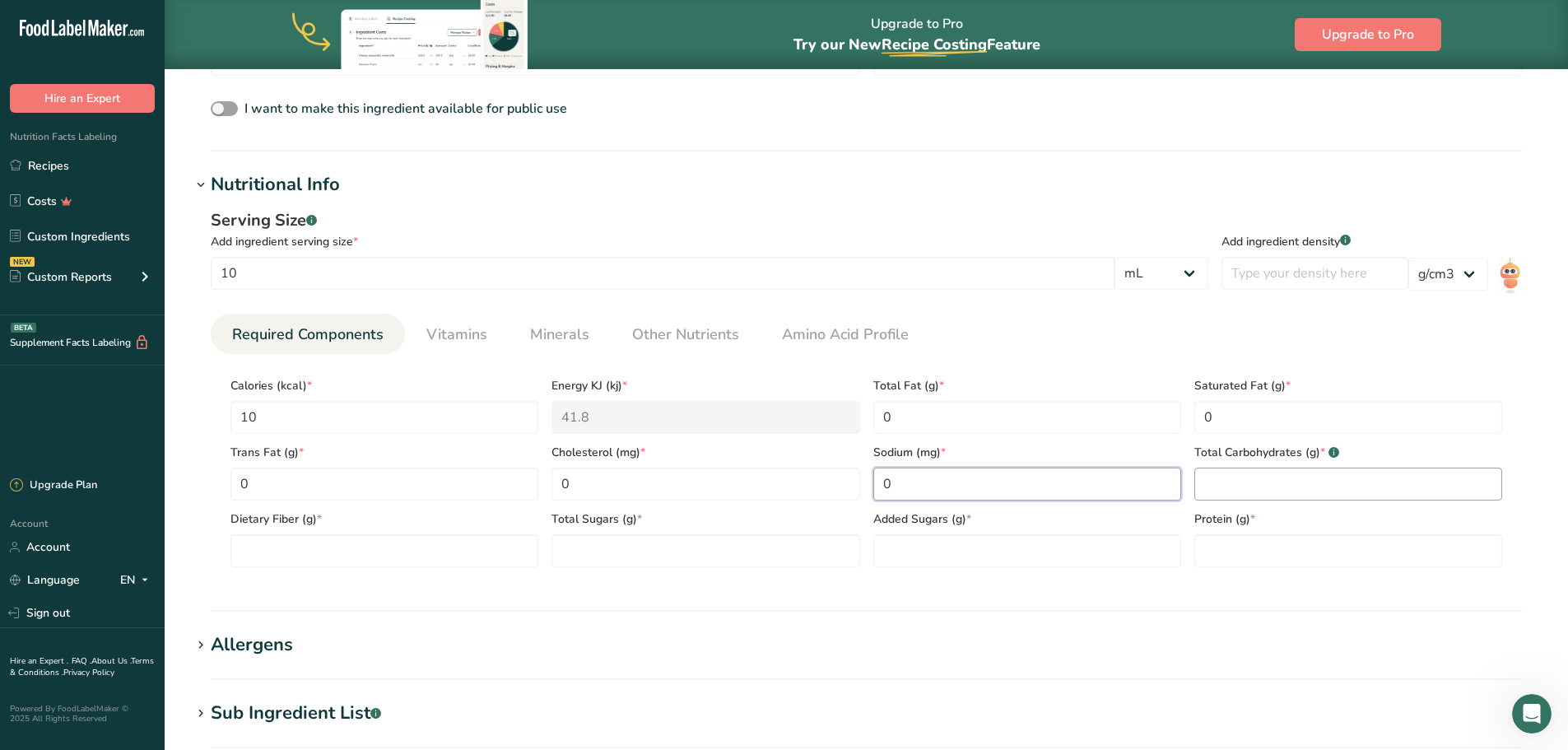
type input "0"
click at [1234, 476] on Carbohydrates "number" at bounding box center [1348, 484] width 308 height 33
type Carbohydrates "2"
click at [484, 553] on Fiber "number" at bounding box center [384, 551] width 308 height 33
type Fiber "0"
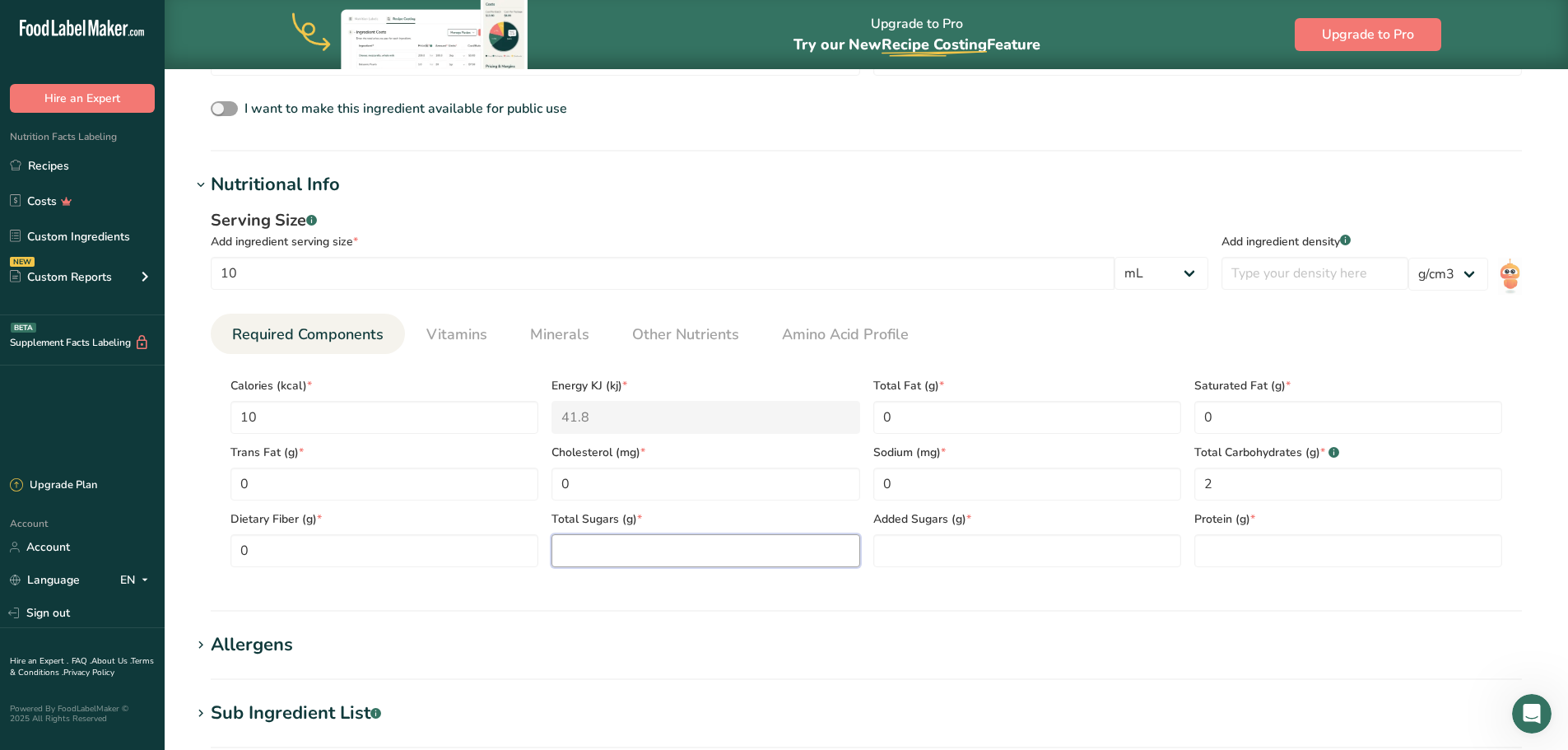
click at [642, 554] on Sugars "number" at bounding box center [705, 551] width 308 height 33
type Sugars "2"
click at [757, 591] on section "Nutritional Info Serving Size .a-a{fill:#347362;}.b-a{fill:#fff;} Add ingredien…" at bounding box center [866, 391] width 1351 height 441
click at [882, 558] on Sugars "number" at bounding box center [1027, 551] width 308 height 33
drag, startPoint x: 330, startPoint y: 278, endPoint x: 187, endPoint y: 287, distance: 143.3
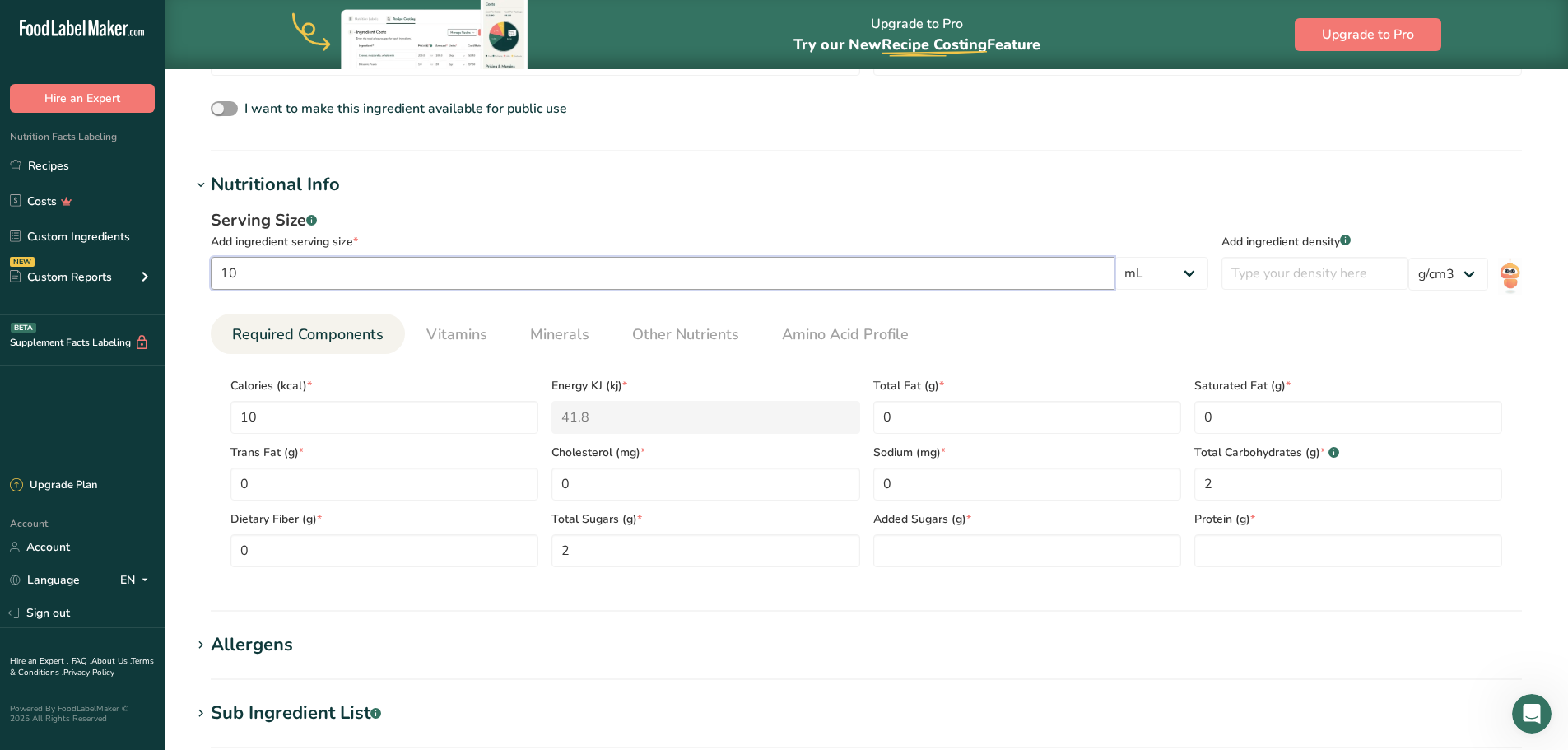
click at [187, 287] on section "Add new ingredient Back to recipe Ingredient Spec Sheet .a-a{fill:#347362;}.b-a…" at bounding box center [866, 309] width 1403 height 1580
type input "100"
drag, startPoint x: 359, startPoint y: 421, endPoint x: 182, endPoint y: 414, distance: 177.1
click at [182, 414] on section "Add new ingredient Back to recipe Ingredient Spec Sheet .a-a{fill:#347362;}.b-a…" at bounding box center [866, 309] width 1403 height 1580
type input "1"
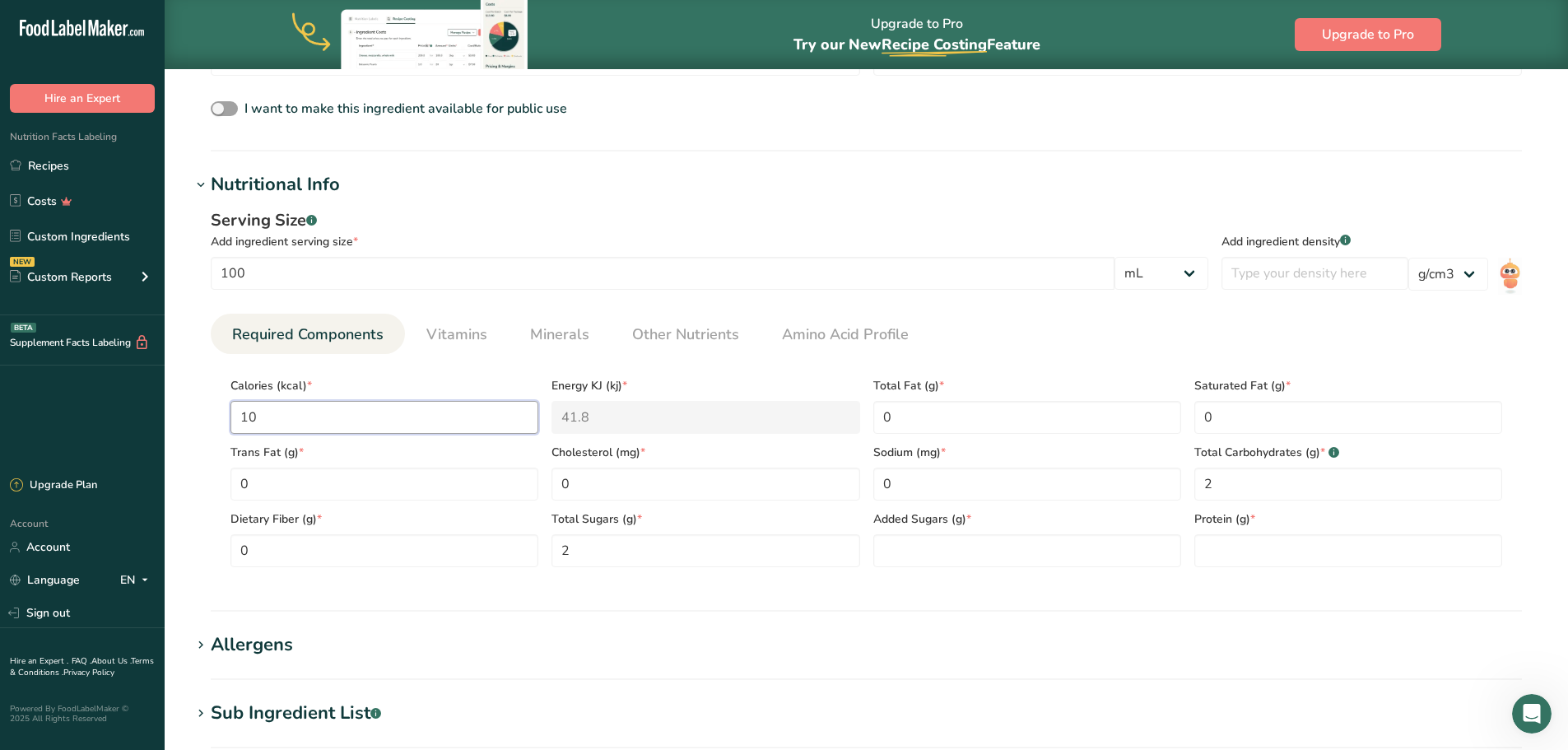
type KJ "4.2"
type input "14"
type KJ "58.6"
type input "140"
type KJ "585.8"
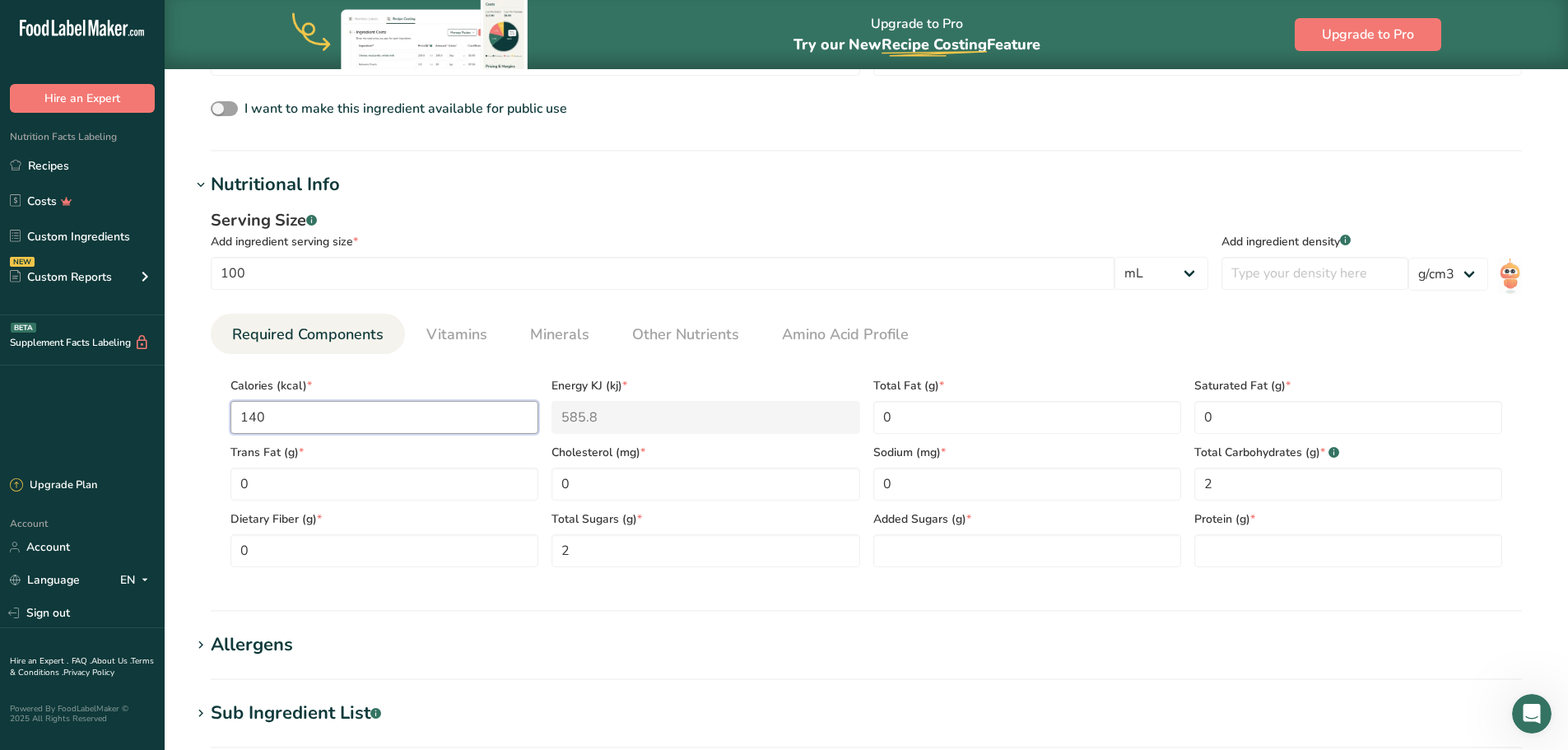
drag, startPoint x: 349, startPoint y: 407, endPoint x: 187, endPoint y: 410, distance: 162.0
click at [188, 411] on section "Add new ingredient Back to recipe Ingredient Spec Sheet .a-a{fill:#347362;}.b-a…" at bounding box center [866, 309] width 1403 height 1580
type input "3"
type KJ "12.6"
type input "33"
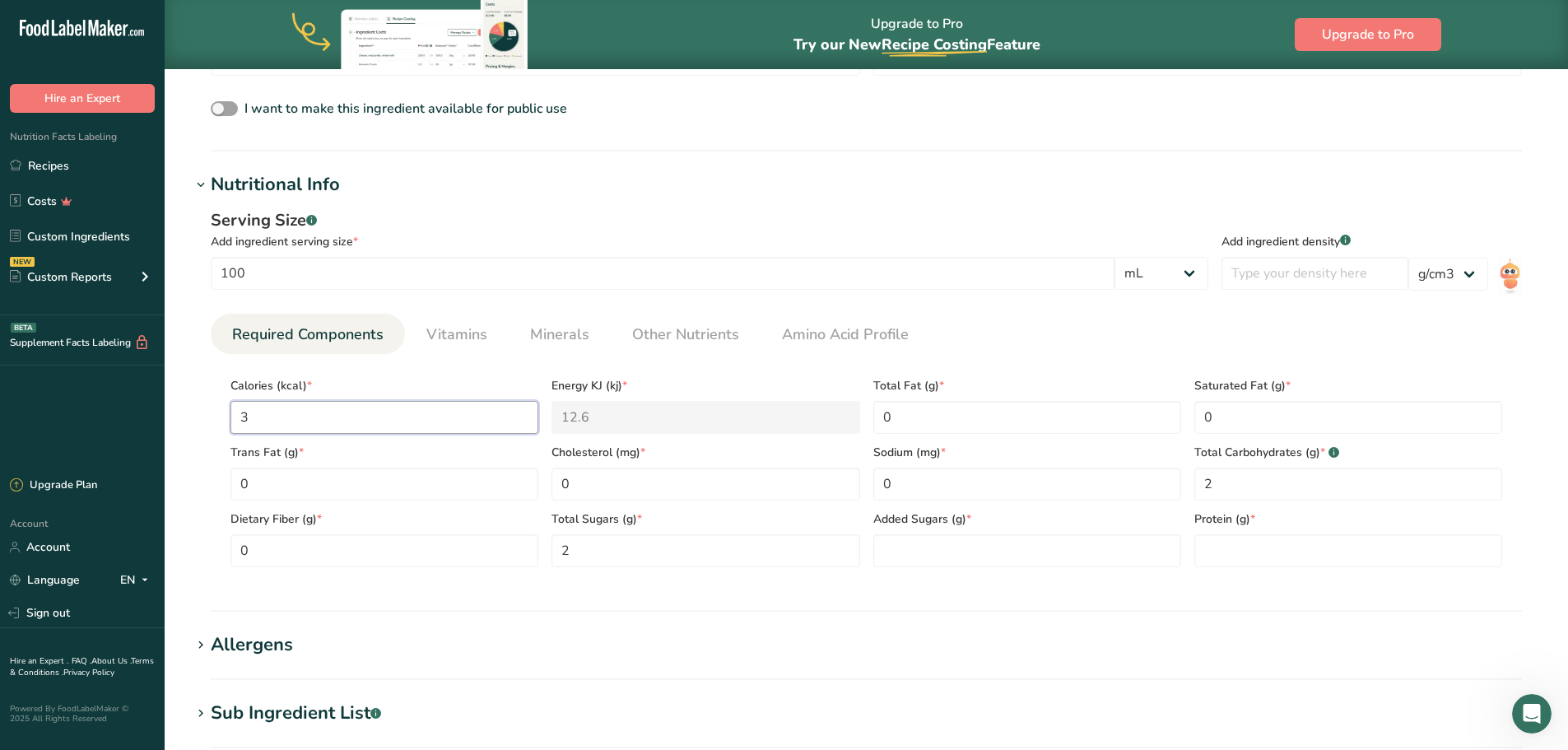
type KJ "138.1"
type input "33"
drag, startPoint x: 1278, startPoint y: 486, endPoint x: 1021, endPoint y: 502, distance: 257.5
click at [1021, 502] on div "Calories (kcal) * 33 Energy KJ (kj) * 138.1 Total Fat (g) * 0 Saturated Fat (g)…" at bounding box center [866, 467] width 1285 height 200
type Carbohydrates "13.3"
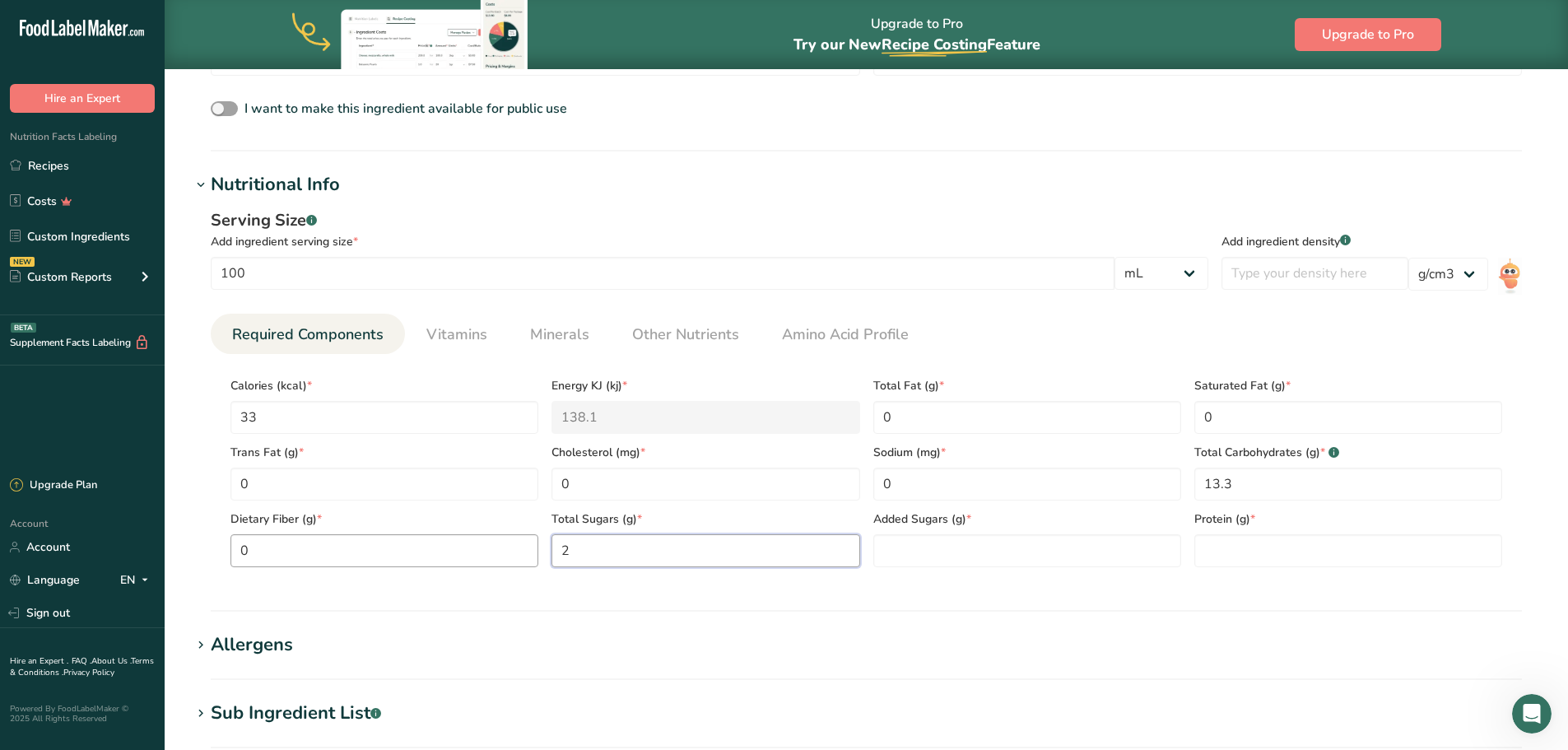
drag, startPoint x: 605, startPoint y: 556, endPoint x: 538, endPoint y: 552, distance: 67.1
click at [538, 552] on div "Calories (kcal) * 33 Energy KJ (kj) * 138.1 Total Fat (g) * 0 Saturated Fat (g)…" at bounding box center [866, 467] width 1285 height 200
type Sugars "6.67"
click at [1049, 545] on Sugars "number" at bounding box center [1027, 551] width 308 height 33
type Sugars "0"
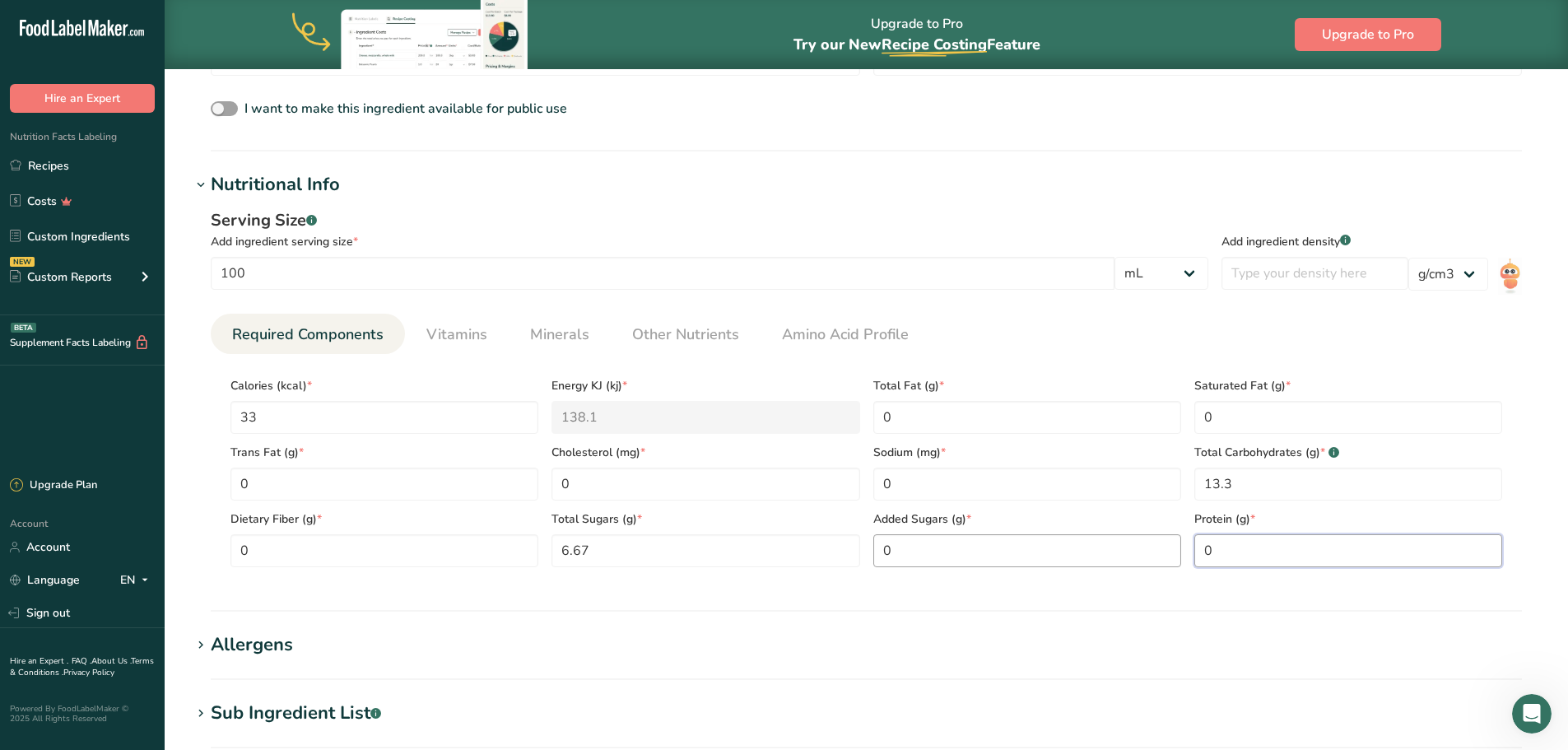
type input "0"
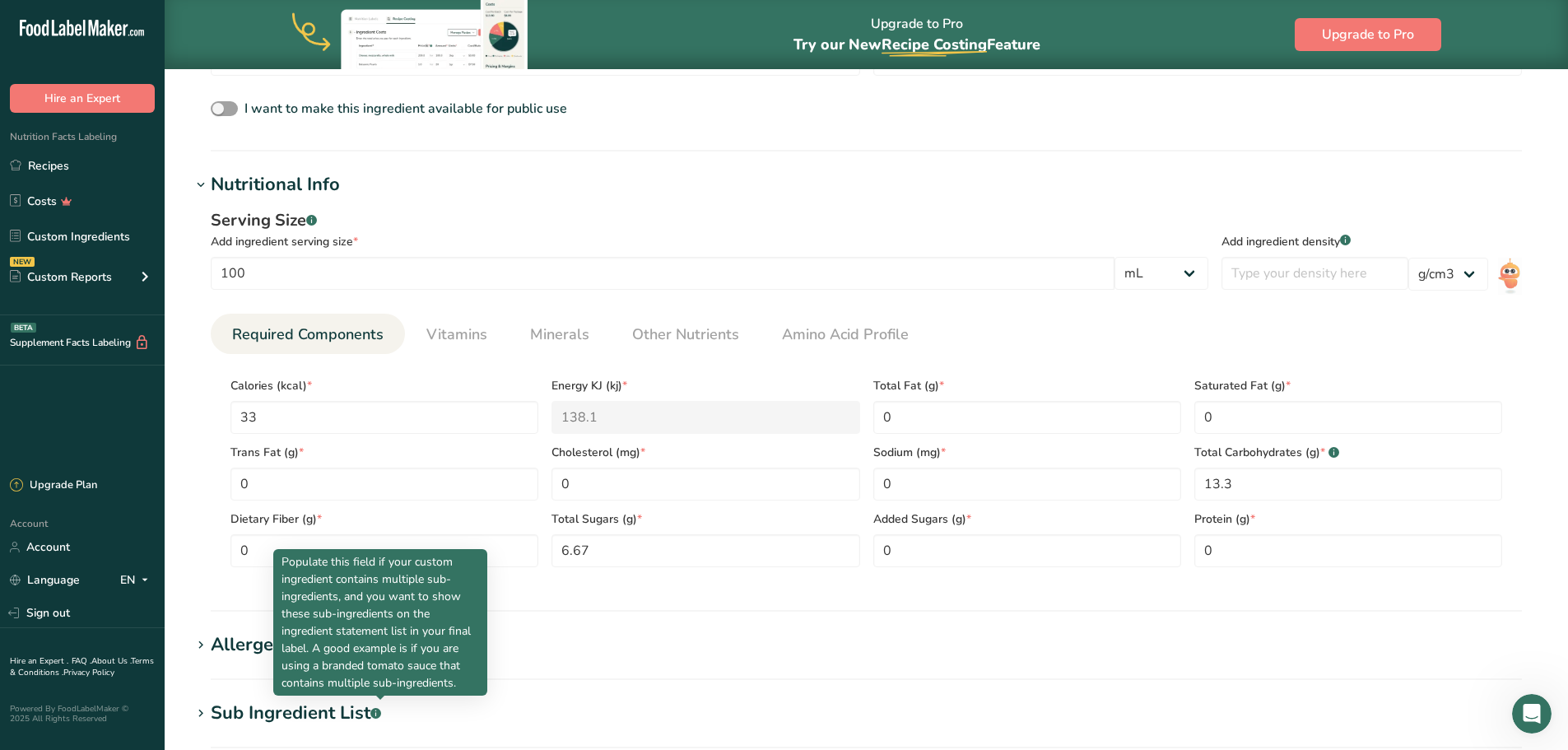
click at [760, 581] on section "Calories (kcal) * 33 Energy KJ (kj) * 138.1 Total Fat (g) * 0 Saturated Fat (g)…" at bounding box center [866, 467] width 1311 height 227
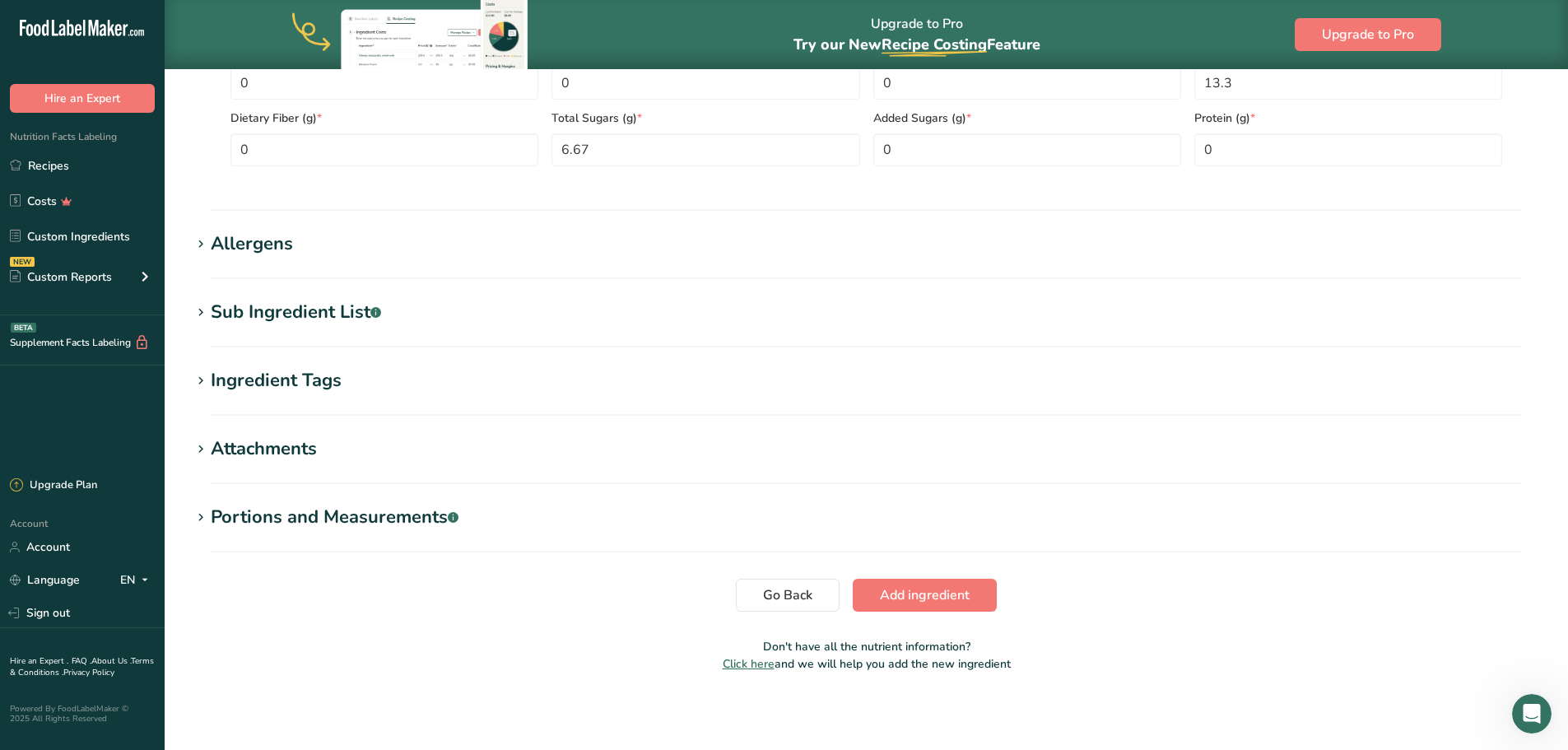
scroll to position [951, 0]
click at [894, 601] on span "Add ingredient" at bounding box center [925, 593] width 90 height 20
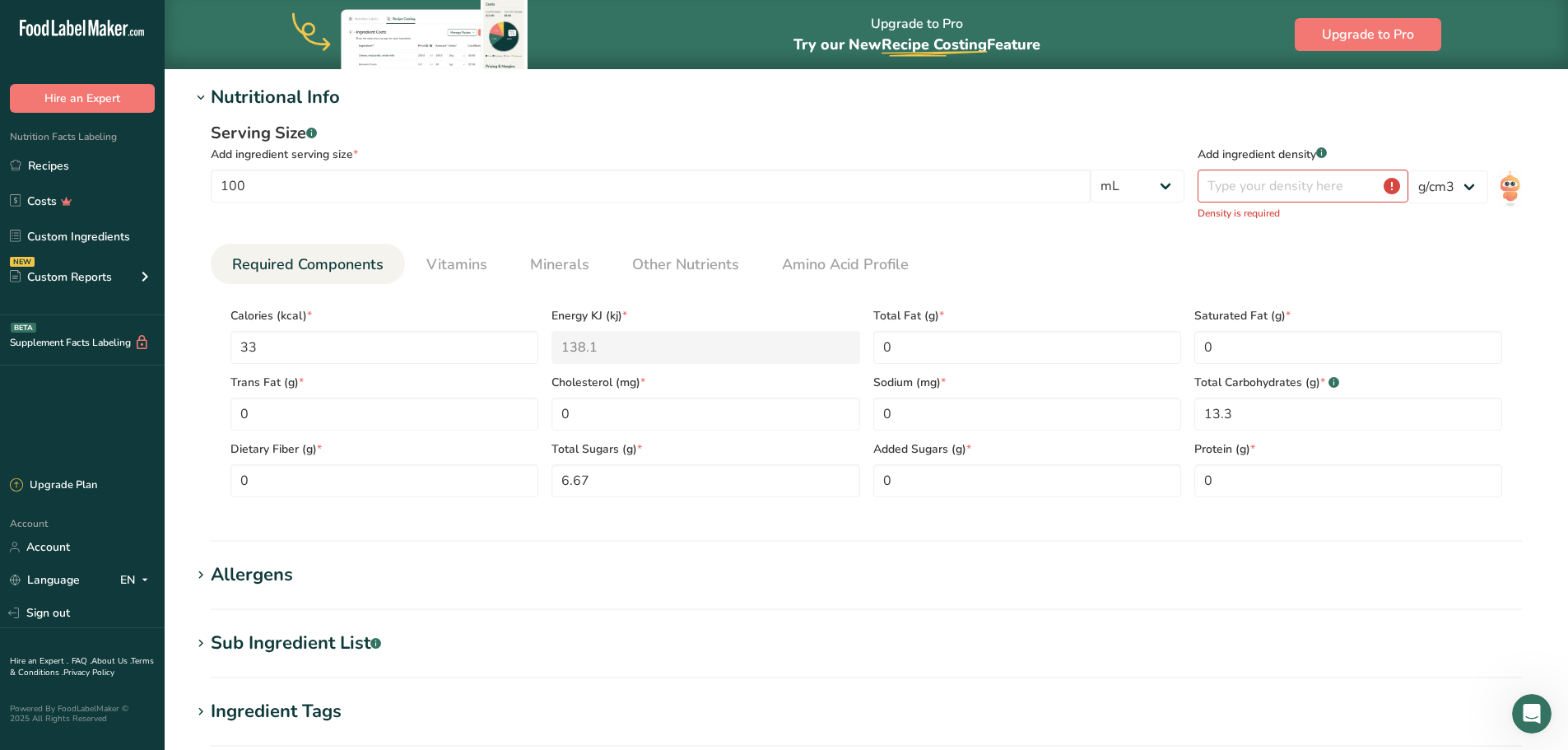
scroll to position [109, 0]
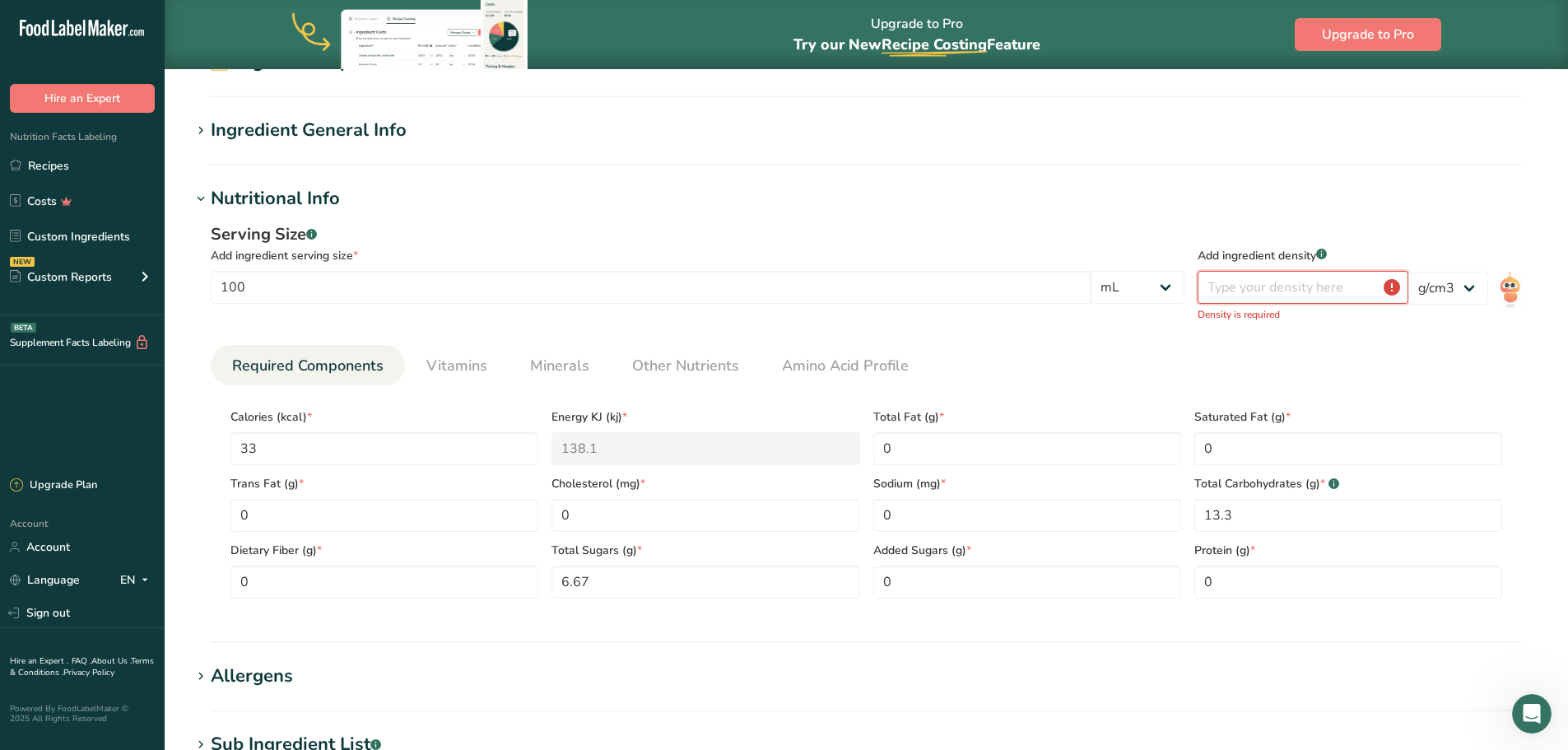
click at [1396, 286] on input "number" at bounding box center [1303, 288] width 211 height 33
click at [1511, 283] on img at bounding box center [1510, 289] width 24 height 37
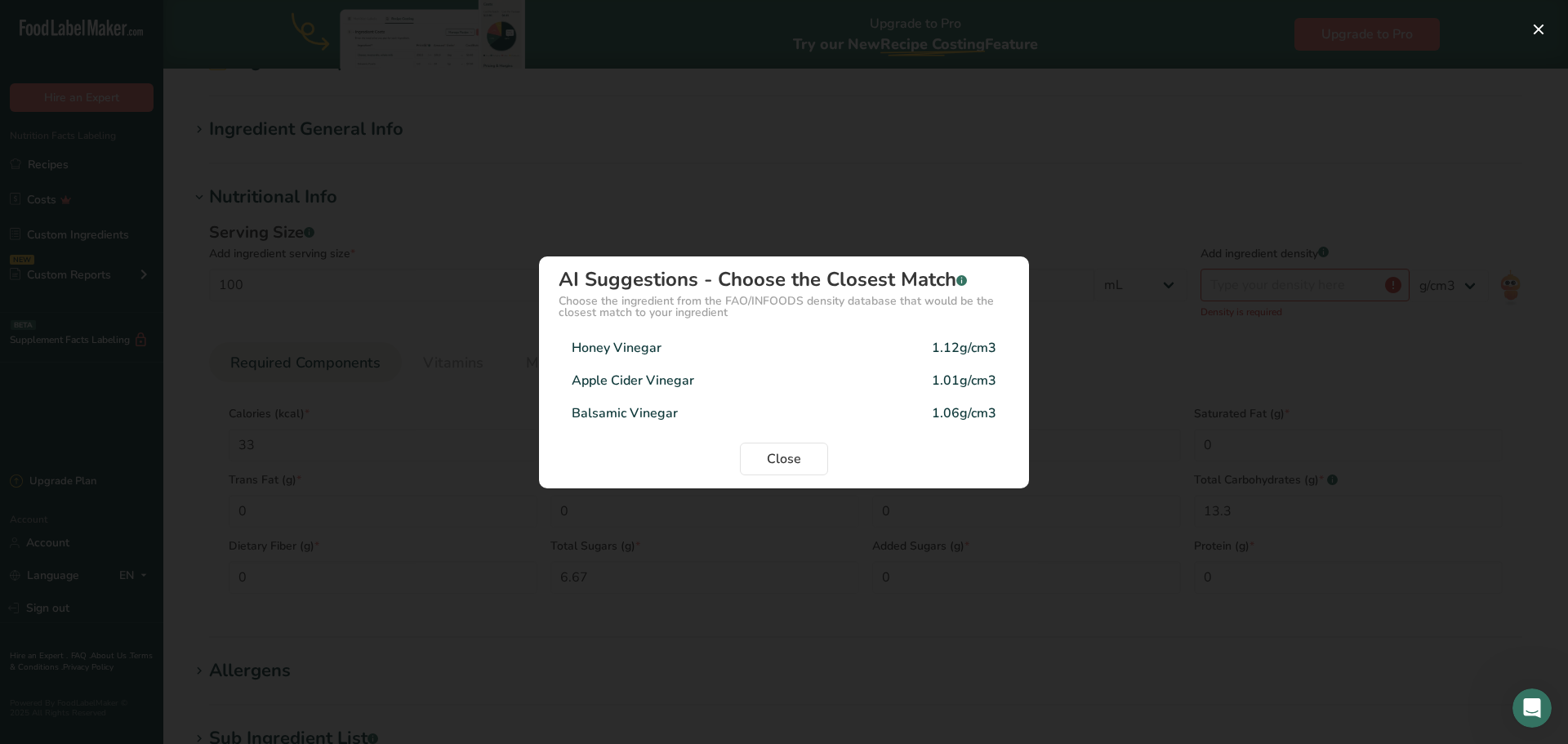
click at [981, 347] on div "1.12g/cm3" at bounding box center [964, 348] width 64 height 20
type input "1.12"
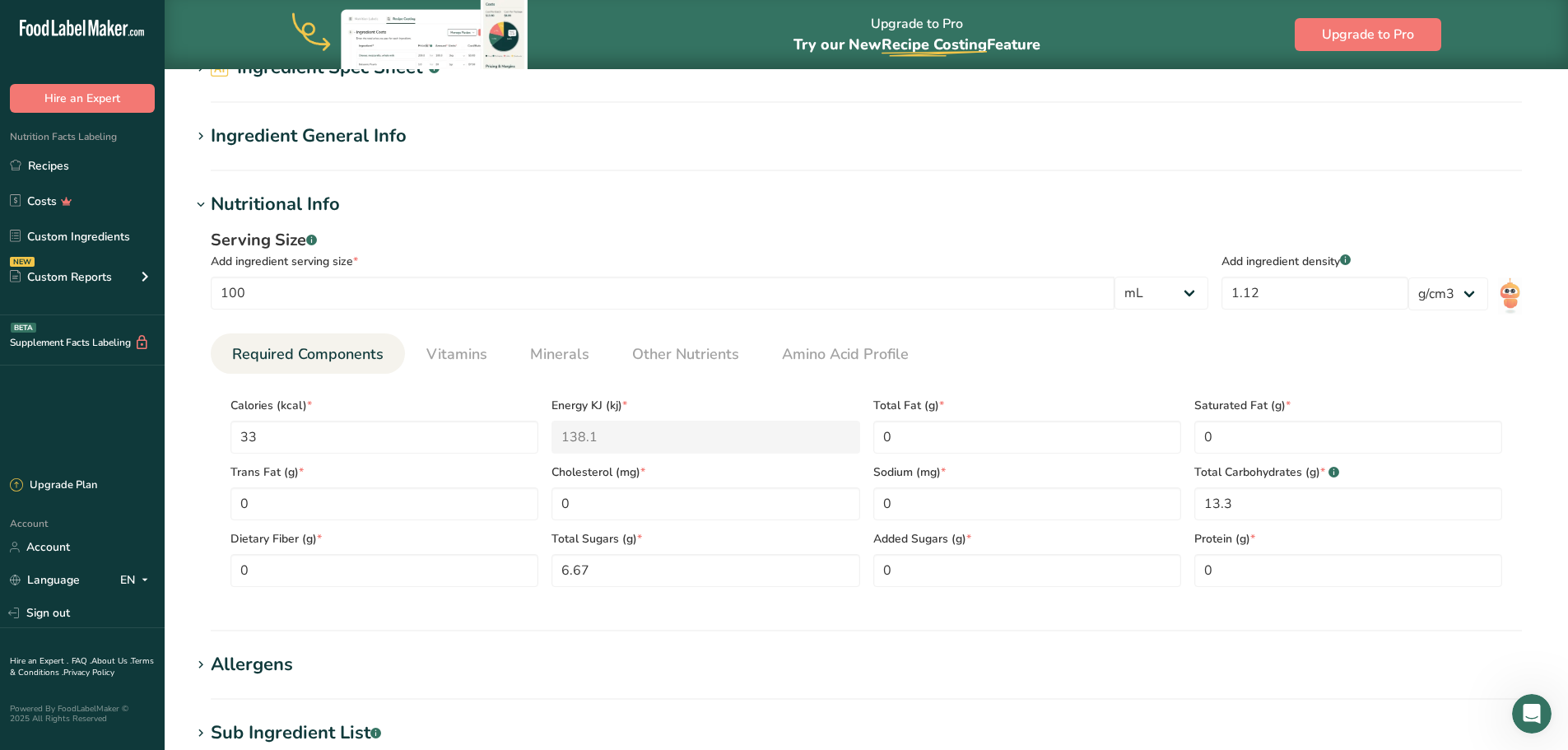
scroll to position [0, 0]
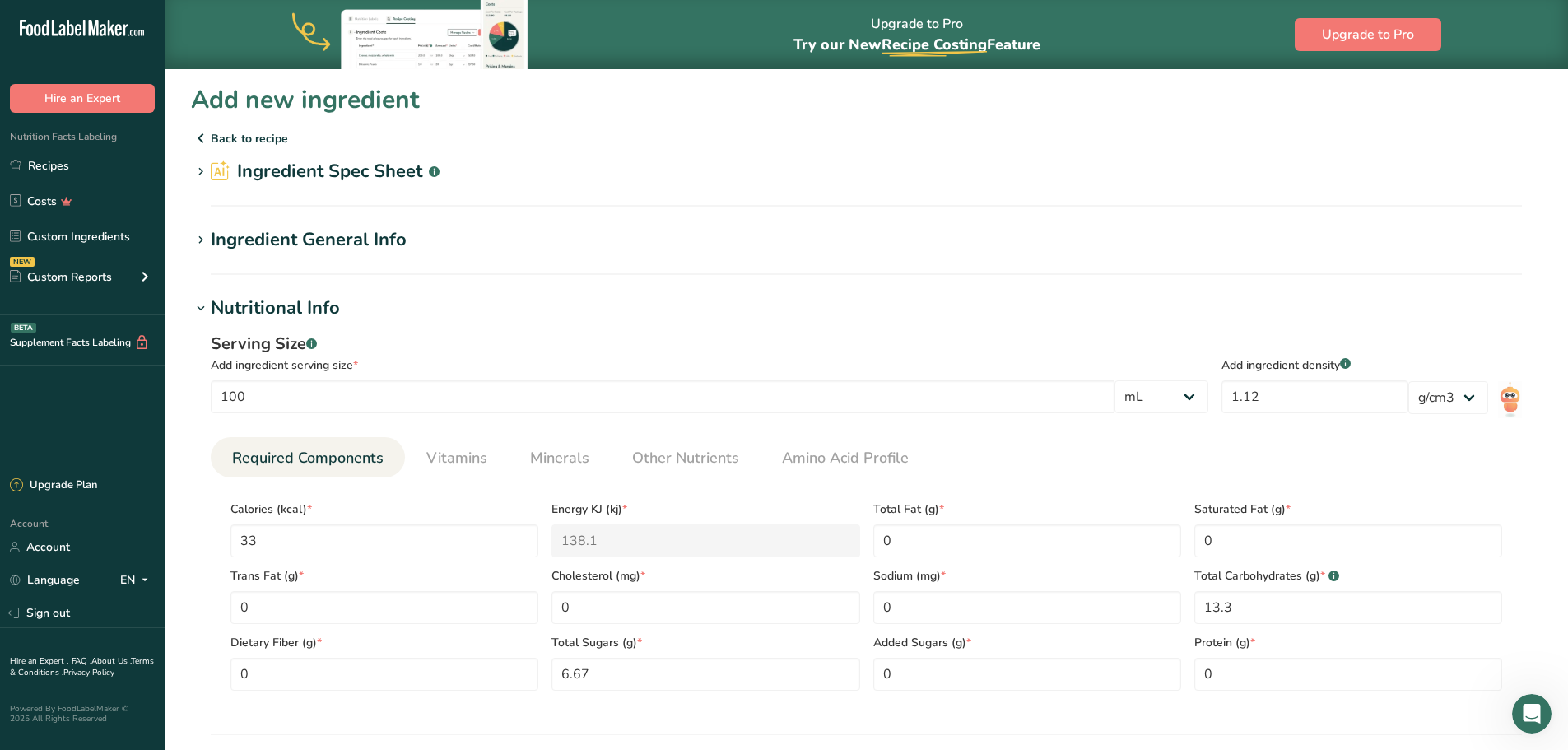
click at [204, 238] on icon at bounding box center [201, 239] width 15 height 23
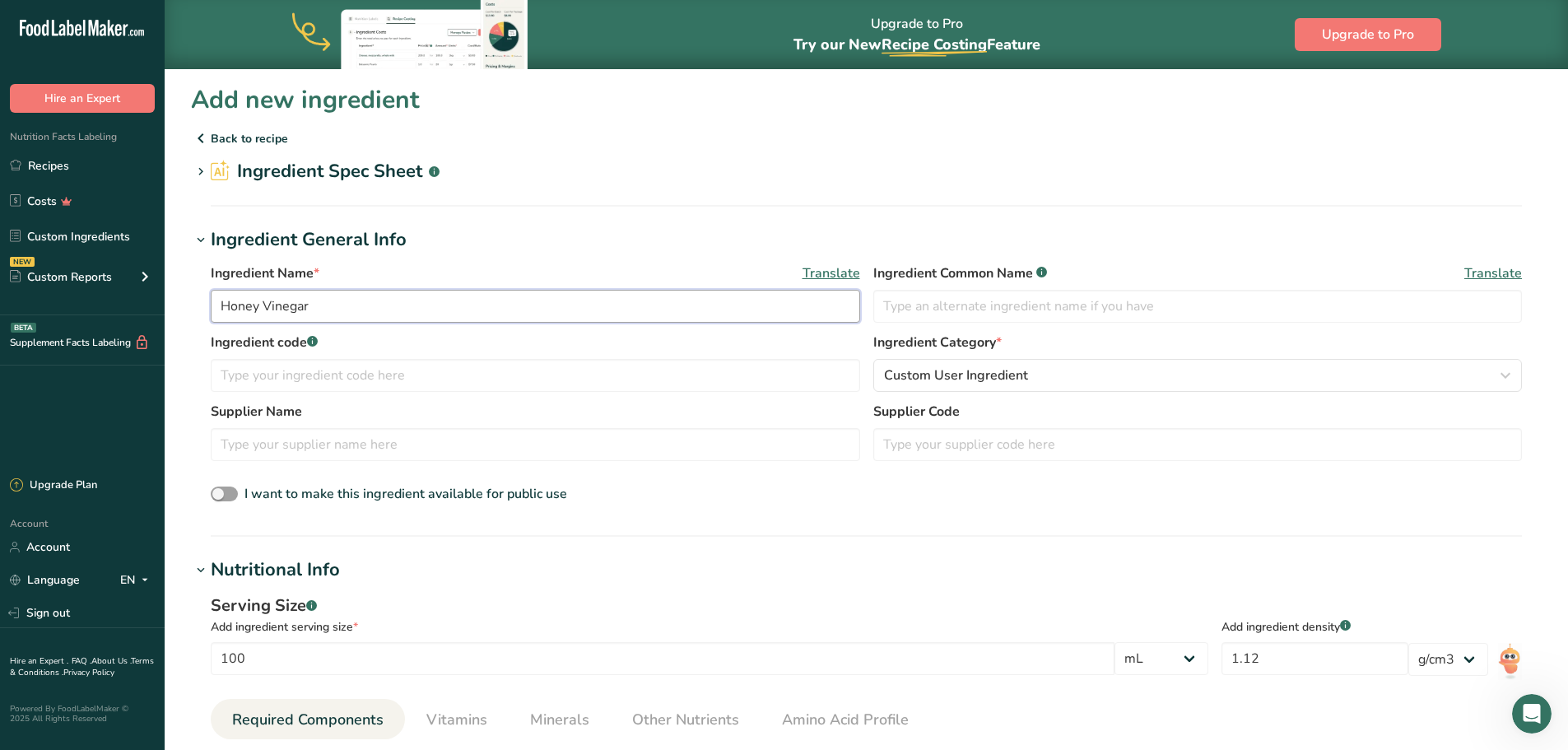
click at [331, 302] on input "Honey Vinegar" at bounding box center [535, 306] width 649 height 33
click at [339, 369] on input "text" at bounding box center [535, 375] width 649 height 33
type input "h"
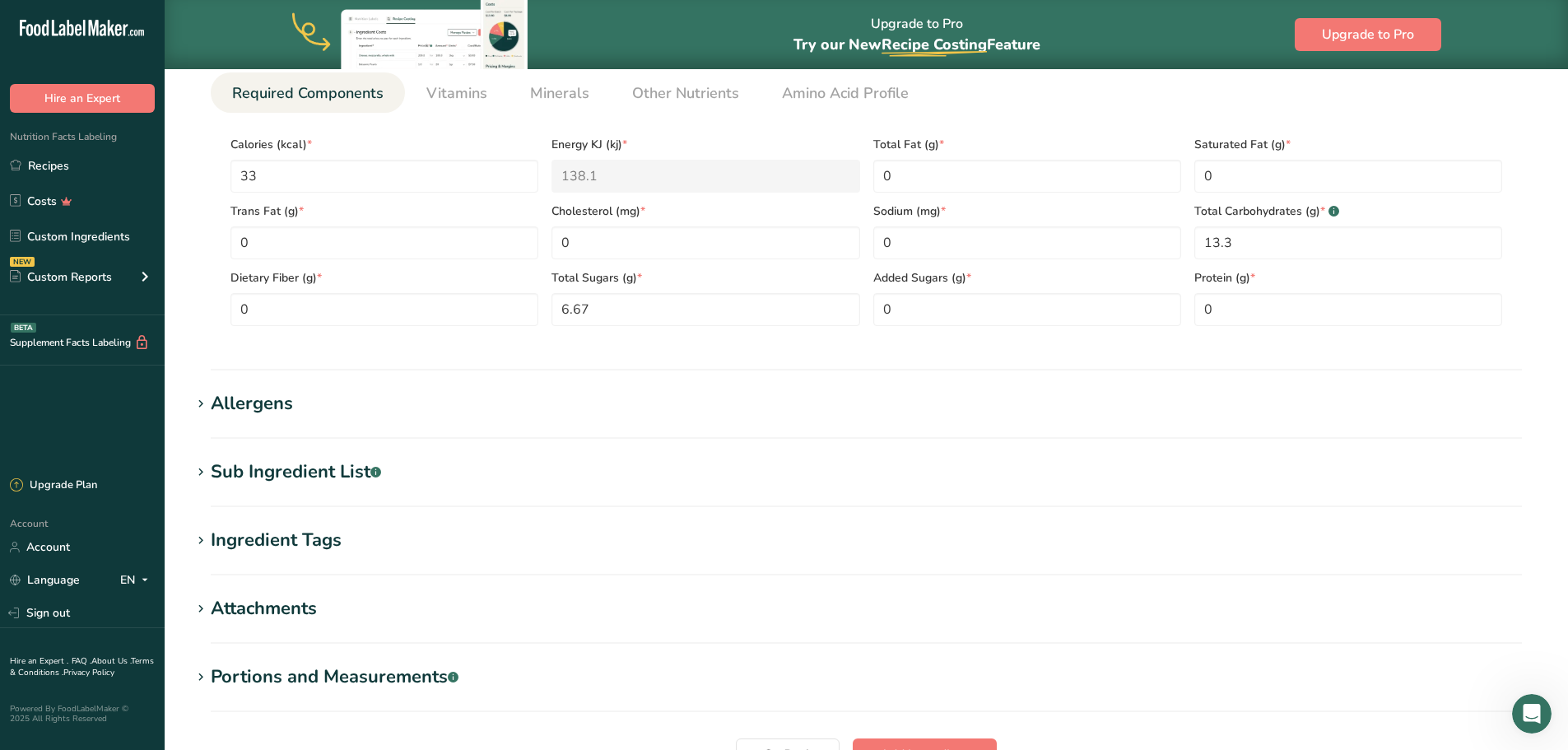
scroll to position [768, 0]
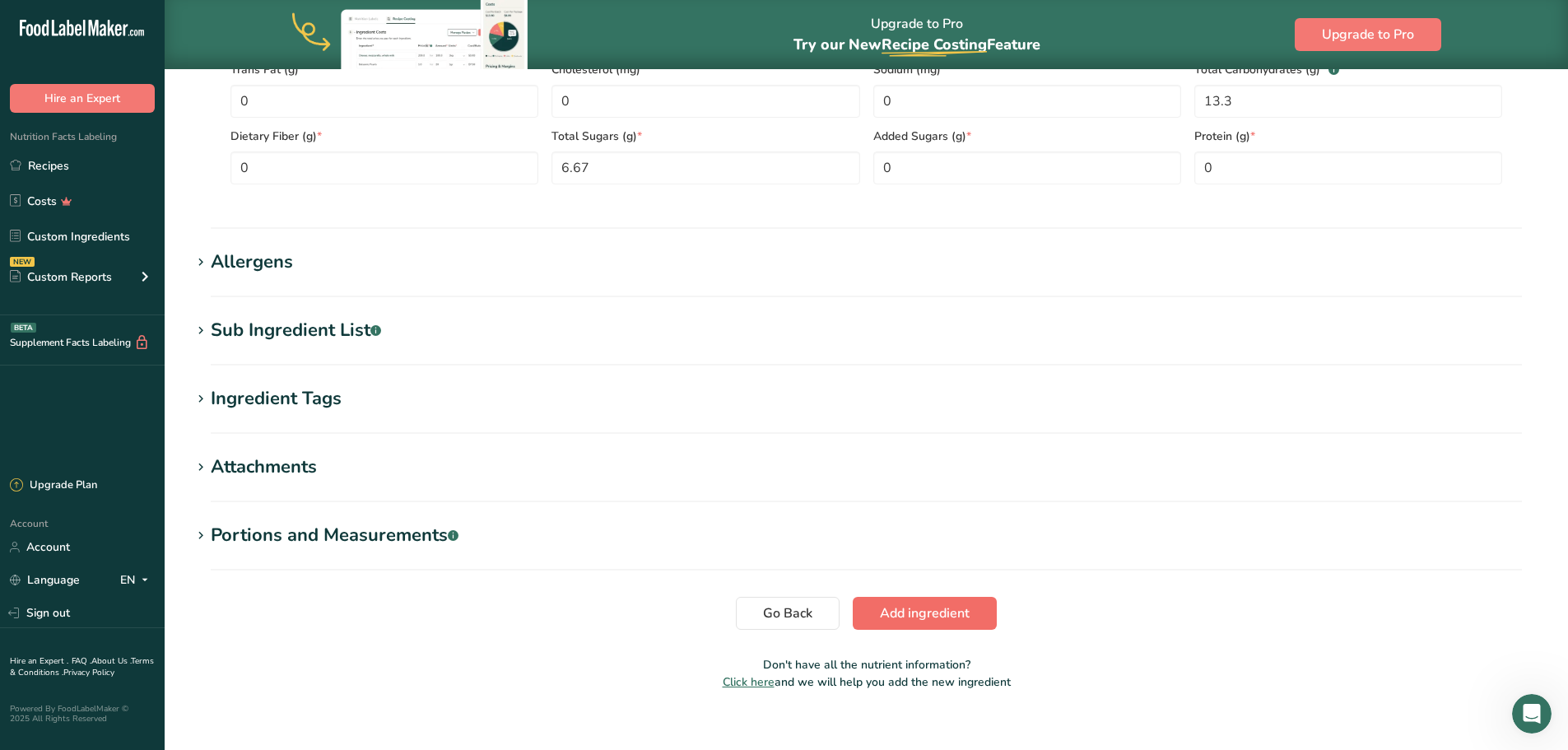
type input "H"
click at [924, 619] on span "Add ingredient" at bounding box center [925, 613] width 90 height 20
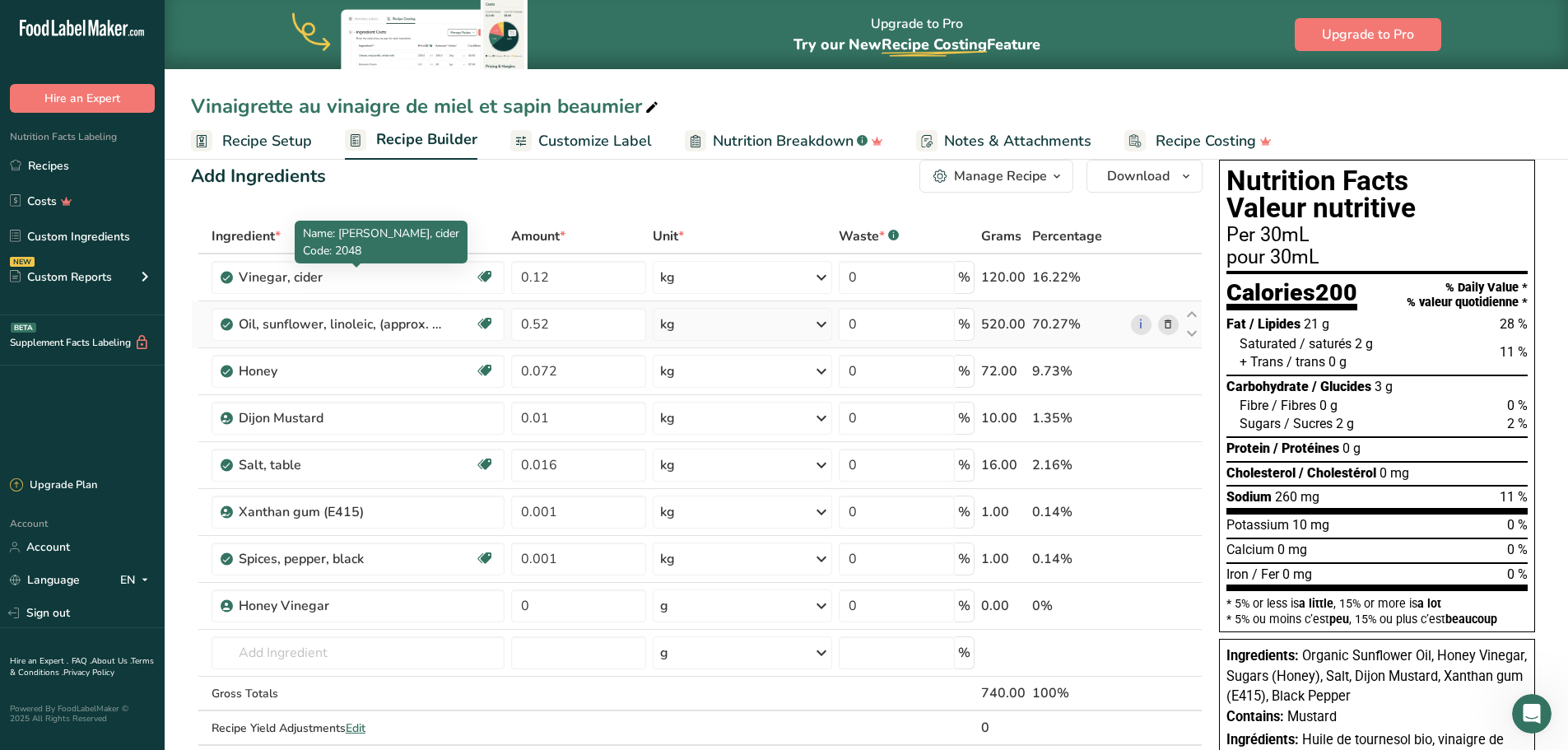
scroll to position [109, 0]
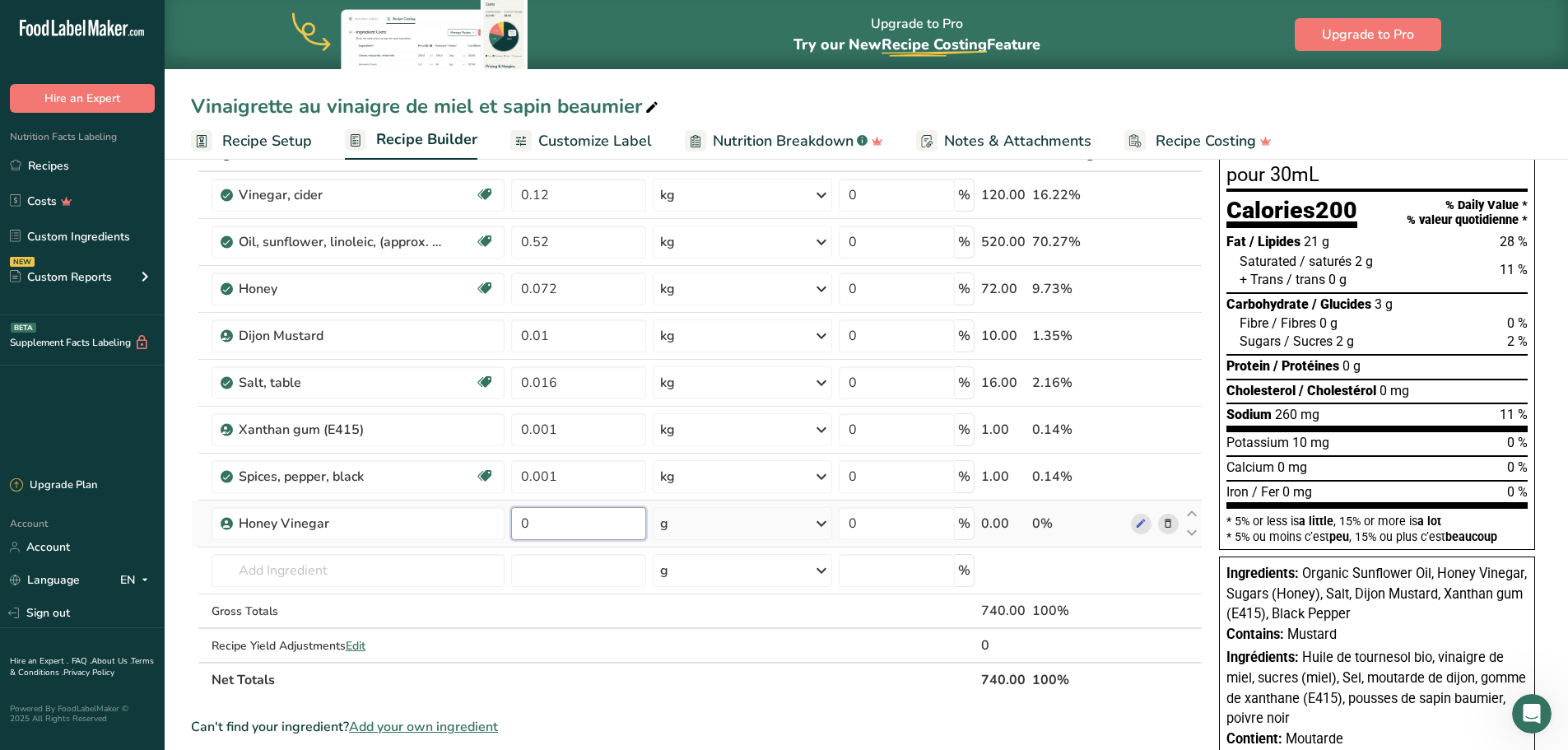
click at [595, 531] on input "0" at bounding box center [579, 523] width 136 height 33
drag, startPoint x: 595, startPoint y: 531, endPoint x: 517, endPoint y: 535, distance: 78.1
click at [517, 535] on input "0" at bounding box center [579, 523] width 136 height 33
type input "0.12"
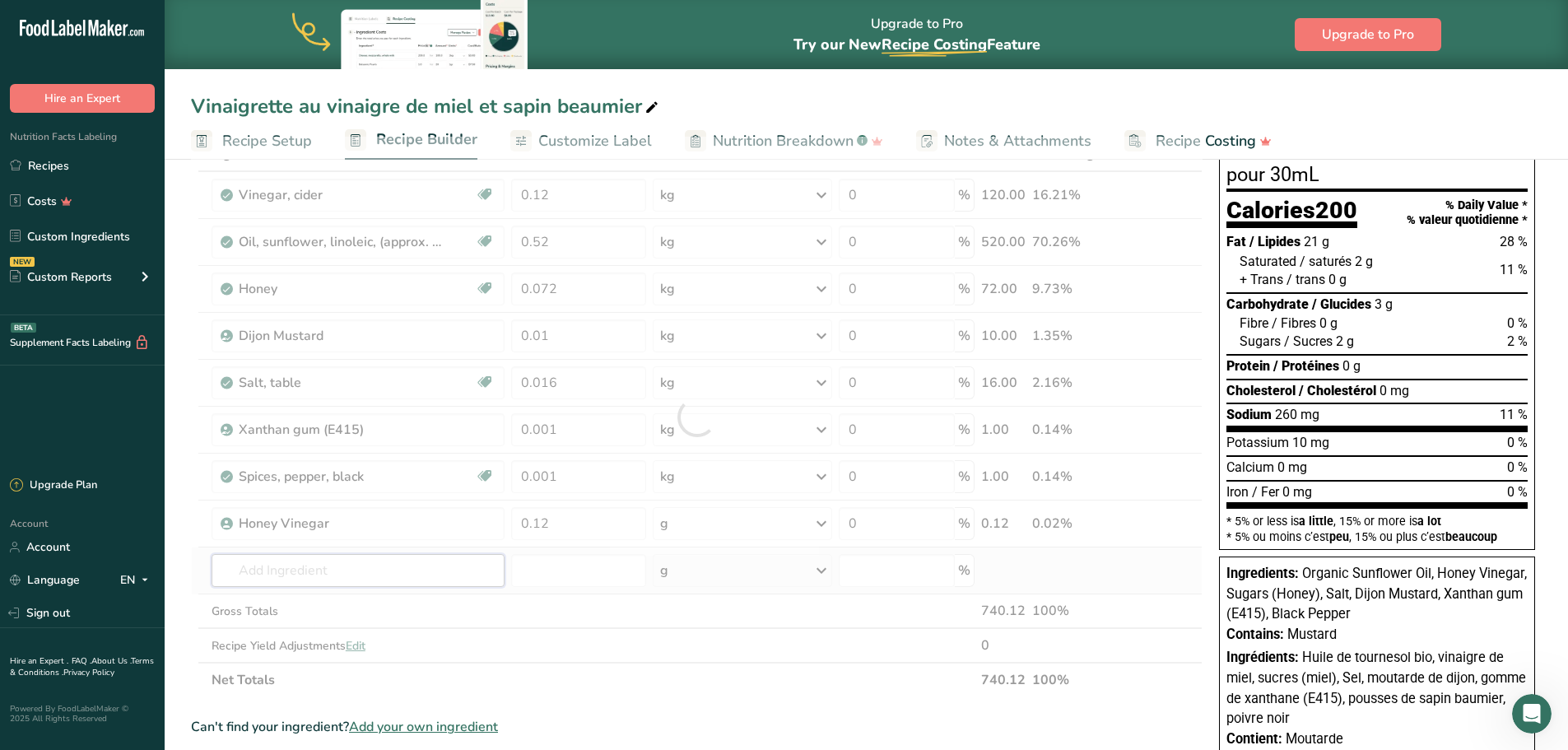
click at [358, 575] on div "Ingredient * Amount * Unit * Waste * .a-a{fill:#347362;}.b-a{fill:#fff;} Grams …" at bounding box center [696, 417] width 1011 height 561
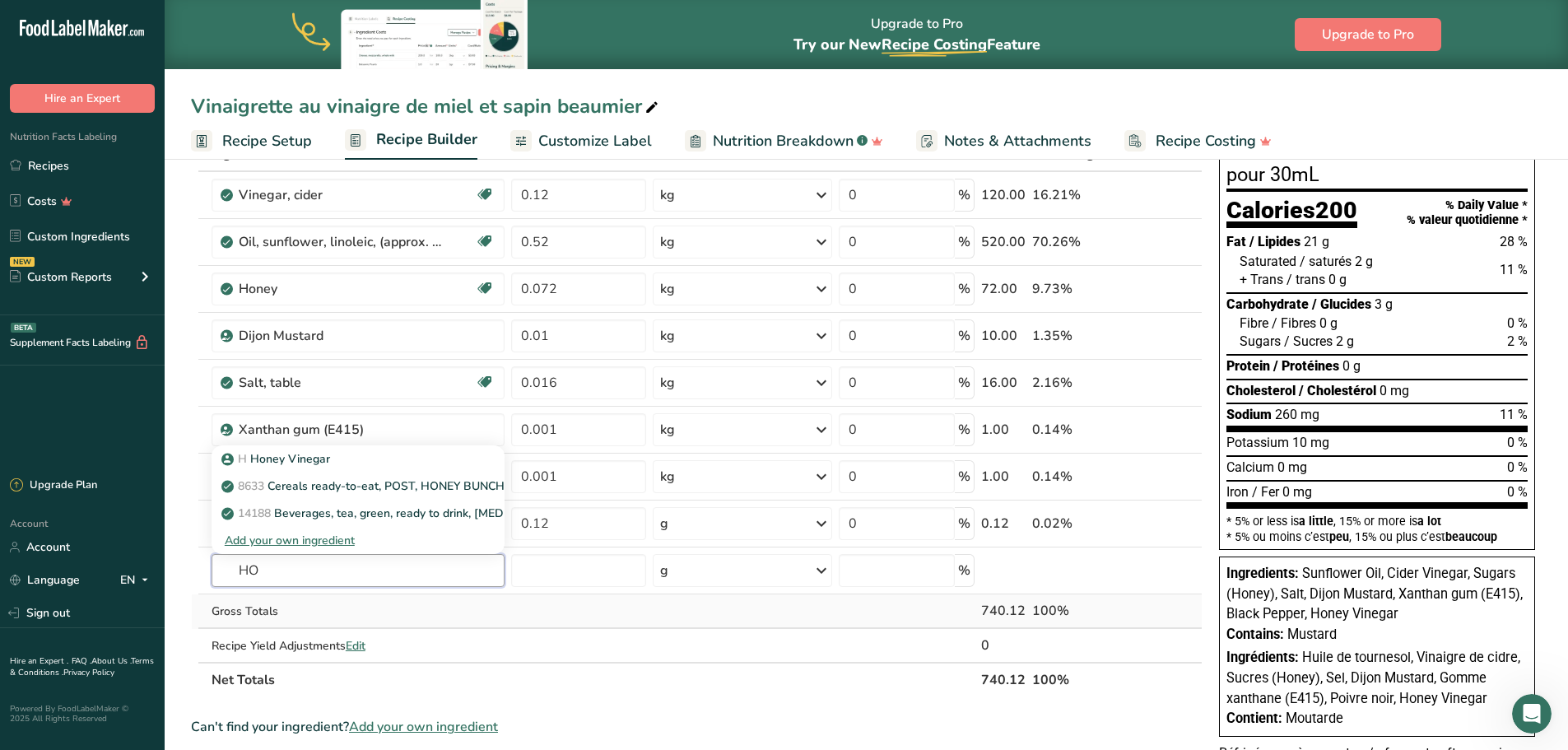
type input "H"
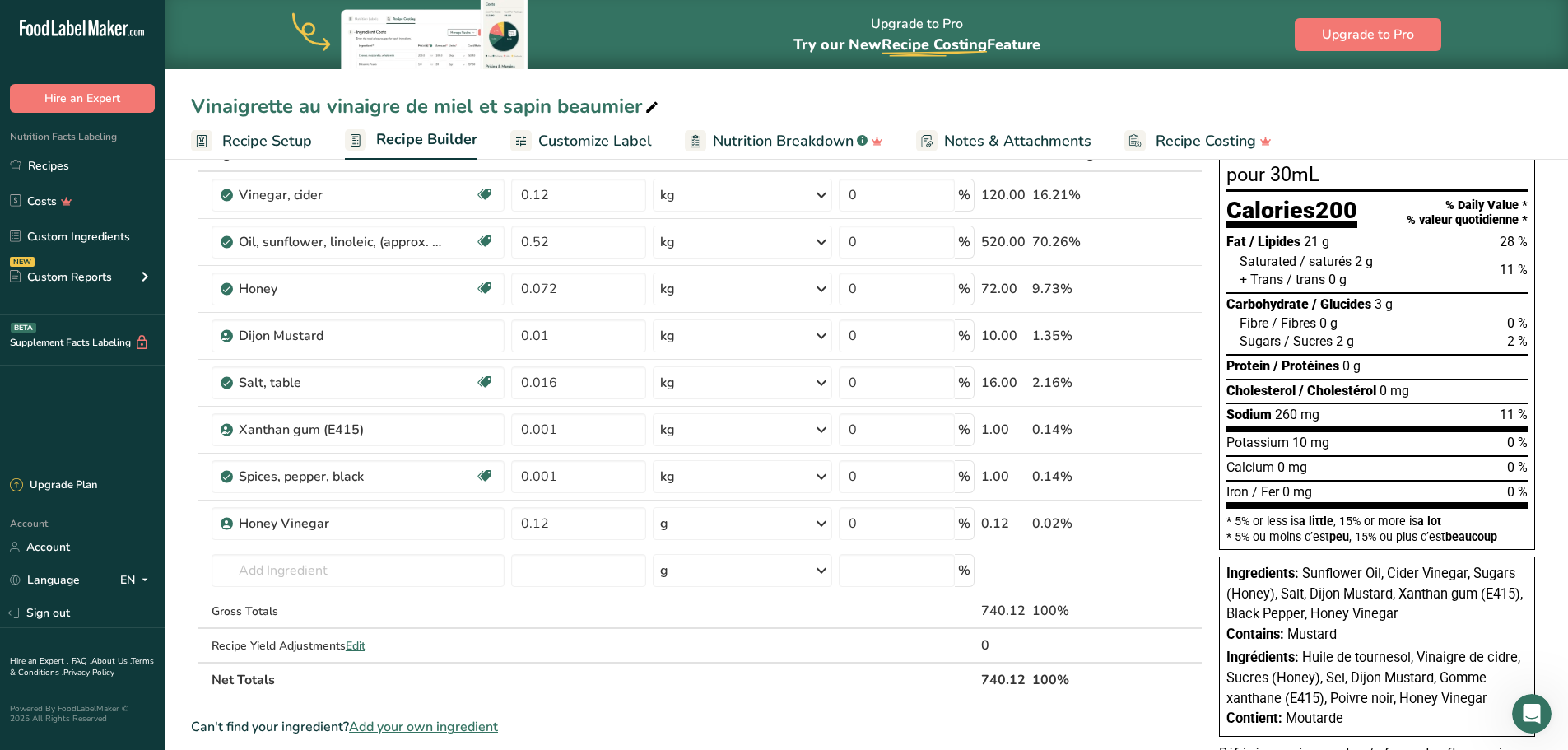
click at [545, 684] on th "Net Totals" at bounding box center [593, 679] width 770 height 35
click at [1166, 195] on icon at bounding box center [1168, 195] width 12 height 17
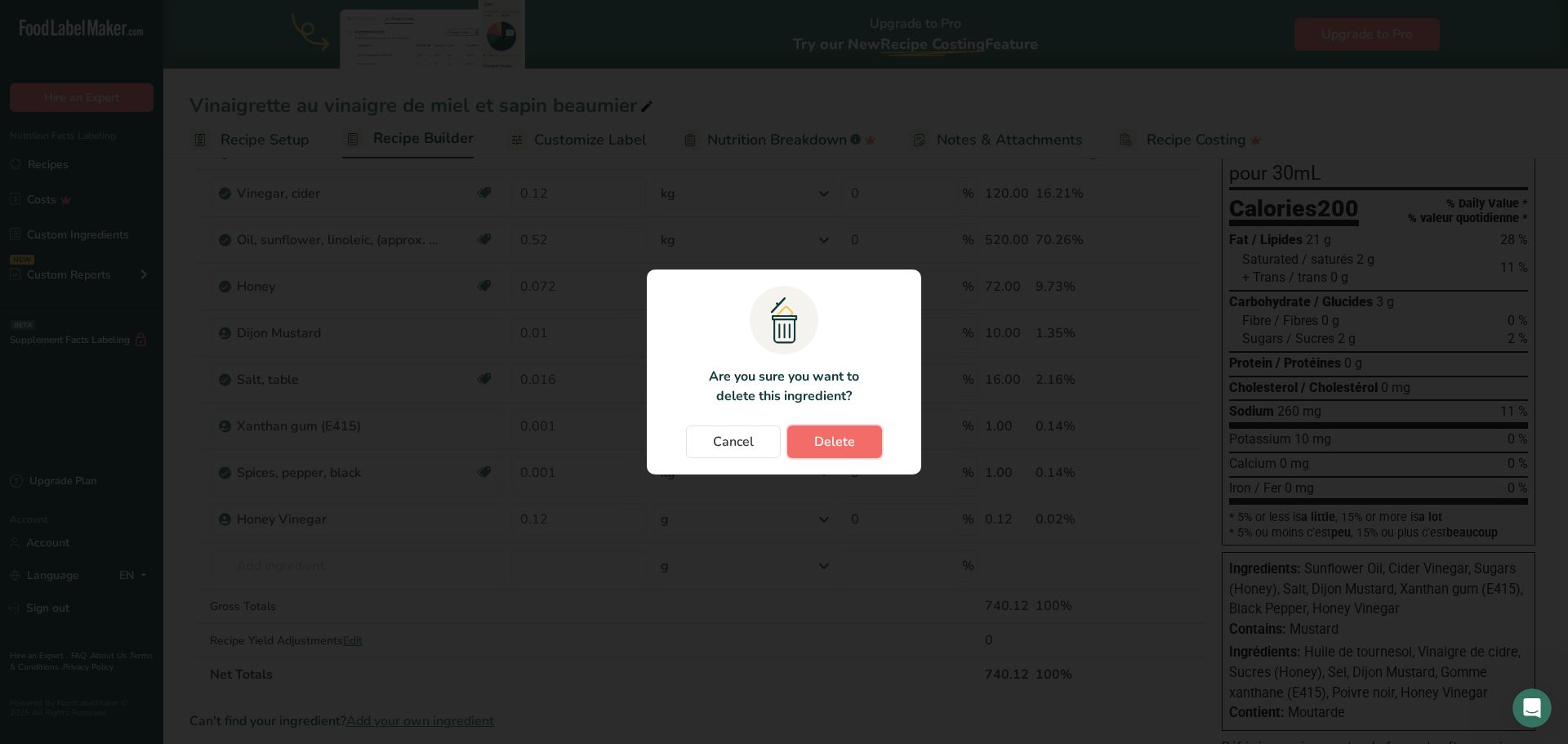
click at [829, 442] on span "Delete" at bounding box center [835, 442] width 41 height 20
type input "0.52"
type input "0.072"
type input "0.01"
type input "0.016"
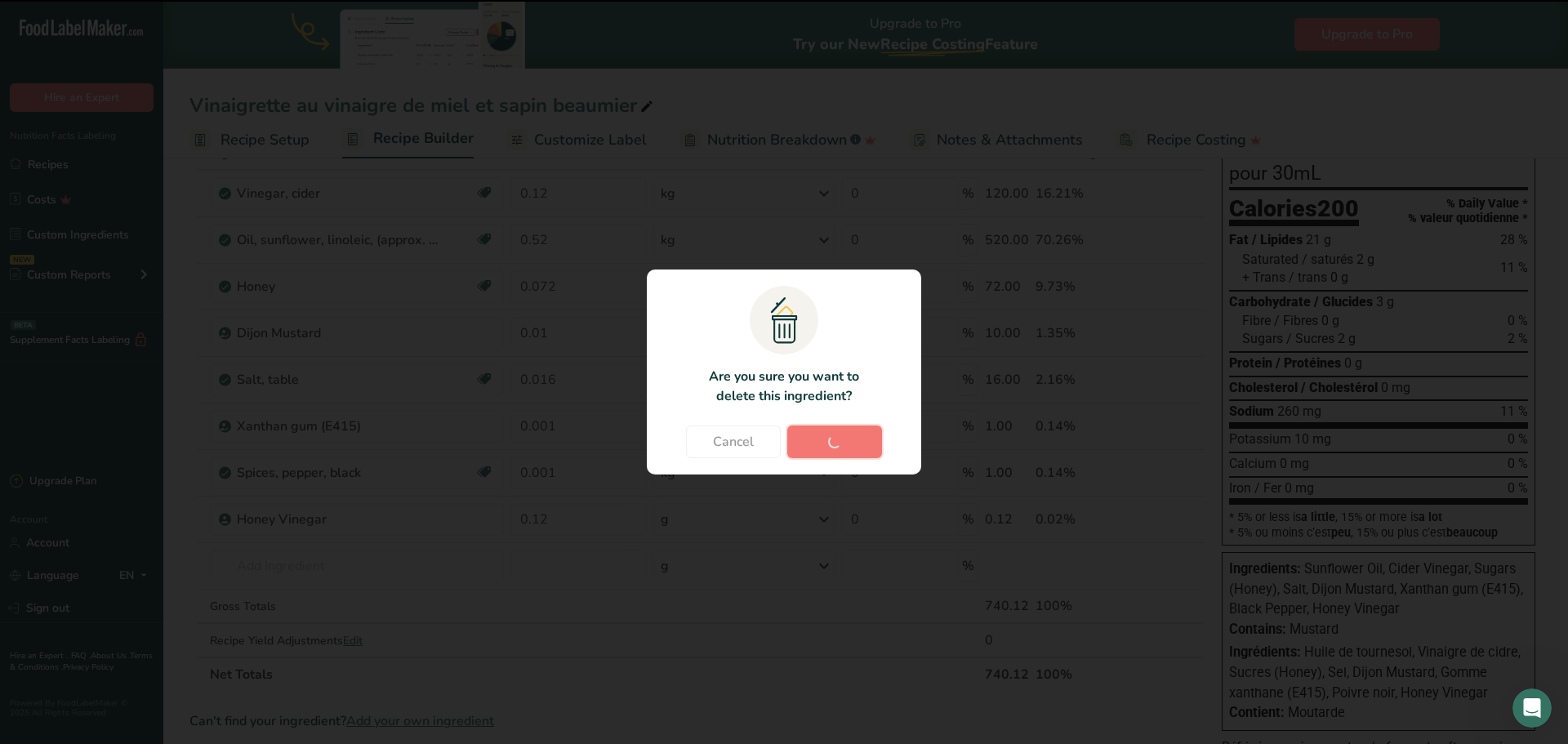
type input "0.001"
type input "0.12"
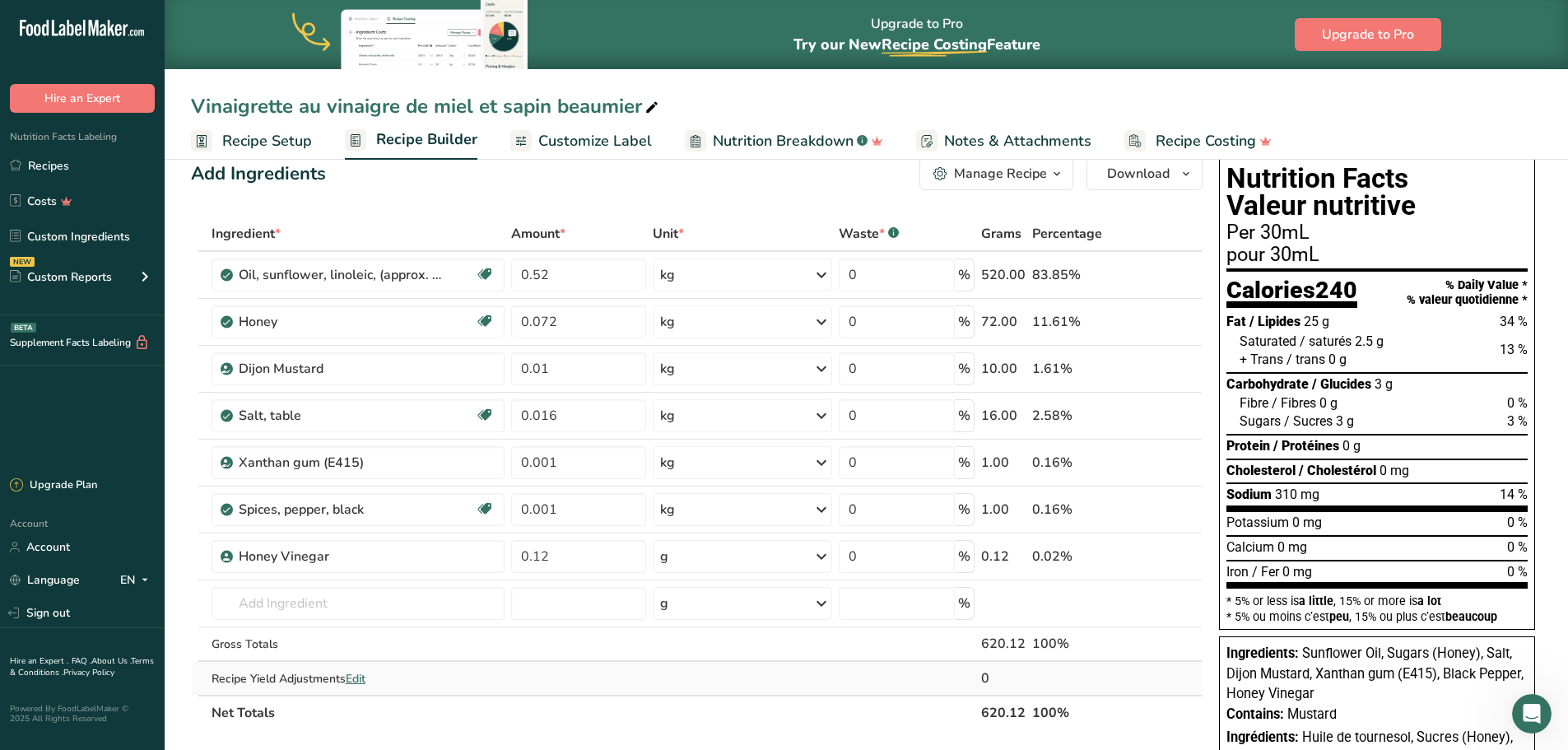
scroll to position [0, 0]
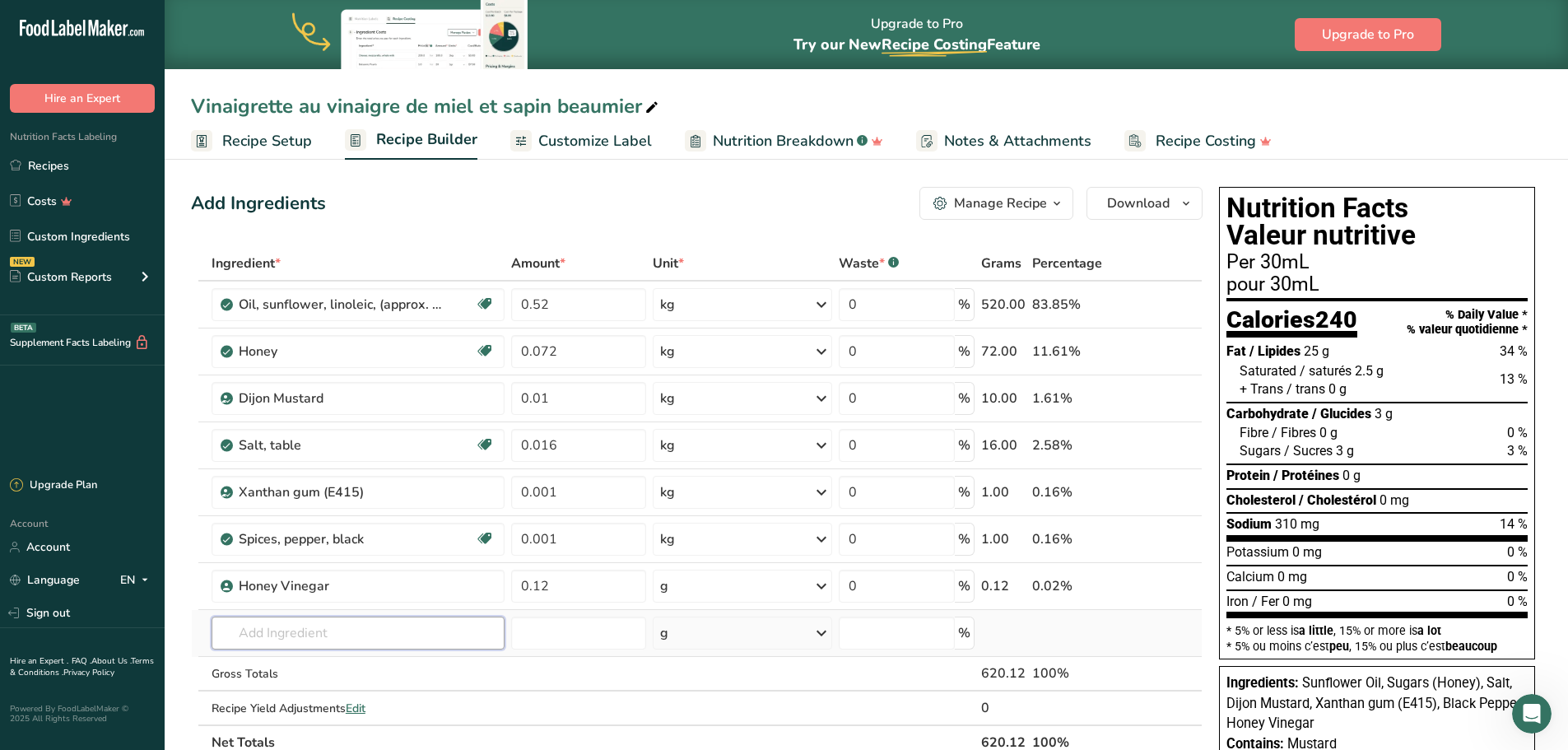
click at [409, 633] on input "text" at bounding box center [358, 633] width 293 height 33
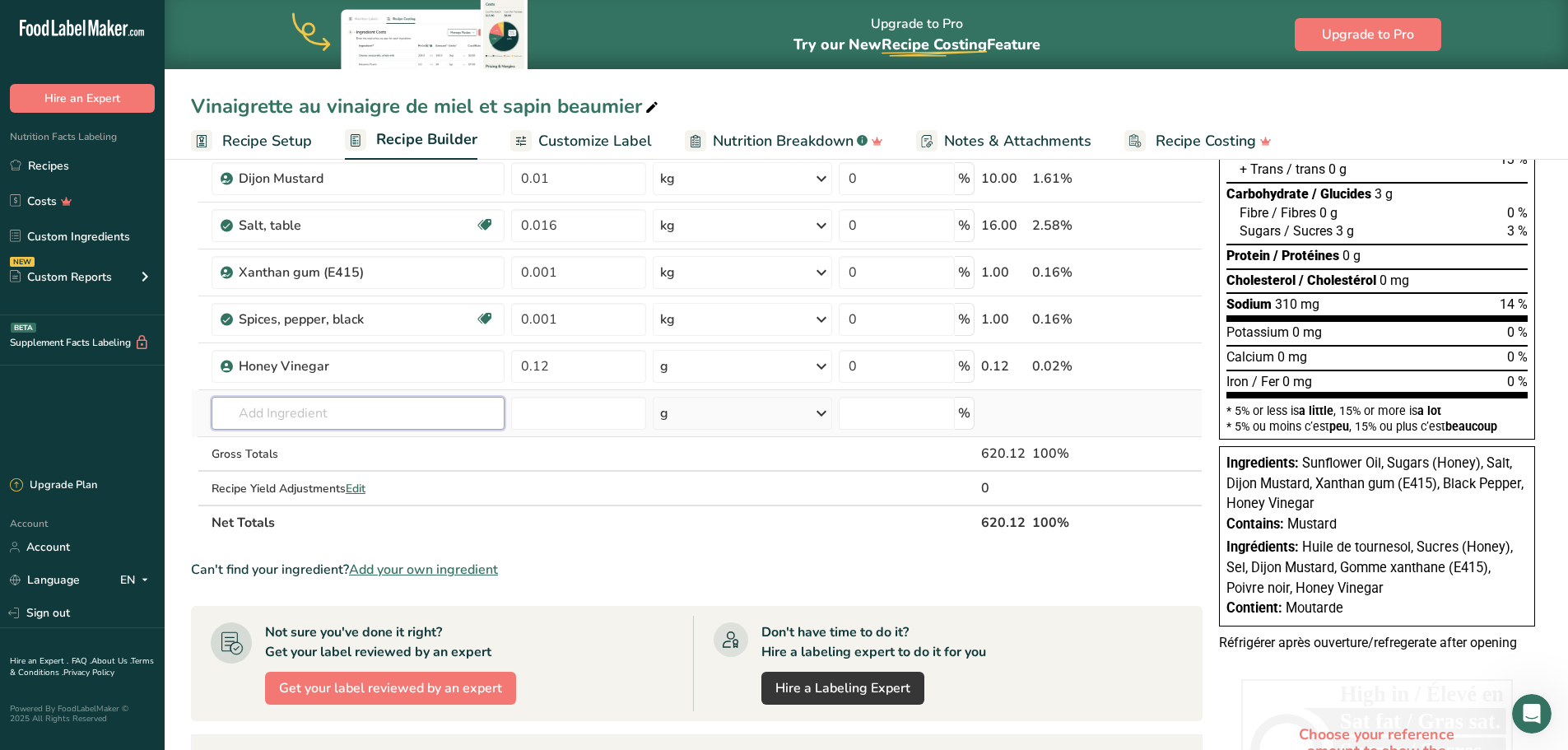
click at [282, 418] on input "text" at bounding box center [358, 413] width 293 height 33
type input "oregano"
click at [369, 449] on p "2027 Spices, oregano, dried" at bounding box center [304, 446] width 159 height 17
type input "Spices, oregano, dried"
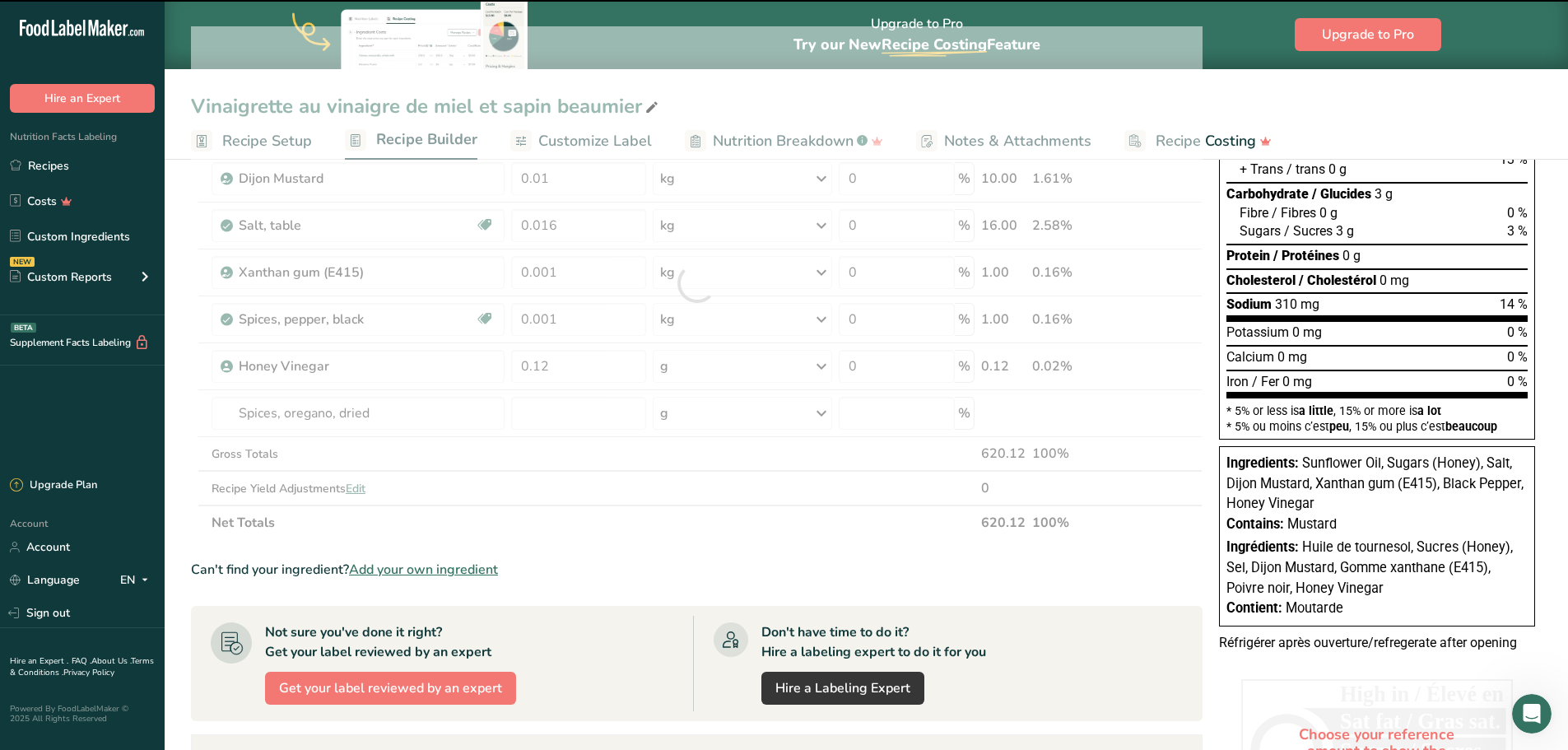
type input "0"
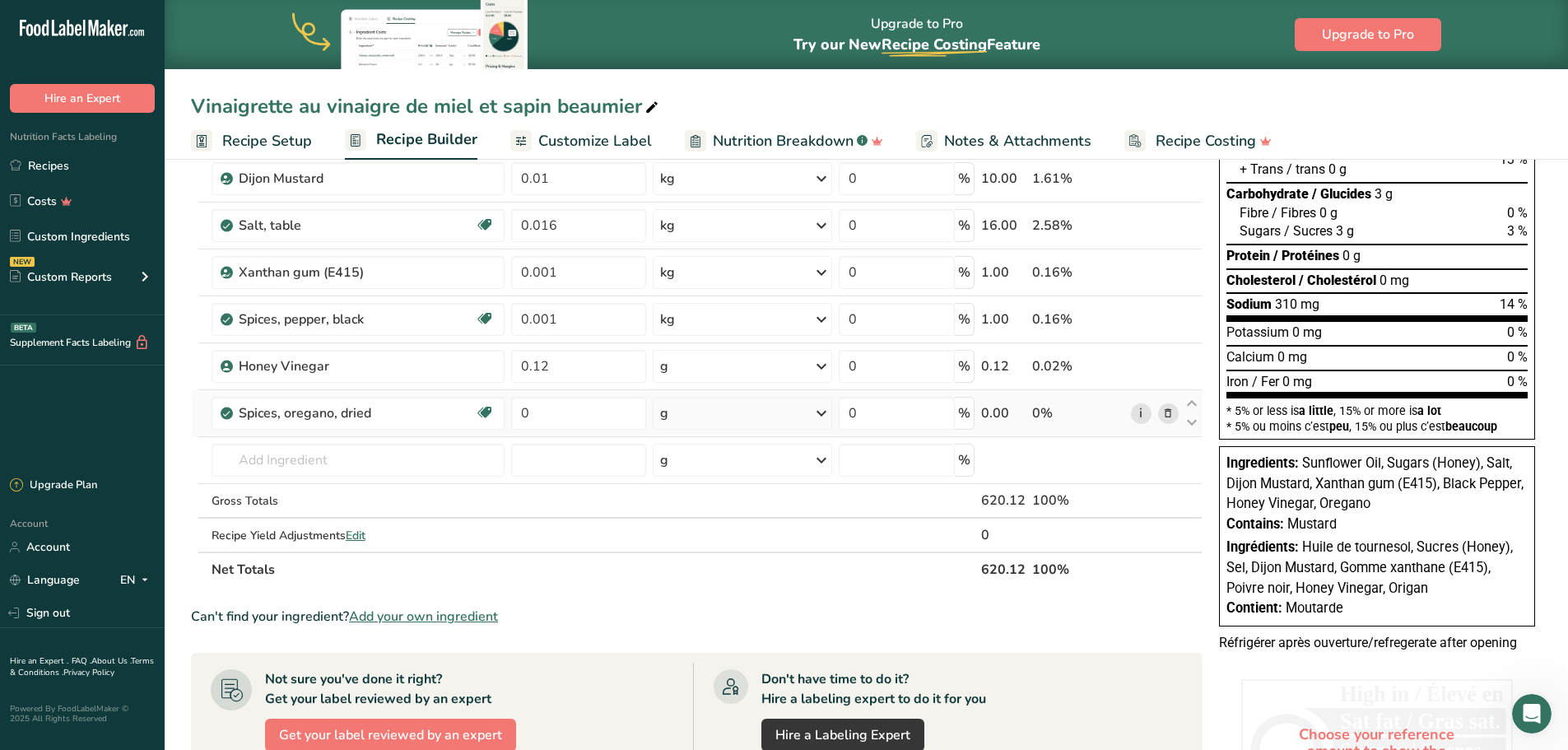
click at [1139, 414] on link "i" at bounding box center [1141, 413] width 21 height 21
click at [1162, 421] on icon at bounding box center [1168, 413] width 12 height 17
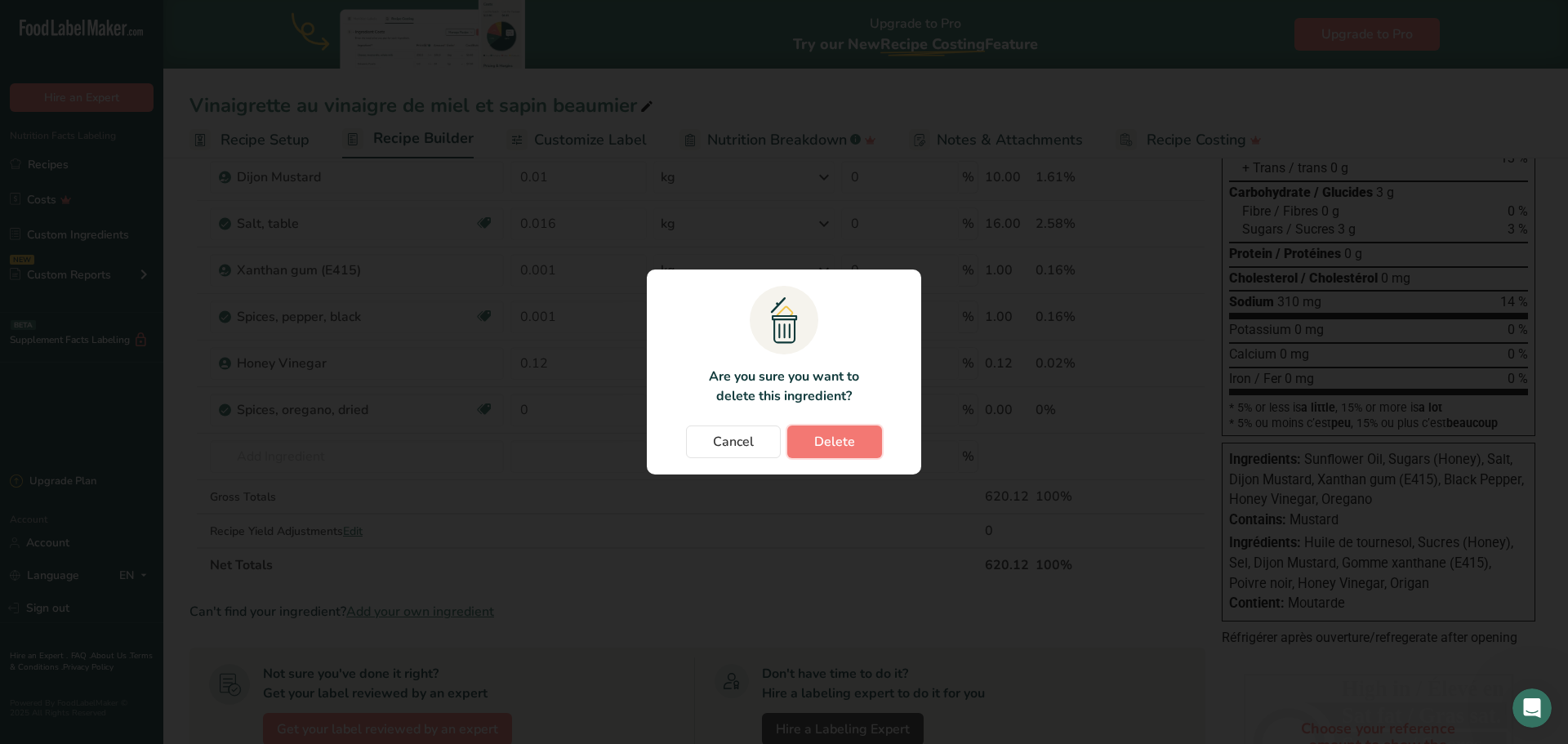
click at [846, 437] on span "Delete" at bounding box center [835, 442] width 41 height 20
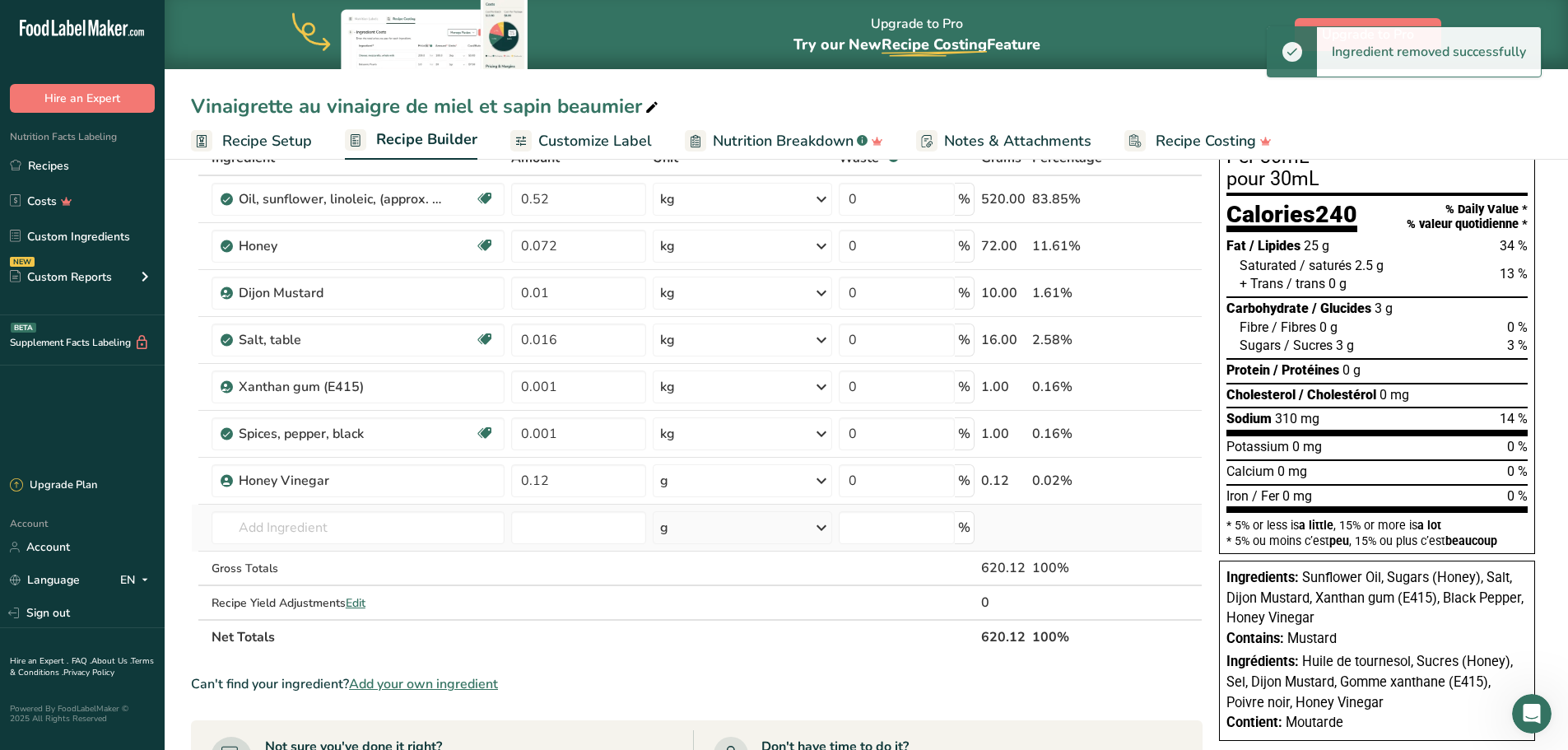
scroll to position [0, 0]
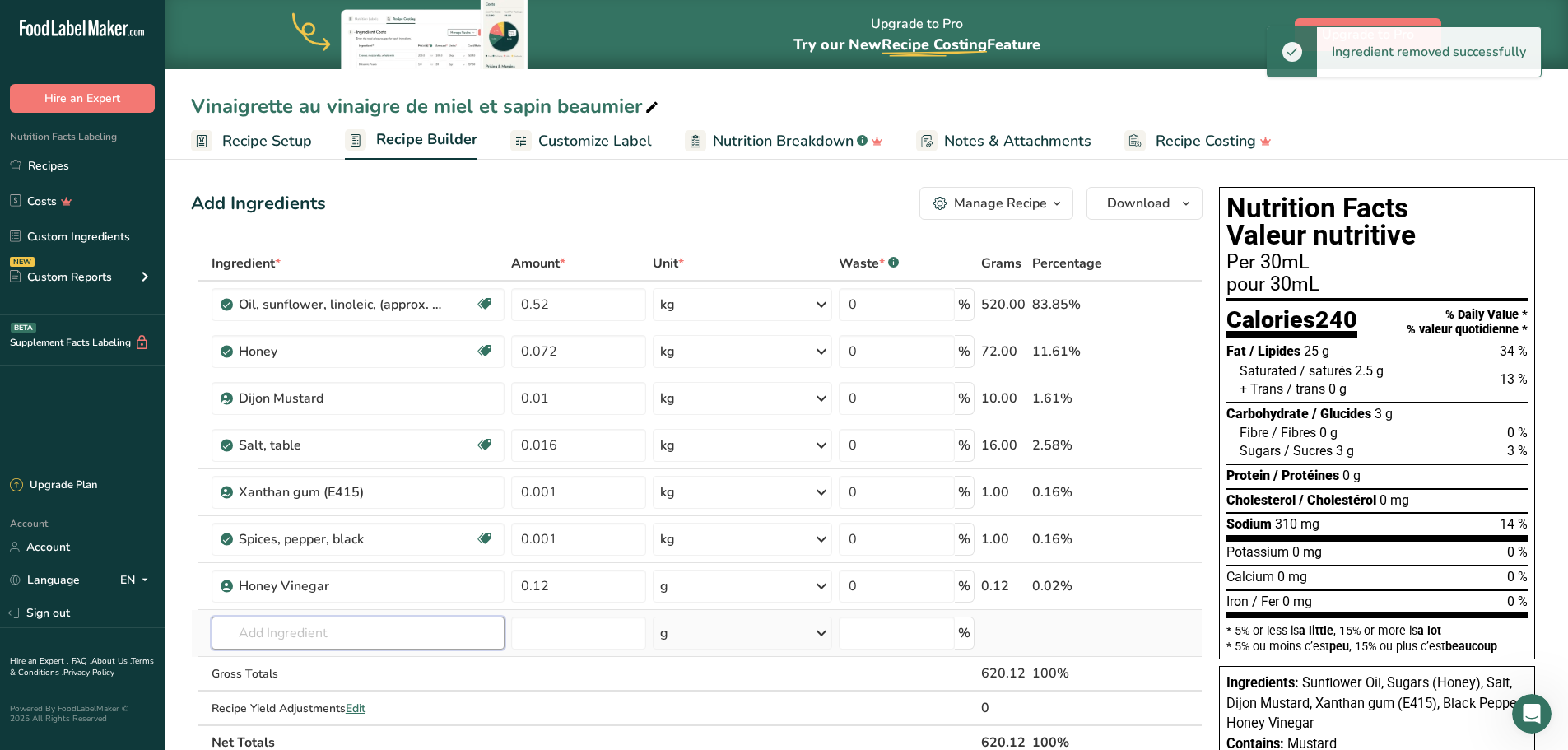
click at [364, 628] on input "text" at bounding box center [358, 633] width 293 height 33
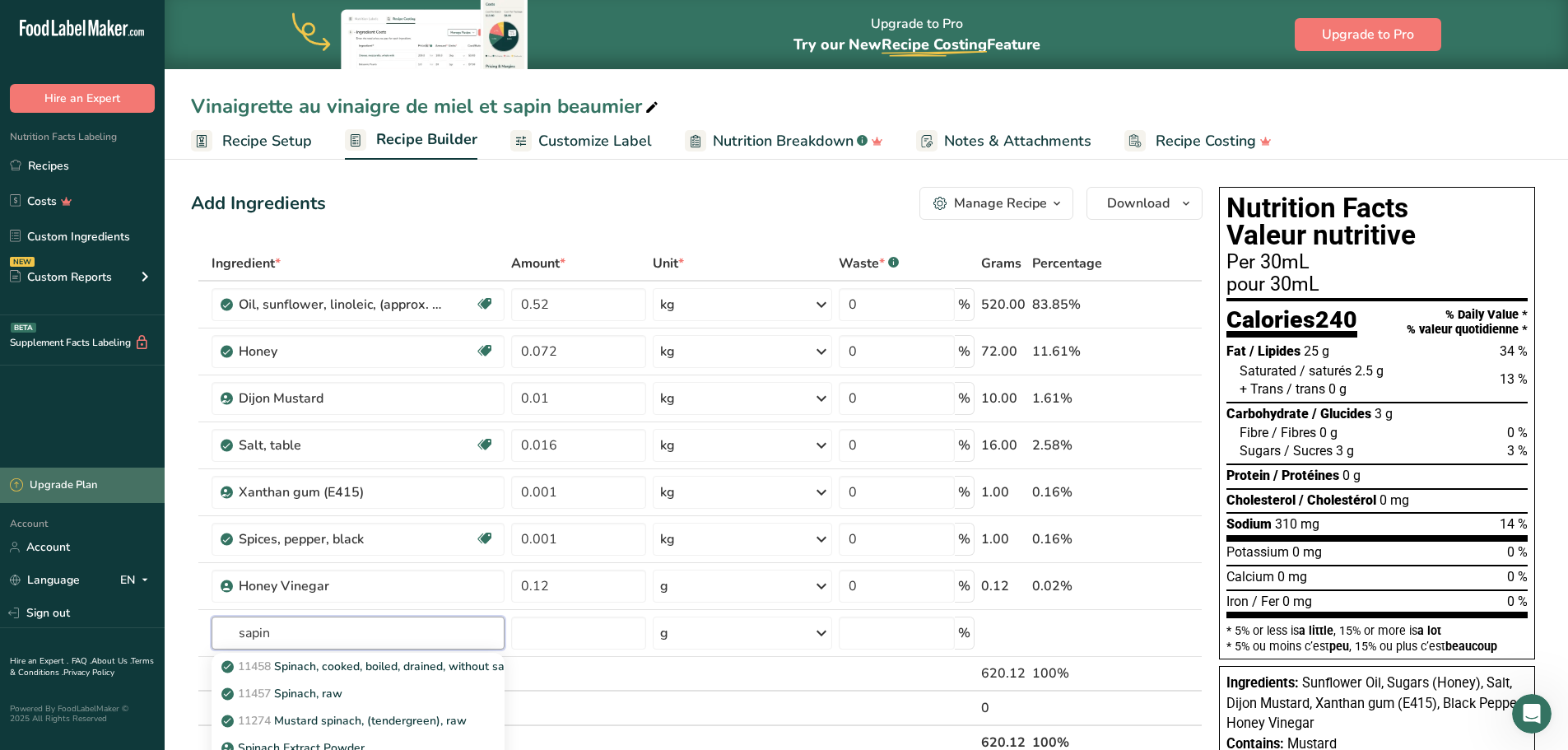
type input "sapin"
click at [378, 624] on input "text" at bounding box center [358, 633] width 293 height 33
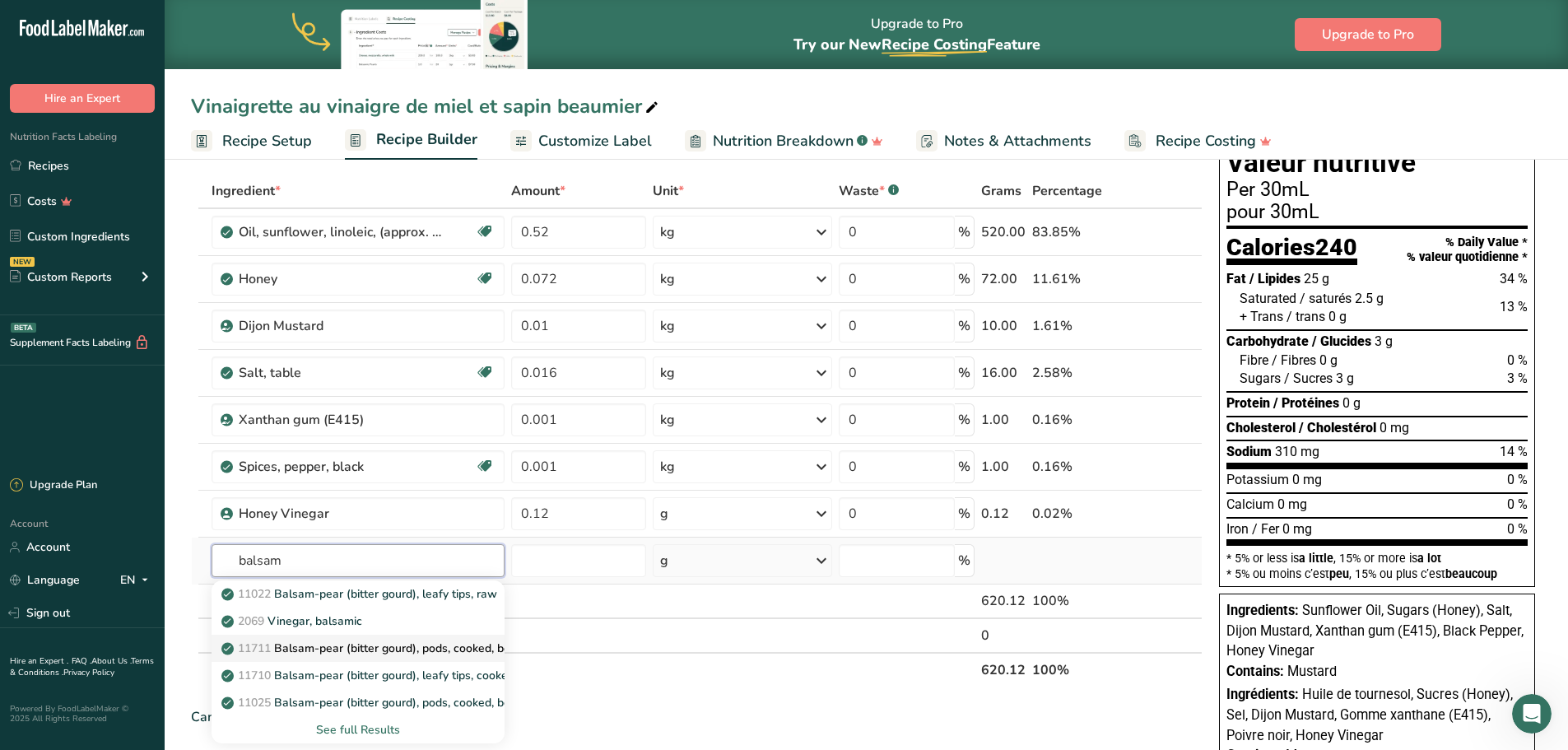
scroll to position [109, 0]
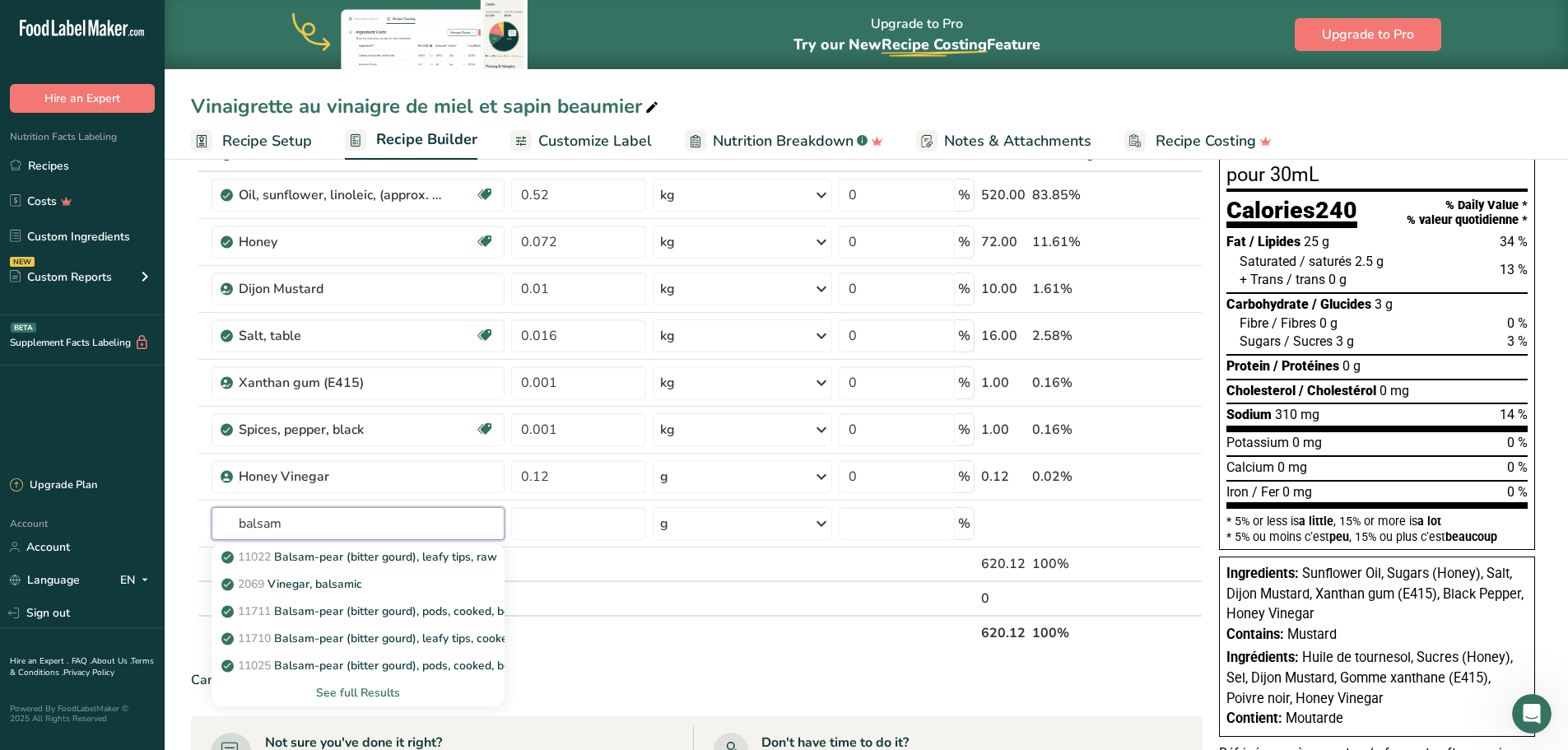
type input "balsam"
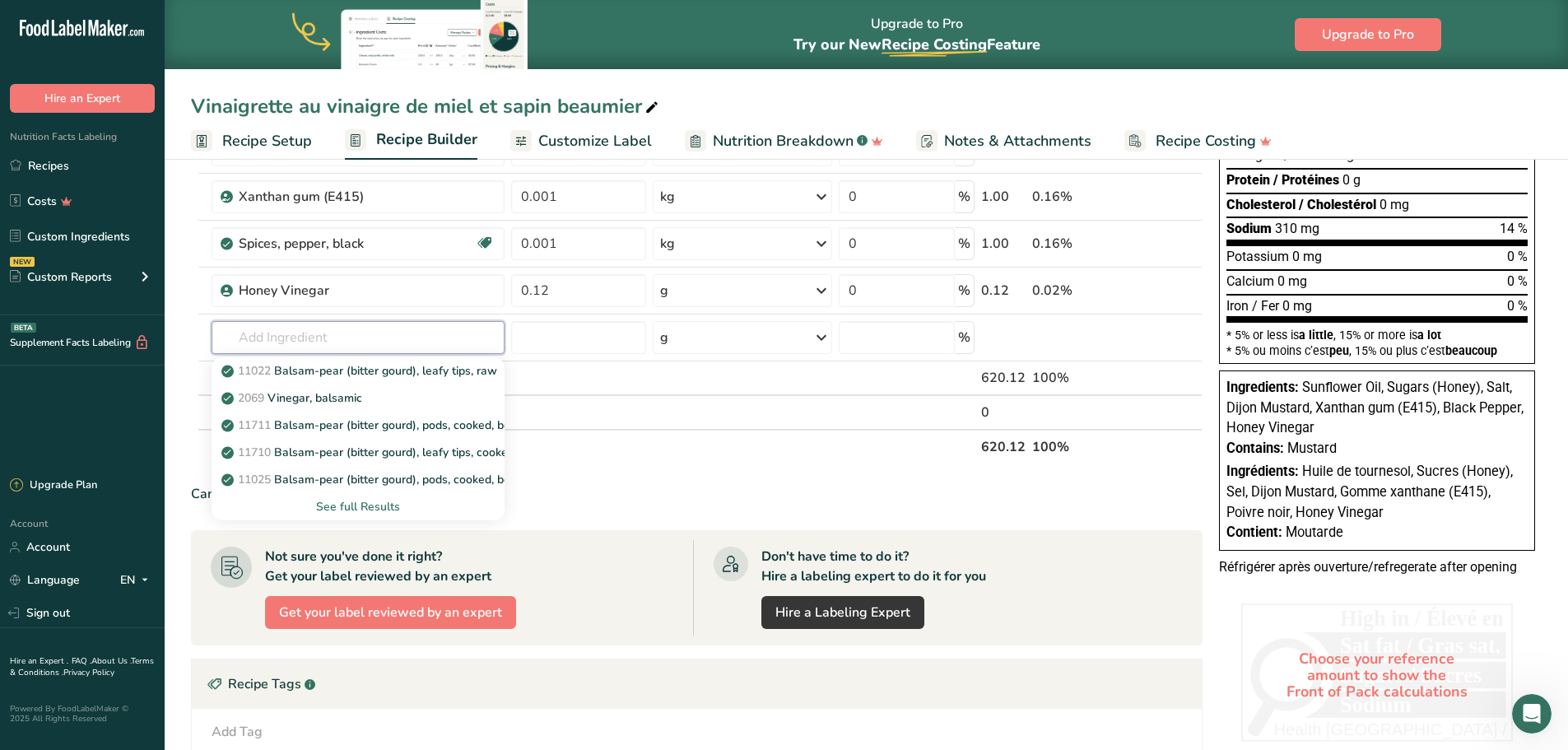
scroll to position [439, 0]
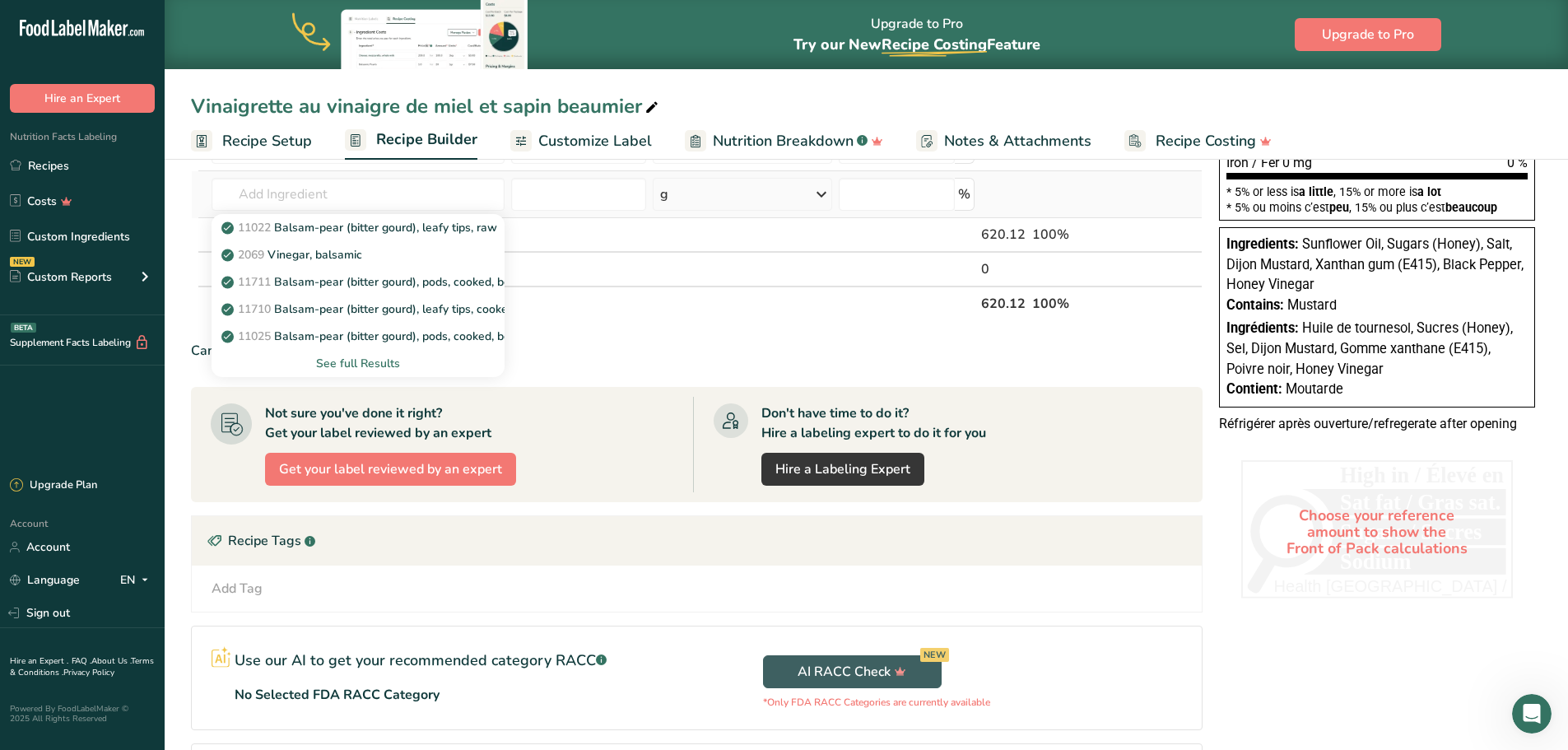
click at [374, 360] on div "See full Results" at bounding box center [358, 363] width 267 height 17
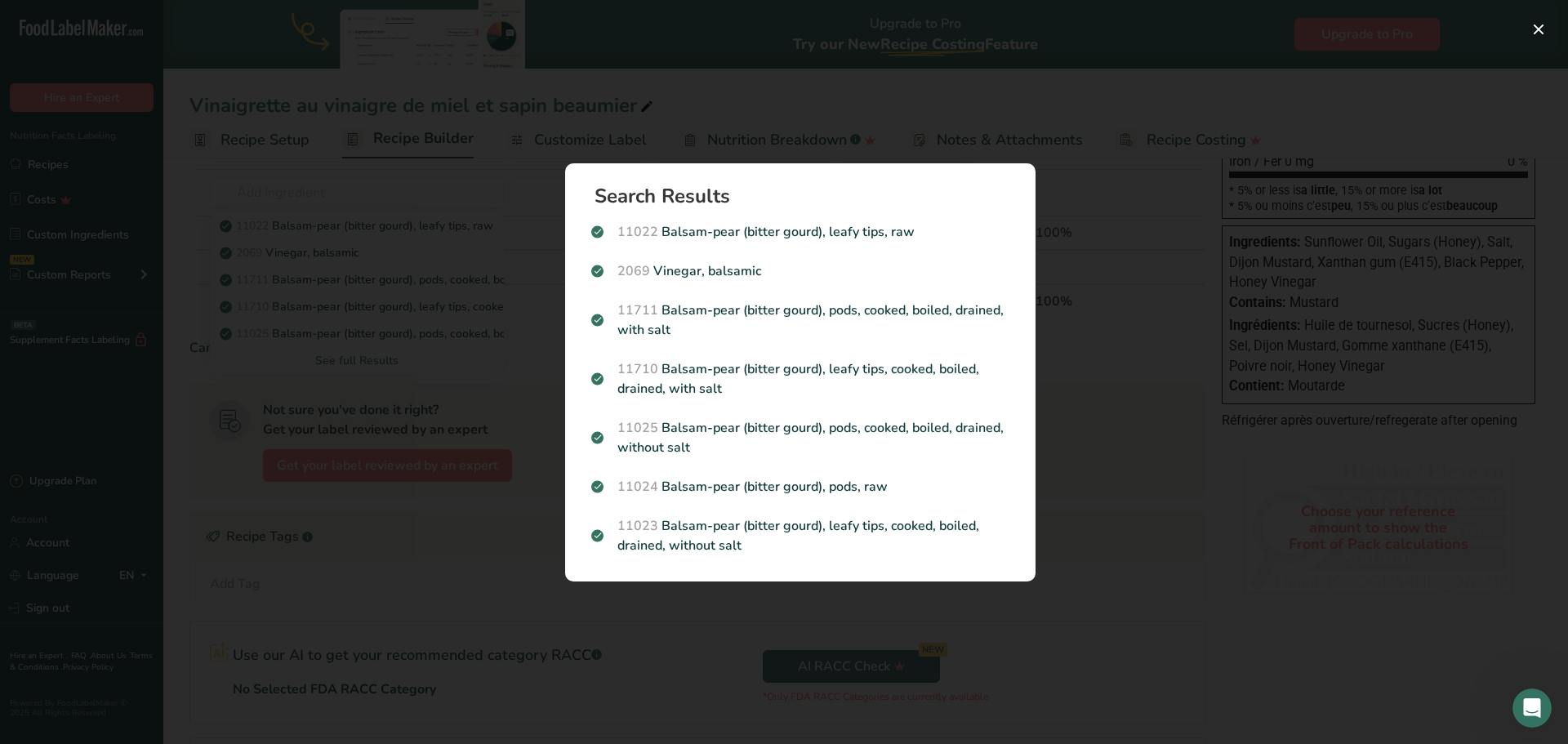
click at [421, 550] on div "Search results modal" at bounding box center [784, 372] width 1568 height 744
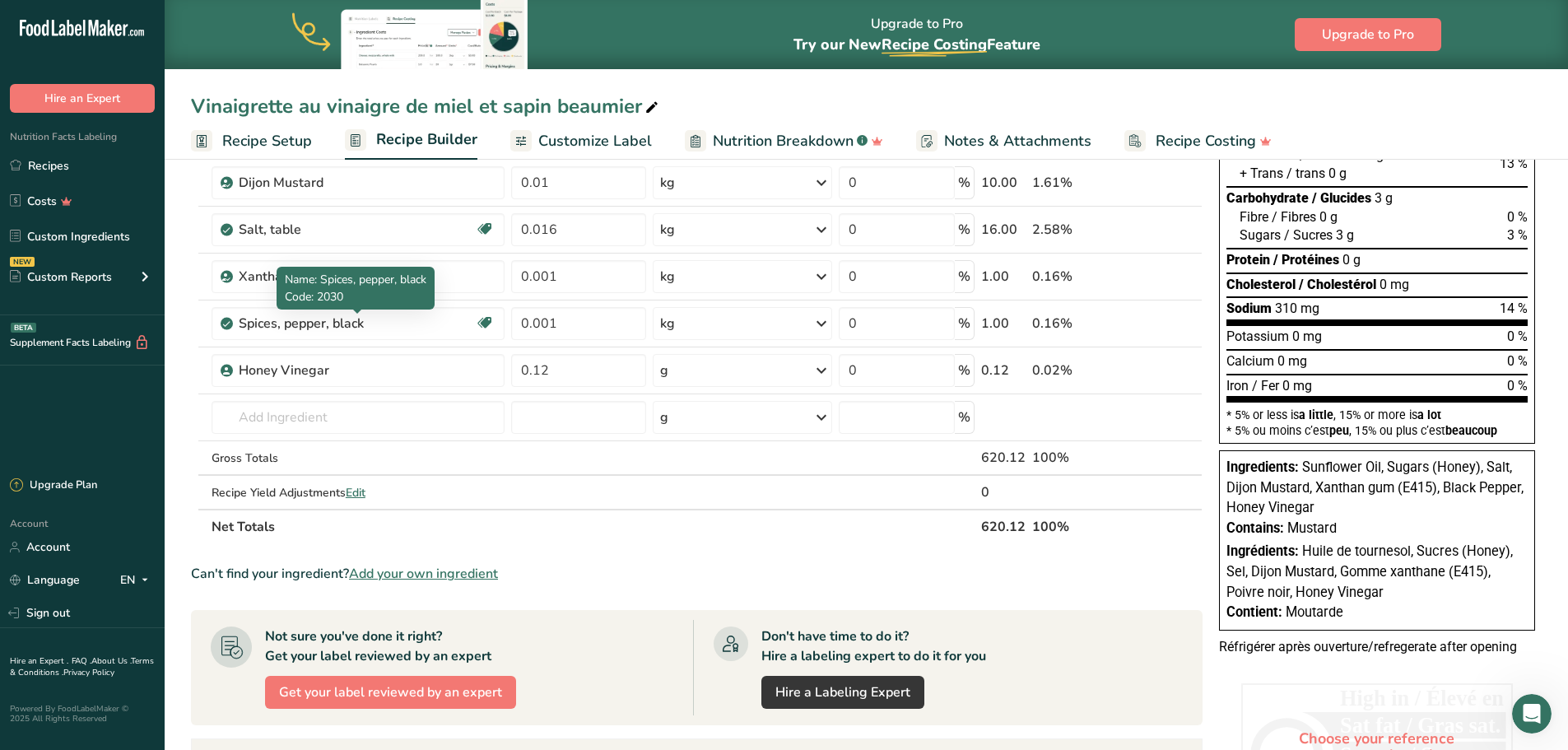
scroll to position [219, 0]
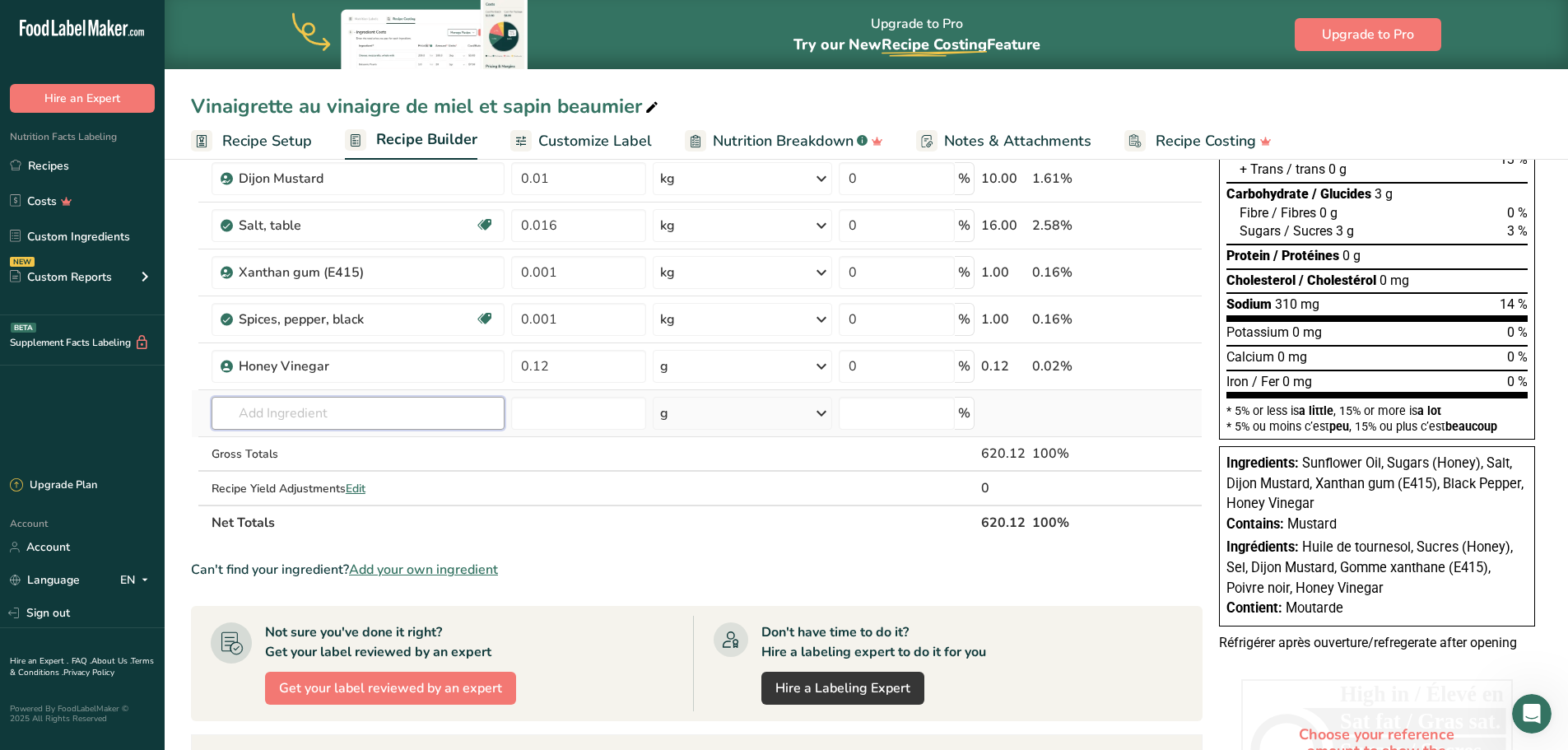
click at [440, 412] on input "text" at bounding box center [358, 413] width 293 height 33
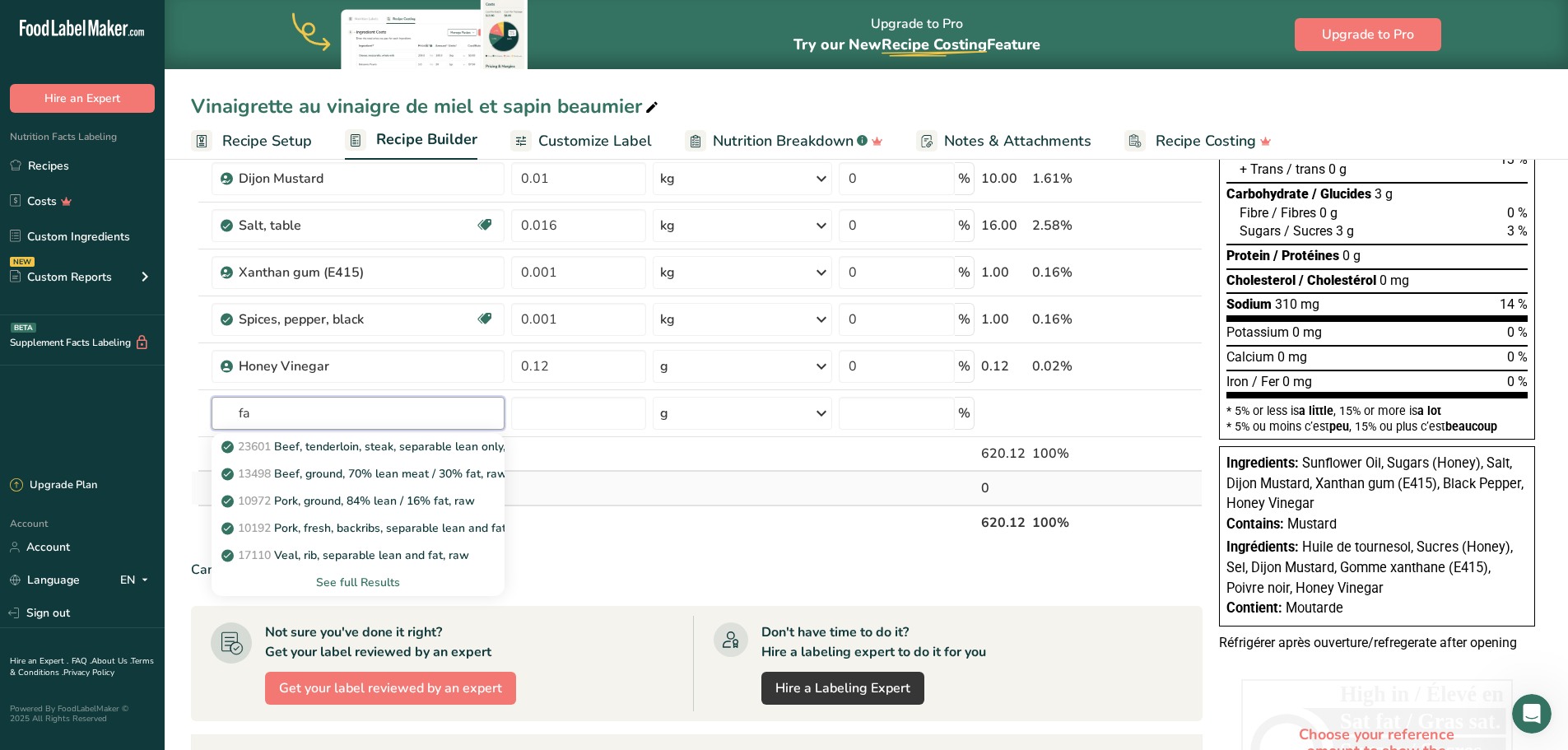
type input "f"
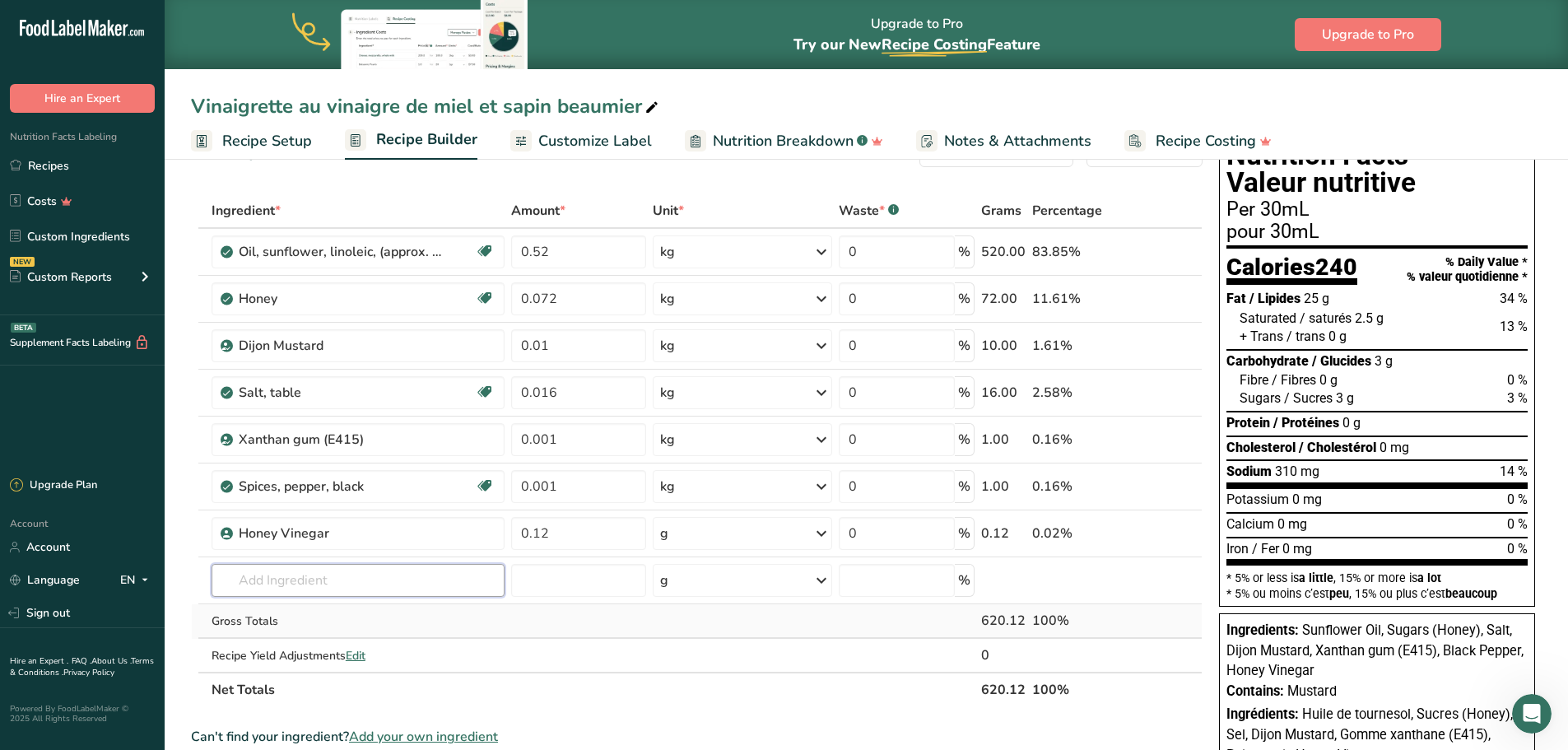
scroll to position [0, 0]
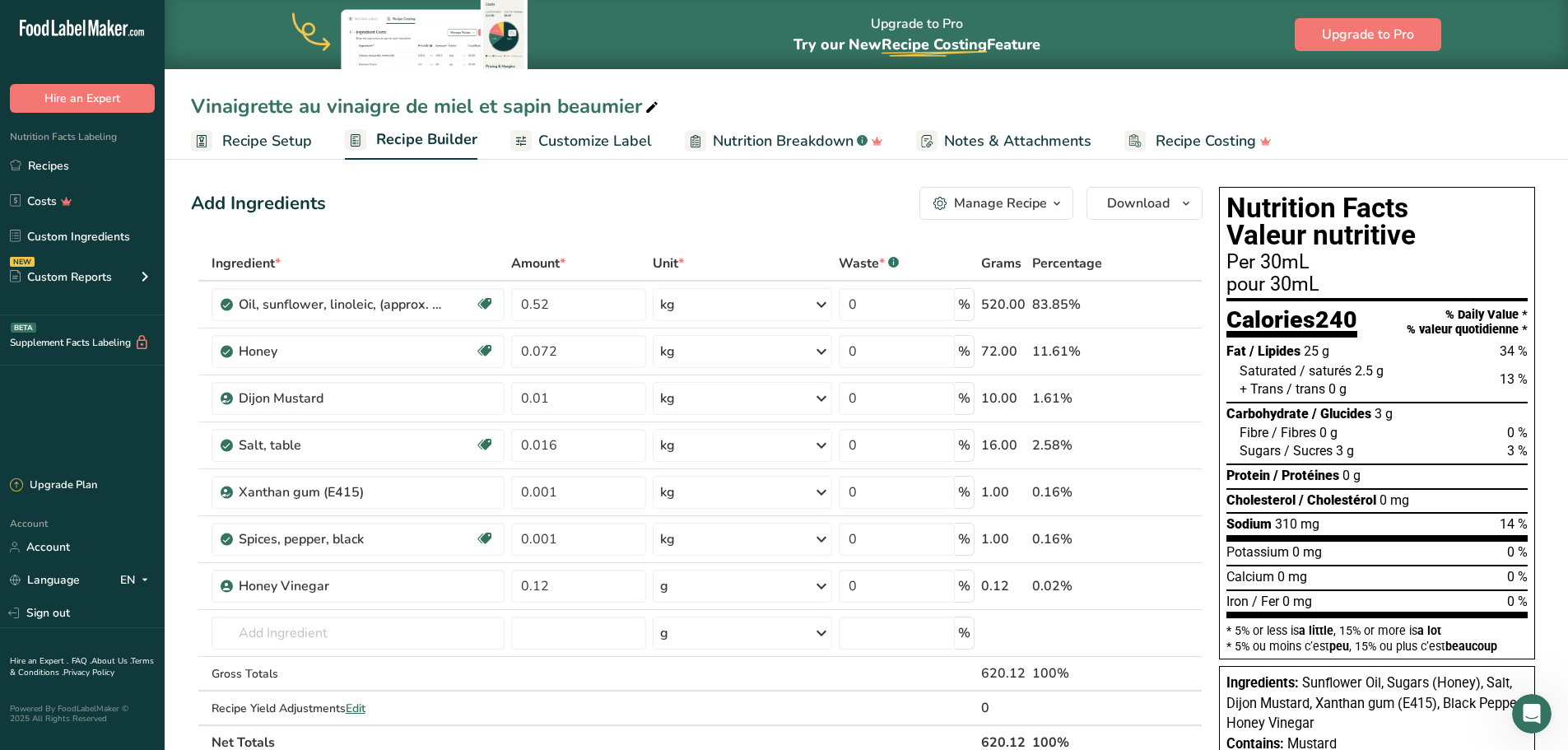
drag, startPoint x: 581, startPoint y: 143, endPoint x: 586, endPoint y: 174, distance: 31.4
click at [581, 143] on span "Customize Label" at bounding box center [594, 141] width 114 height 22
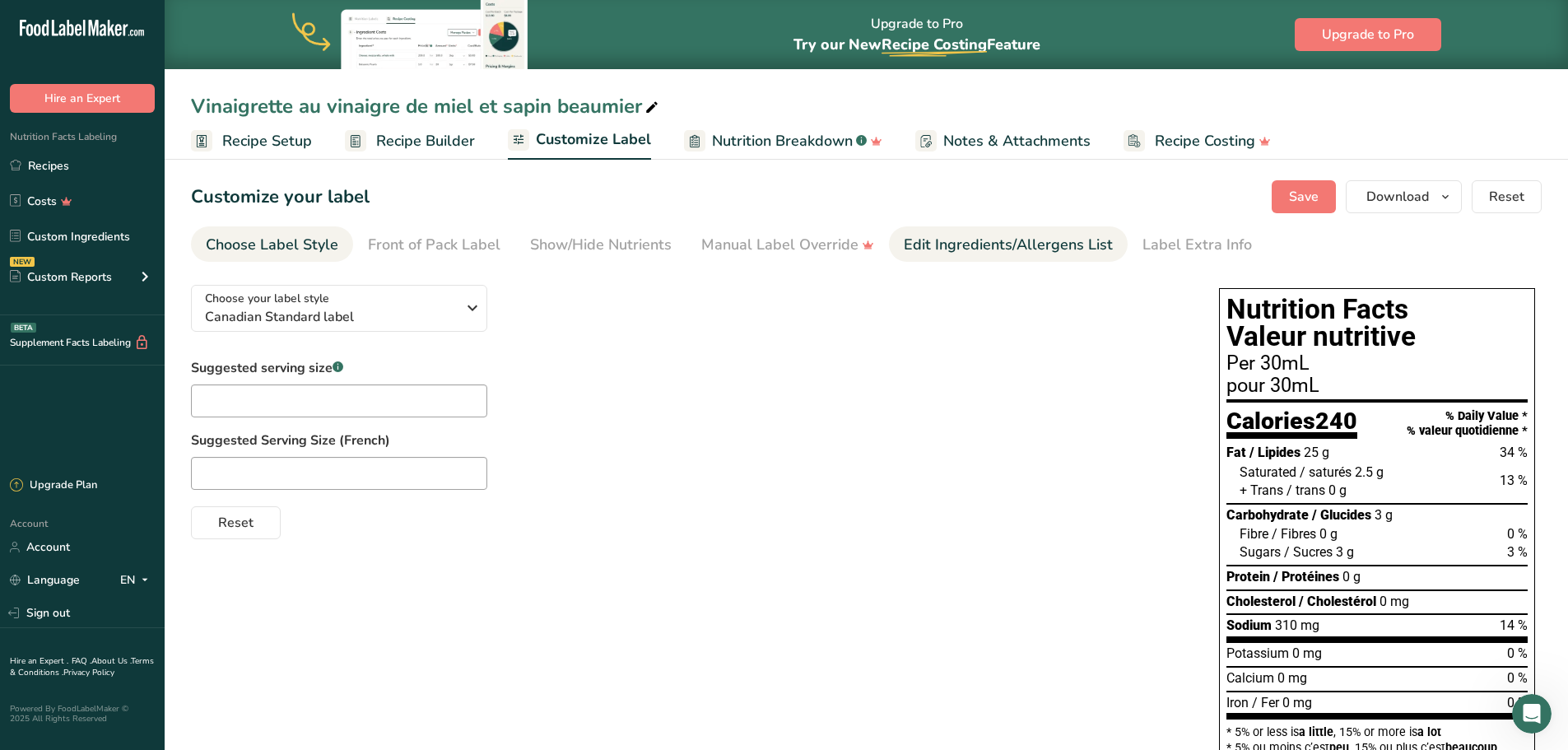
click at [957, 248] on div "Edit Ingredients/Allergens List" at bounding box center [1008, 245] width 209 height 22
click at [946, 246] on div "Edit Ingredients/Allergens List" at bounding box center [1008, 245] width 209 height 22
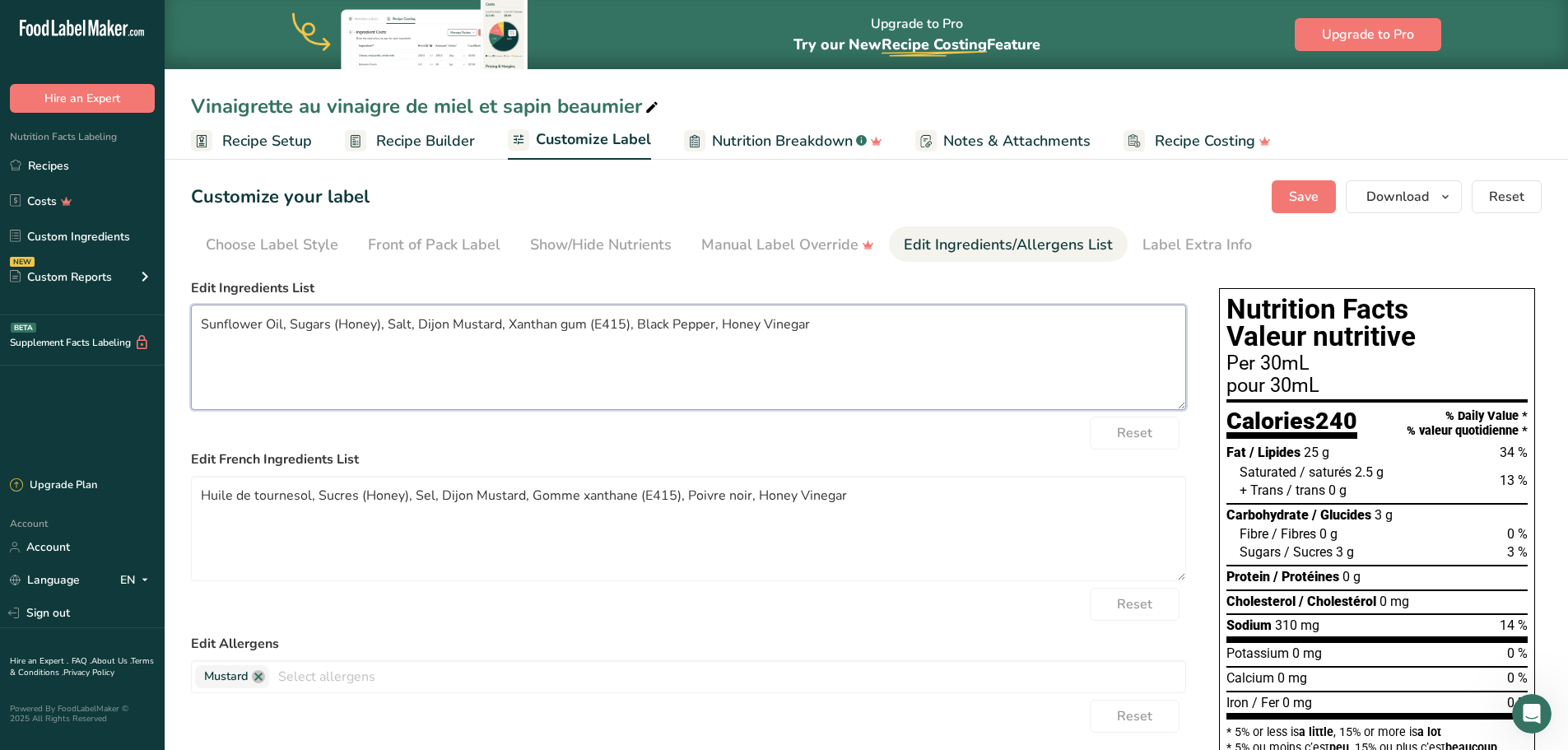
click at [327, 400] on textarea "Sunflower Oil, Sugars (Honey), Salt, Dijon Mustard, Xanthan gum (E415), Black P…" at bounding box center [688, 358] width 995 height 106
click at [205, 321] on textarea "Sunflower Oil, Sugars (Honey), Salt, Dijon Mustard, Xanthan gum (E415), Black P…" at bounding box center [688, 358] width 995 height 106
click at [199, 329] on textarea "Sunflower Oil, Sugars (Honey), Salt, Dijon Mustard, Xanthan gum (E415), Black P…" at bounding box center [688, 358] width 995 height 106
type textarea "Organic Sunflower Oil, Sugars (Honey), Salt, Dijon Mustard, Xanthan gum (E415),…"
click at [979, 435] on div "Reset" at bounding box center [688, 433] width 995 height 33
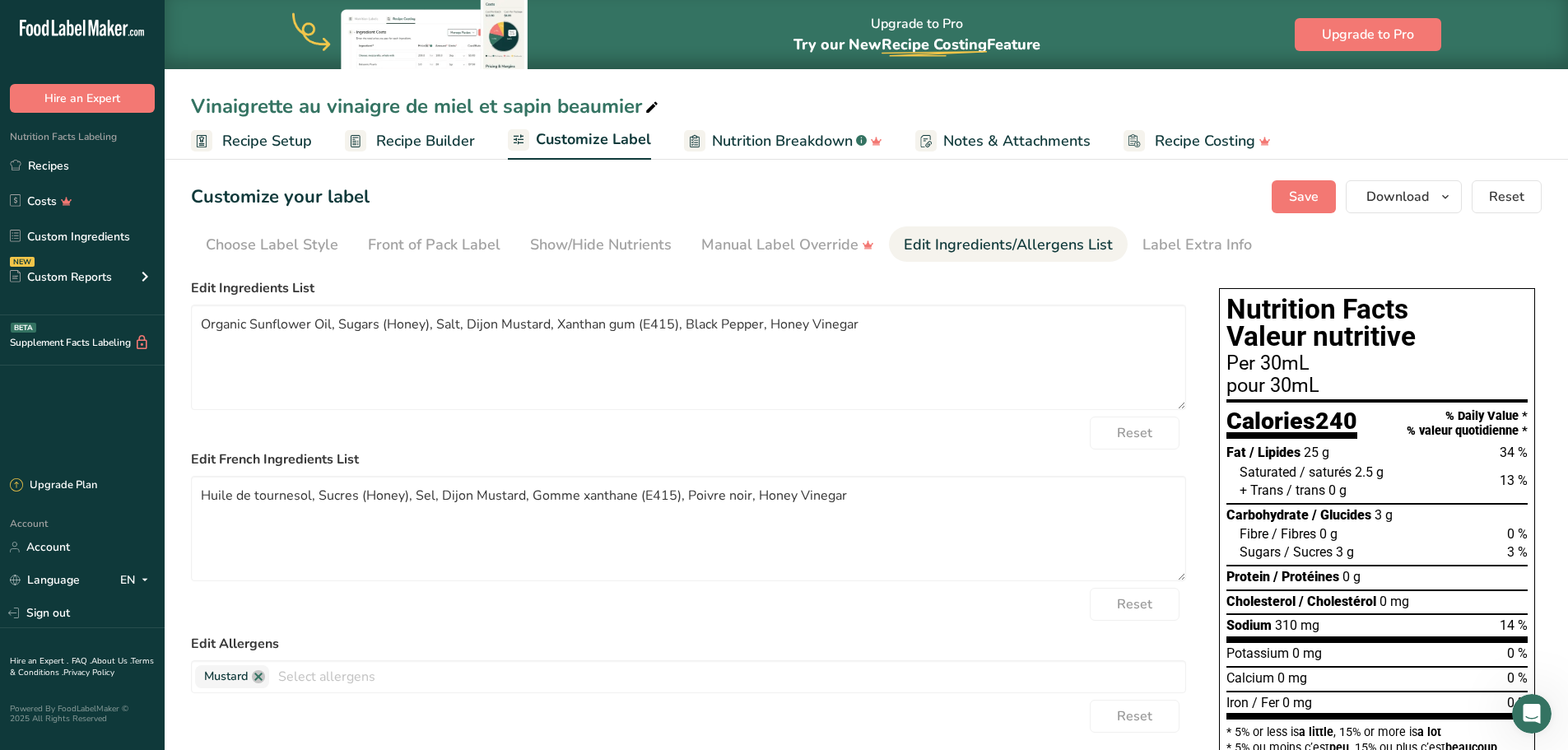
click at [265, 130] on span "Recipe Setup" at bounding box center [267, 141] width 90 height 22
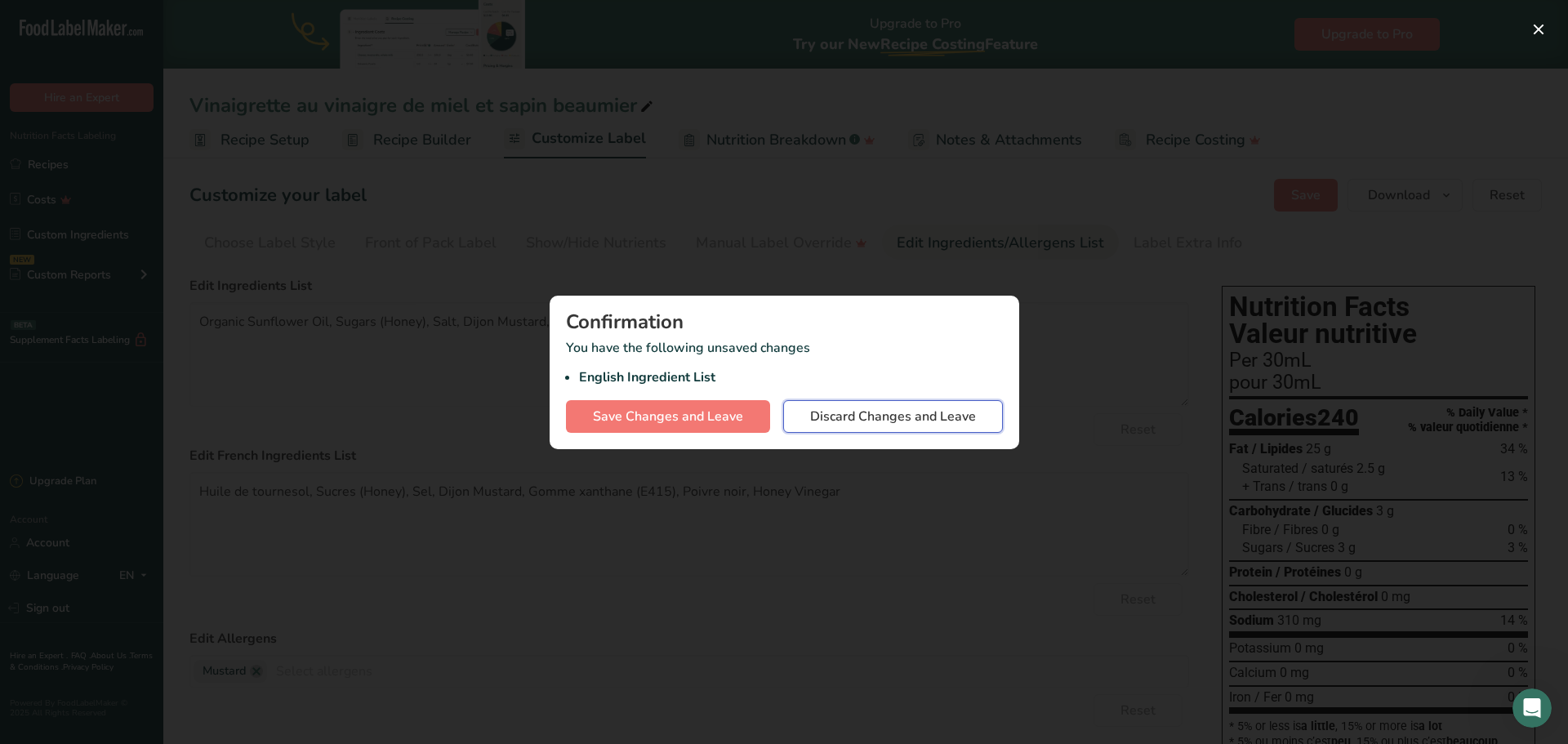
drag, startPoint x: 842, startPoint y: 423, endPoint x: 447, endPoint y: 183, distance: 462.2
click at [842, 423] on span "Discard Changes and Leave" at bounding box center [893, 416] width 166 height 20
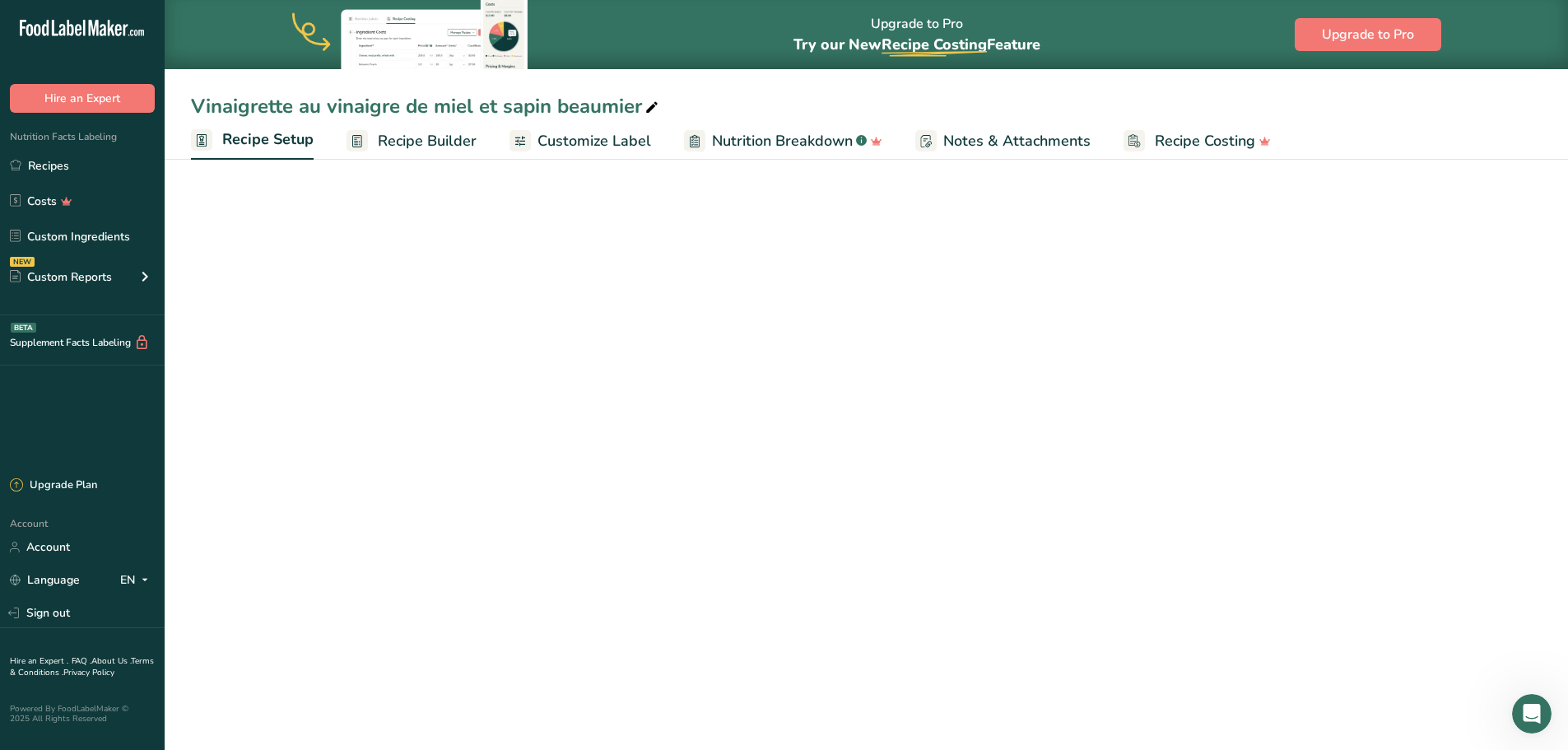
select select "17"
select select "22"
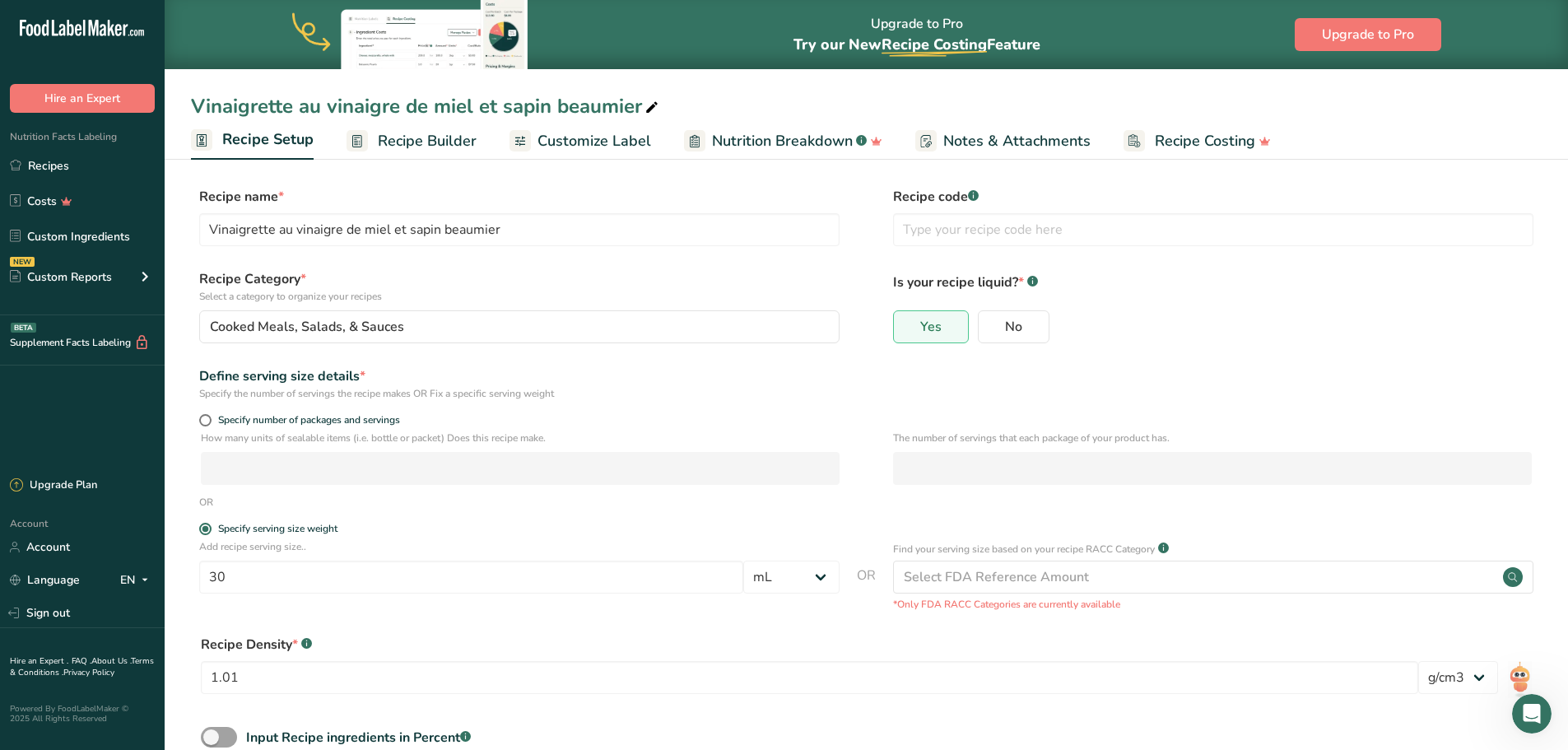
click at [426, 142] on span "Recipe Builder" at bounding box center [427, 141] width 99 height 22
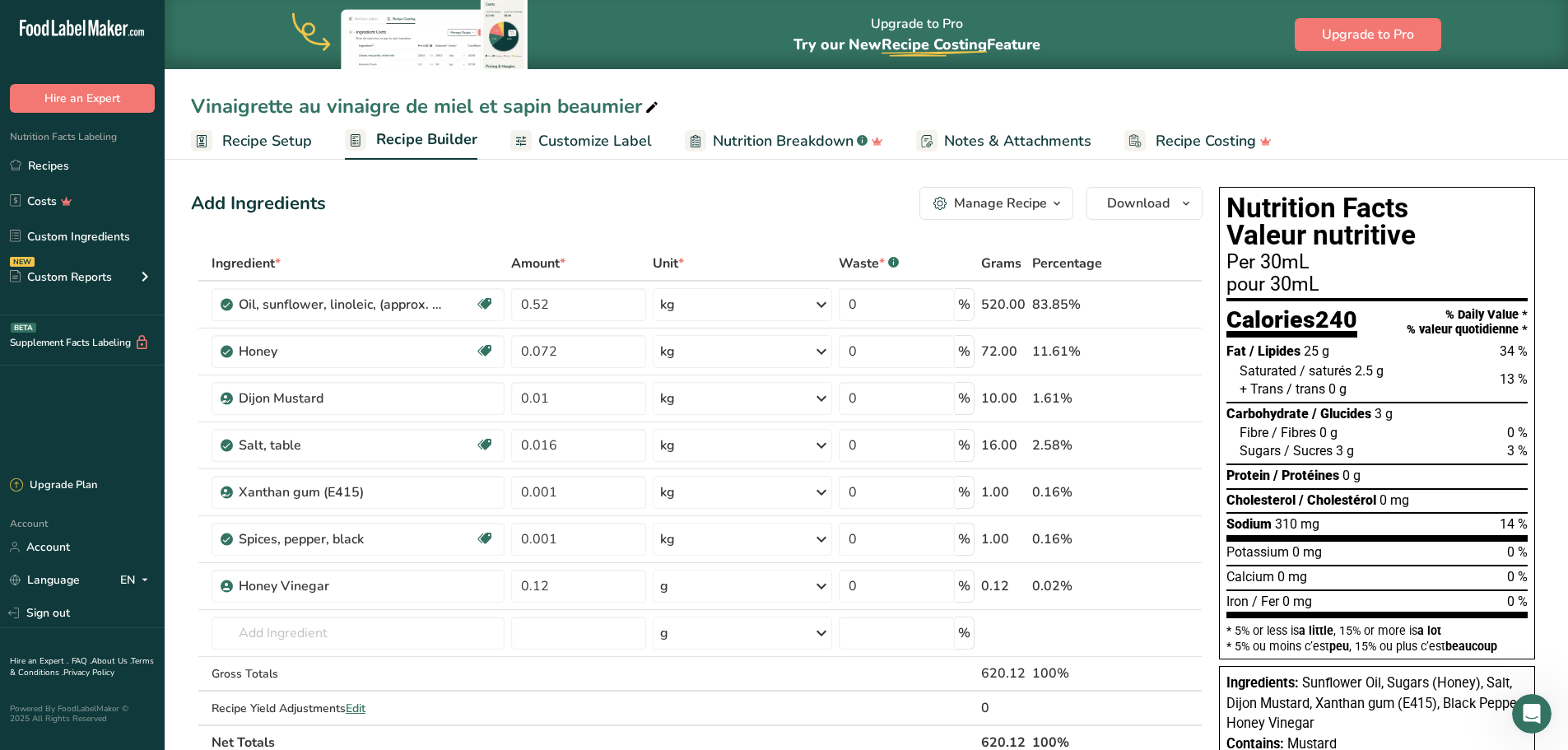
click at [585, 137] on span "Customize Label" at bounding box center [594, 141] width 114 height 22
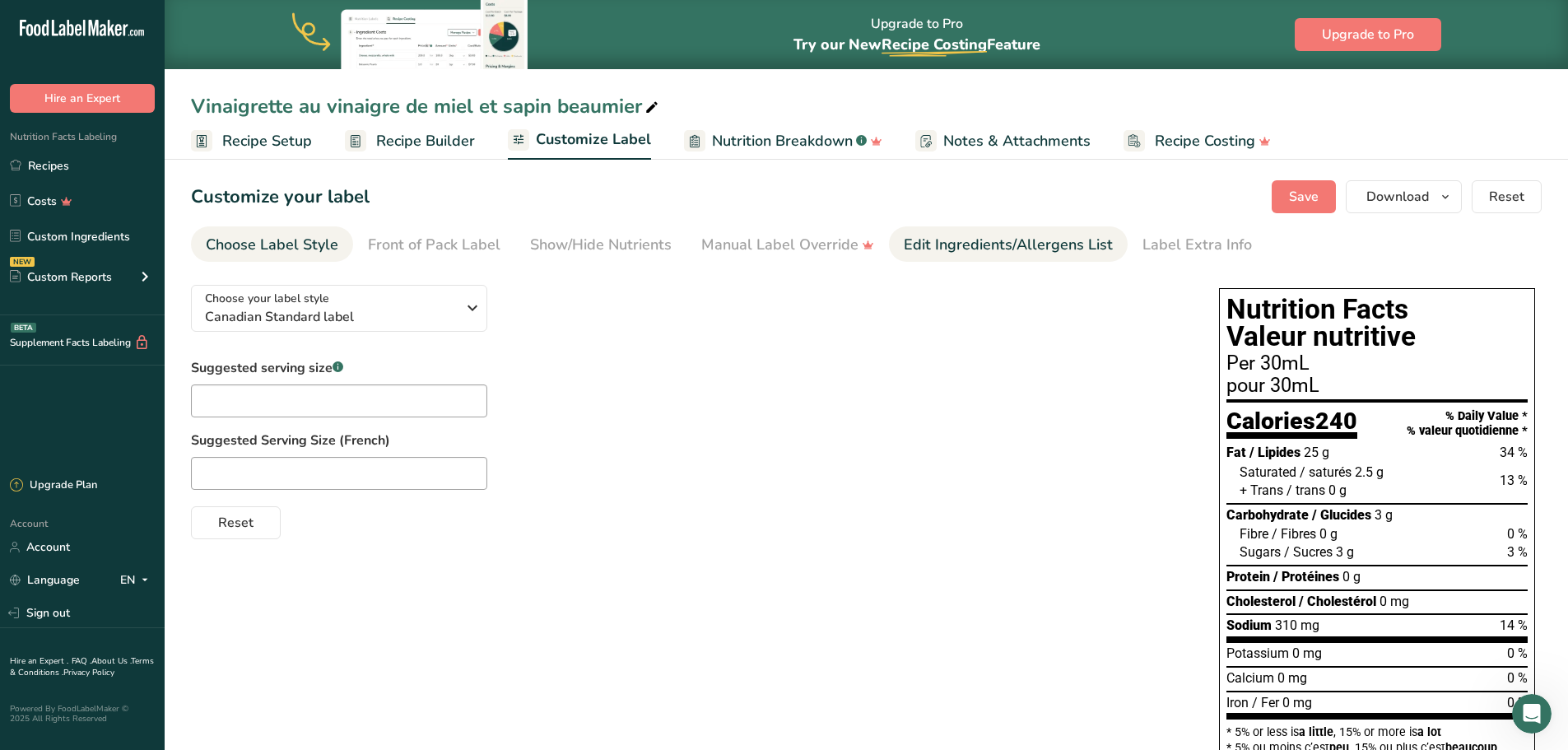
click at [951, 239] on div "Edit Ingredients/Allergens List" at bounding box center [1008, 245] width 209 height 22
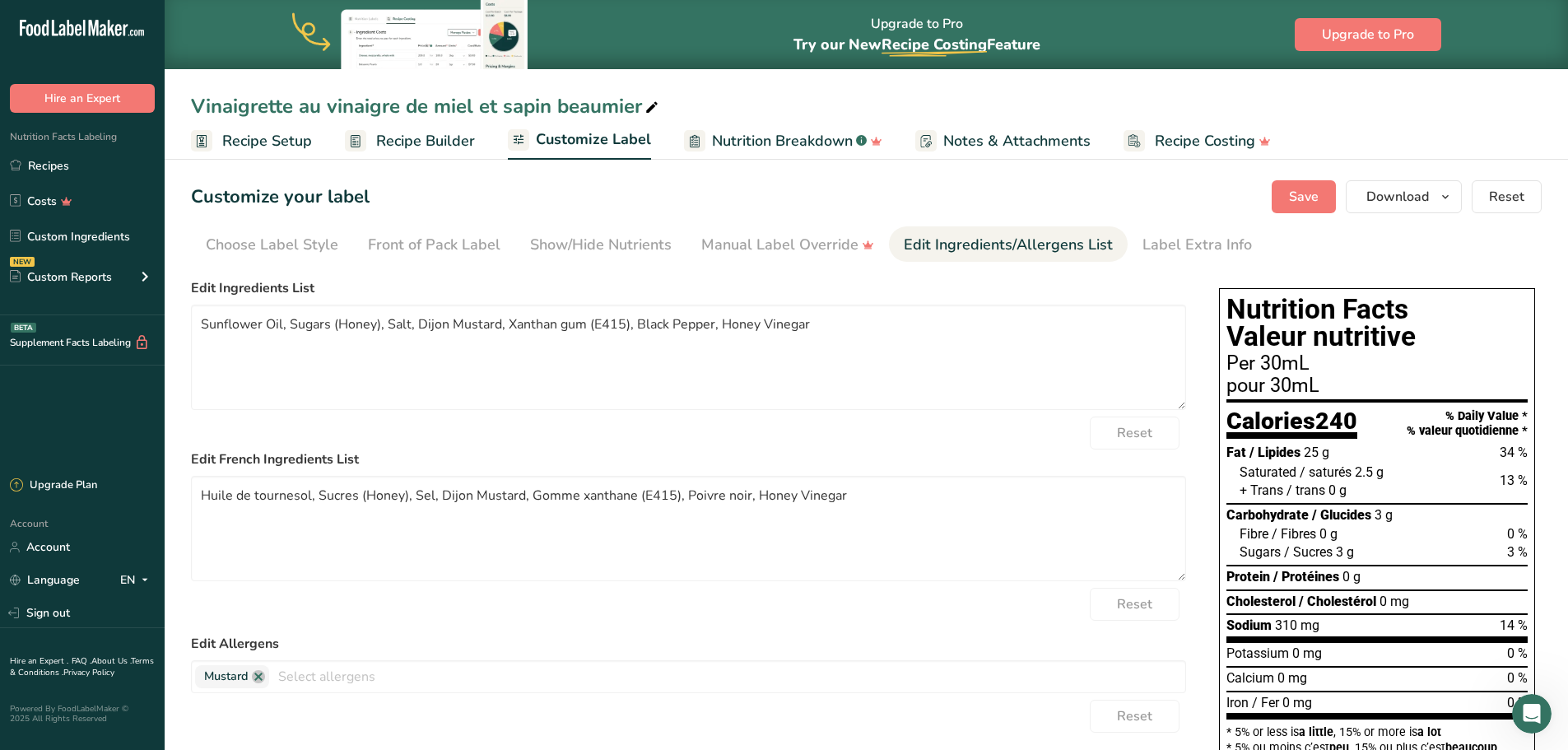
click at [290, 139] on span "Recipe Setup" at bounding box center [267, 141] width 90 height 22
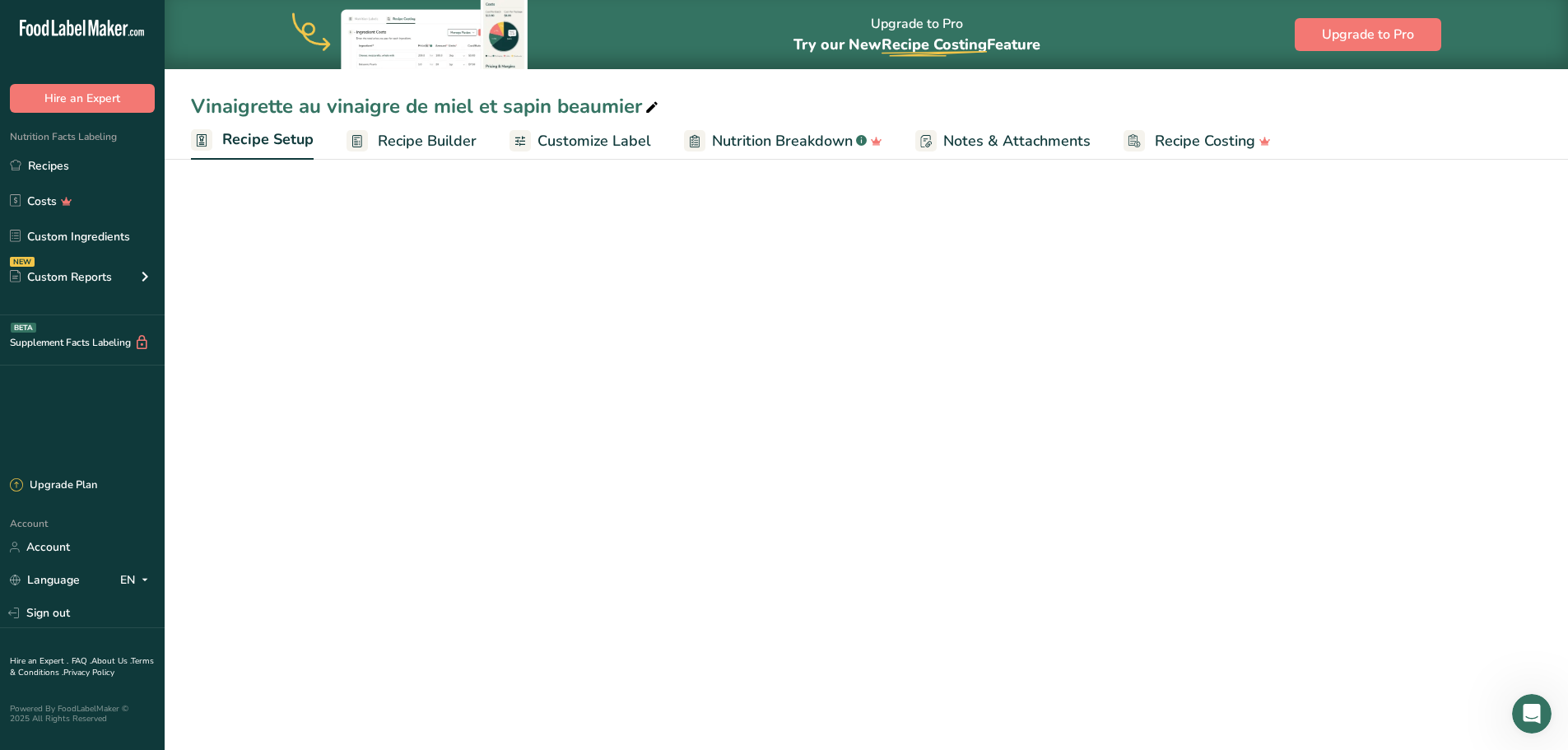
select select "17"
select select "22"
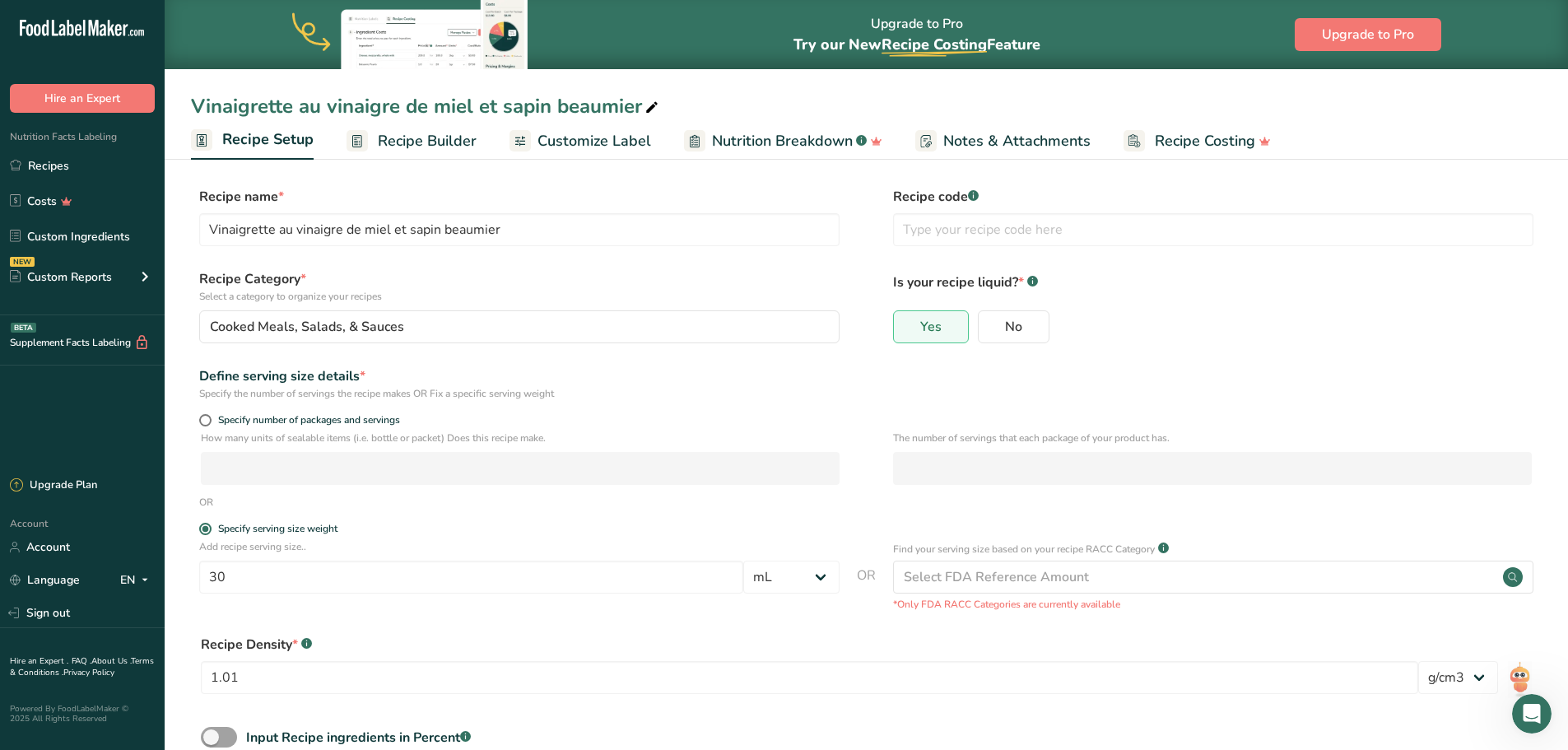
scroll to position [103, 0]
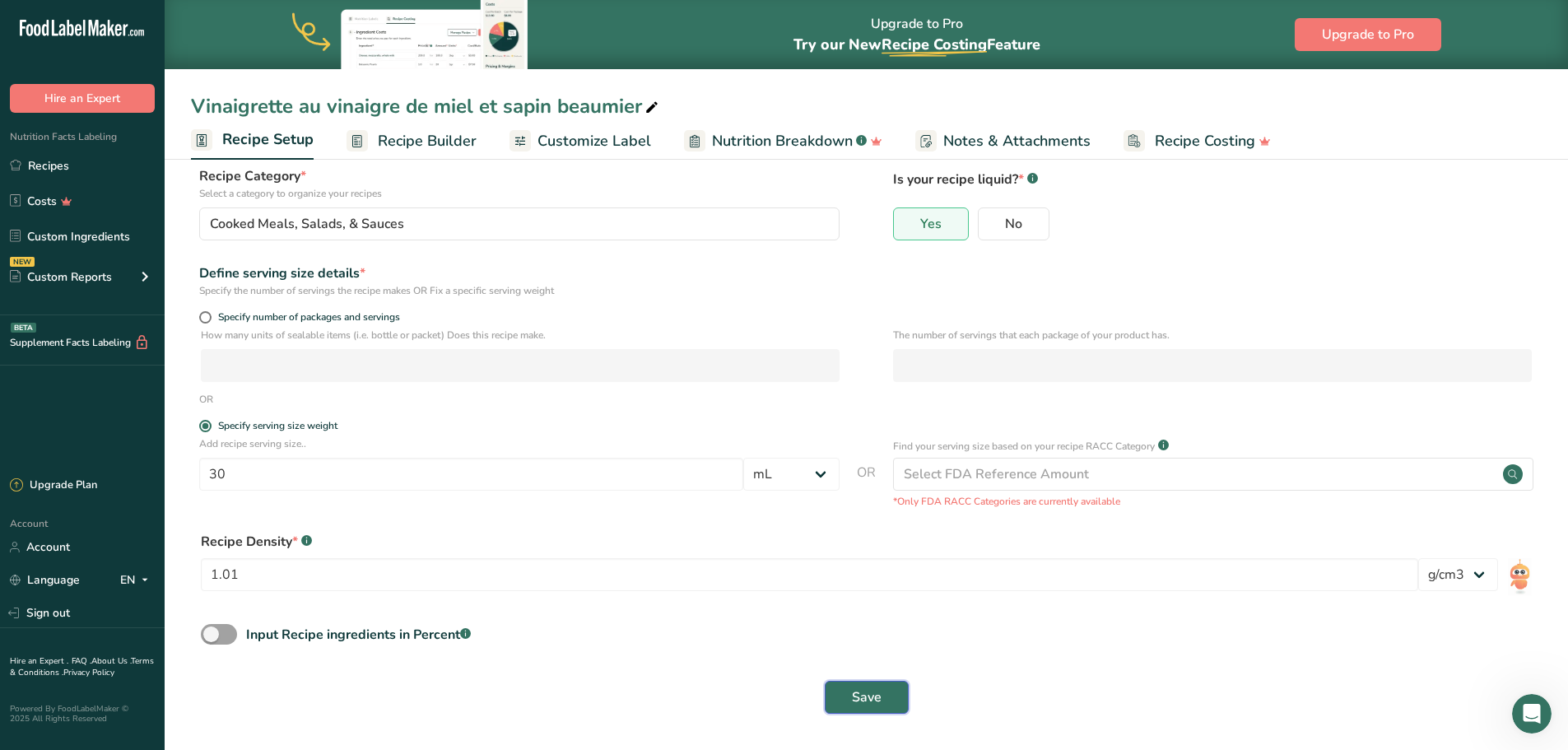
click at [869, 698] on span "Save" at bounding box center [866, 697] width 30 height 20
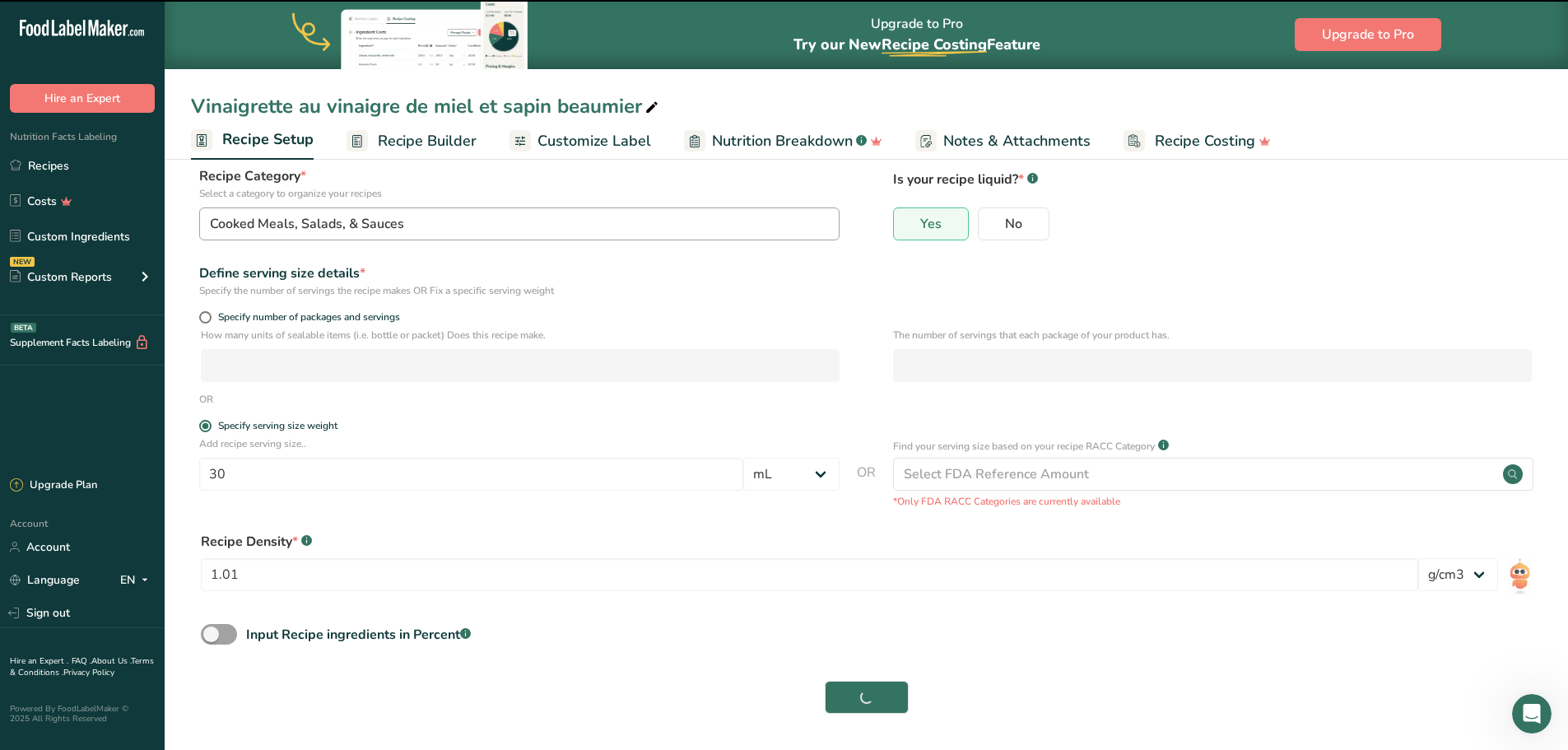
click at [51, 173] on link "Recipes" at bounding box center [82, 166] width 165 height 31
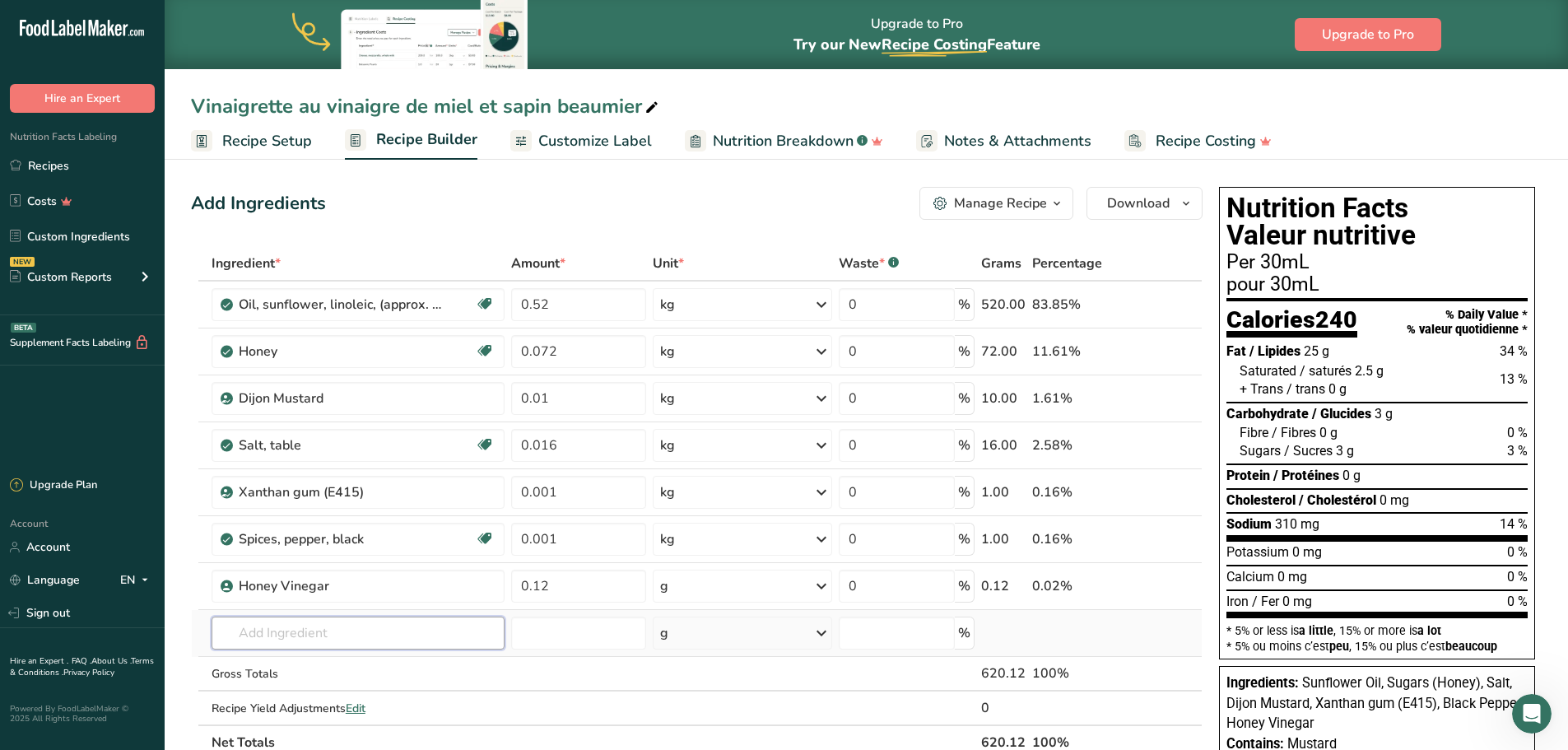
click at [300, 643] on input "text" at bounding box center [358, 633] width 293 height 33
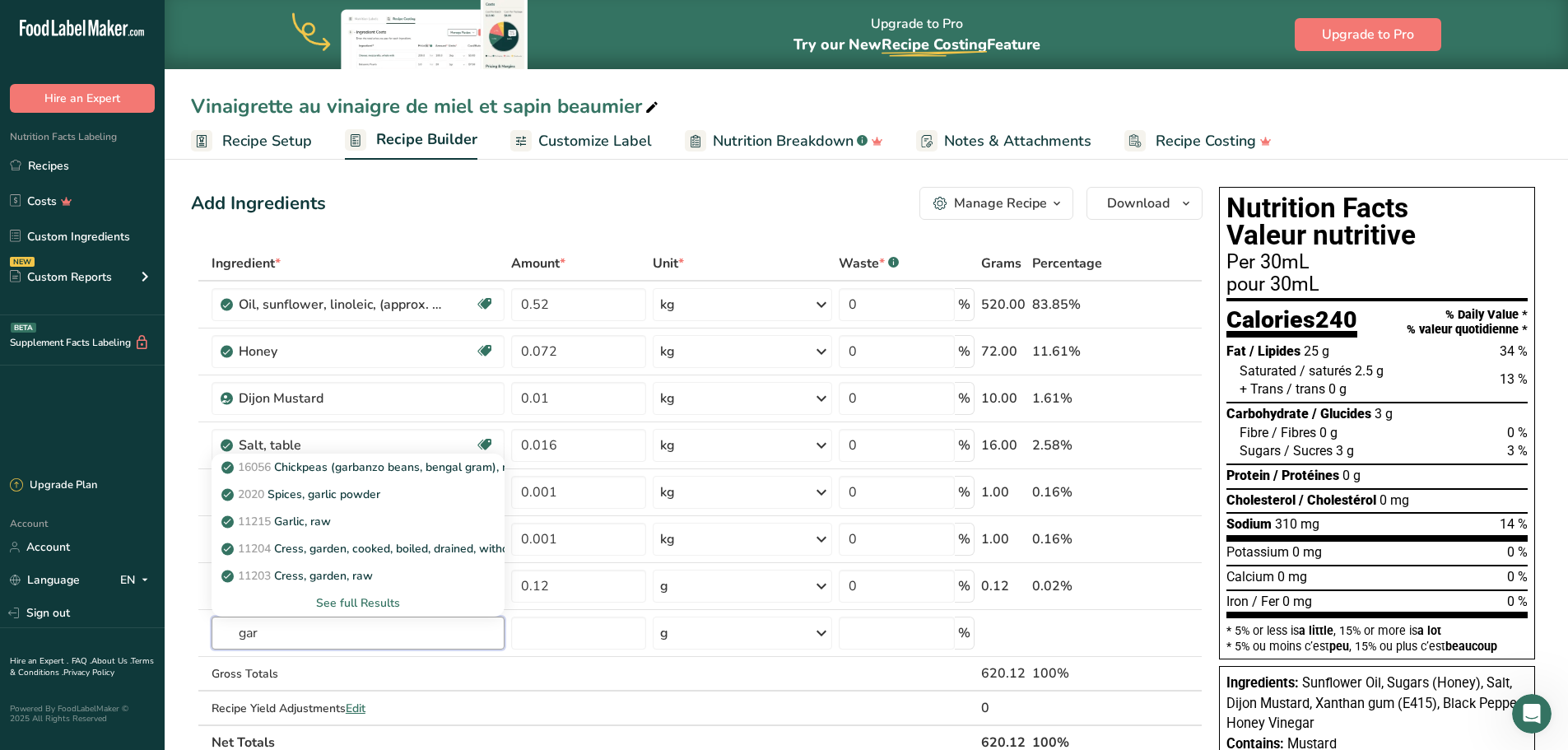
type input "gar"
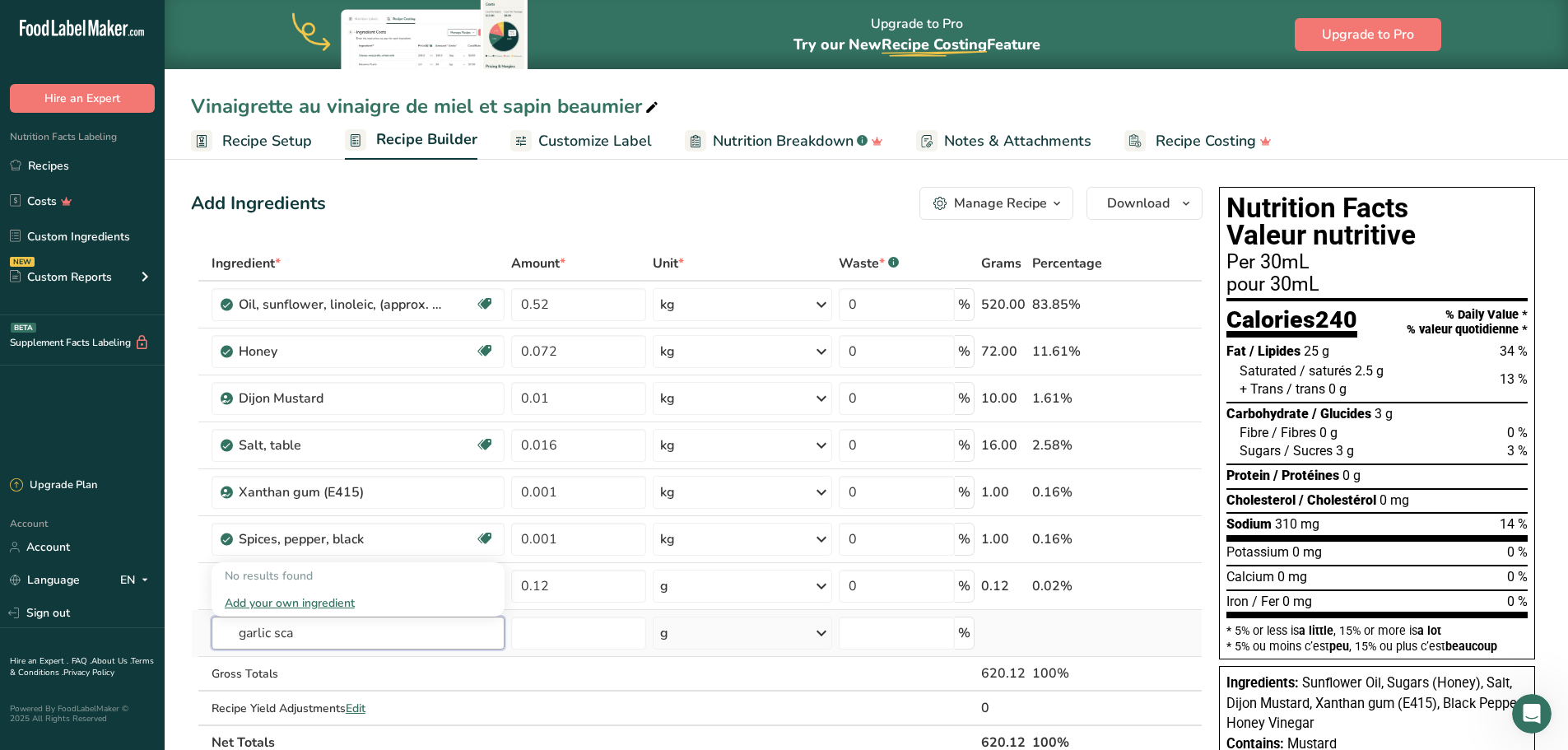
type input "garlic sca"
click at [306, 603] on div "Add your own ingredient" at bounding box center [358, 603] width 267 height 17
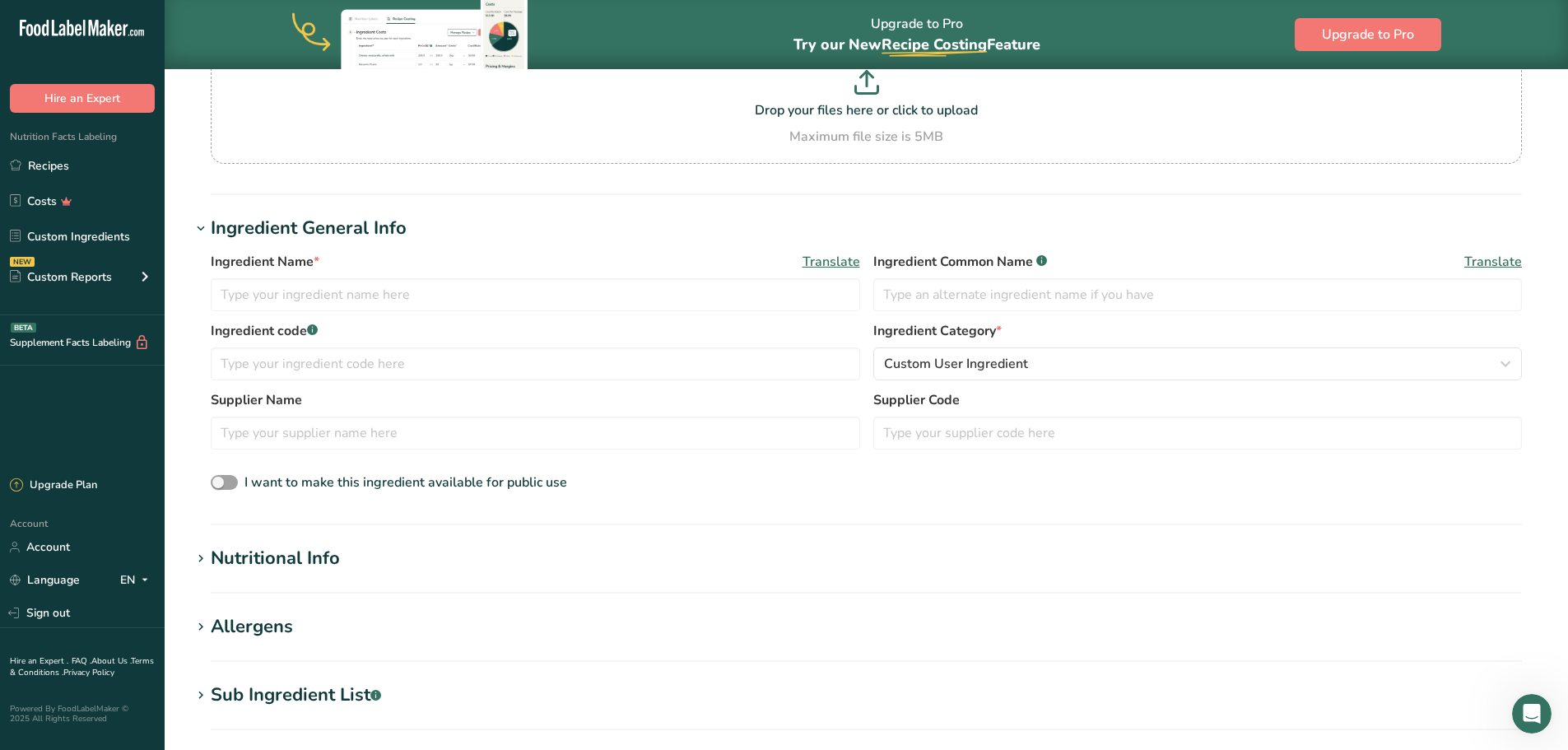
scroll to position [219, 0]
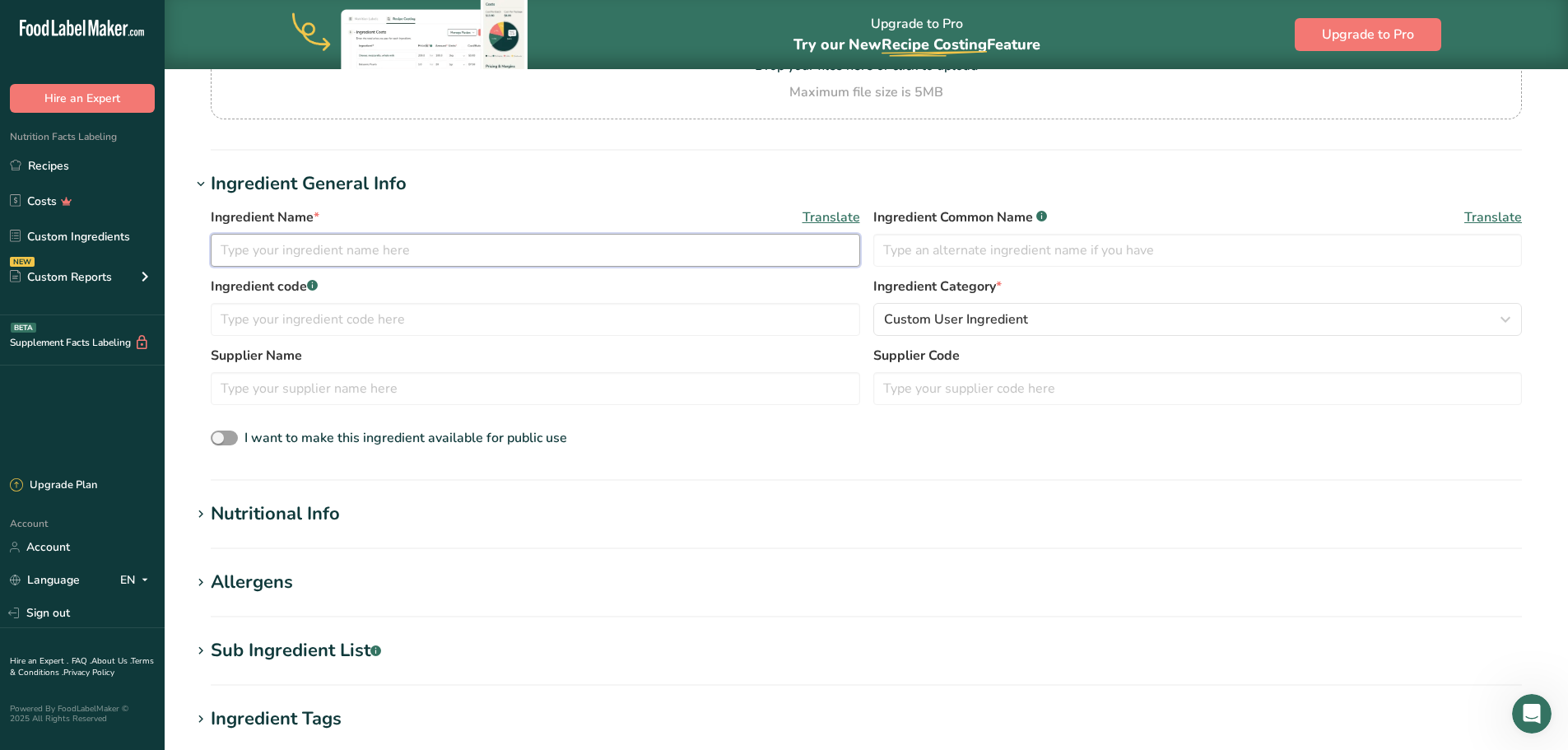
click at [346, 247] on input "text" at bounding box center [535, 250] width 649 height 33
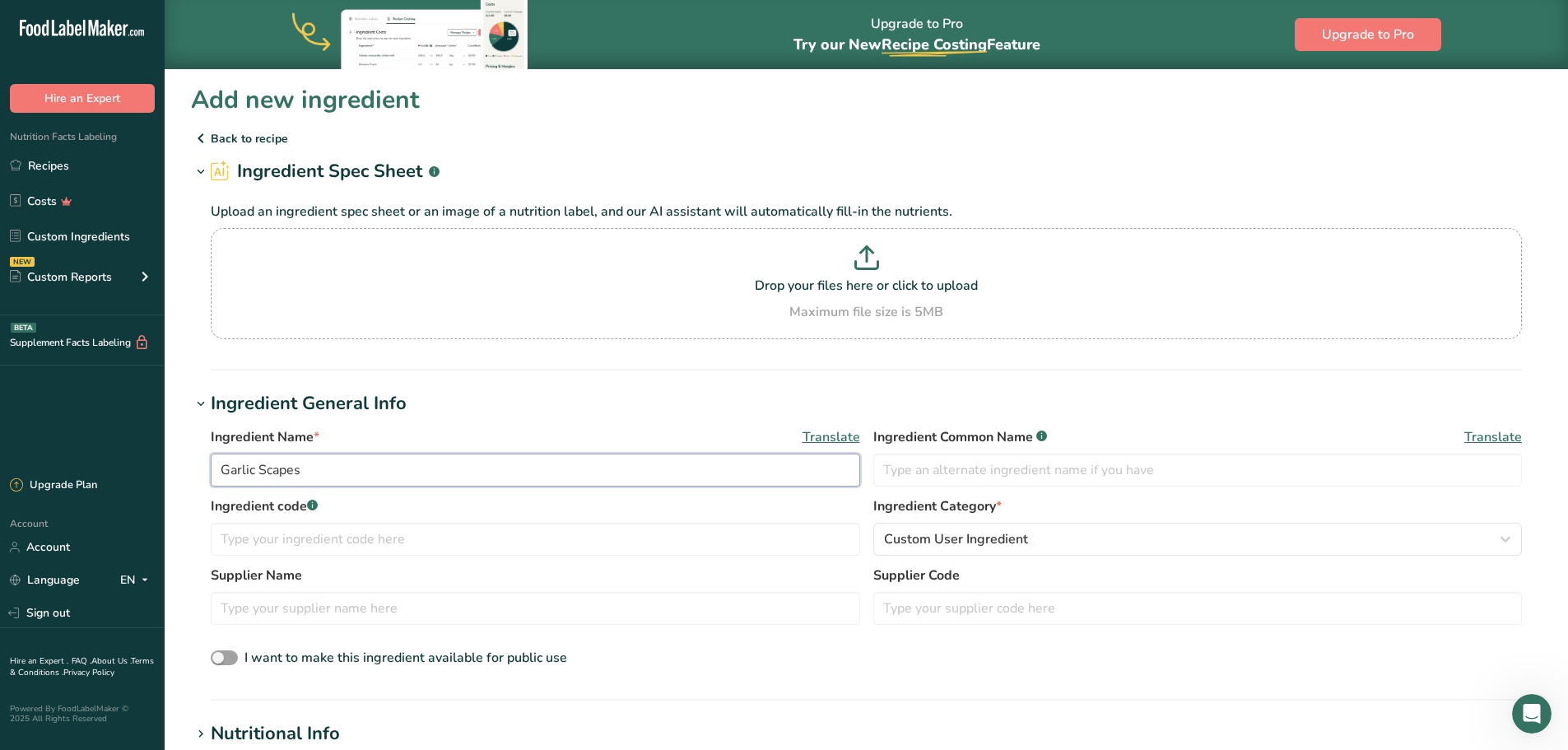
click at [216, 463] on input "Garlic Scapes" at bounding box center [535, 470] width 649 height 33
type input "dehydrated Garlic Scapes"
click at [626, 552] on input "text" at bounding box center [535, 539] width 649 height 33
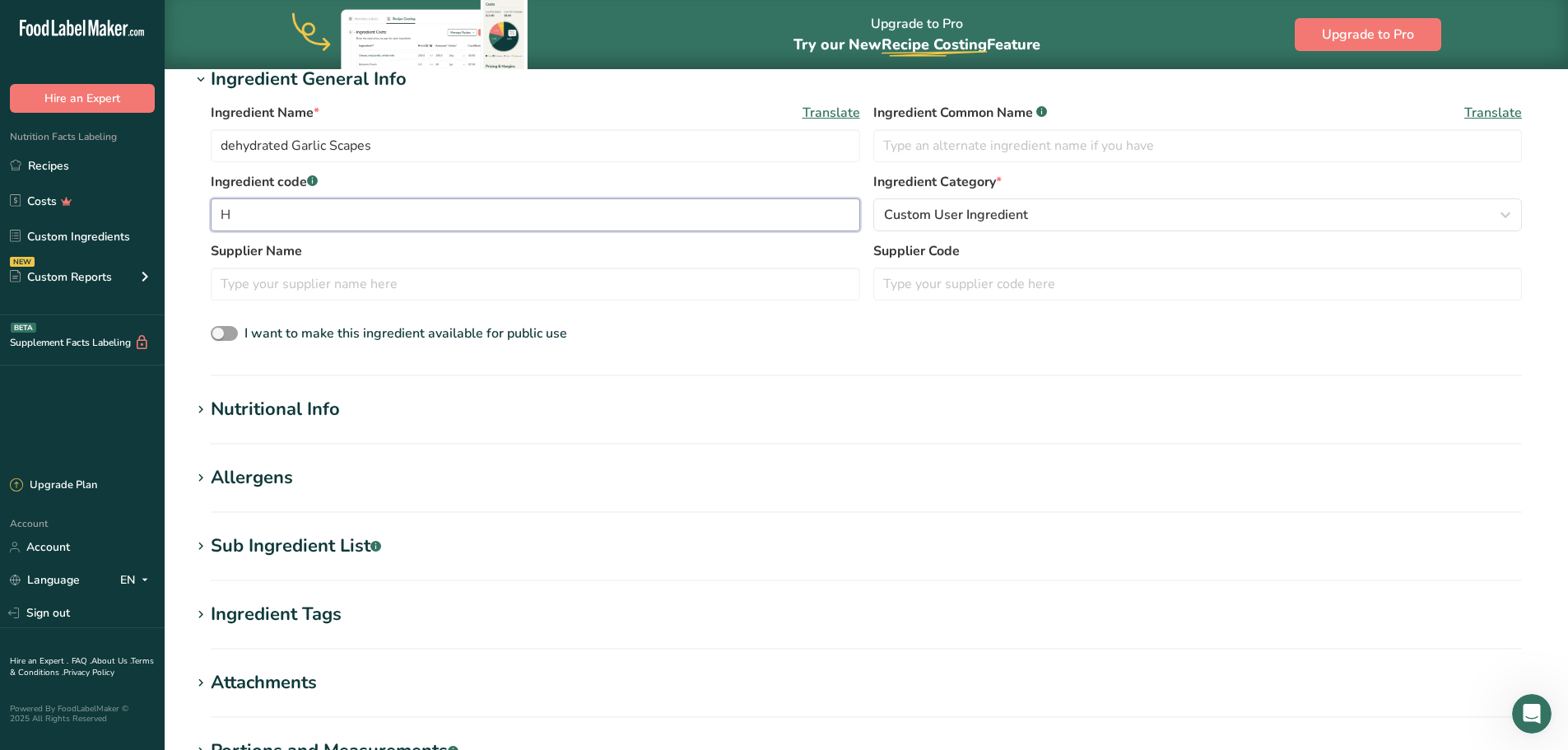
scroll to position [329, 0]
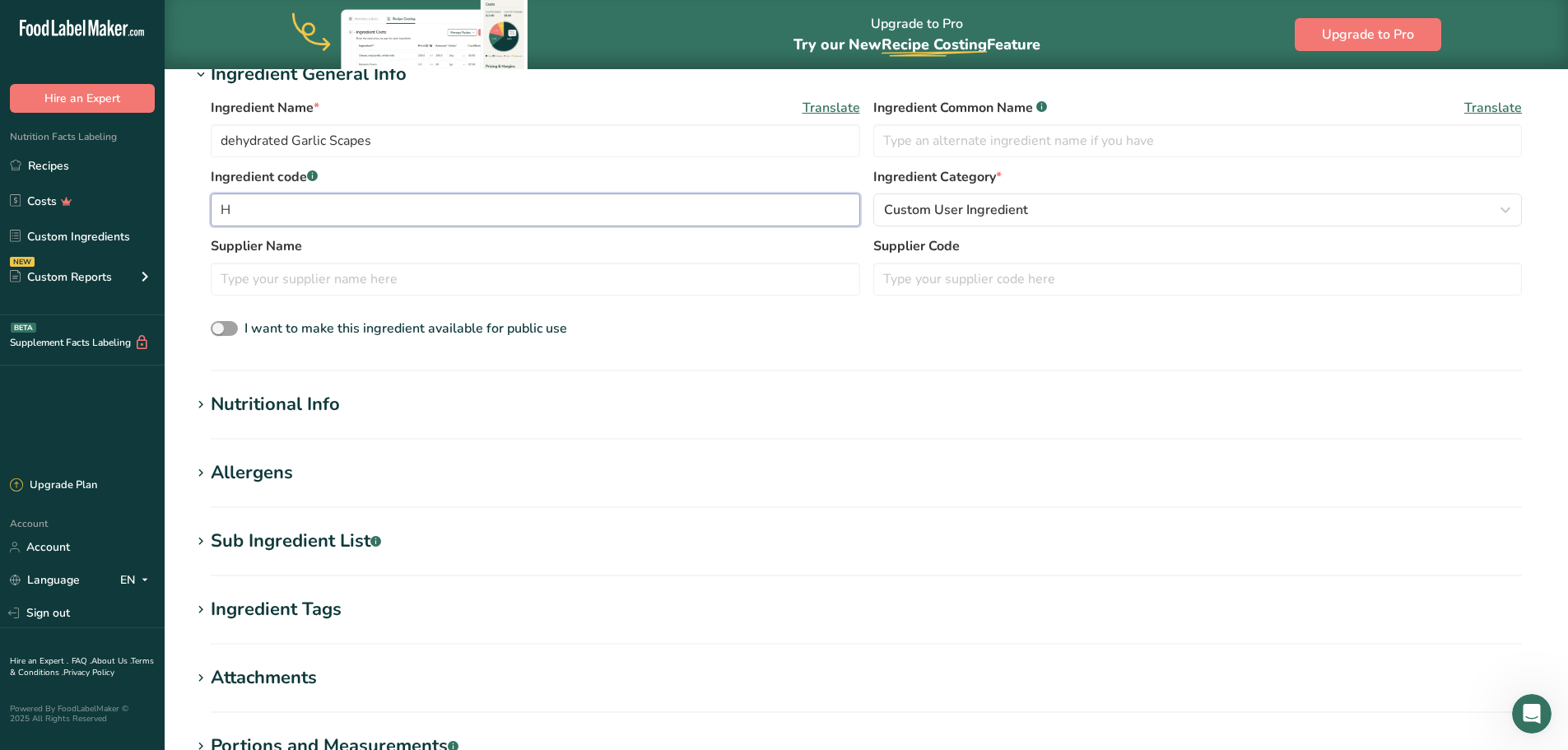
type input "H"
click at [330, 405] on div "Nutritional Info" at bounding box center [276, 405] width 129 height 27
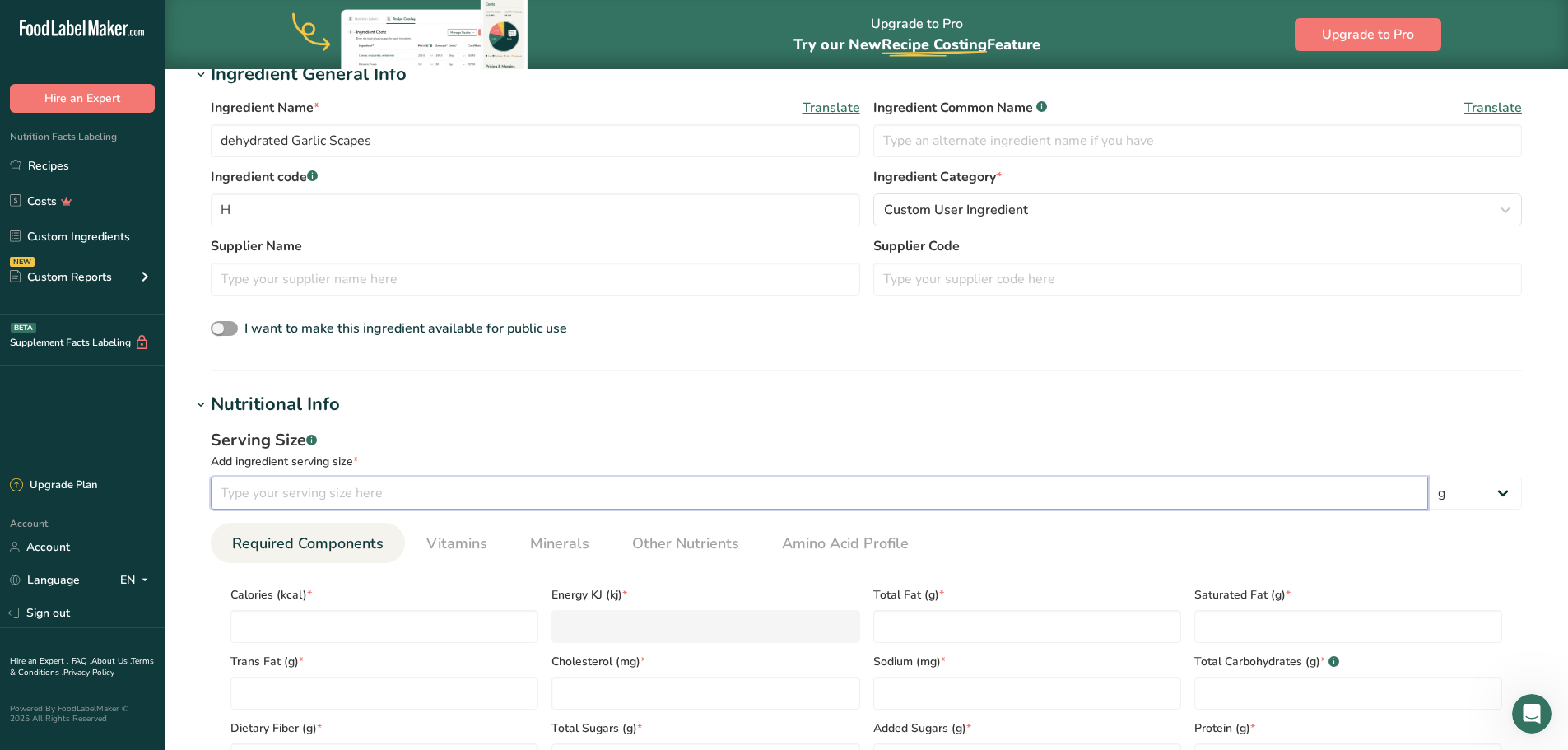
click at [933, 492] on input "number" at bounding box center [819, 493] width 1217 height 33
type input "100"
click at [492, 623] on input "number" at bounding box center [384, 626] width 308 height 33
type input "4"
type KJ "16.7"
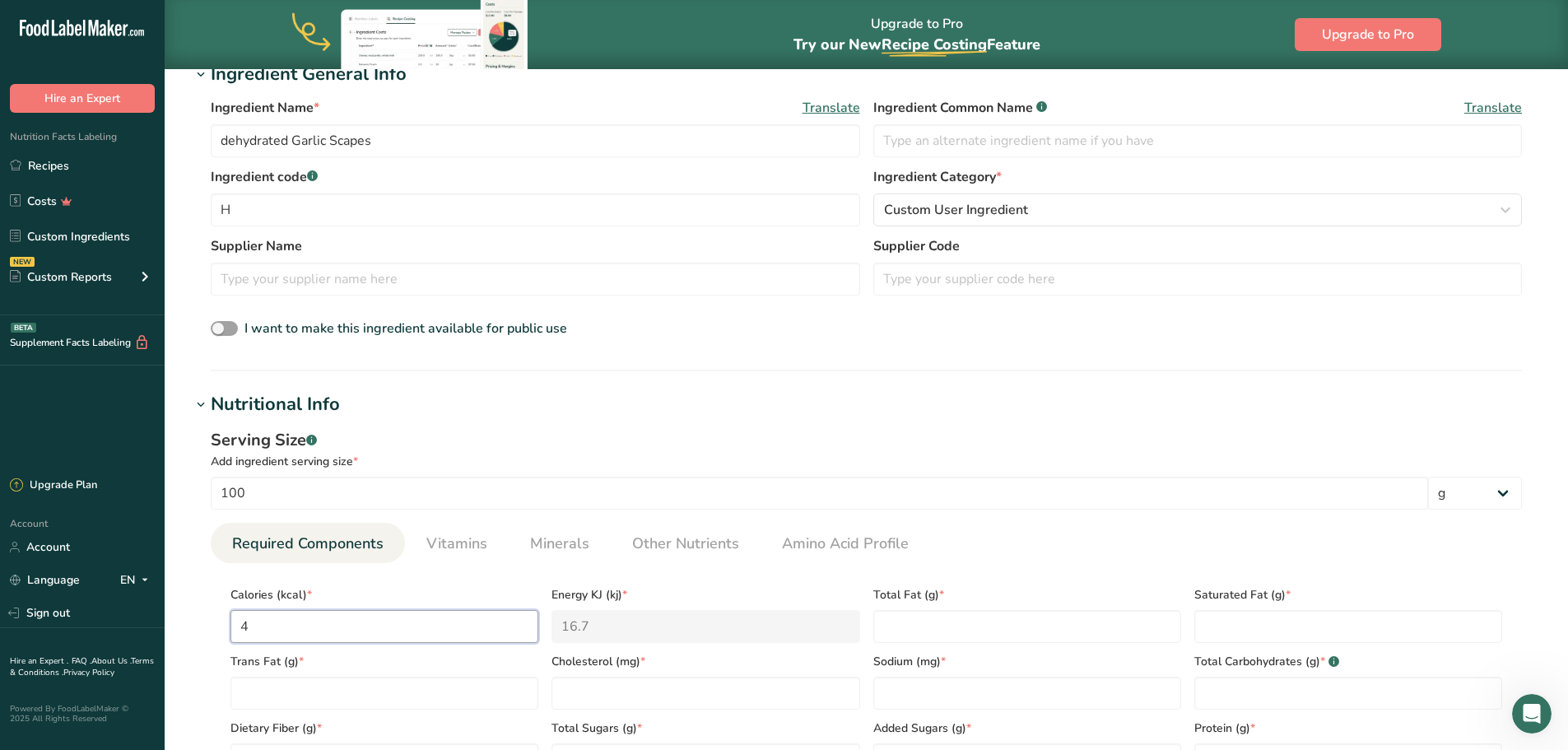
type input "46"
type KJ "192.5"
type input "464"
type KJ "1941.4"
type input "464"
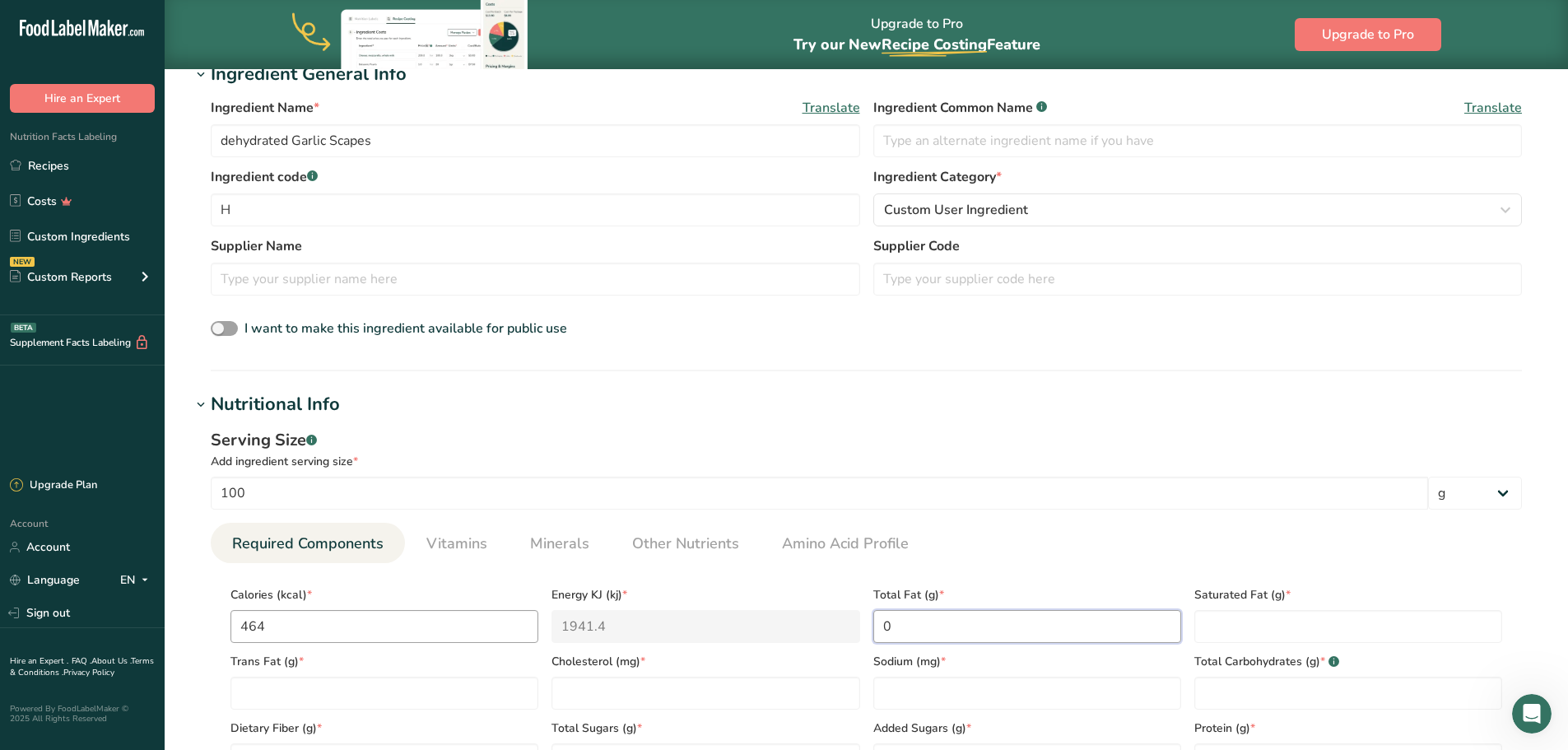
type Fat "0"
type input "0"
type input "101"
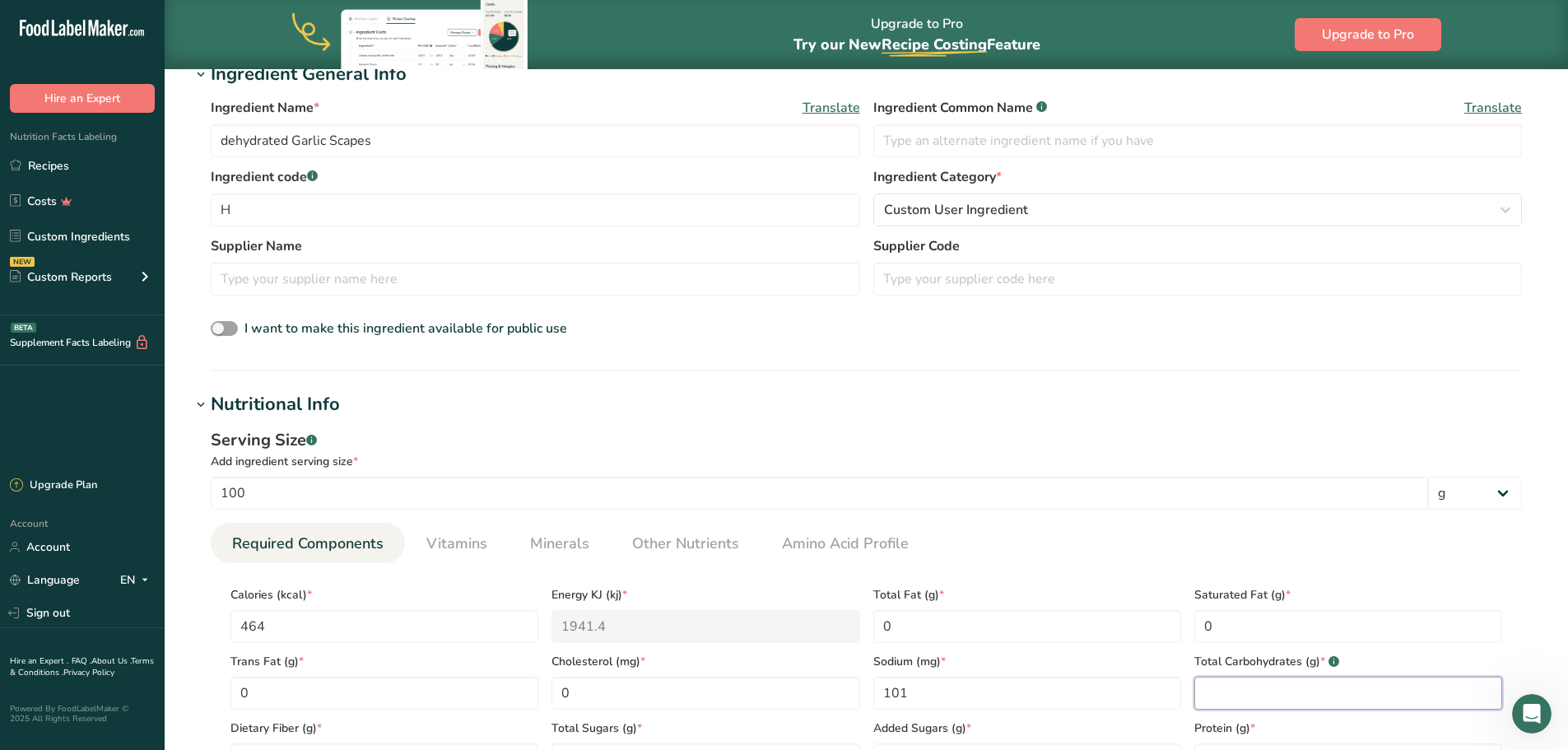
scroll to position [658, 0]
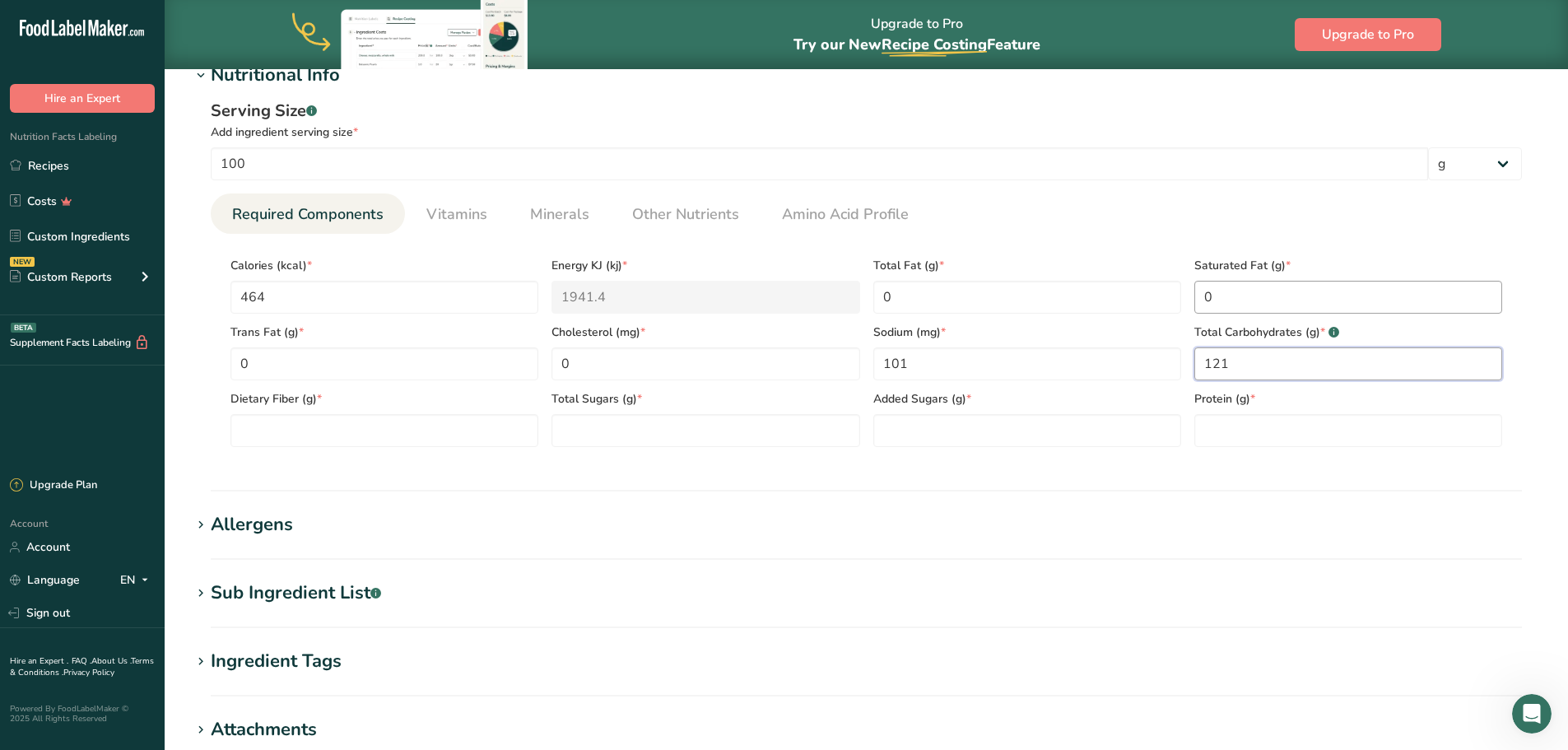
type Carbohydrates "121"
type Fiber "43"
type Sugars "0"
type input "22.3"
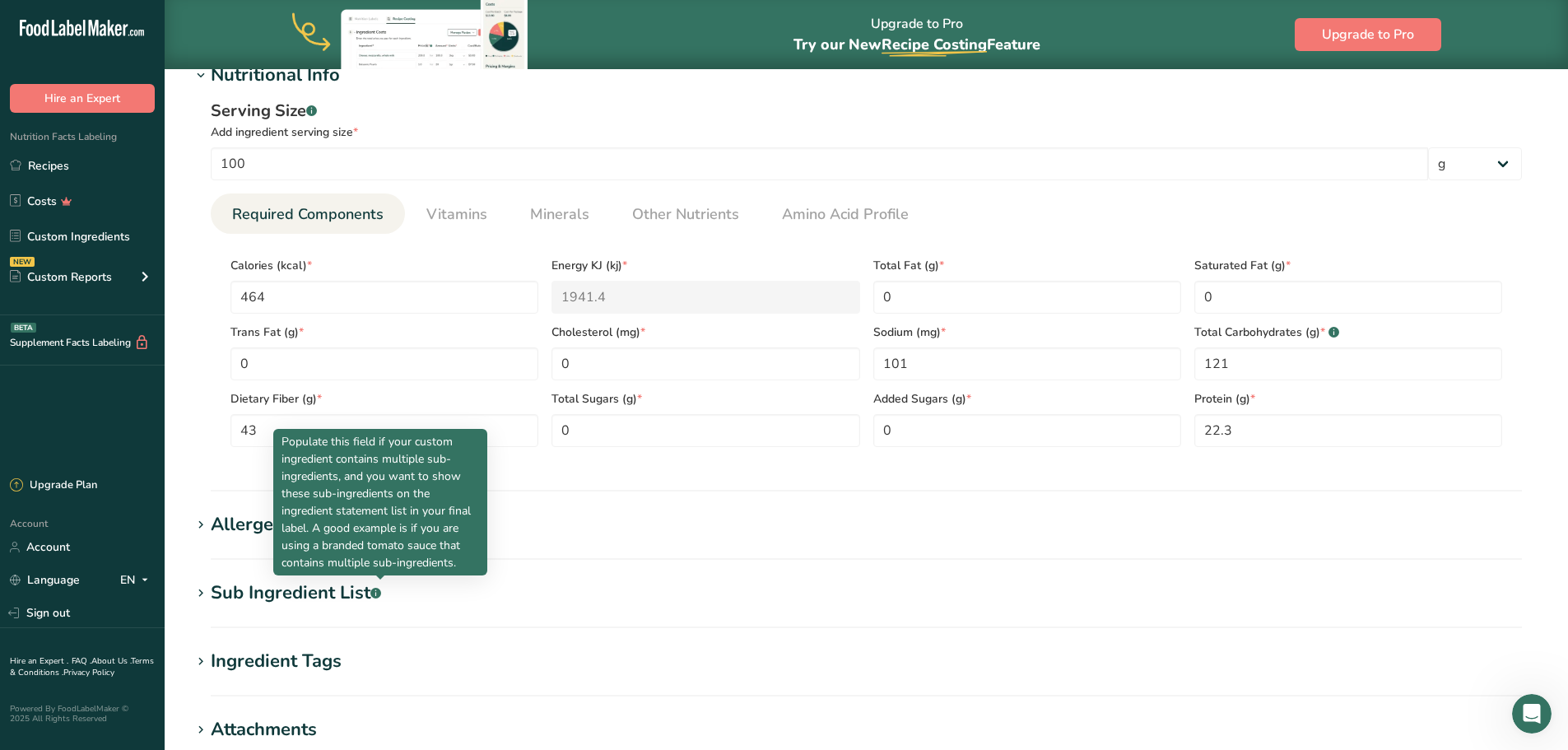
click at [1071, 238] on section "Calories (kcal) * 464 Energy KJ (kj) * 1941.4 Total Fat (g) * 0 Saturated Fat (…" at bounding box center [866, 347] width 1311 height 227
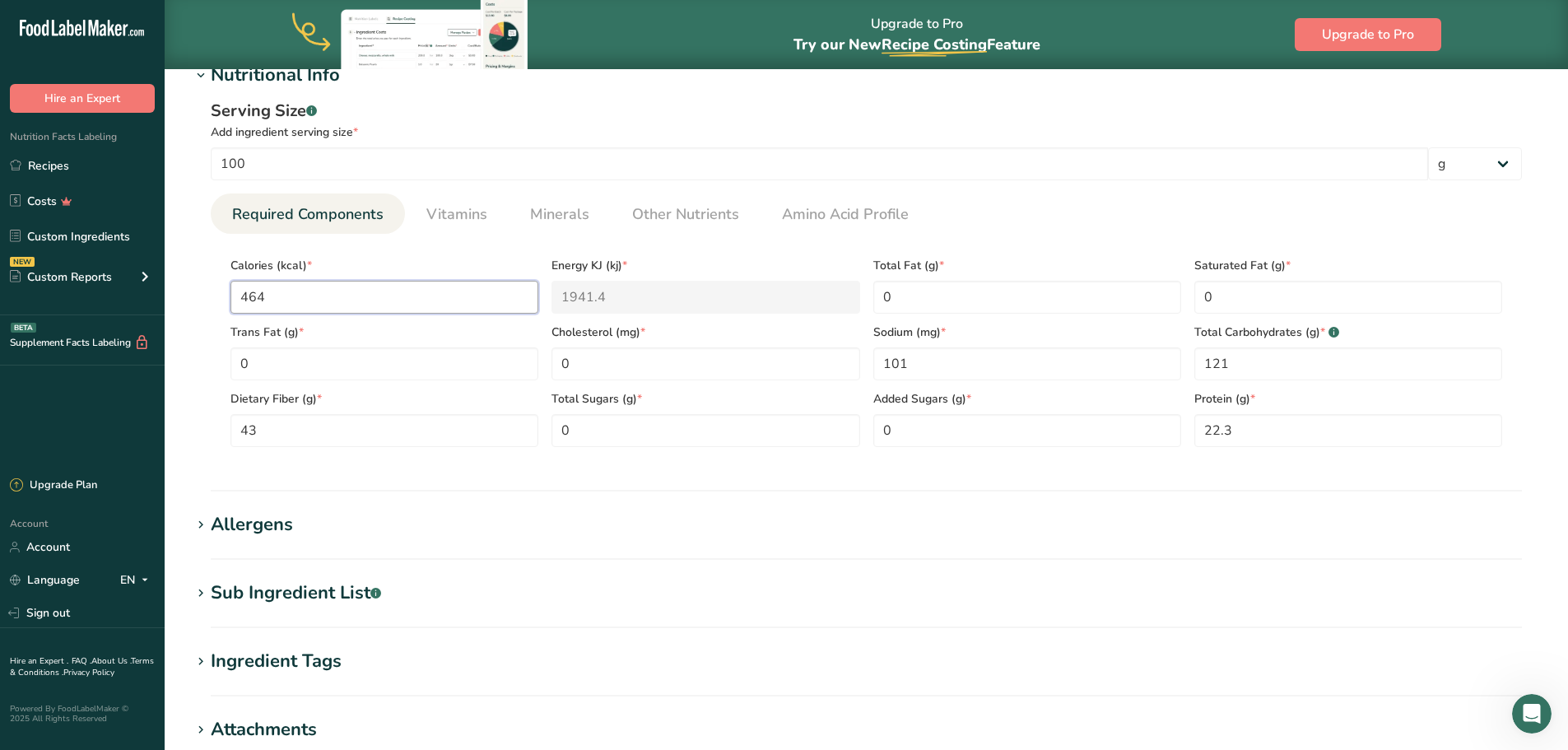
drag, startPoint x: 324, startPoint y: 297, endPoint x: 192, endPoint y: 298, distance: 132.0
click at [192, 298] on div "Serving Size .a-a{fill:#347362;}.b-a{fill:#fff;} Add ingredient serving size * …" at bounding box center [866, 279] width 1351 height 381
type input "2"
type KJ "8.4"
type input "21"
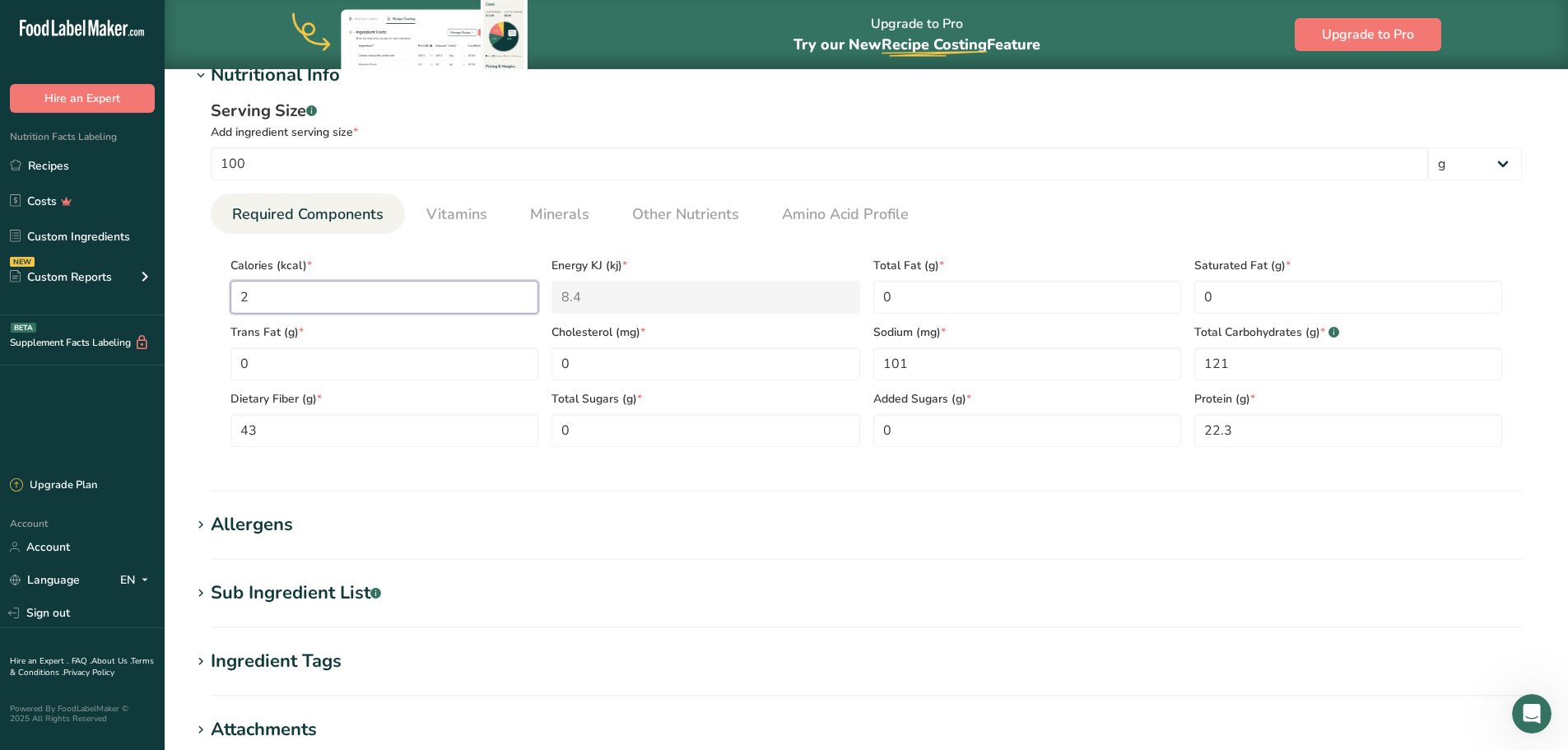
type KJ "87.9"
type input "210"
type KJ "878.6"
type input "210"
drag, startPoint x: 914, startPoint y: 370, endPoint x: 852, endPoint y: 370, distance: 62.0
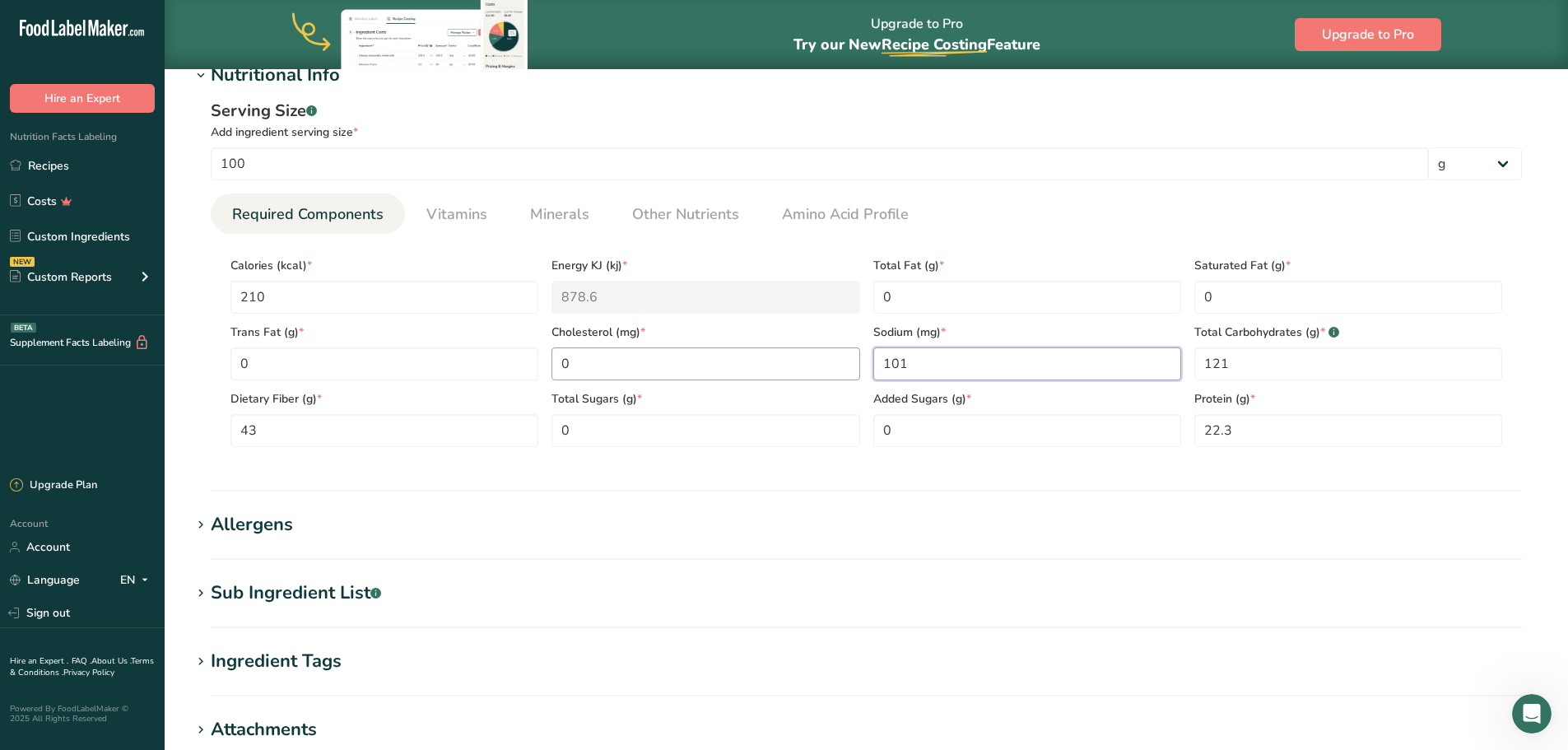
click at [852, 370] on div "Calories (kcal) * 210 Energy KJ (kj) * 878.6 Total Fat (g) * 0 Saturated Fat (g…" at bounding box center [866, 347] width 1285 height 200
type input "45"
type Carbohydrates "55"
type Fiber "20"
type input "10"
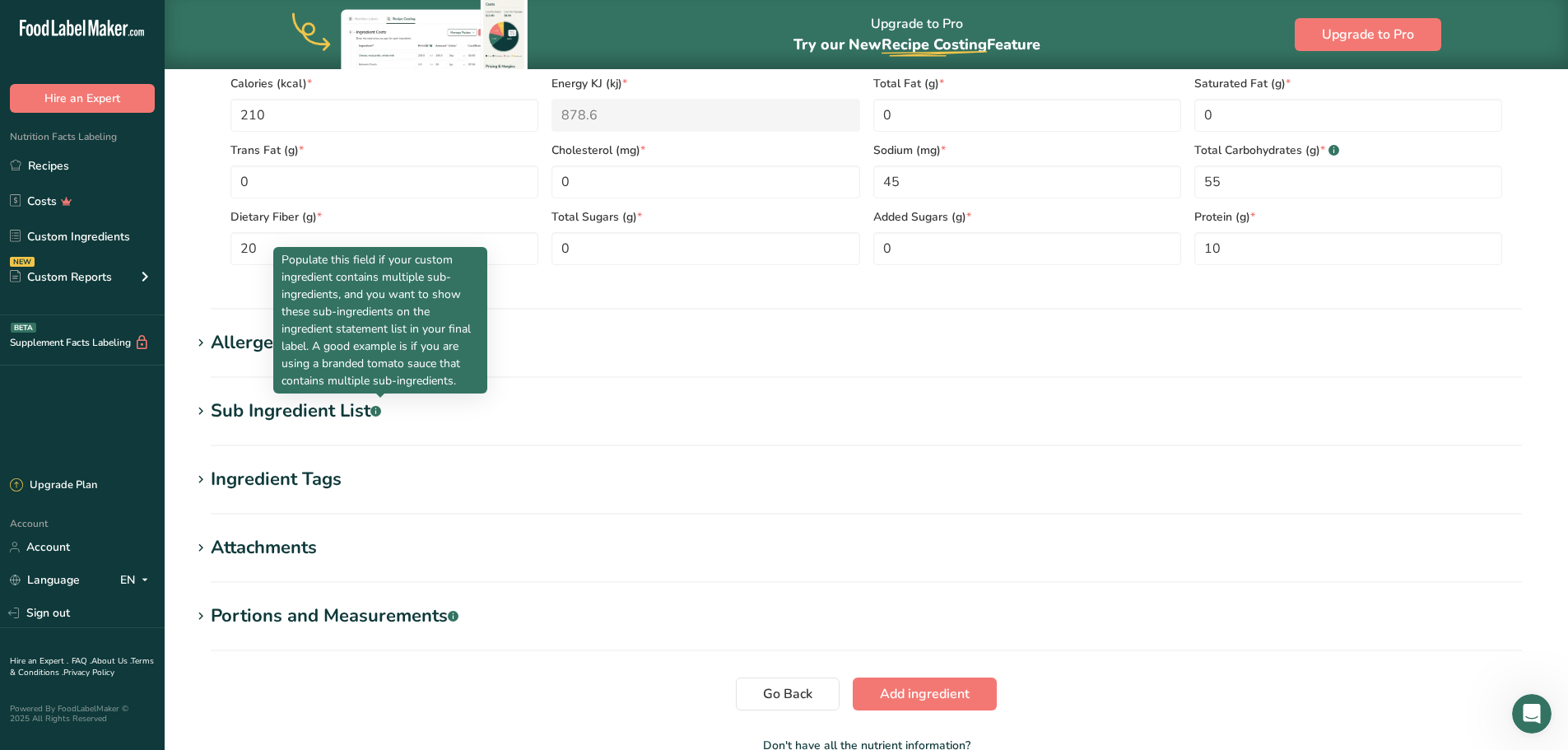
scroll to position [941, 0]
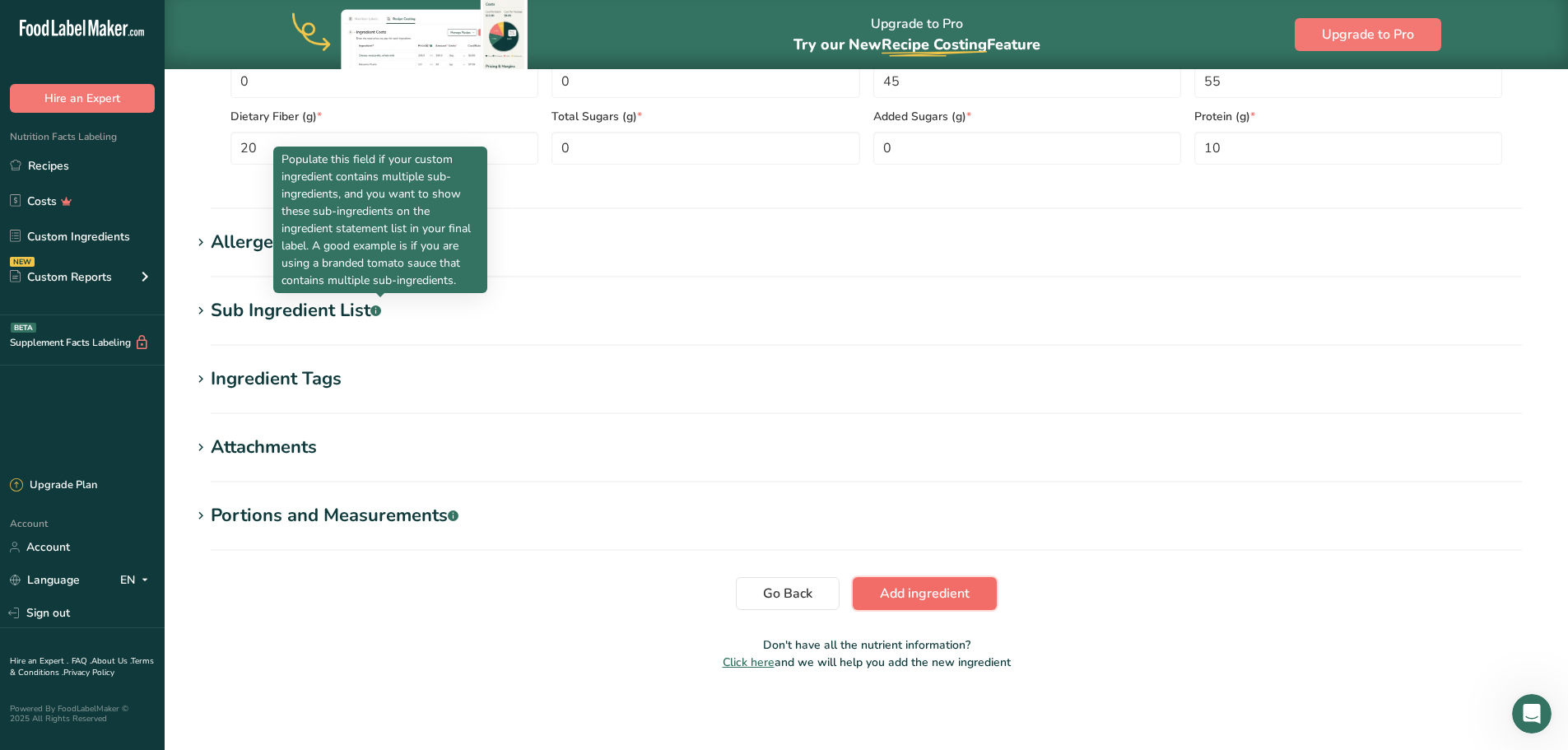
click at [882, 589] on span "Add ingredient" at bounding box center [925, 593] width 90 height 20
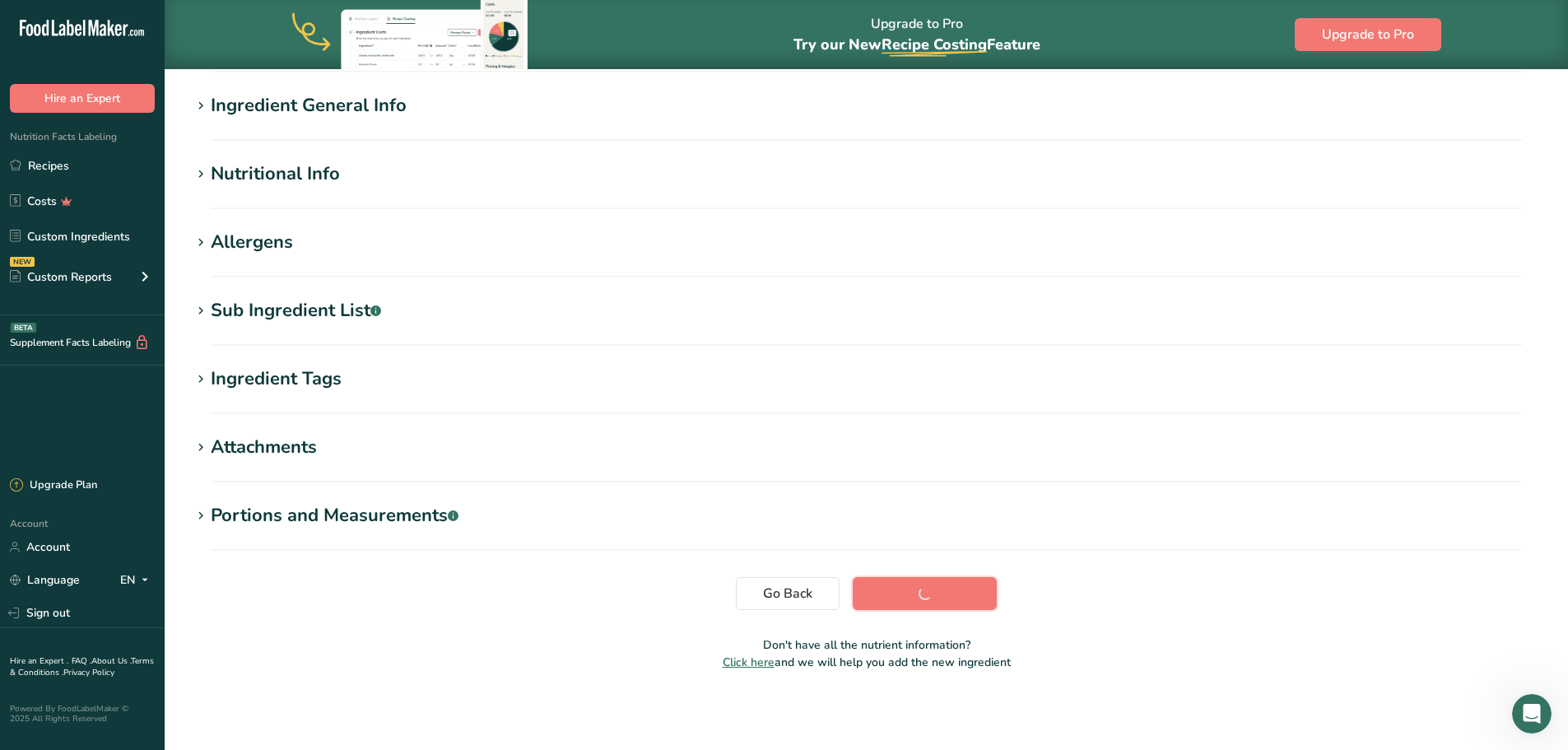
scroll to position [134, 0]
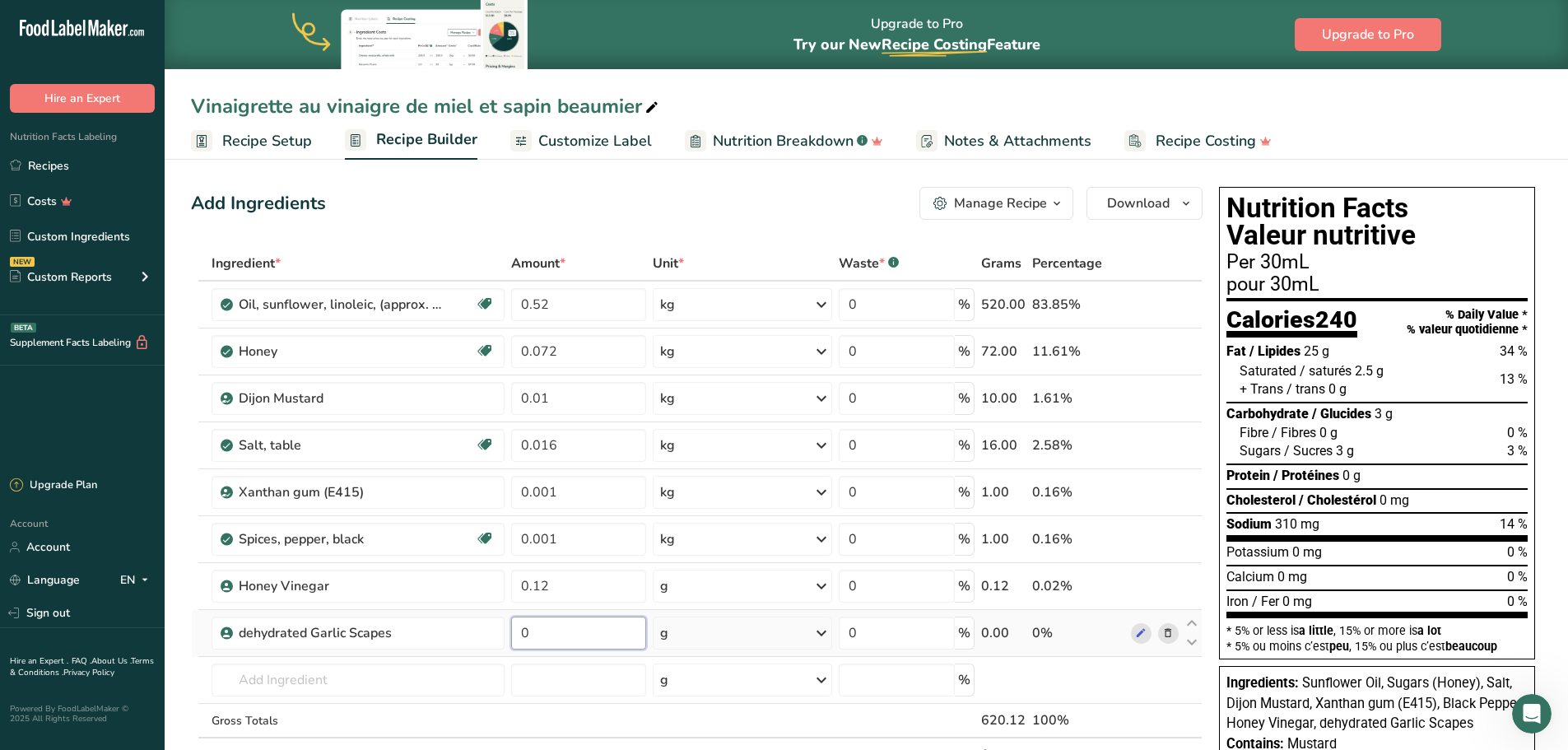
drag, startPoint x: 537, startPoint y: 637, endPoint x: 512, endPoint y: 639, distance: 25.1
click at [511, 638] on input "0" at bounding box center [579, 633] width 136 height 33
type input "4"
click at [719, 592] on div "Ingredient * Amount * Unit * Waste * .a-a{fill:#347362;}.b-a{fill:#fff;} Grams …" at bounding box center [696, 526] width 1011 height 561
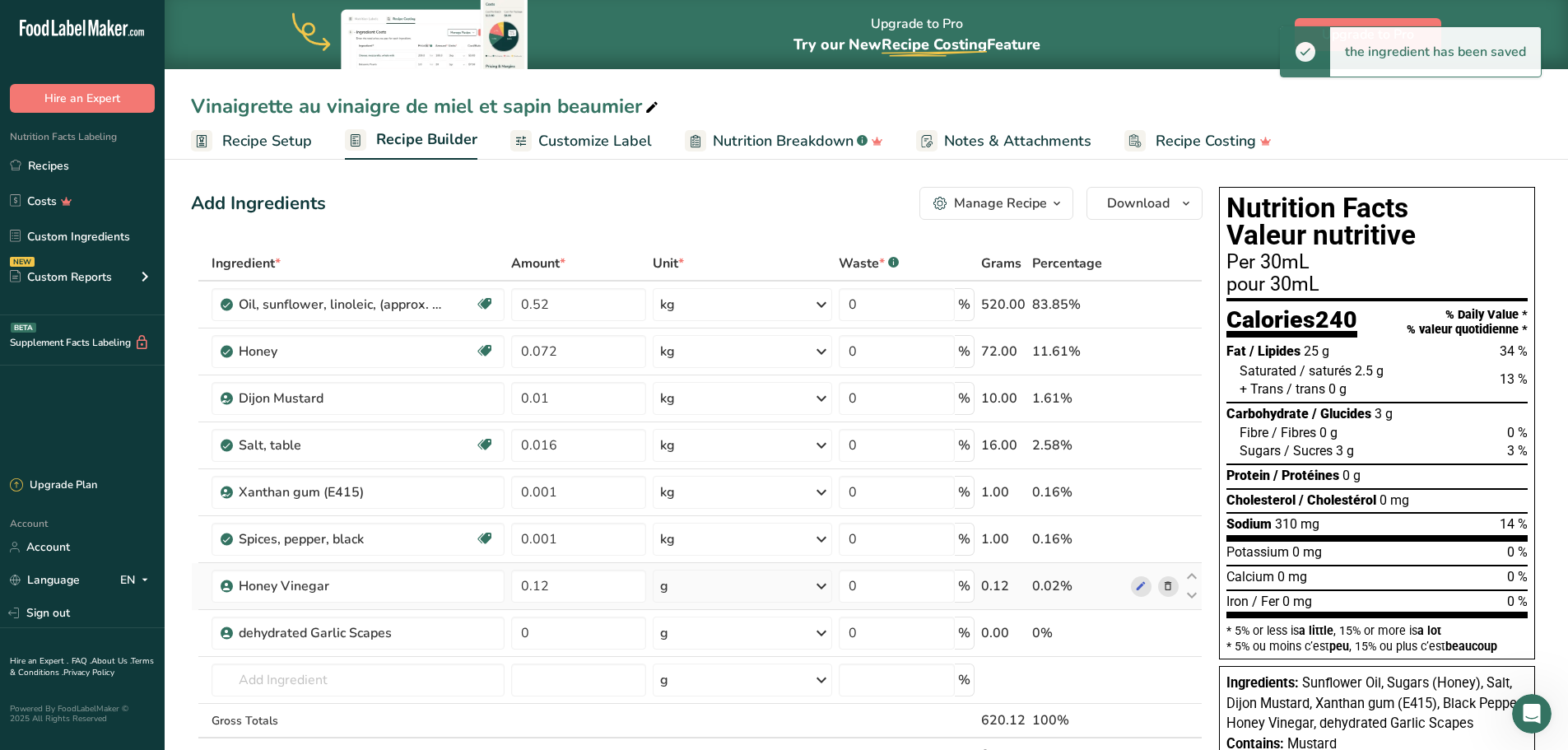
click at [820, 586] on icon at bounding box center [822, 586] width 20 height 30
click at [723, 676] on div "kg" at bounding box center [732, 672] width 138 height 24
drag, startPoint x: 607, startPoint y: 635, endPoint x: 444, endPoint y: 651, distance: 163.8
click at [444, 651] on tr "dehydrated Garlic Scapes 0 g Weight Units g kg mg See more Volume Units l Volum…" at bounding box center [697, 633] width 1010 height 47
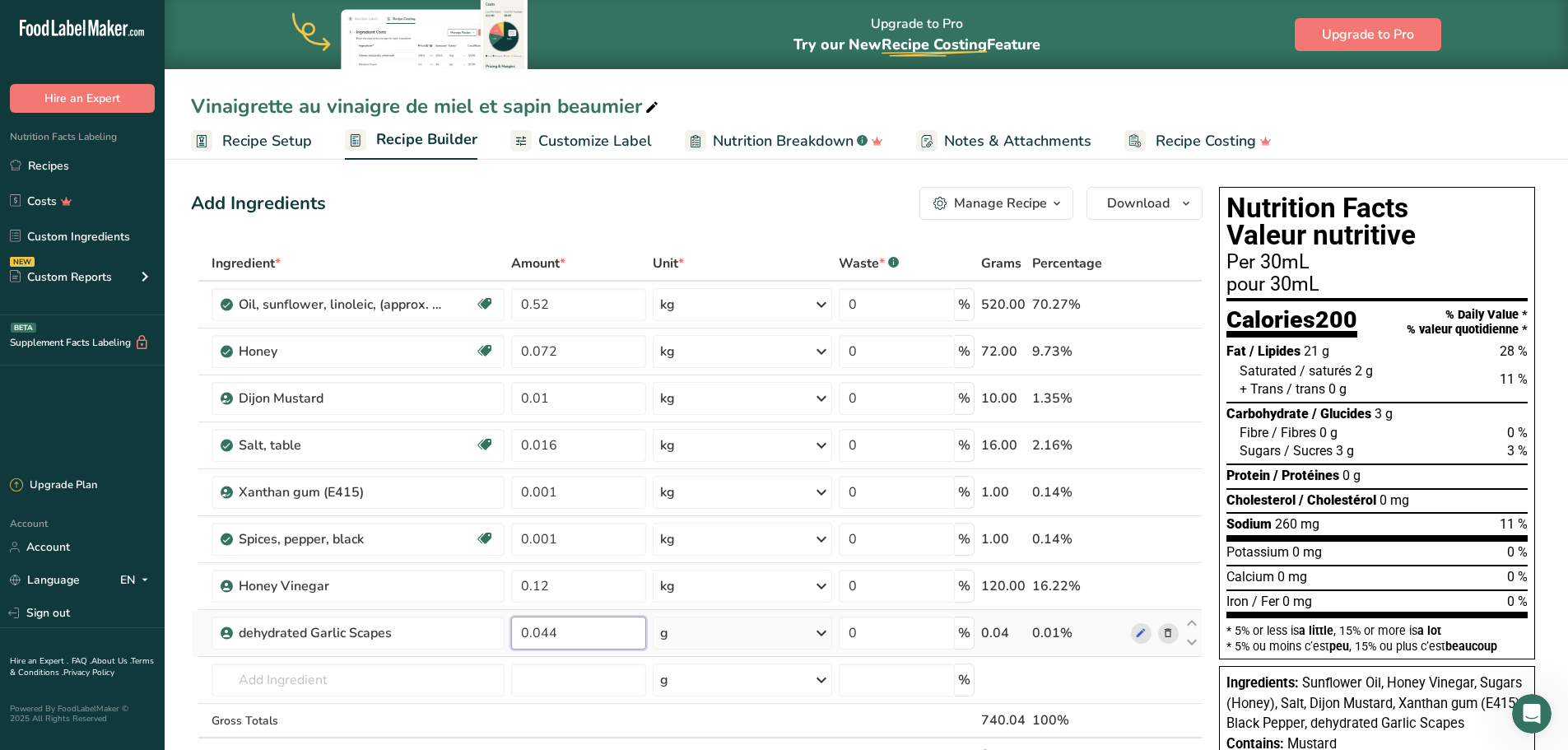
type input "0.044"
click at [820, 632] on div "Ingredient * Amount * Unit * Waste * .a-a{fill:#347362;}.b-a{fill:#fff;} Grams …" at bounding box center [696, 526] width 1011 height 561
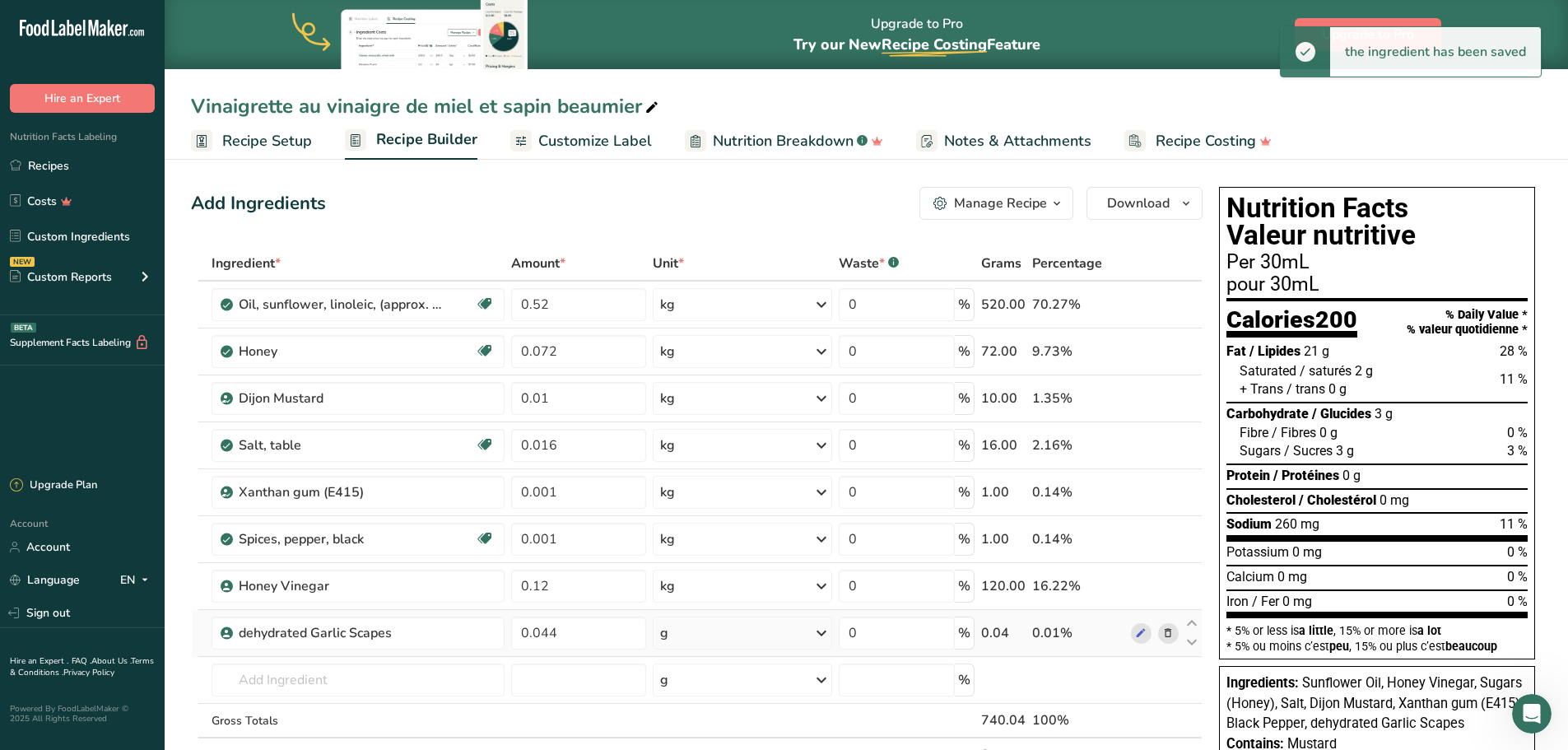
click at [819, 633] on icon at bounding box center [822, 633] width 20 height 30
click at [711, 713] on div "kg" at bounding box center [732, 719] width 138 height 24
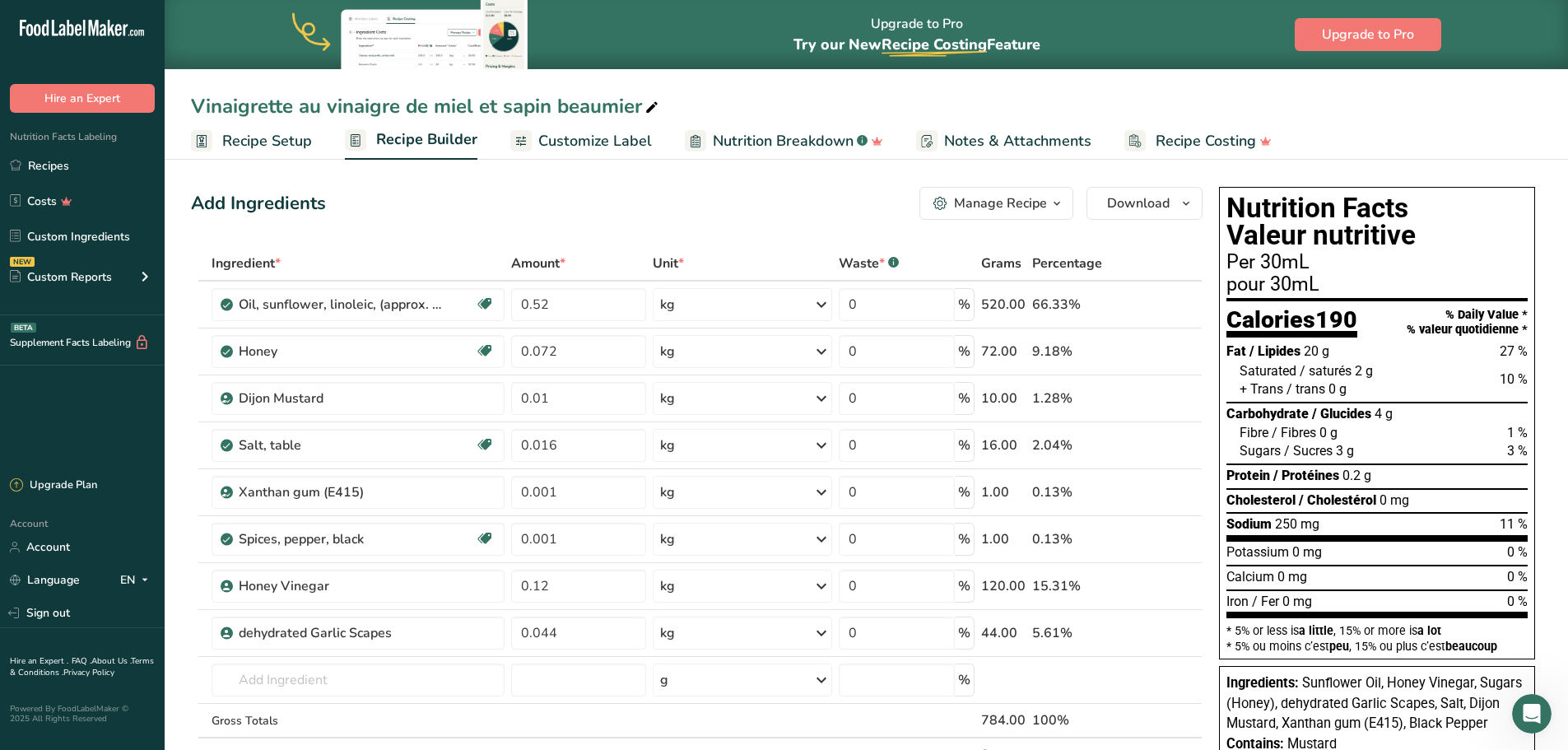
click at [565, 138] on span "Customize Label" at bounding box center [594, 141] width 114 height 22
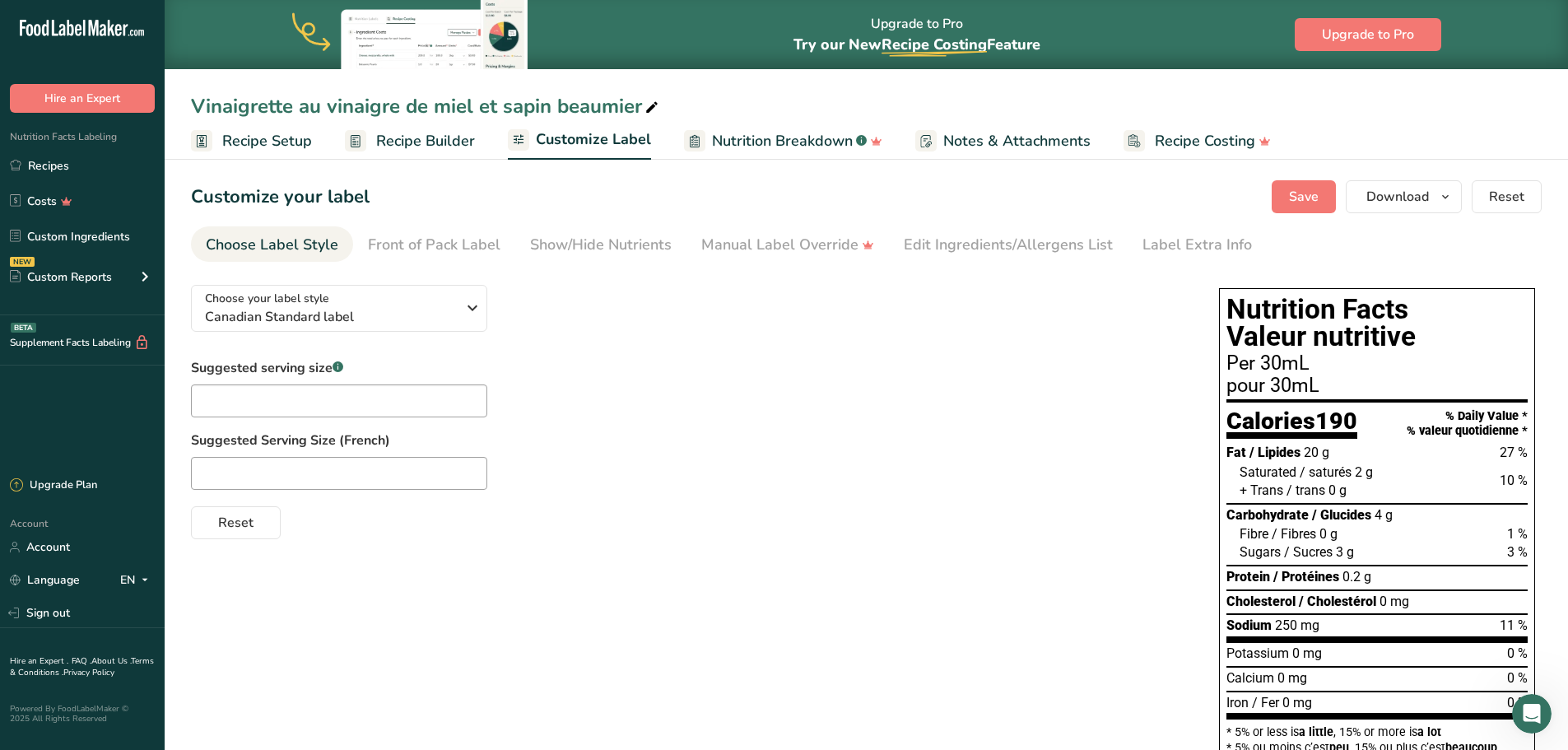
click at [578, 337] on div "Choose your label style Canadian Standard label USA (FDA) Standard FDA label Ta…" at bounding box center [688, 405] width 995 height 268
click at [1002, 243] on div "Edit Ingredients/Allergens List" at bounding box center [1008, 245] width 209 height 22
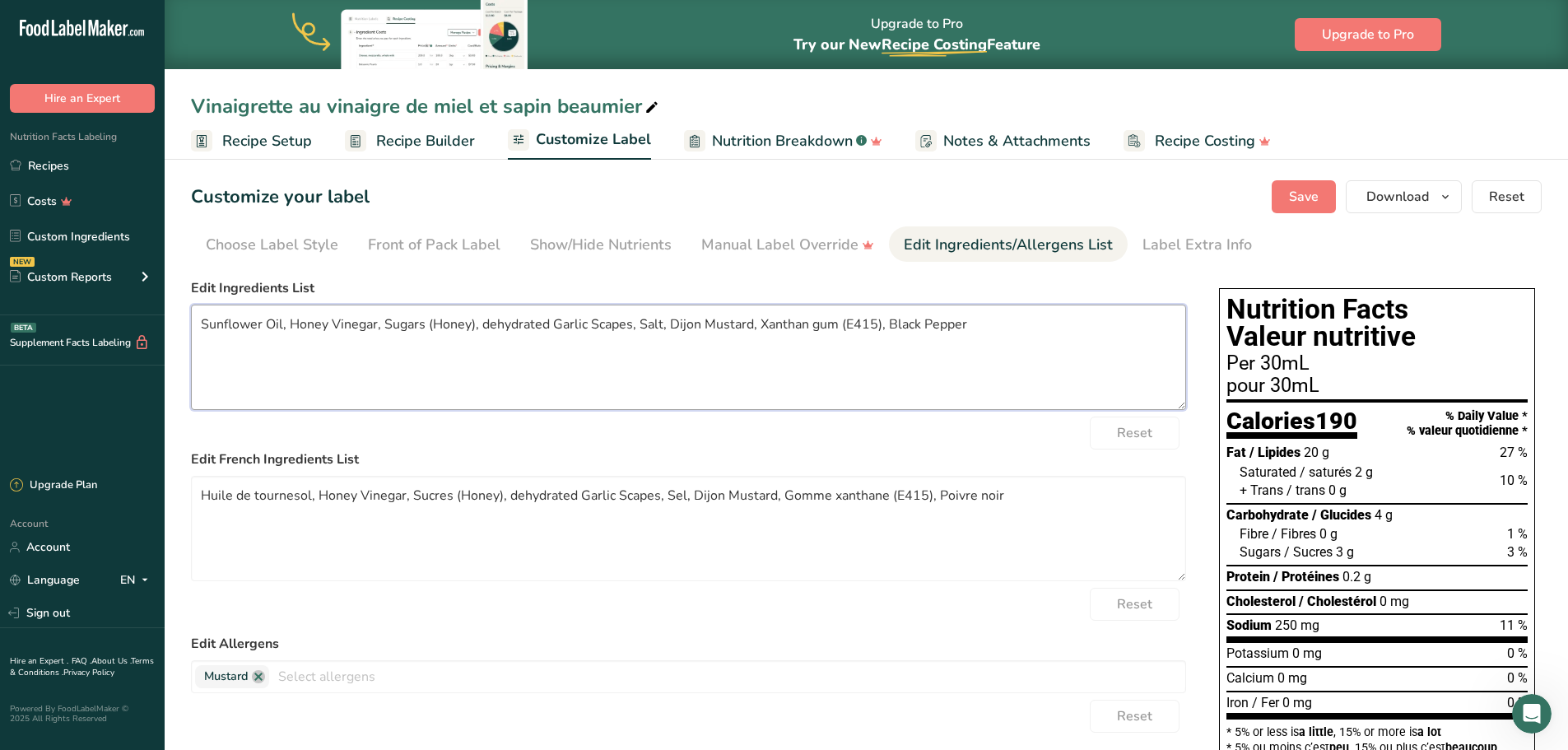
click at [751, 320] on textarea "Sunflower Oil, Honey Vinegar, Sugars (Honey), dehydrated Garlic Scapes, Salt, D…" at bounding box center [688, 358] width 995 height 106
click at [725, 533] on textarea "Huile de tournesol, Honey Vinegar, Sucres (Honey), dehydrated Garlic Scapes, Se…" at bounding box center [688, 529] width 995 height 106
click at [197, 319] on textarea "Sunflower Oil, Honey Vinegar, Sugars (Honey), dehydrated Garlic Scapes, Salt, D…" at bounding box center [688, 358] width 995 height 106
click at [535, 328] on textarea "Organic Sunflower Oil, Honey Vinegar, Sugars (Honey), dehydrated Garlic Scapes,…" at bounding box center [688, 358] width 995 height 106
click at [531, 325] on textarea "Organic Sunflower Oil, Honey Vinegar, Sugars (Honey), dehydrated Garlic Scapes,…" at bounding box center [688, 358] width 995 height 106
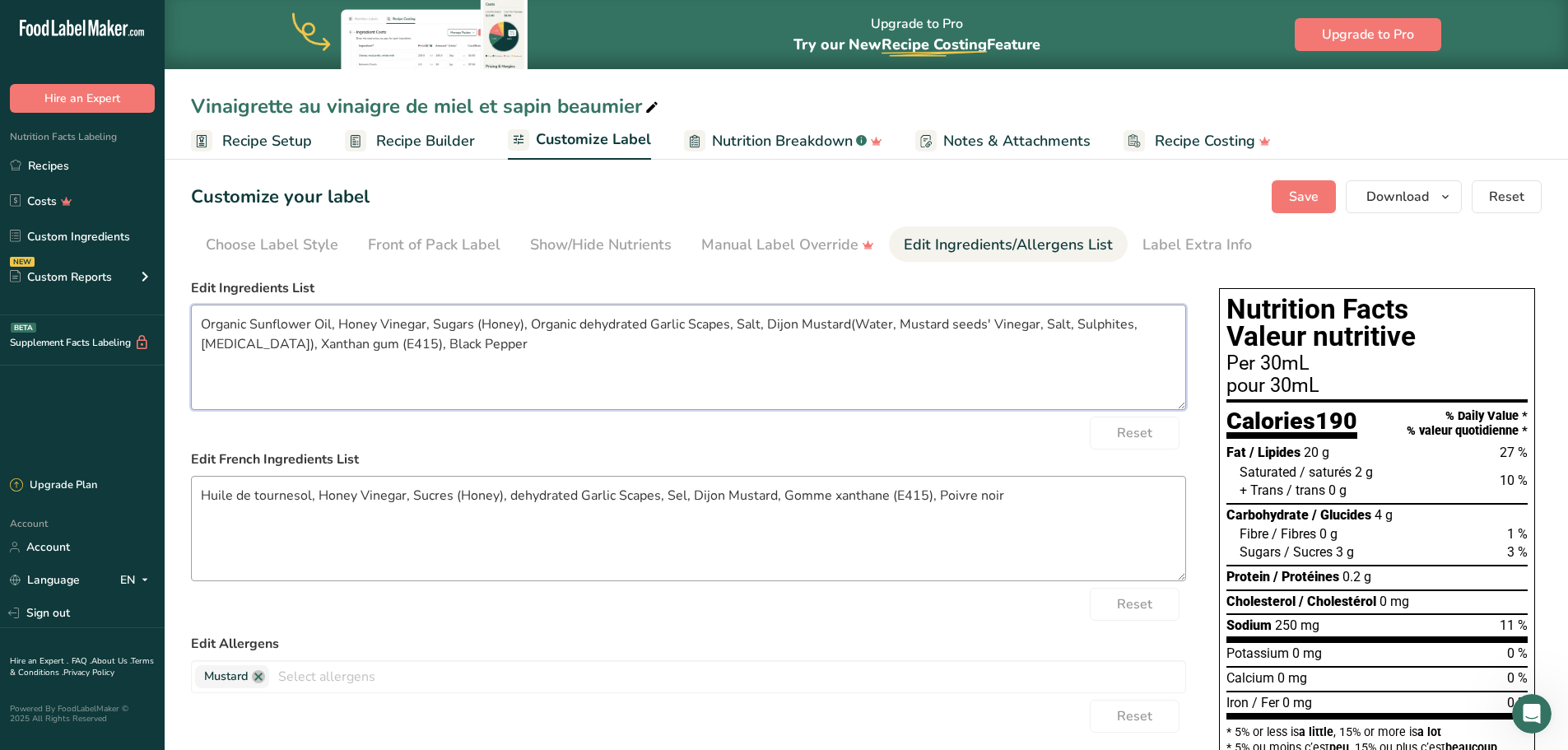
type textarea "Organic Sunflower Oil, Honey Vinegar, Sugars (Honey), Organic dehydrated Garlic…"
click at [309, 500] on textarea "Huile de tournesol, Honey Vinegar, Sucres (Honey), dehydrated Garlic Scapes, Se…" at bounding box center [688, 529] width 995 height 106
drag, startPoint x: 427, startPoint y: 491, endPoint x: 339, endPoint y: 508, distance: 89.6
click at [339, 508] on textarea "Huile de tournesol bio, Honey Vinegar, Sucres (Honey), dehydrated Garlic Scapes…" at bounding box center [688, 529] width 995 height 106
drag, startPoint x: 521, startPoint y: 494, endPoint x: 489, endPoint y: 491, distance: 32.1
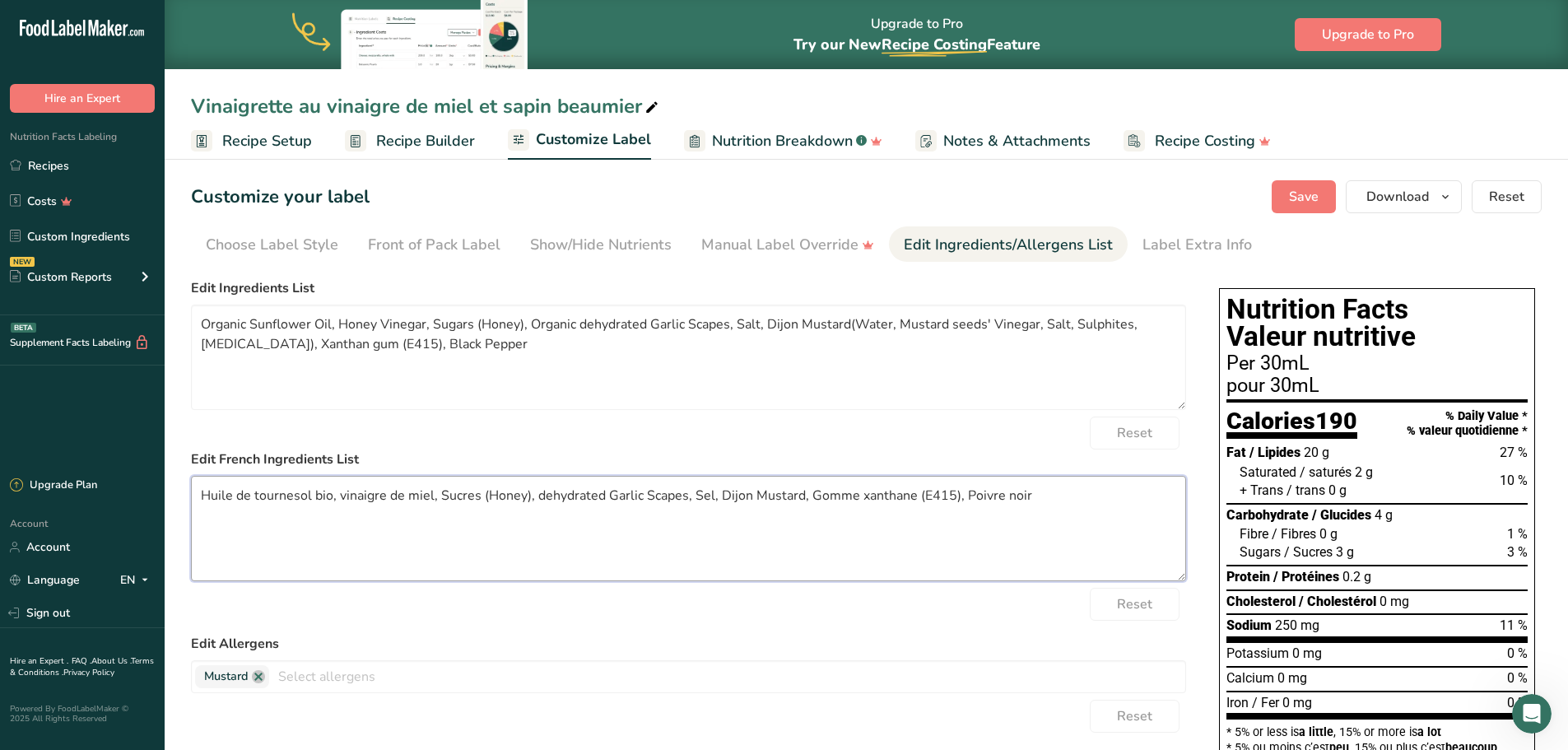
click at [489, 491] on textarea "Huile de tournesol bio, vinaigre de miel, Sucres (Honey), dehydrated Garlic Sca…" at bounding box center [688, 529] width 995 height 106
click at [444, 494] on textarea "Huile de tournesol bio, vinaigre de miel, Sucres (miel), dehydrated Garlic Scap…" at bounding box center [688, 529] width 995 height 106
drag, startPoint x: 665, startPoint y: 500, endPoint x: 620, endPoint y: 493, distance: 45.5
click at [620, 493] on textarea "Huile de tournesol bio, vinaigre de miel, sucres (miel), dehydrated Garlic Scap…" at bounding box center [688, 529] width 995 height 106
drag, startPoint x: 667, startPoint y: 495, endPoint x: 521, endPoint y: 512, distance: 147.0
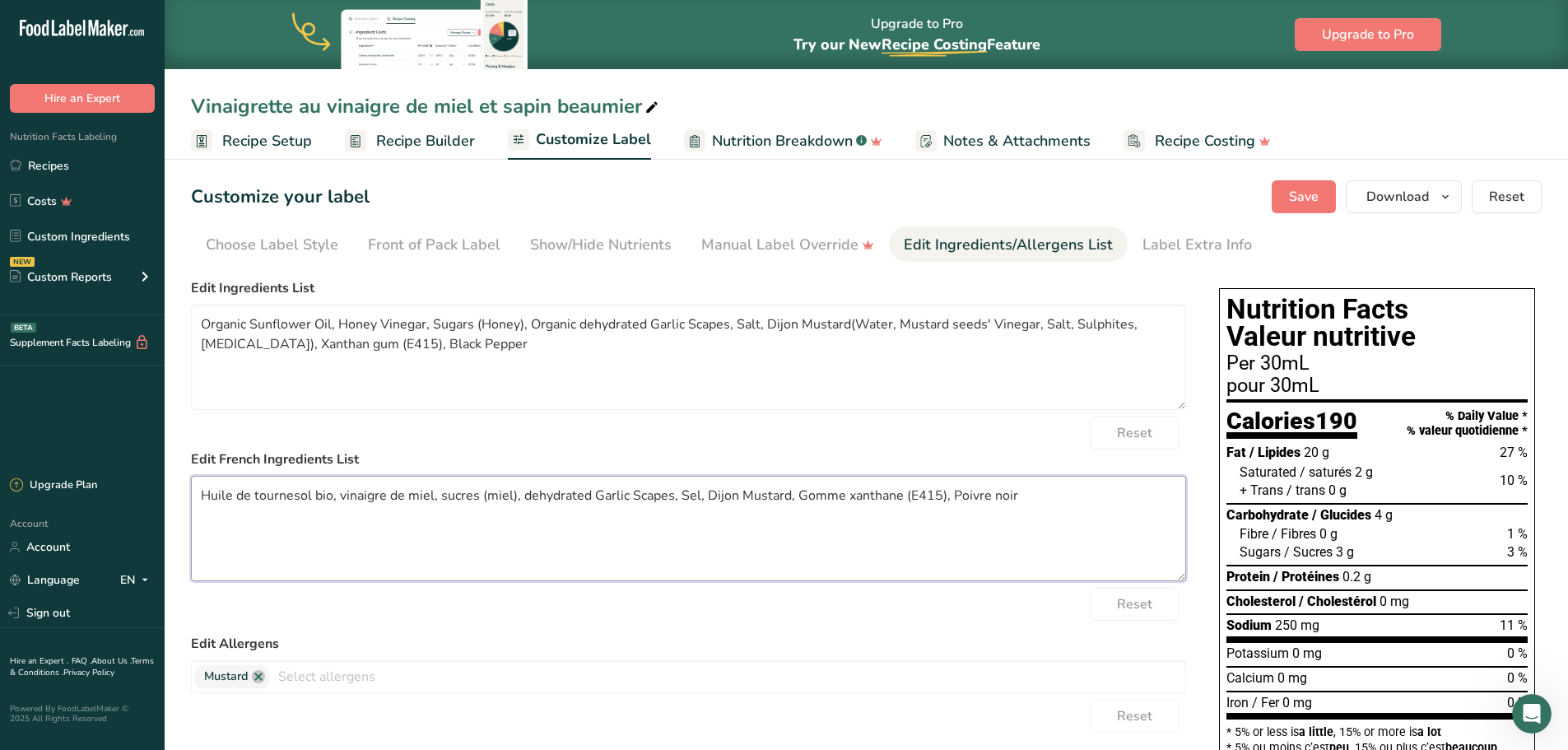
click at [521, 512] on textarea "Huile de tournesol bio, vinaigre de miel, sucres (miel), dehydrated Garlic Scap…" at bounding box center [688, 529] width 995 height 106
click at [701, 471] on div "Edit French Ingredients List Huile de tournesol bio, vinaigre de miel, sucres (…" at bounding box center [688, 515] width 995 height 132
click at [570, 505] on textarea "Huile de tournesol bio, vinaigre de miel, sucres (miel), f, Sel, Dijon Mustard,…" at bounding box center [688, 529] width 995 height 106
click at [523, 494] on textarea "Huile de tournesol bio, vinaigre de miel, sucres (miel), f, Sel, Dijon Mustard,…" at bounding box center [688, 529] width 995 height 106
click at [814, 515] on textarea "Huile de tournesol bio, vinaigre de miel, sucres (miel), fleure d'ail bio déshy…" at bounding box center [688, 529] width 995 height 106
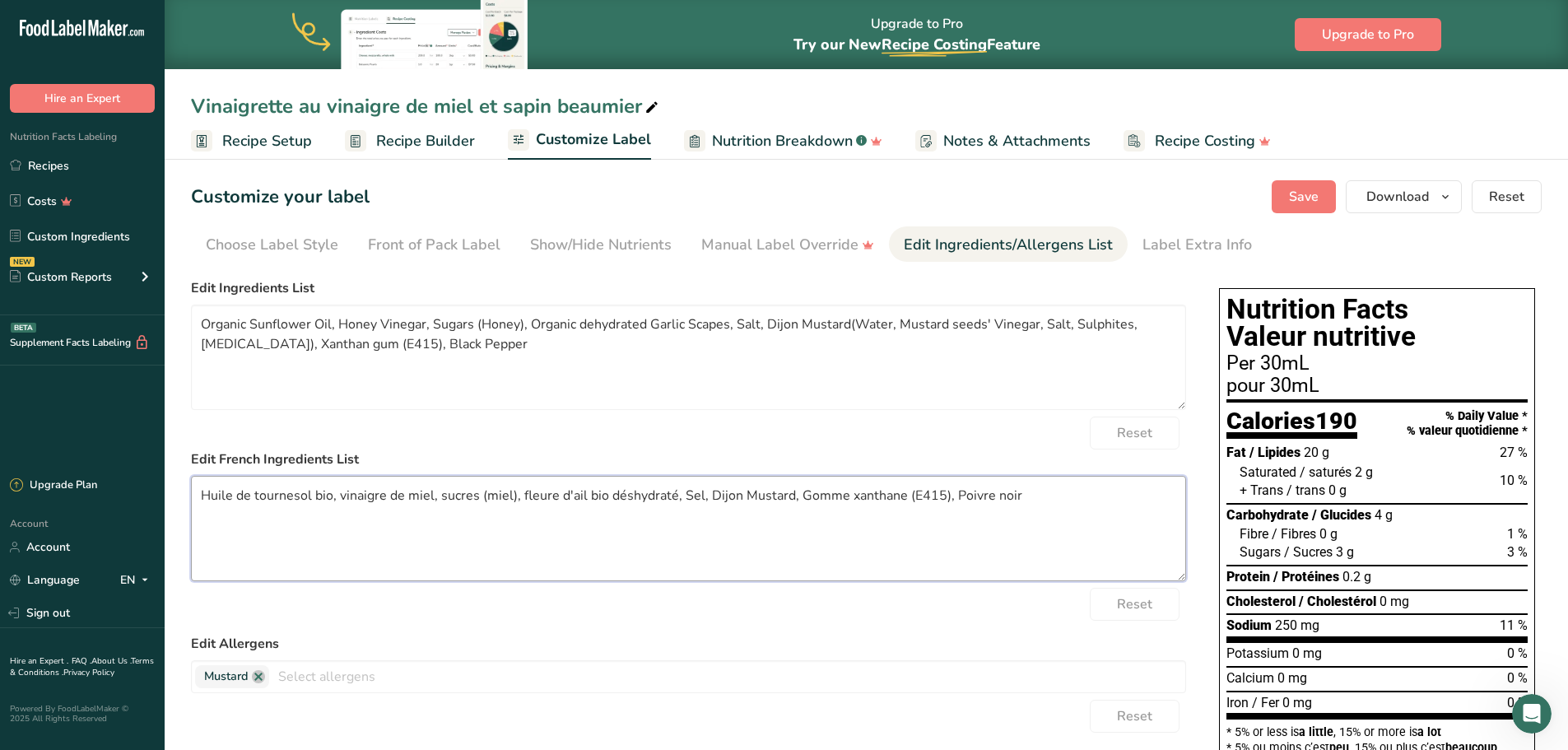
drag, startPoint x: 786, startPoint y: 494, endPoint x: 706, endPoint y: 499, distance: 80.2
click at [706, 499] on textarea "Huile de tournesol bio, vinaigre de miel, sucres (miel), fleure d'ail bio déshy…" at bounding box center [688, 529] width 995 height 106
click at [208, 520] on textarea "Huile de tournesol bio, vinaigre de miel, sucres (miel), fleure d'ail bio déshy…" at bounding box center [688, 529] width 995 height 106
click at [247, 515] on textarea "Huile de tournesol bio, vinaigre de miel, sucres (miel), fleure d'ail bio déshy…" at bounding box center [688, 529] width 995 height 106
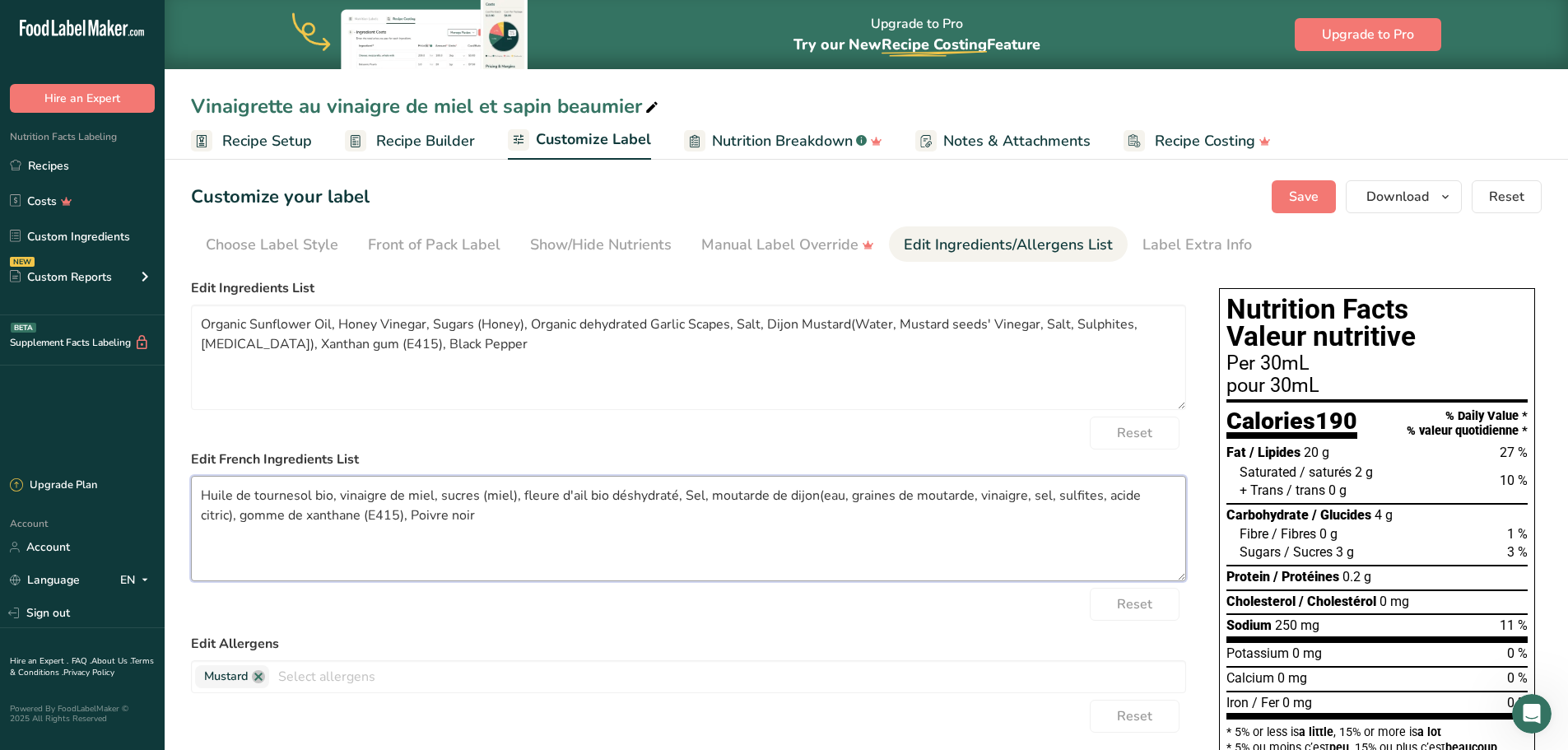
click at [400, 540] on textarea "Huile de tournesol bio, vinaigre de miel, sucres (miel), fleure d'ail bio déshy…" at bounding box center [688, 529] width 995 height 106
click at [373, 510] on textarea "Huile de tournesol bio, vinaigre de miel, sucres (miel), fleure d'ail bio déshy…" at bounding box center [688, 529] width 995 height 106
type textarea "Huile de tournesol bio, vinaigre de miel, sucres (miel), fleure d'ail bio déshy…"
click at [1297, 191] on span "Save" at bounding box center [1303, 197] width 30 height 20
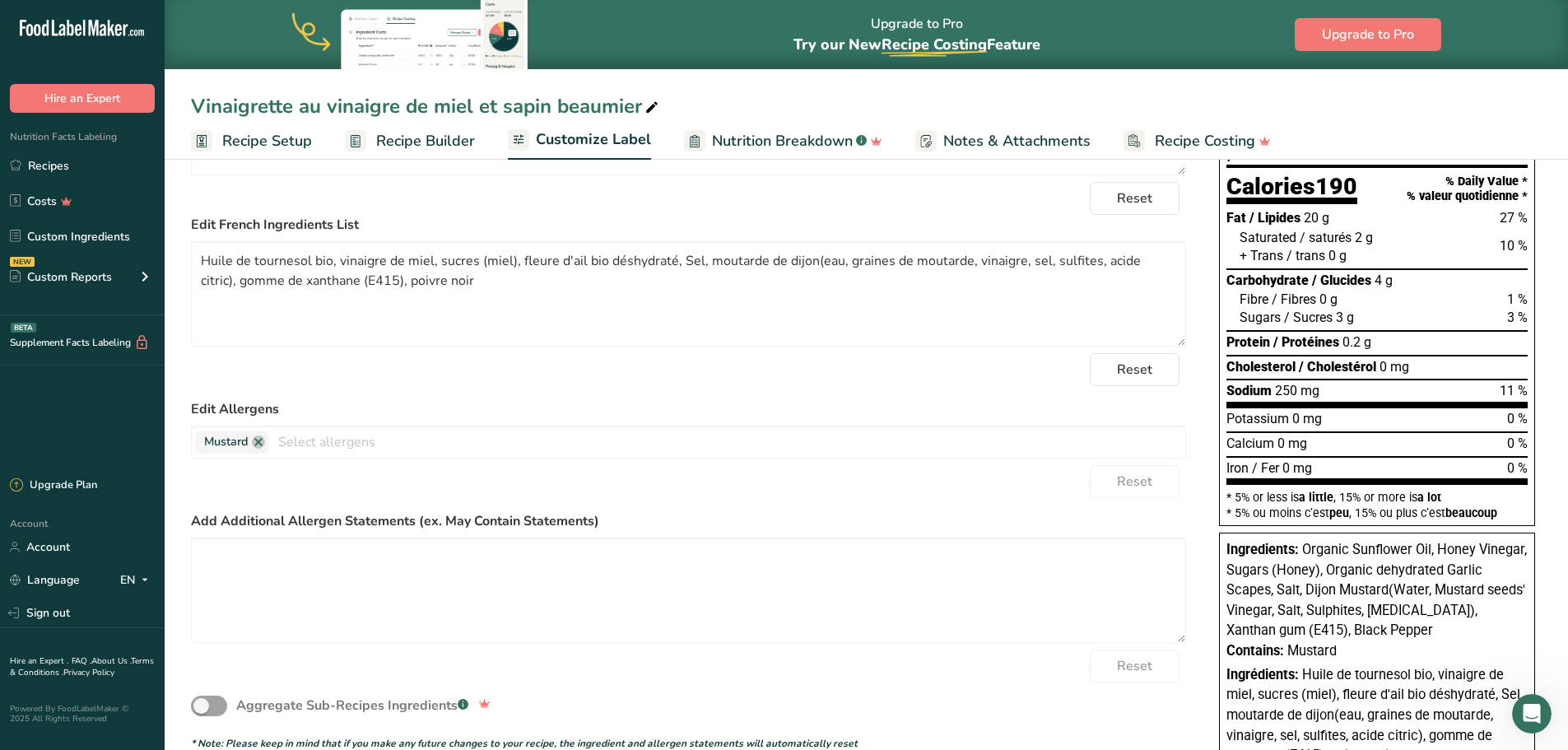
scroll to position [350, 0]
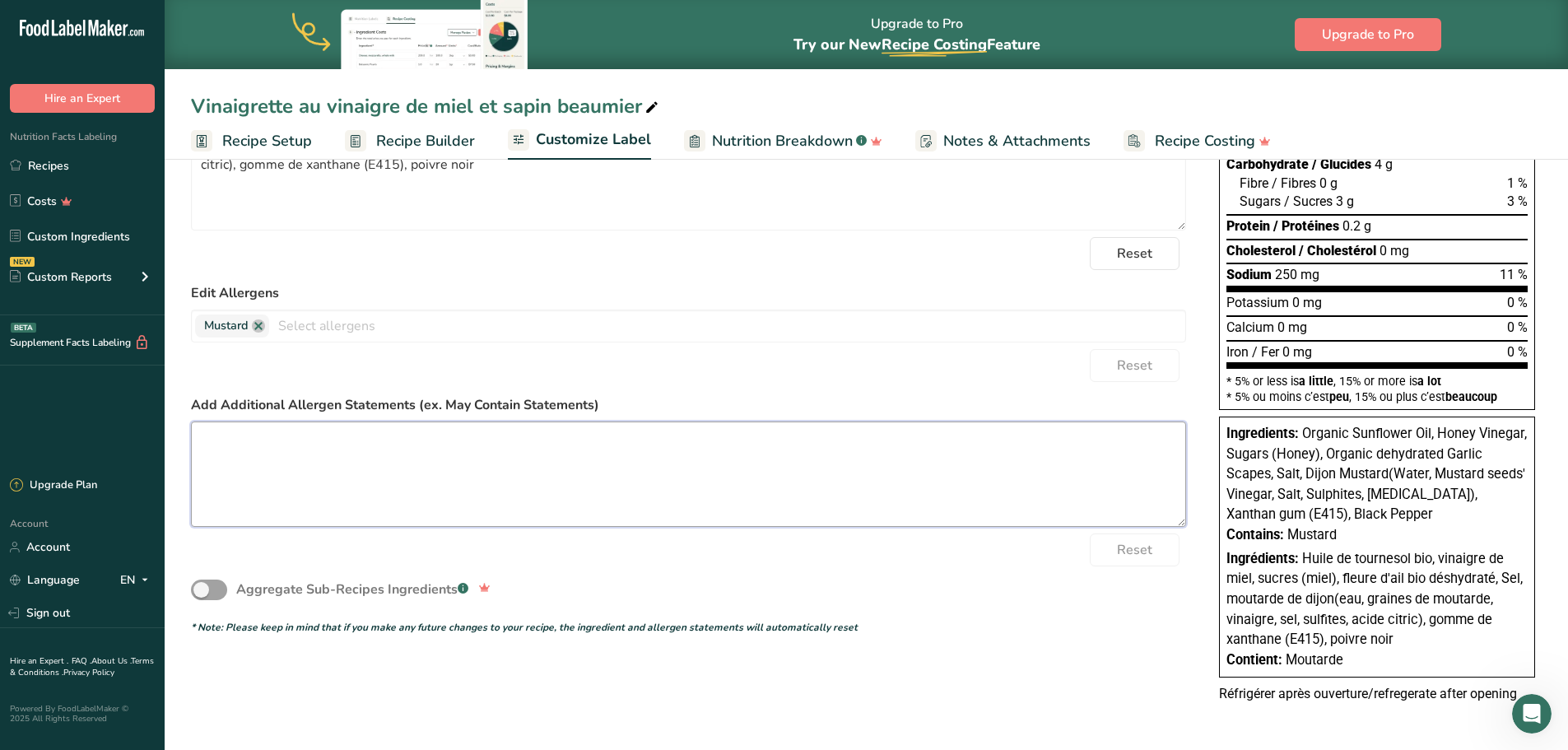
click at [589, 502] on textarea at bounding box center [688, 474] width 995 height 106
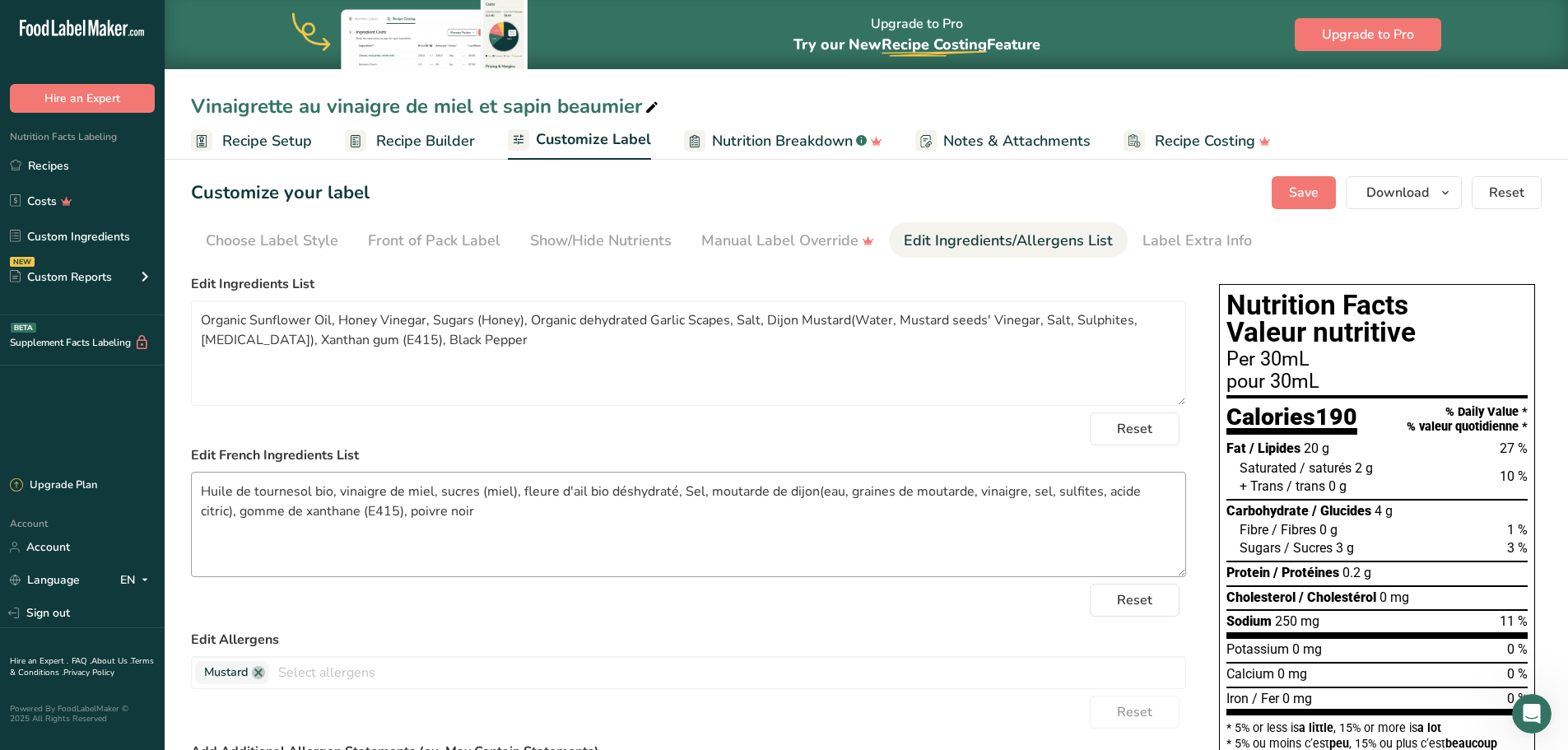
scroll to position [0, 0]
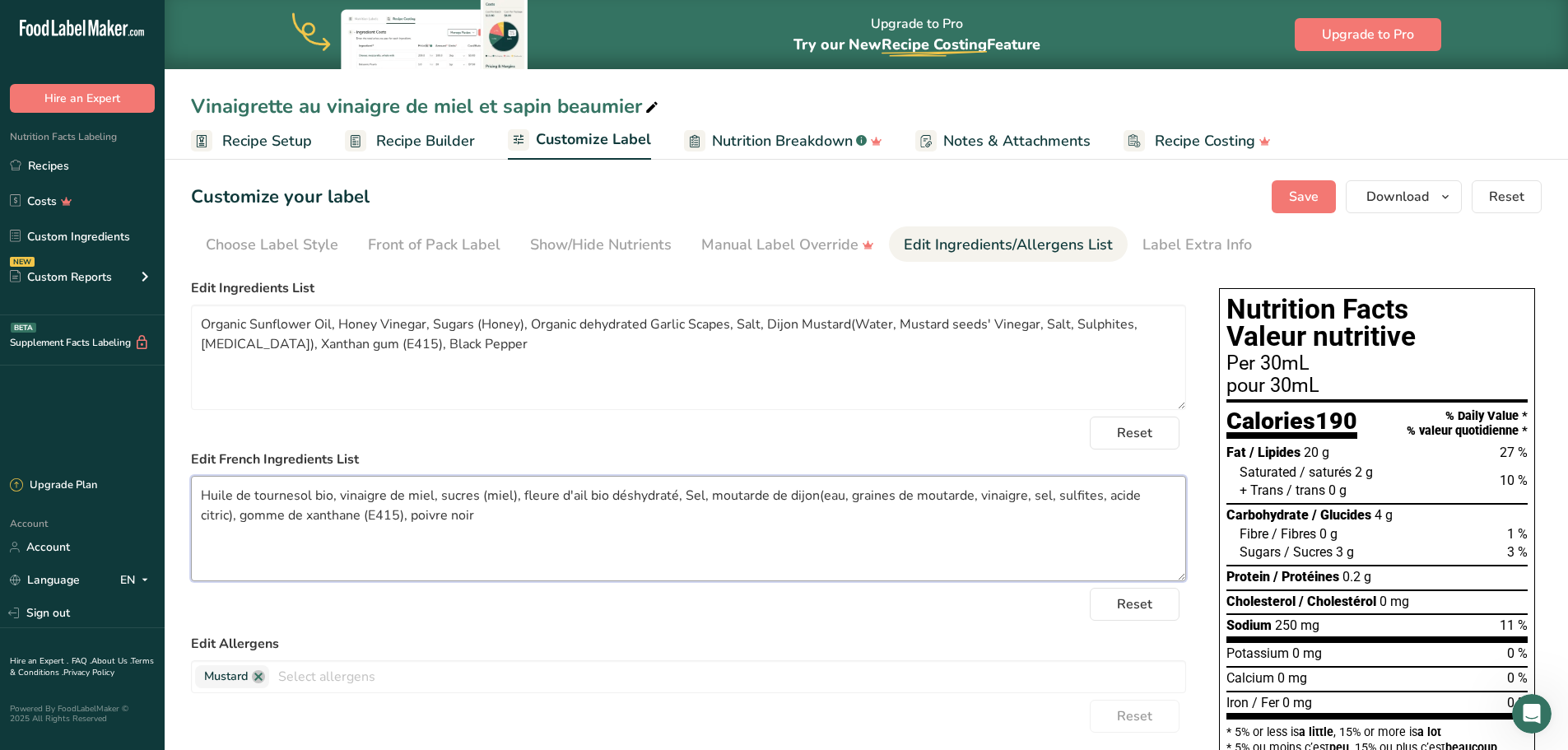
drag, startPoint x: 450, startPoint y: 514, endPoint x: 183, endPoint y: 492, distance: 267.9
click at [183, 492] on section "Customize your label Save Download Choose what to show on your downloaded label…" at bounding box center [866, 627] width 1403 height 947
drag, startPoint x: 479, startPoint y: 340, endPoint x: 201, endPoint y: 319, distance: 278.8
click at [201, 319] on textarea "Organic Sunflower Oil, Honey Vinegar, Sugars (Honey), Organic dehydrated Garlic…" at bounding box center [688, 358] width 995 height 106
click at [1296, 205] on span "Save" at bounding box center [1303, 197] width 30 height 20
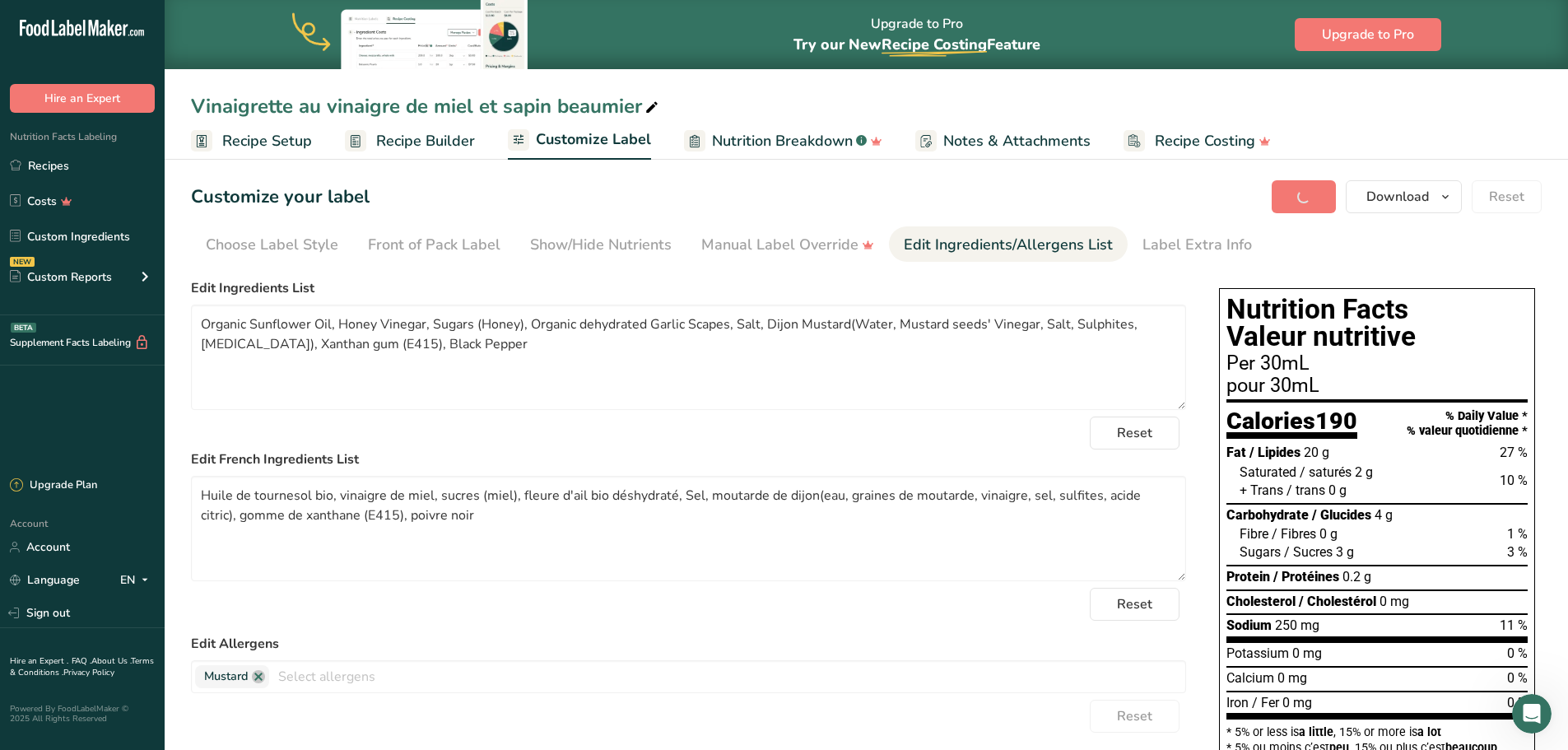
click at [1296, 205] on div "Save Download Choose what to show on your downloaded label Recipe Name to appea…" at bounding box center [1406, 197] width 270 height 33
click at [66, 163] on link "Recipes" at bounding box center [82, 166] width 165 height 31
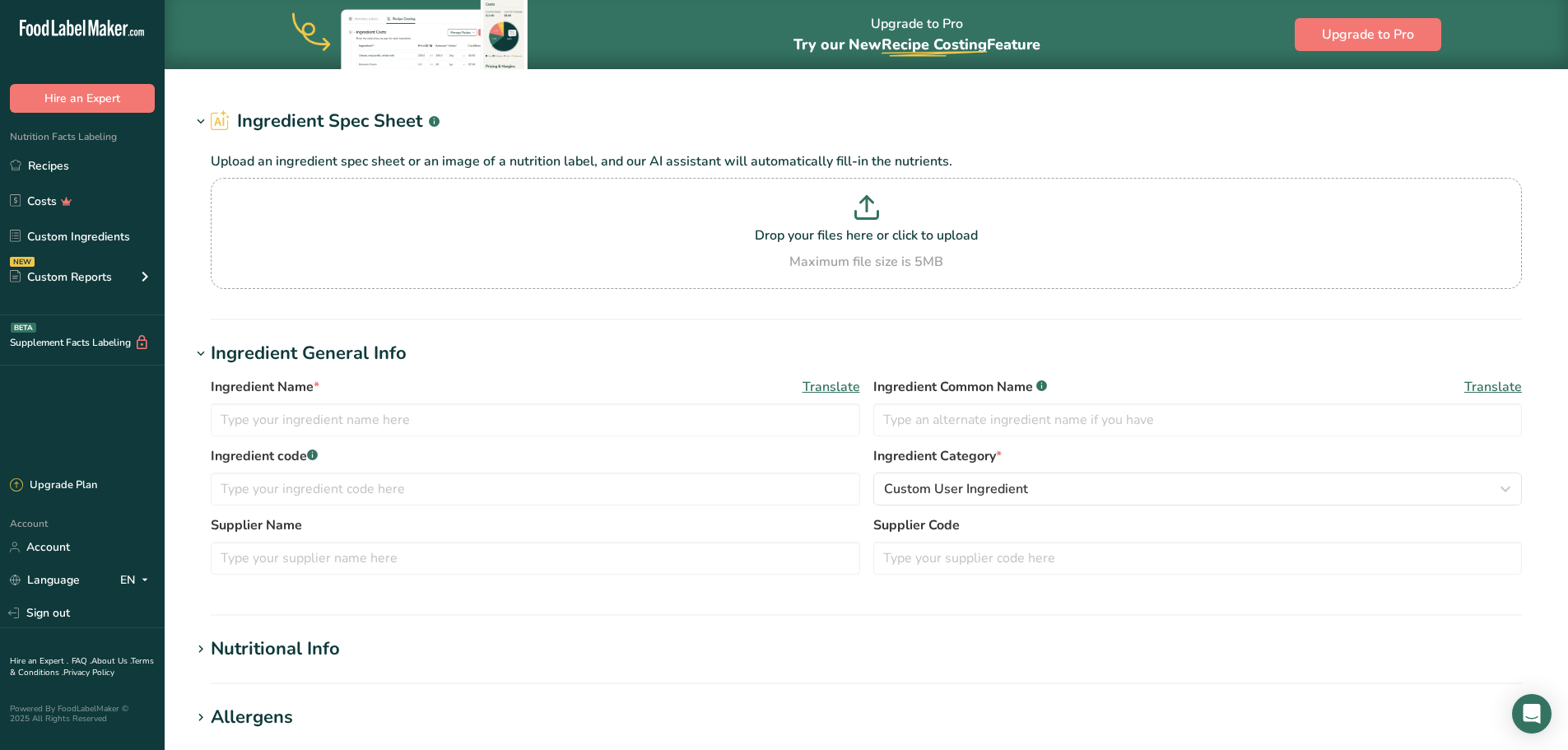
type input "Spices, oregano, dried"
type input "Oregano"
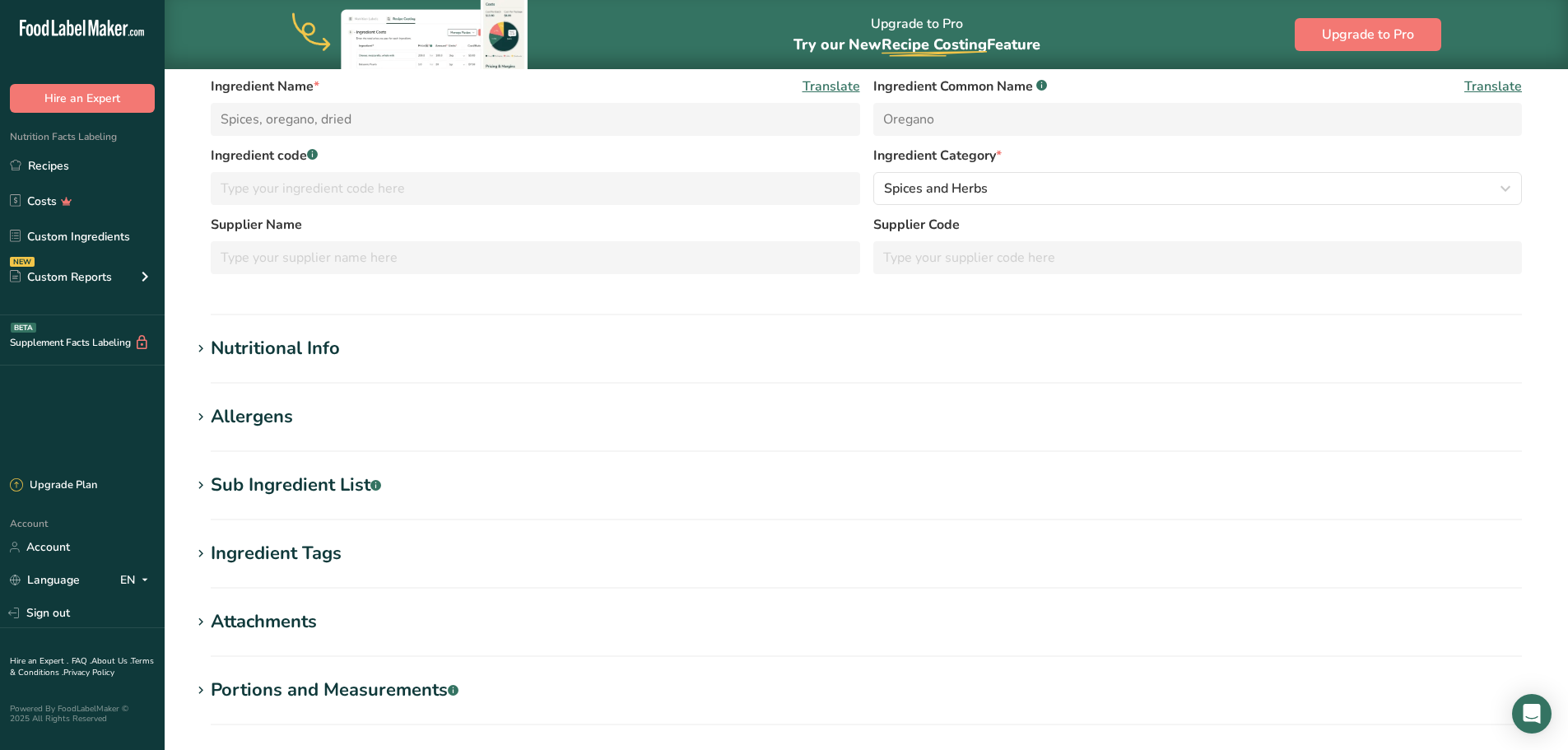
type input "265"
type KJ "1107"
type Fat "4.28"
type Fat "1.55"
type Fat "0"
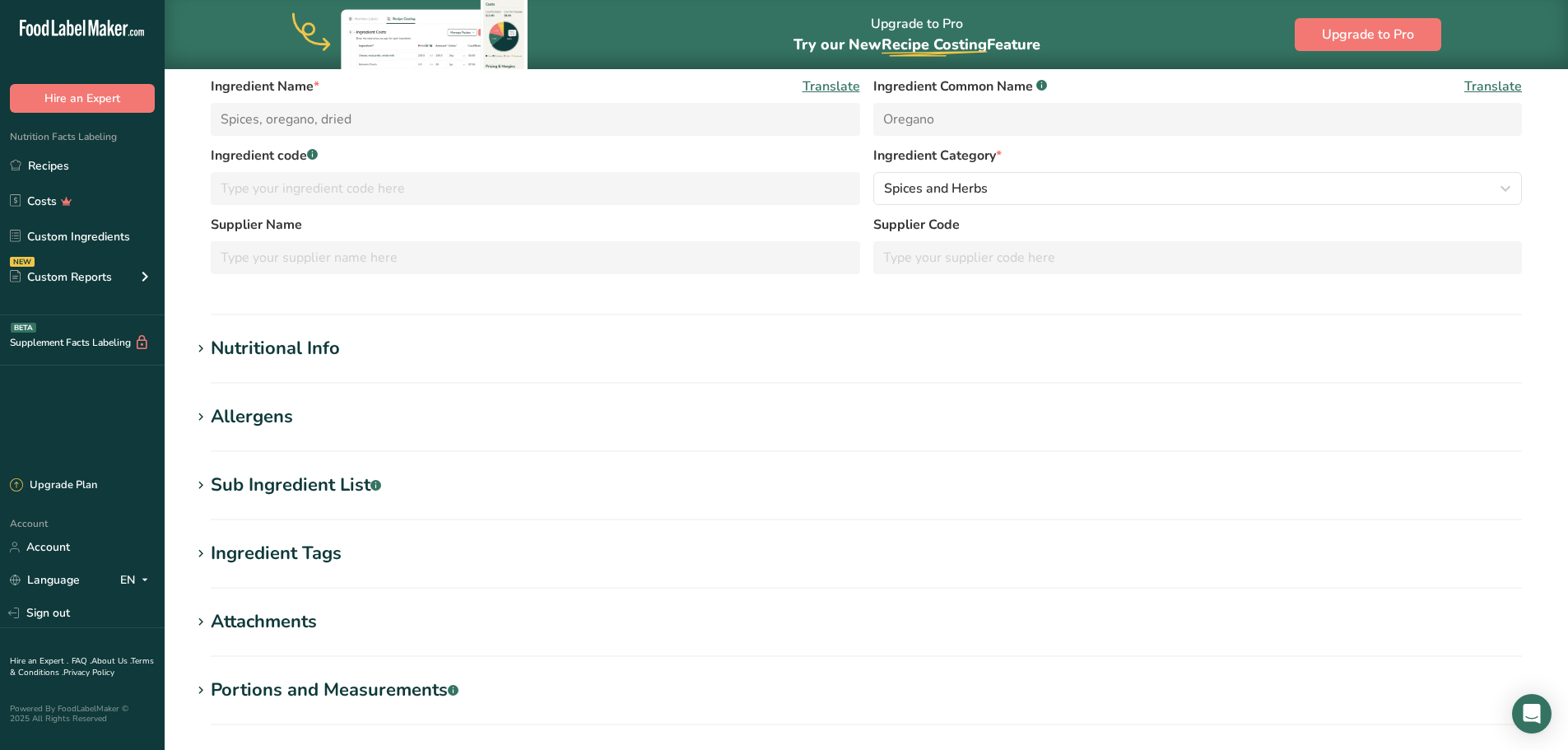
type input "0"
type input "25"
type Carbohydrates "68.92"
type Fiber "42.5"
type Sugars "4.09"
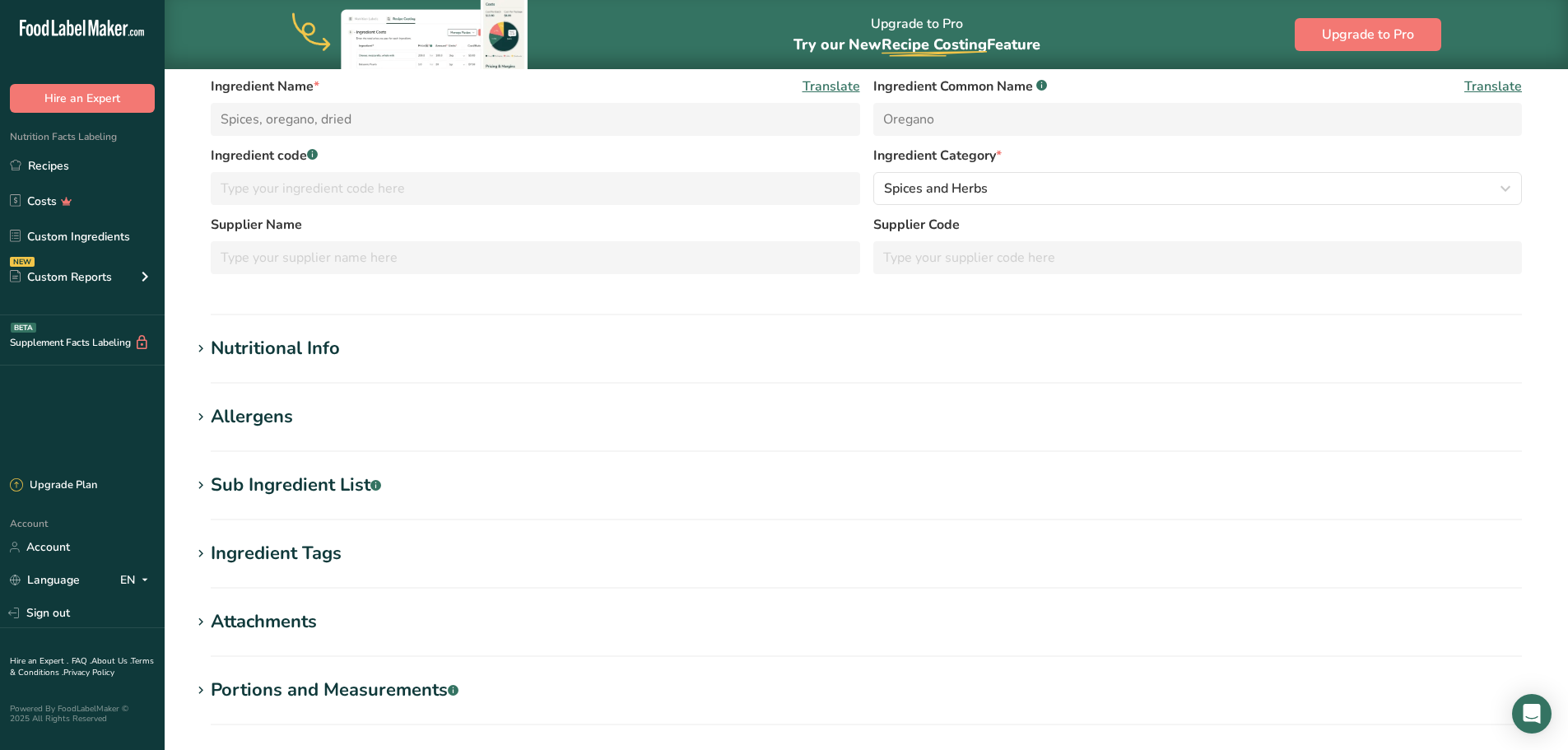
type input "9"
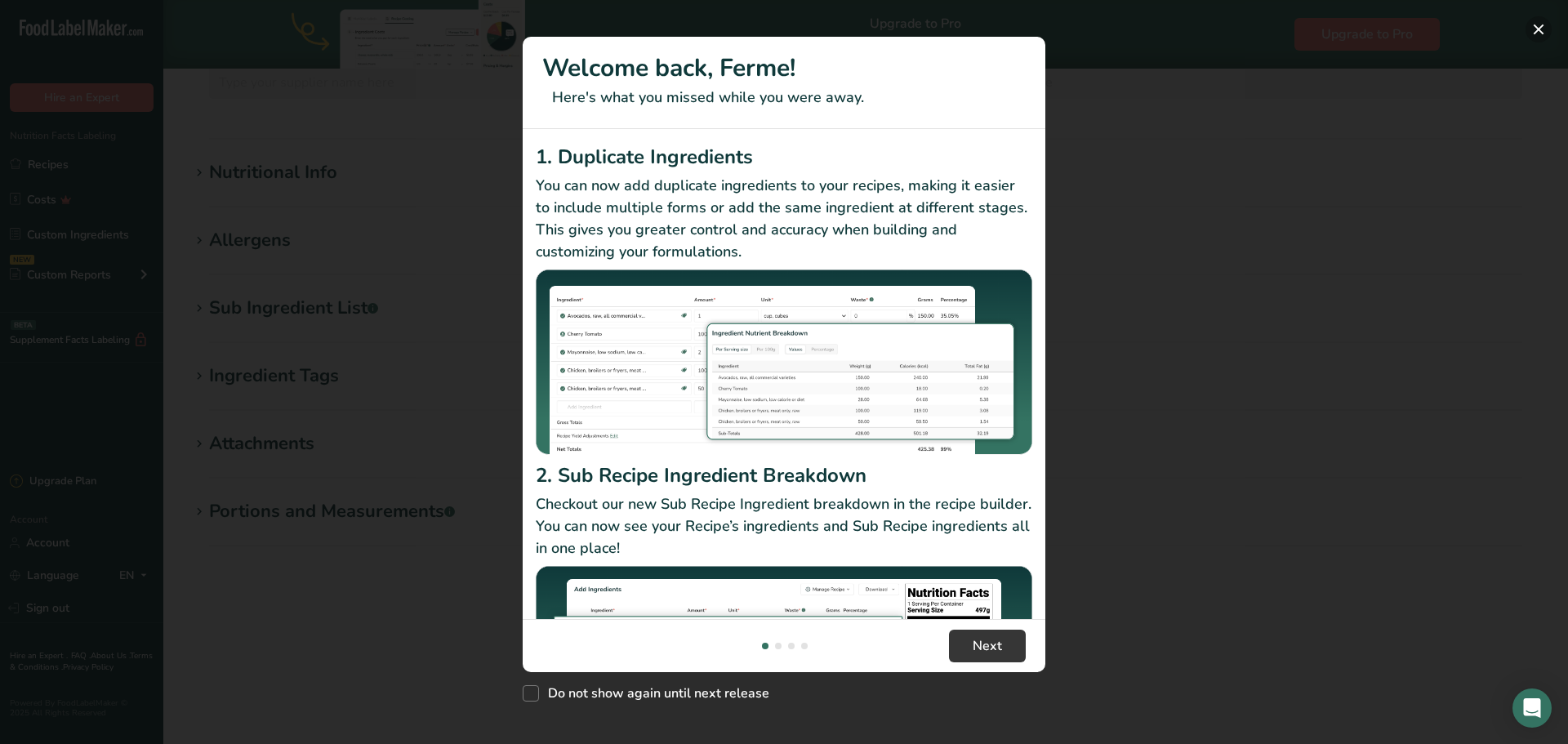
click at [1541, 27] on button "New Features" at bounding box center [1538, 29] width 26 height 26
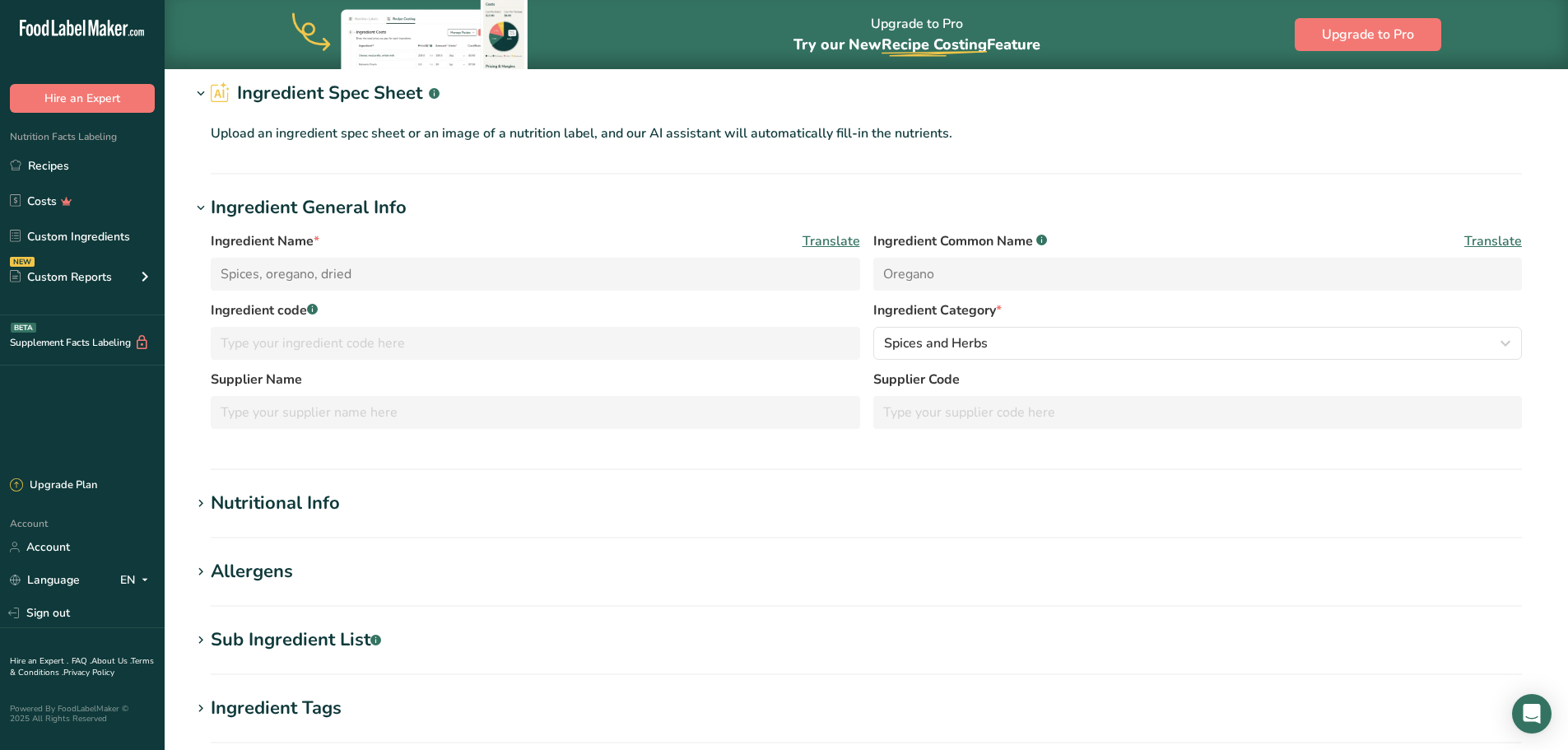
scroll to position [285, 0]
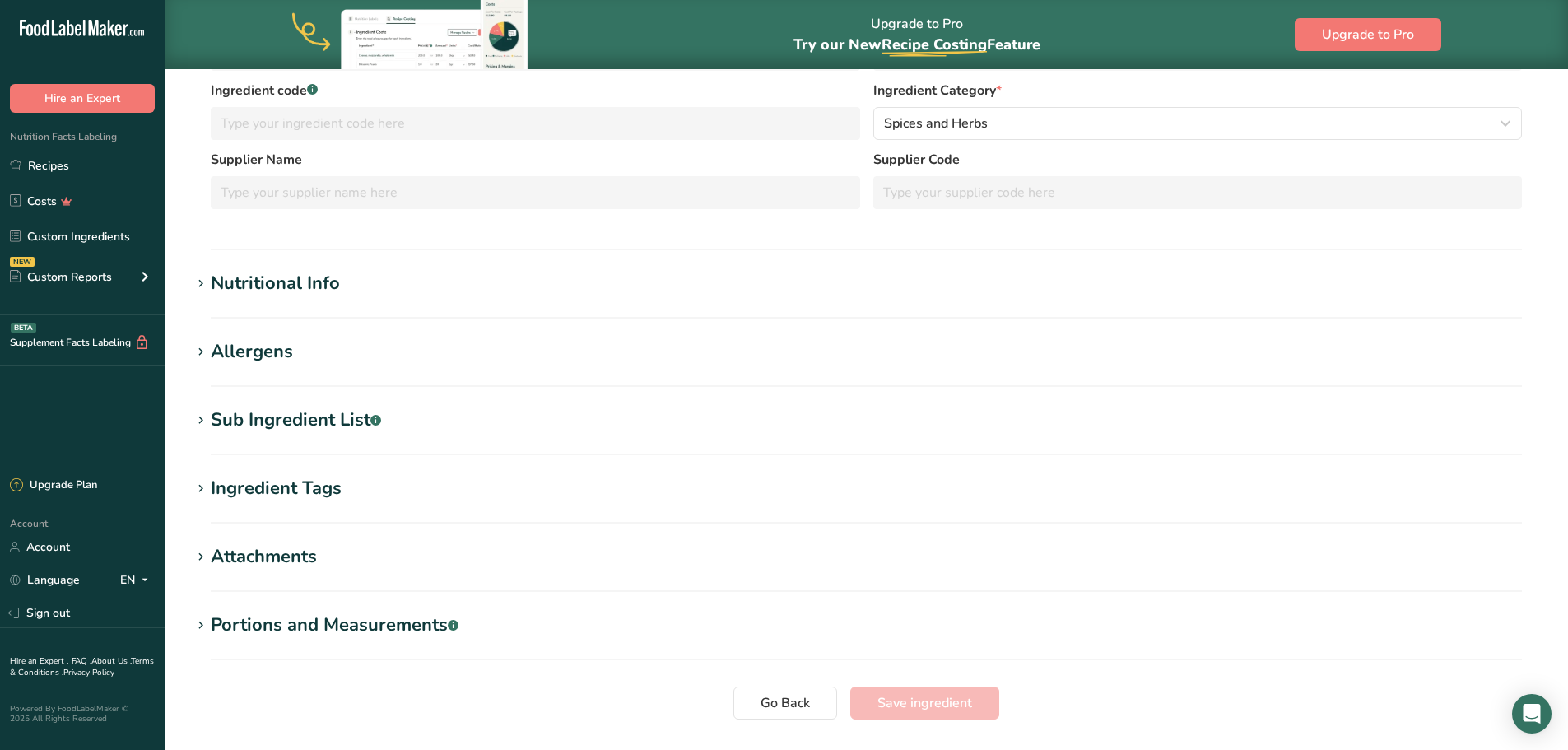
click at [233, 289] on div "Nutritional Info" at bounding box center [276, 284] width 129 height 27
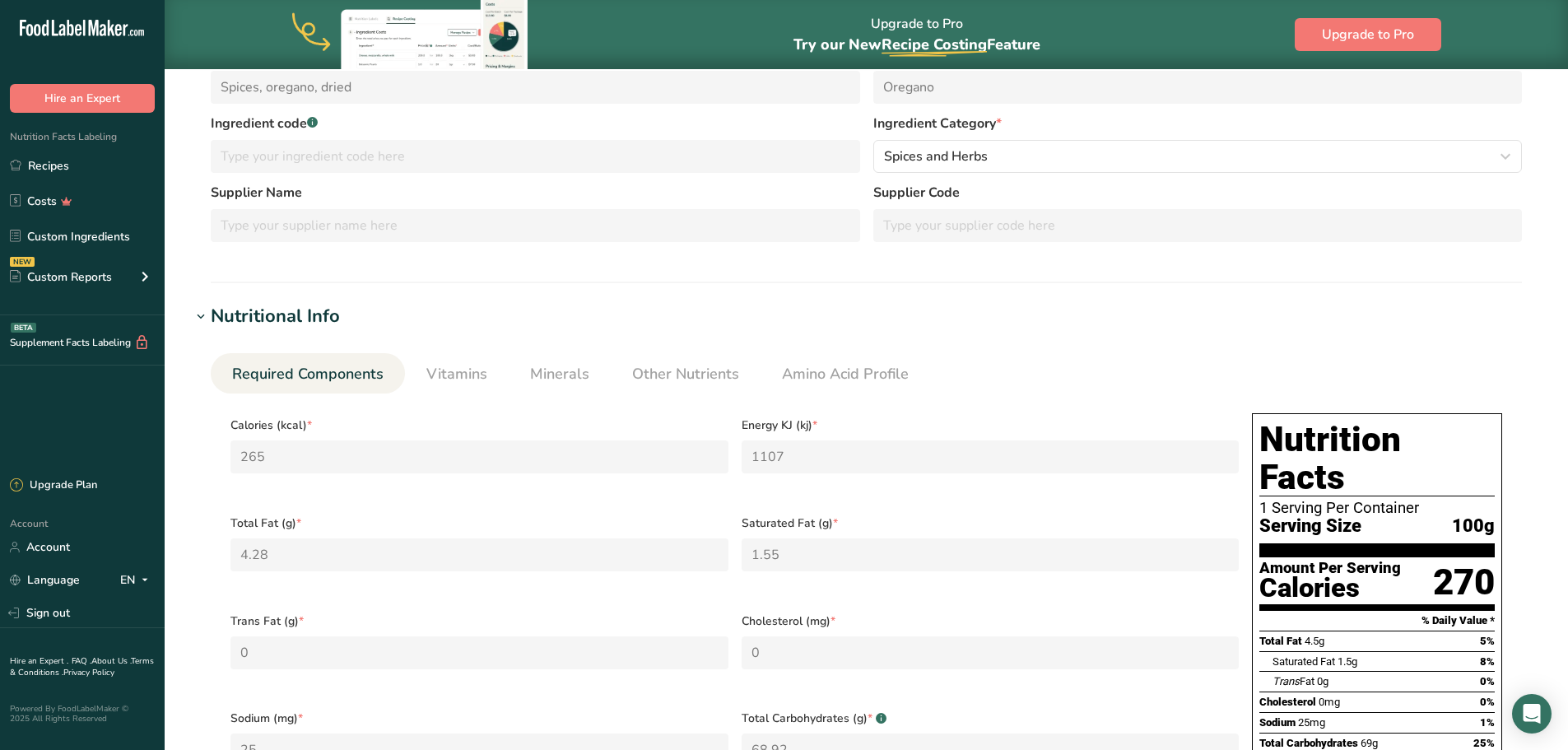
scroll to position [0, 0]
